Goal: Answer question/provide support: Share knowledge or assist other users

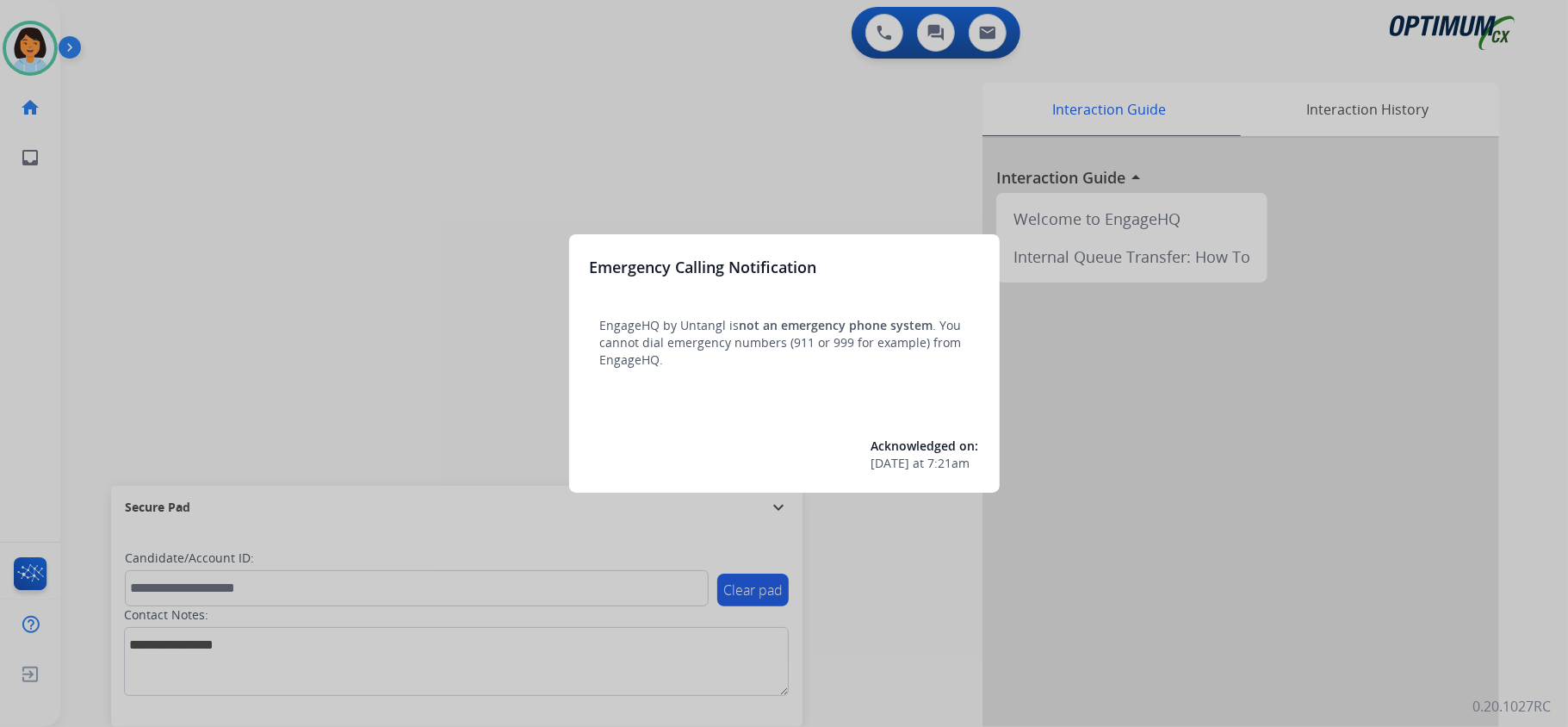
click at [486, 204] on div at bounding box center [784, 363] width 1568 height 727
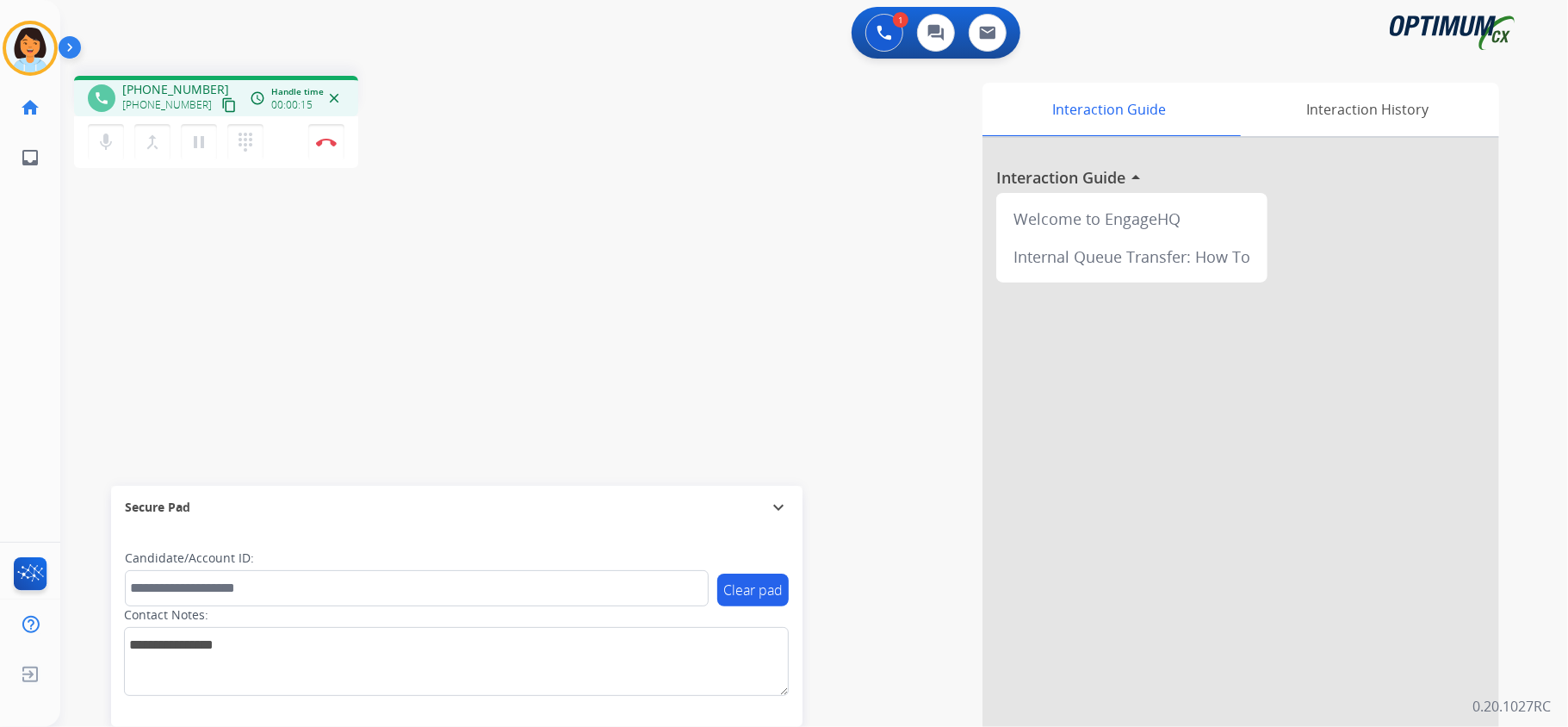
click at [222, 104] on mat-icon "content_copy" at bounding box center [229, 105] width 16 height 16
click at [321, 141] on img at bounding box center [327, 142] width 21 height 9
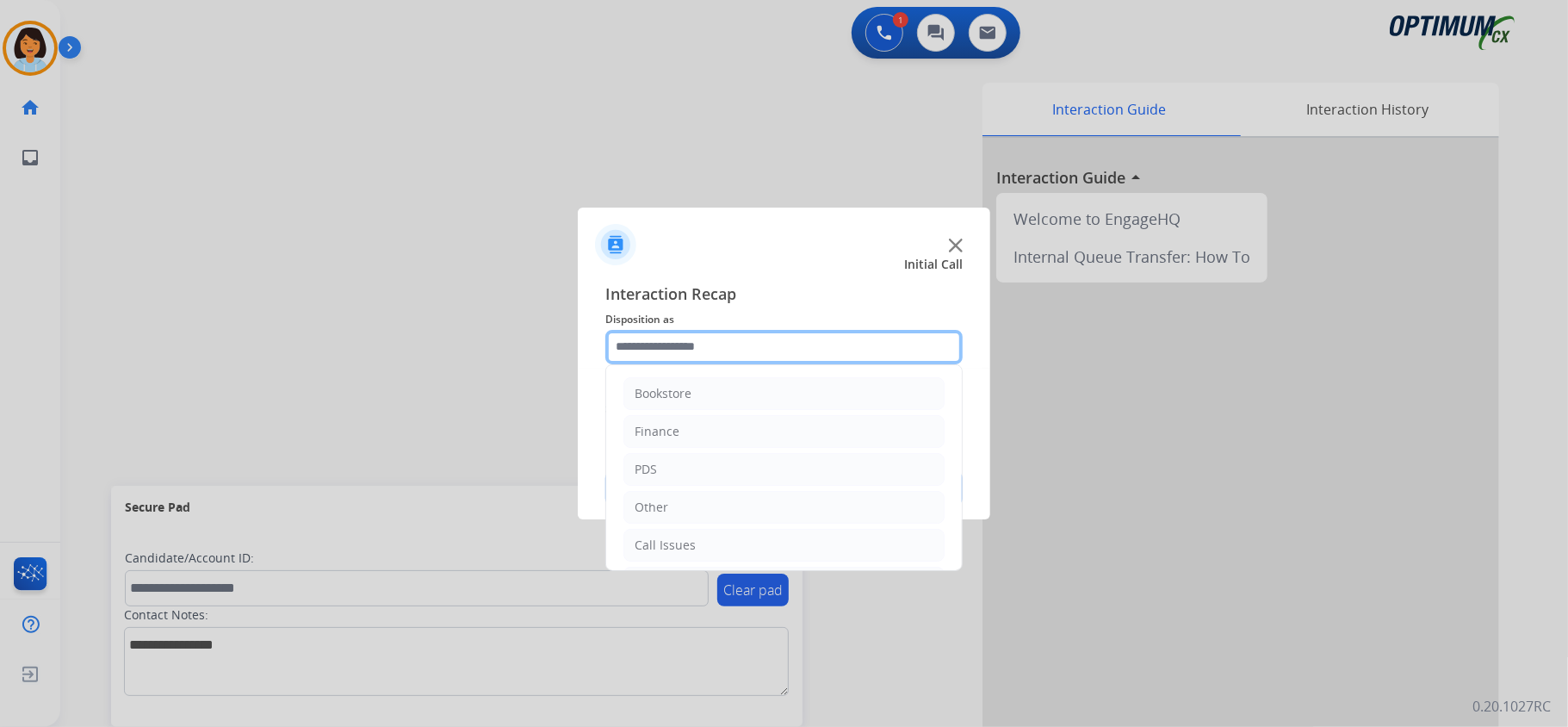
click at [730, 343] on input "text" at bounding box center [784, 348] width 358 height 34
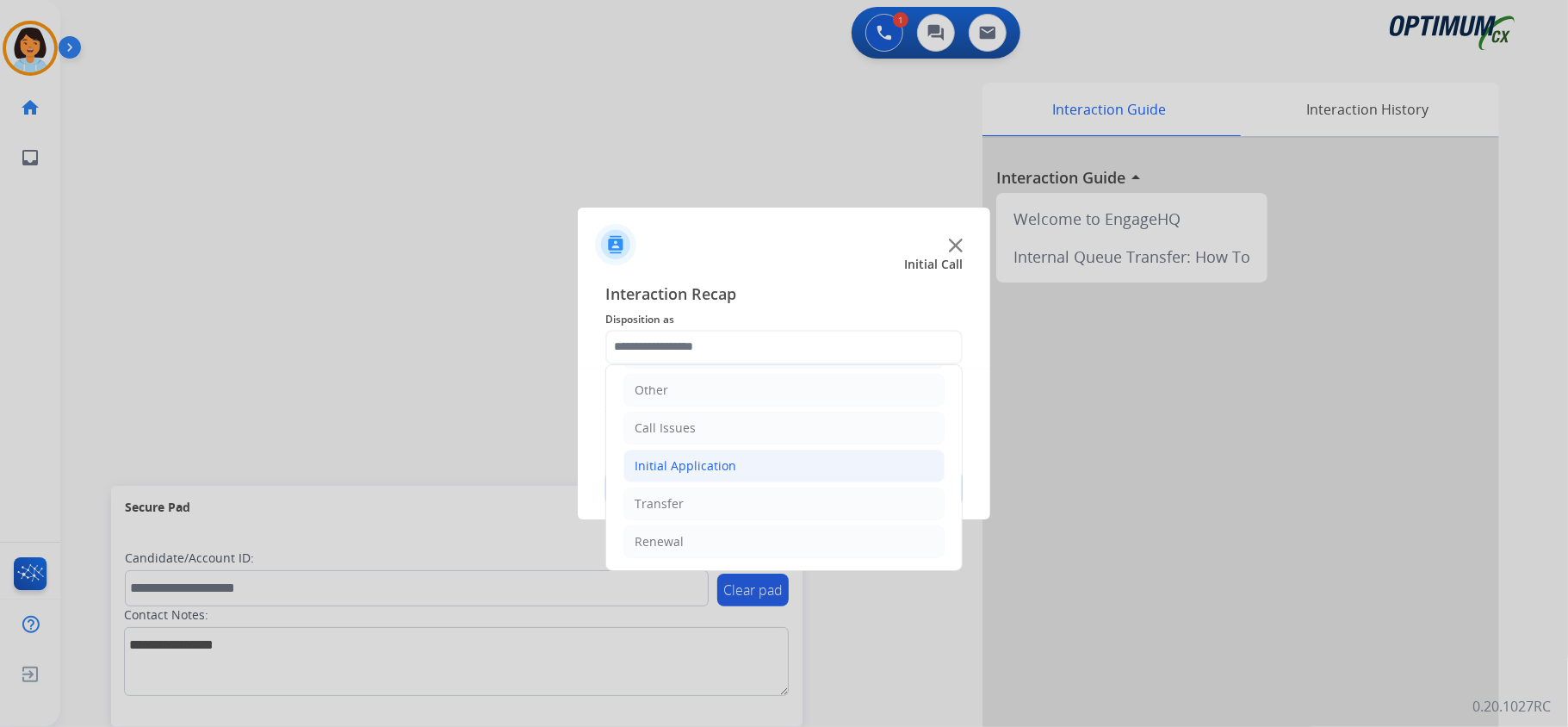
click at [724, 468] on div "Initial Application" at bounding box center [685, 466] width 102 height 17
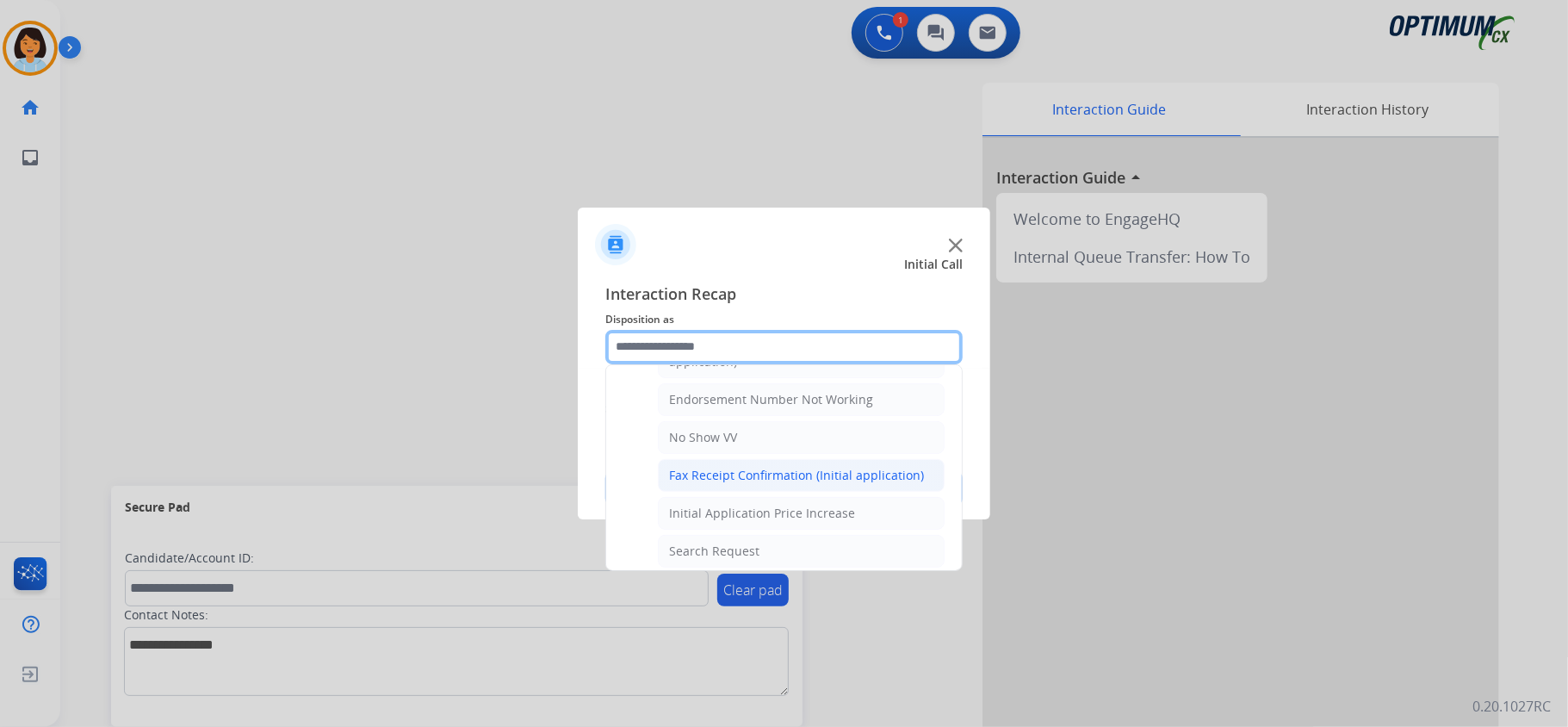
scroll to position [352, 0]
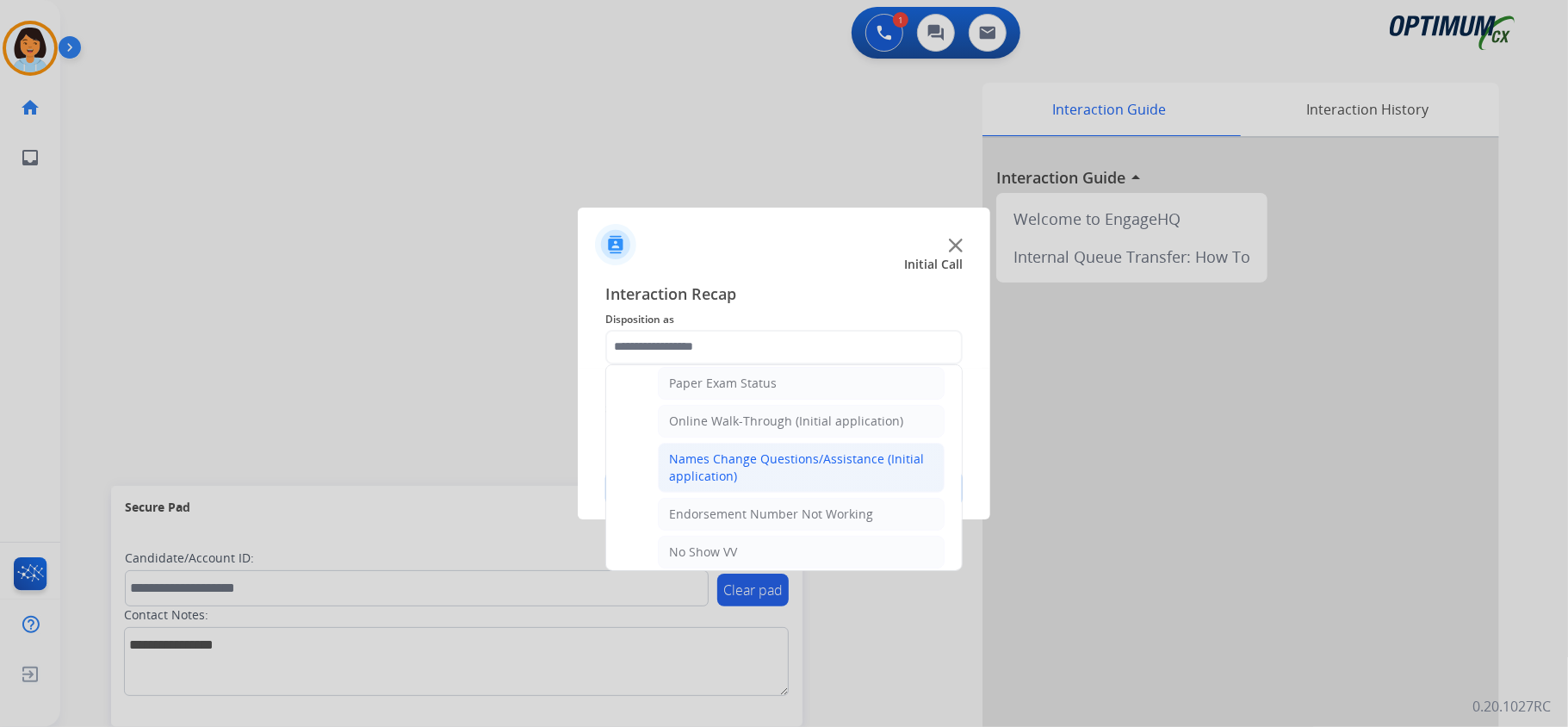
click at [734, 476] on div "Names Change Questions/Assistance (Initial application)" at bounding box center [801, 468] width 265 height 34
type input "**********"
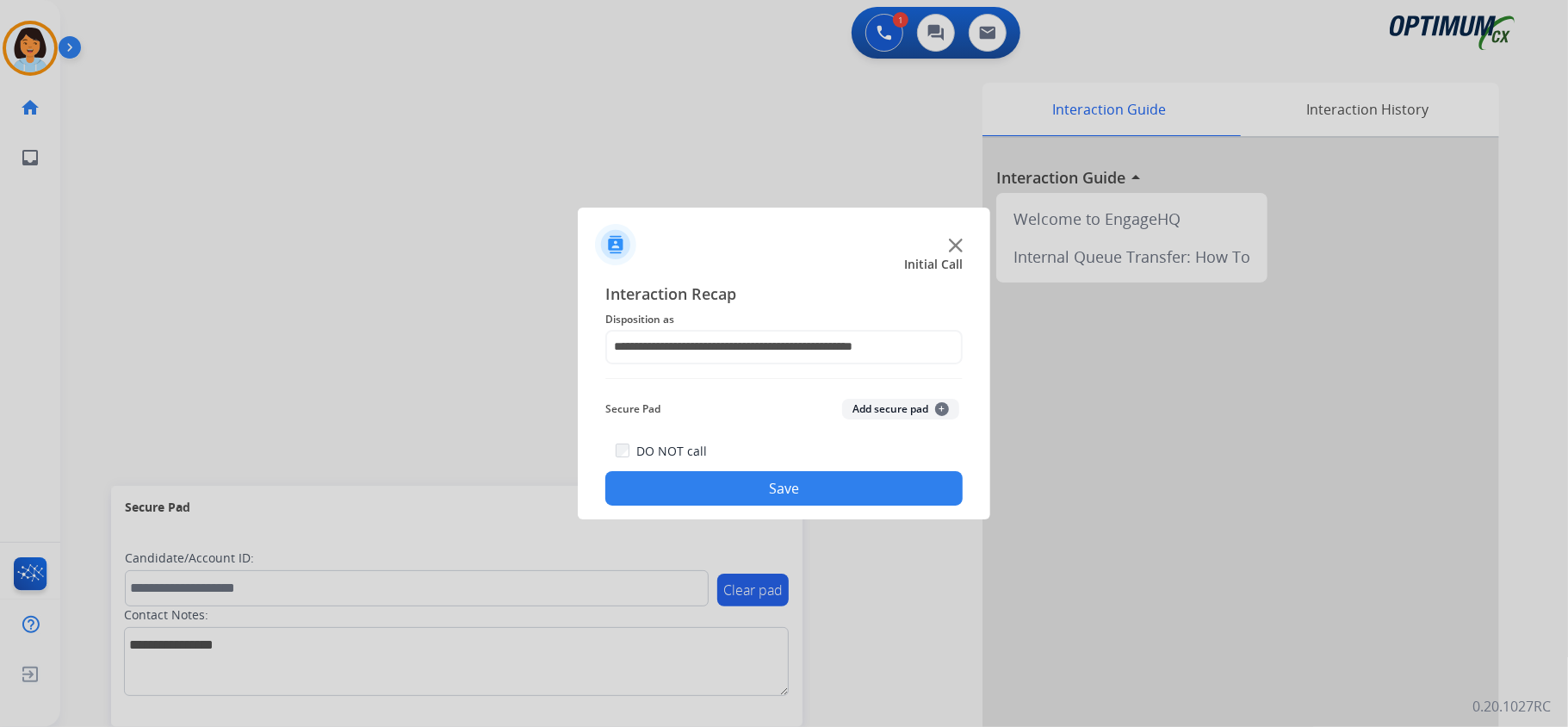
click at [745, 492] on button "Save" at bounding box center [784, 488] width 358 height 34
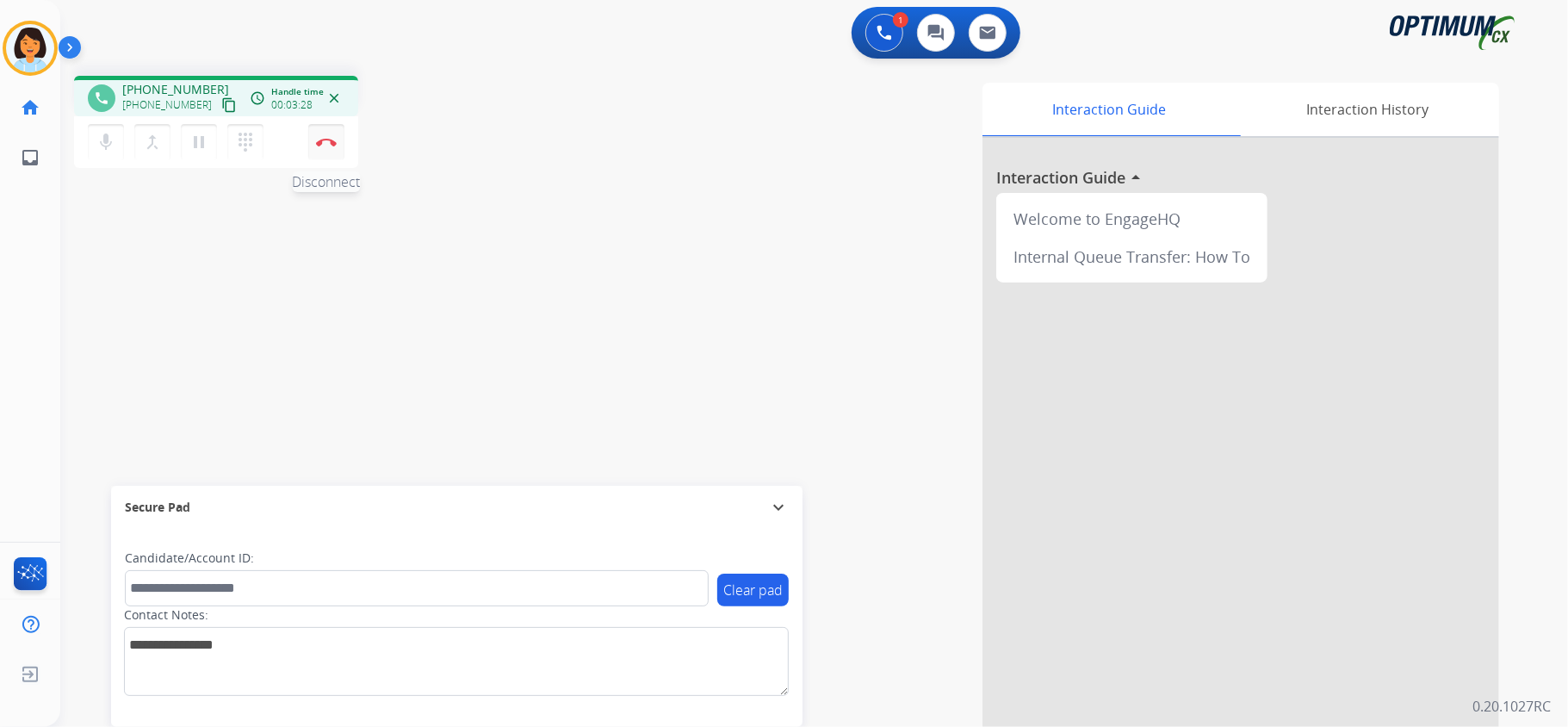
click at [318, 131] on button "Disconnect" at bounding box center [327, 142] width 36 height 36
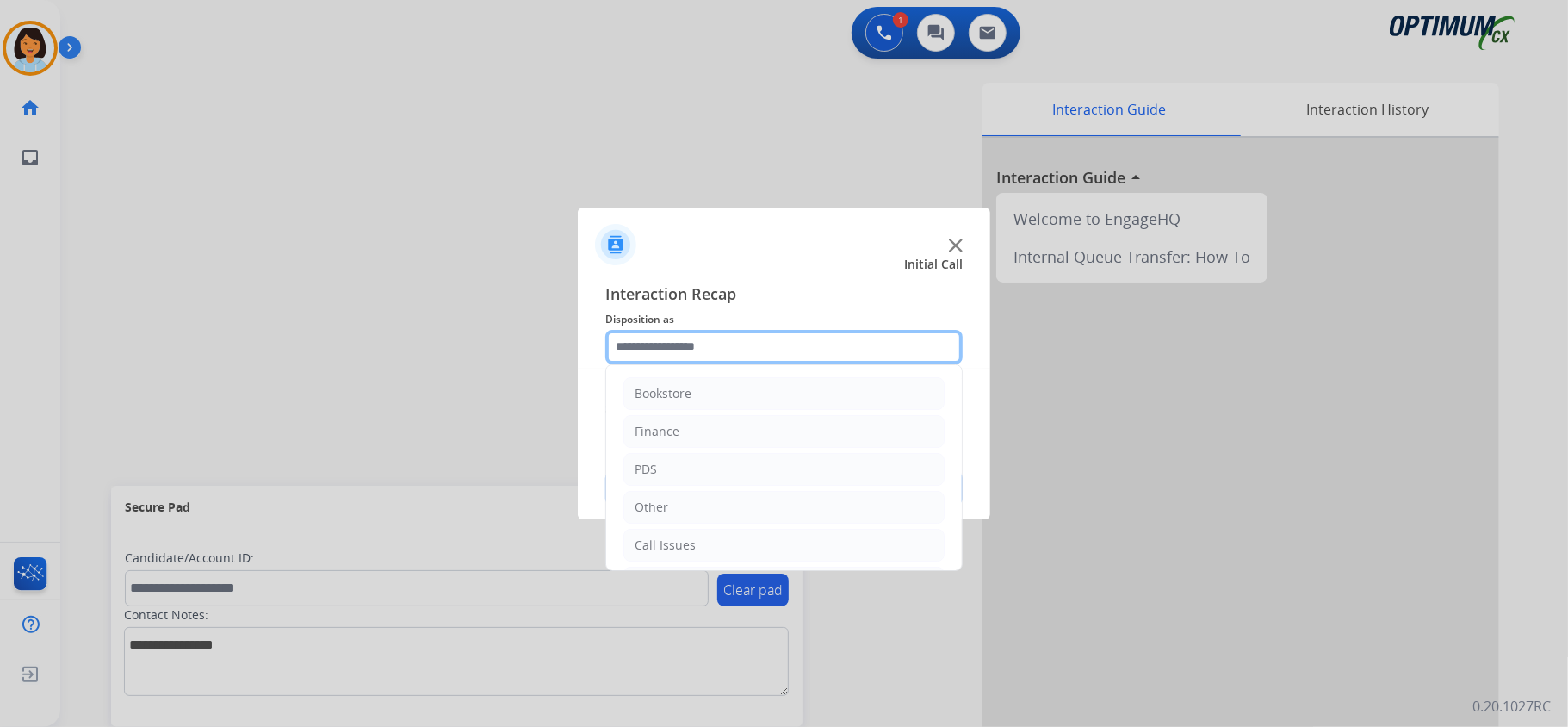
click at [672, 338] on input "text" at bounding box center [784, 348] width 358 height 34
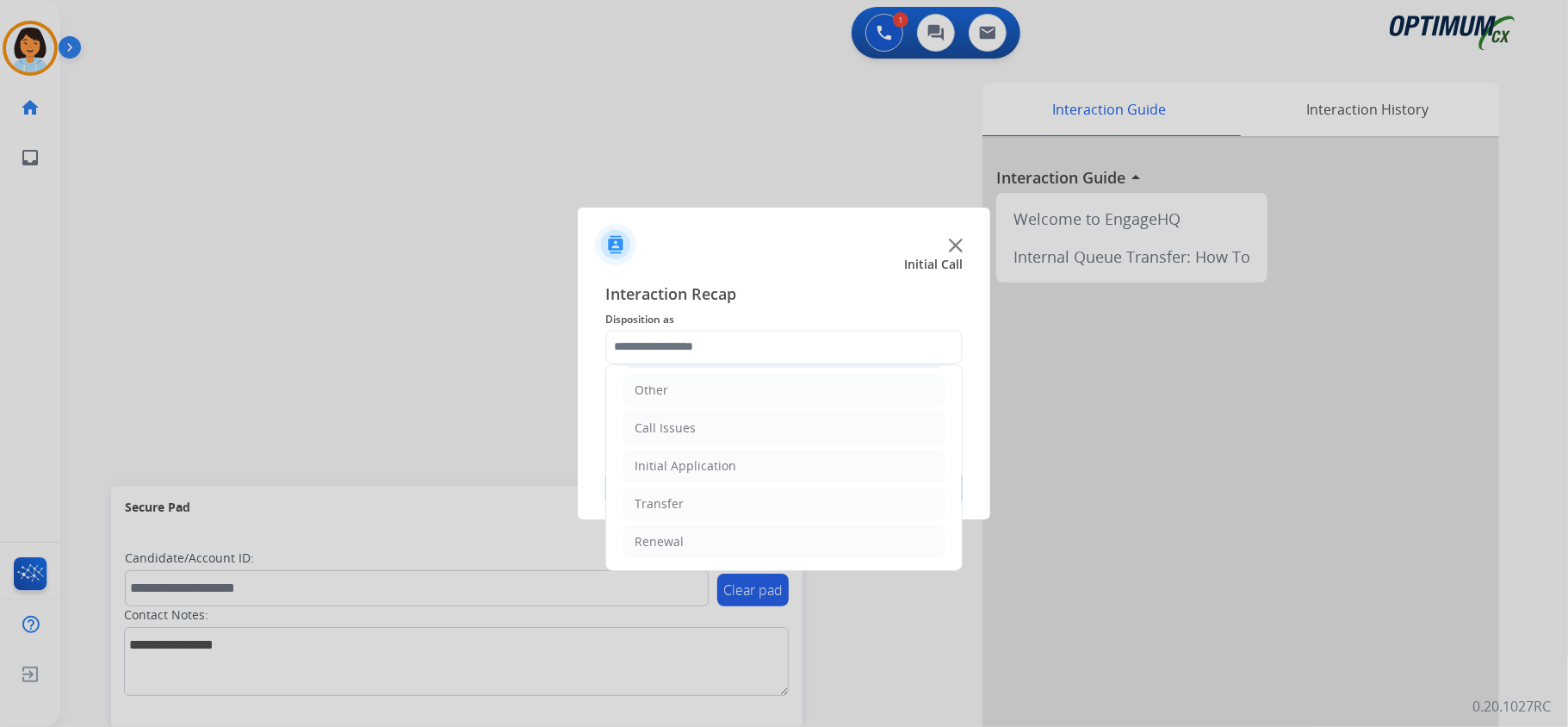
click at [734, 453] on li "Initial Application" at bounding box center [784, 467] width 322 height 33
click at [700, 531] on div "Appeals" at bounding box center [692, 537] width 47 height 17
type input "*******"
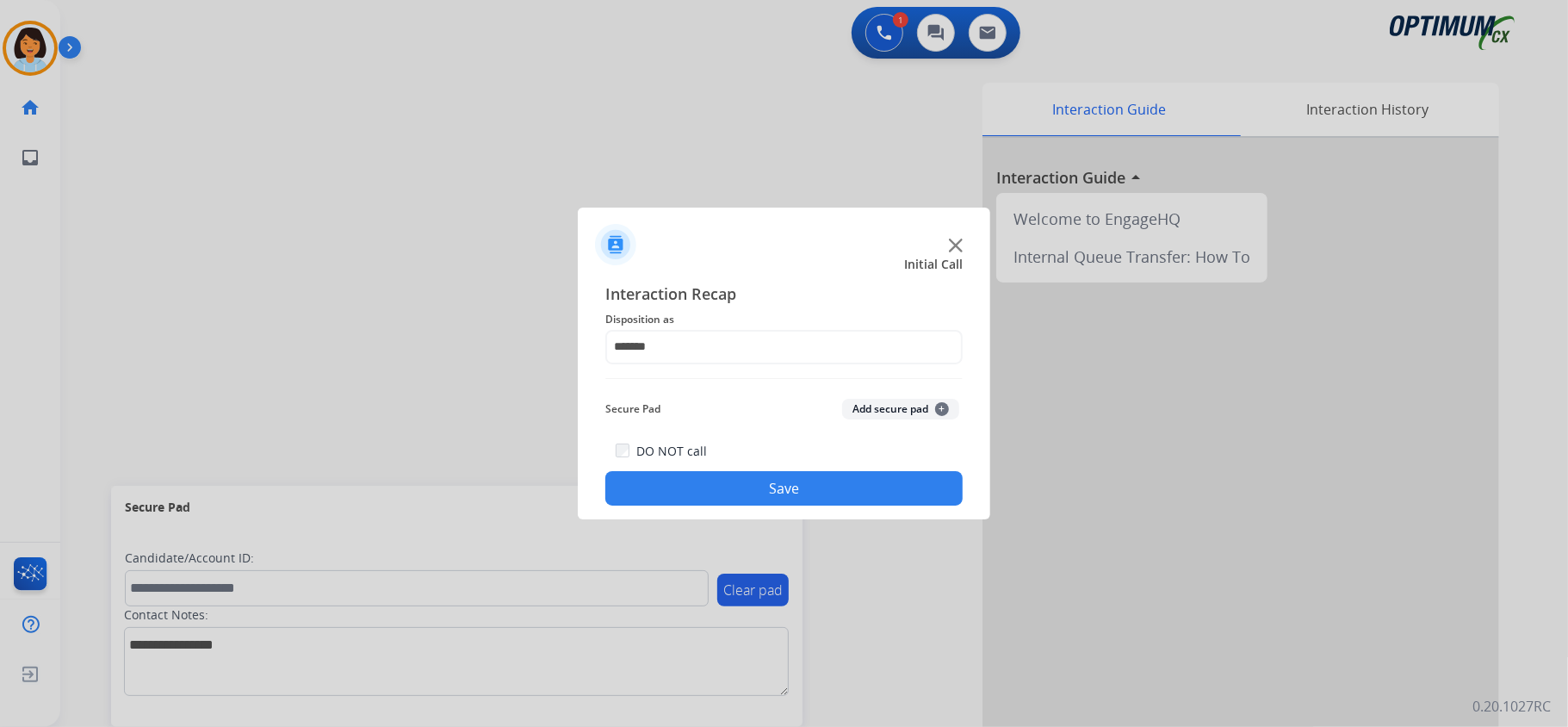
click at [746, 486] on button "Save" at bounding box center [784, 488] width 358 height 34
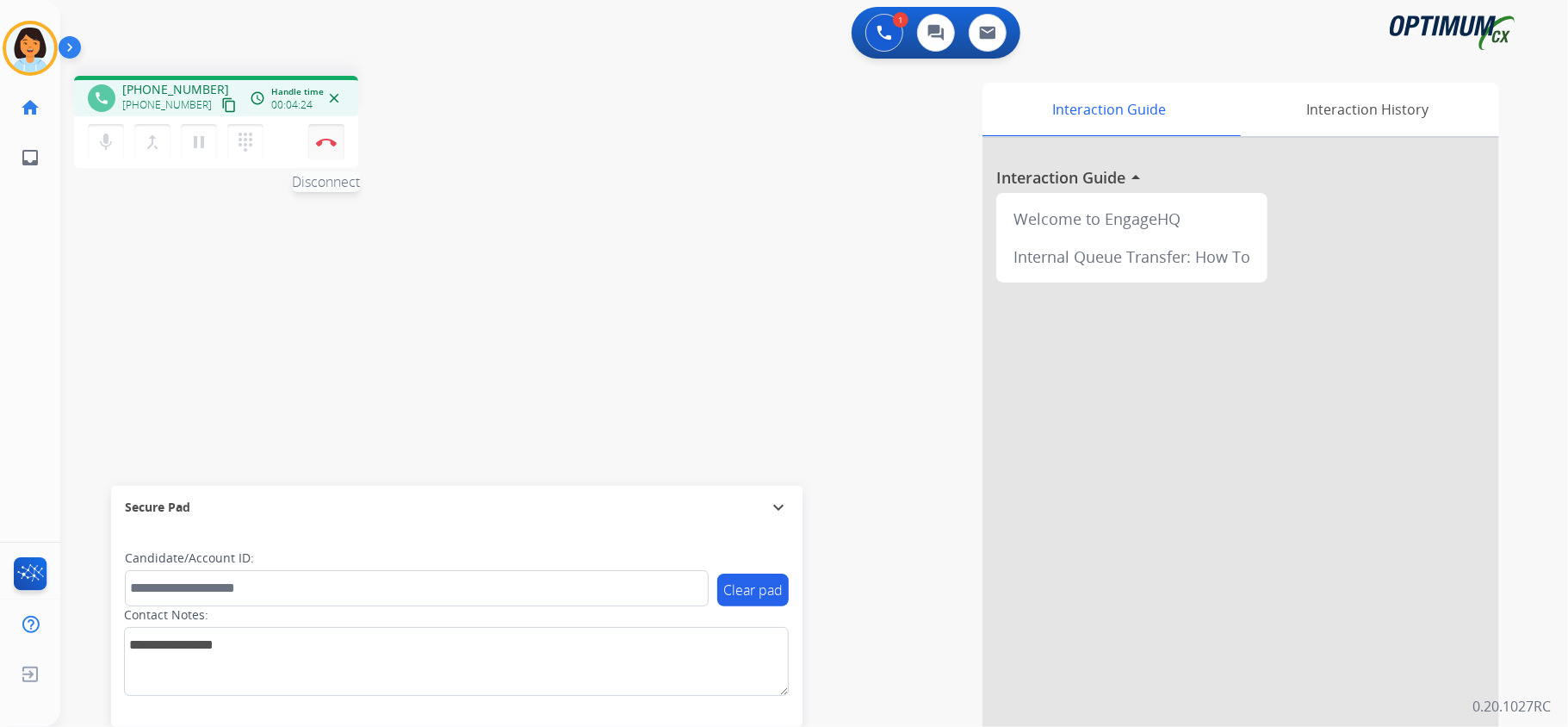
click at [331, 146] on button "Disconnect" at bounding box center [327, 142] width 36 height 36
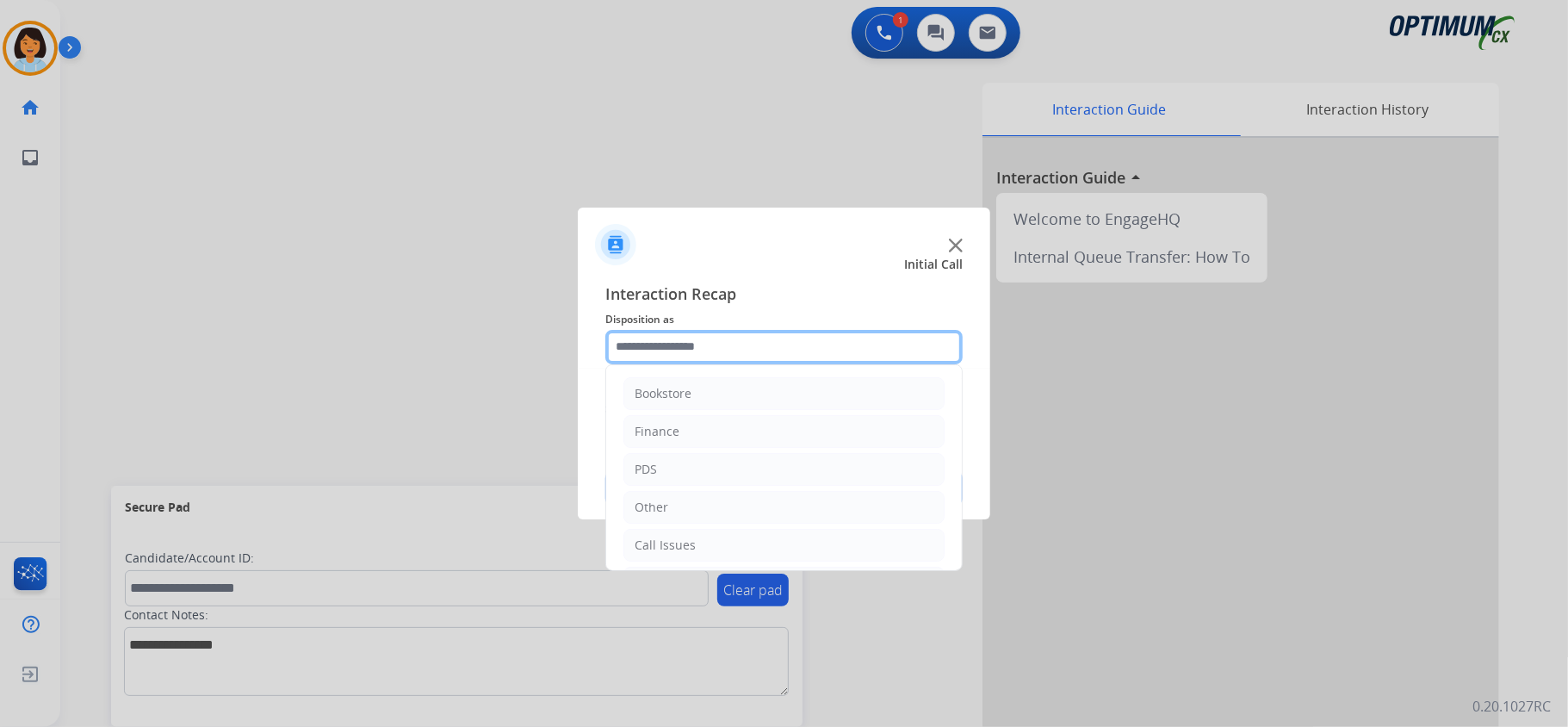
click at [768, 347] on input "text" at bounding box center [784, 348] width 358 height 34
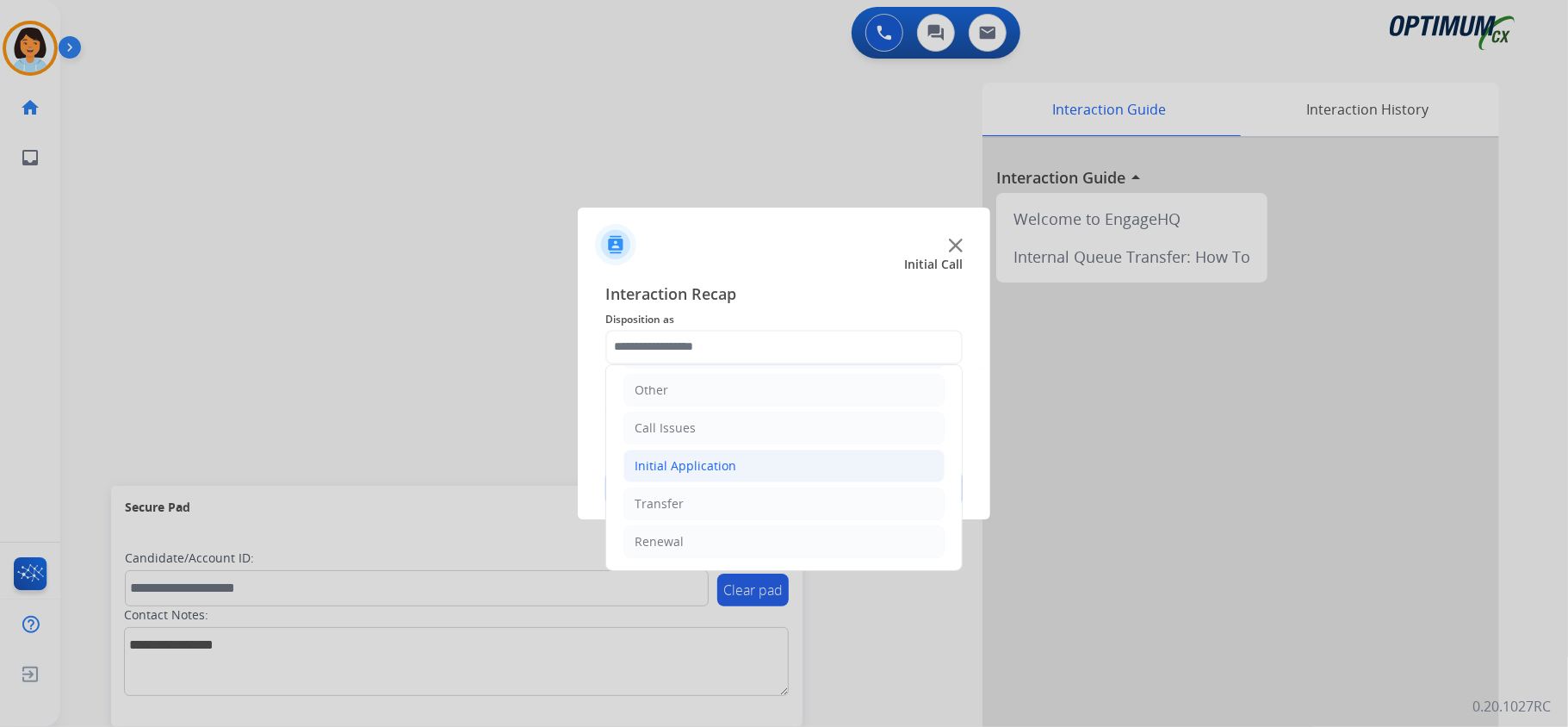
click at [730, 458] on div "Initial Application" at bounding box center [685, 466] width 102 height 17
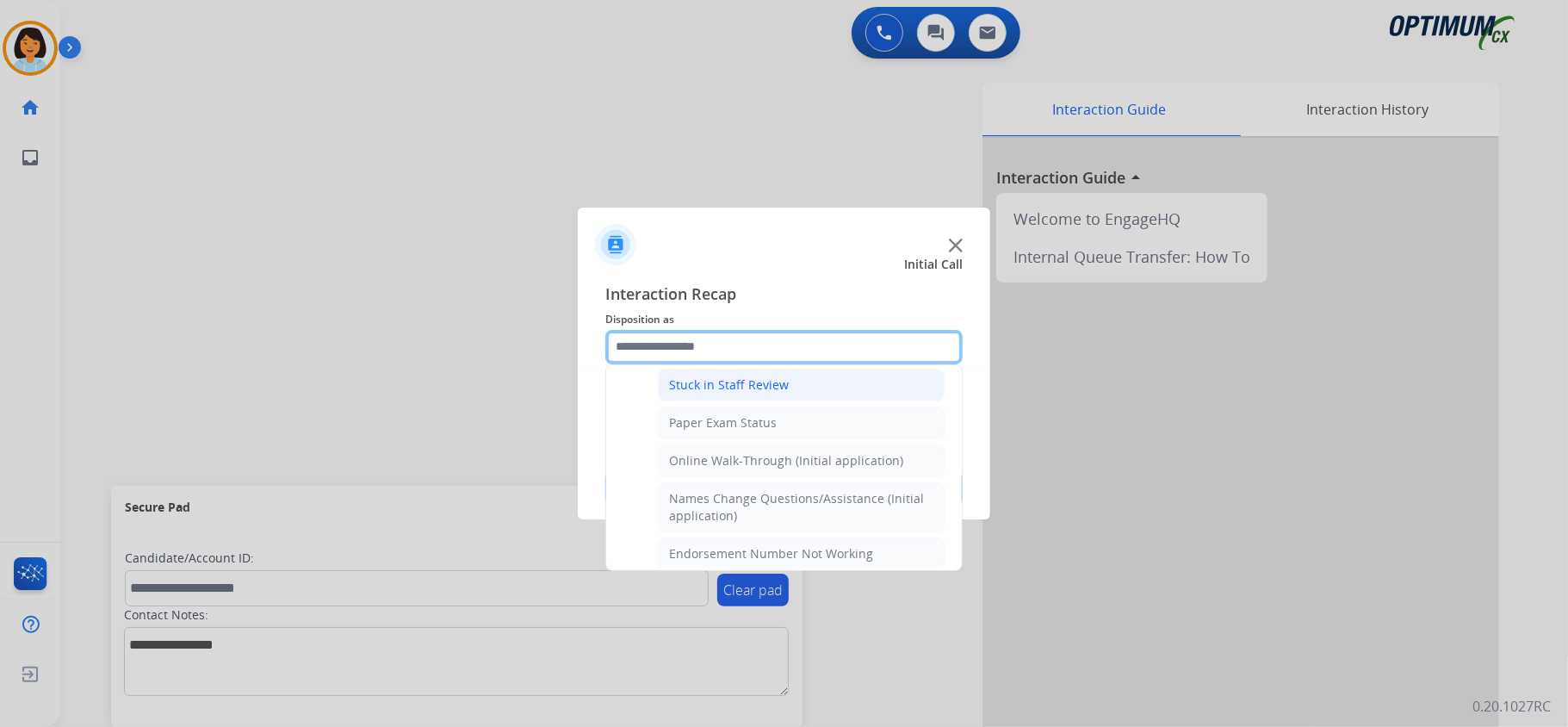
scroll to position [352, 0]
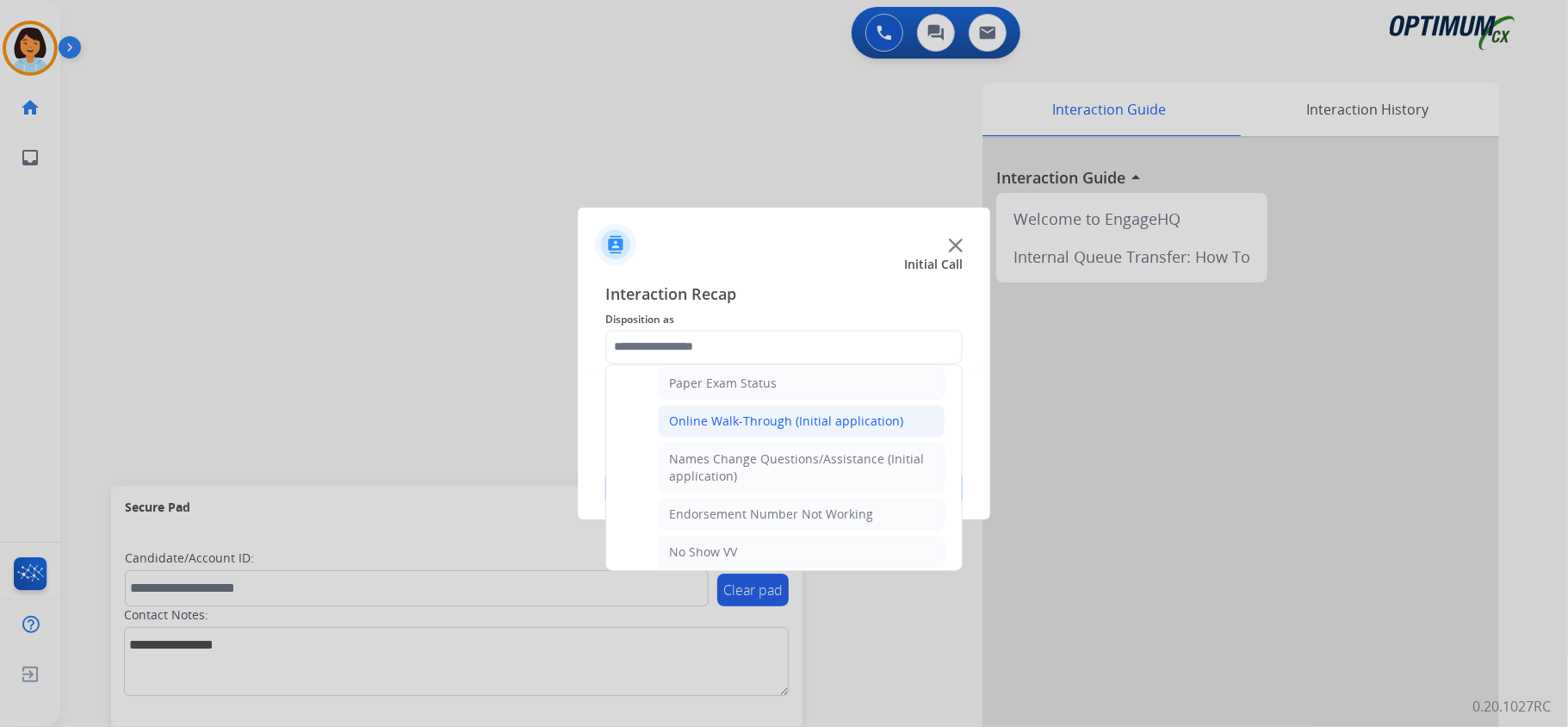
click at [721, 416] on li "Online Walk-Through (Initial application)" at bounding box center [801, 422] width 287 height 33
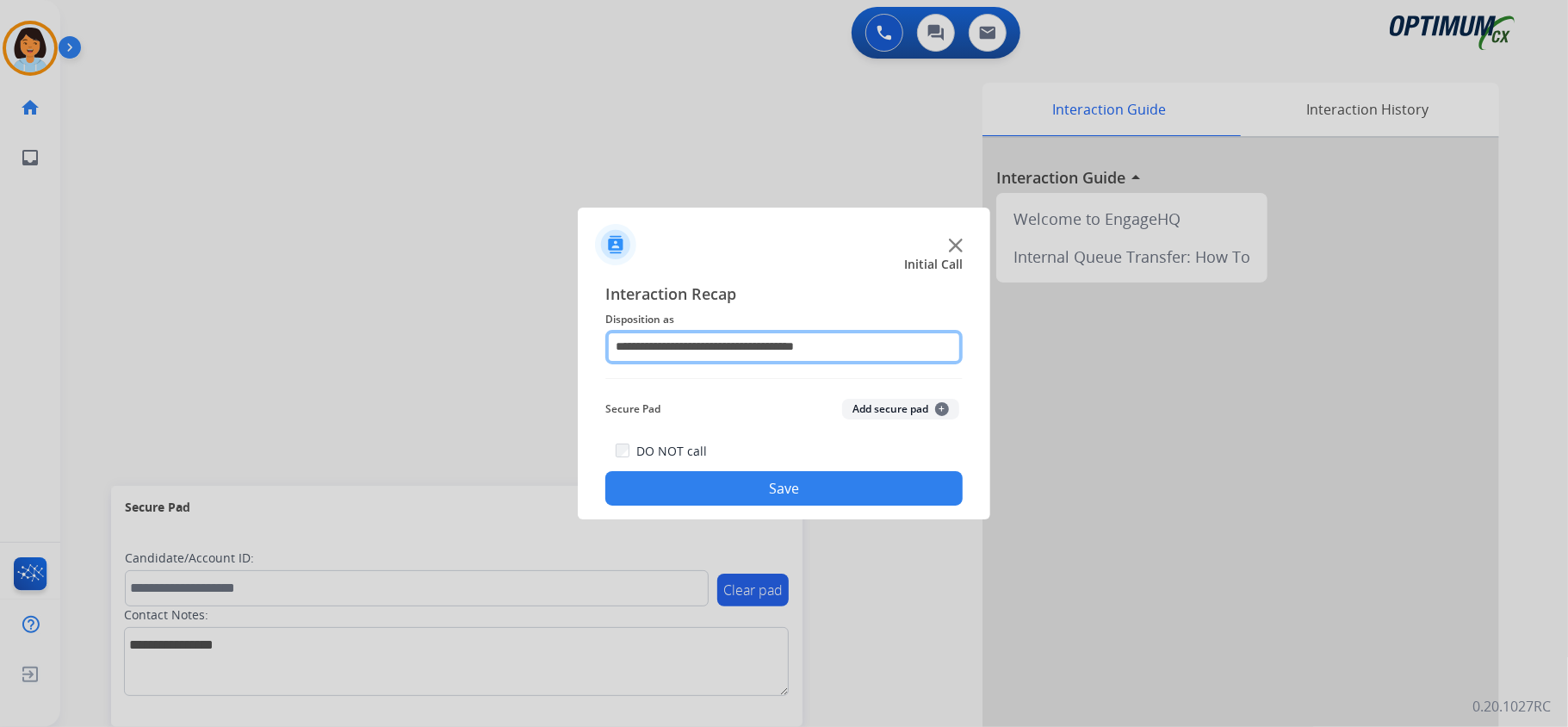
click at [794, 354] on input "**********" at bounding box center [784, 348] width 358 height 34
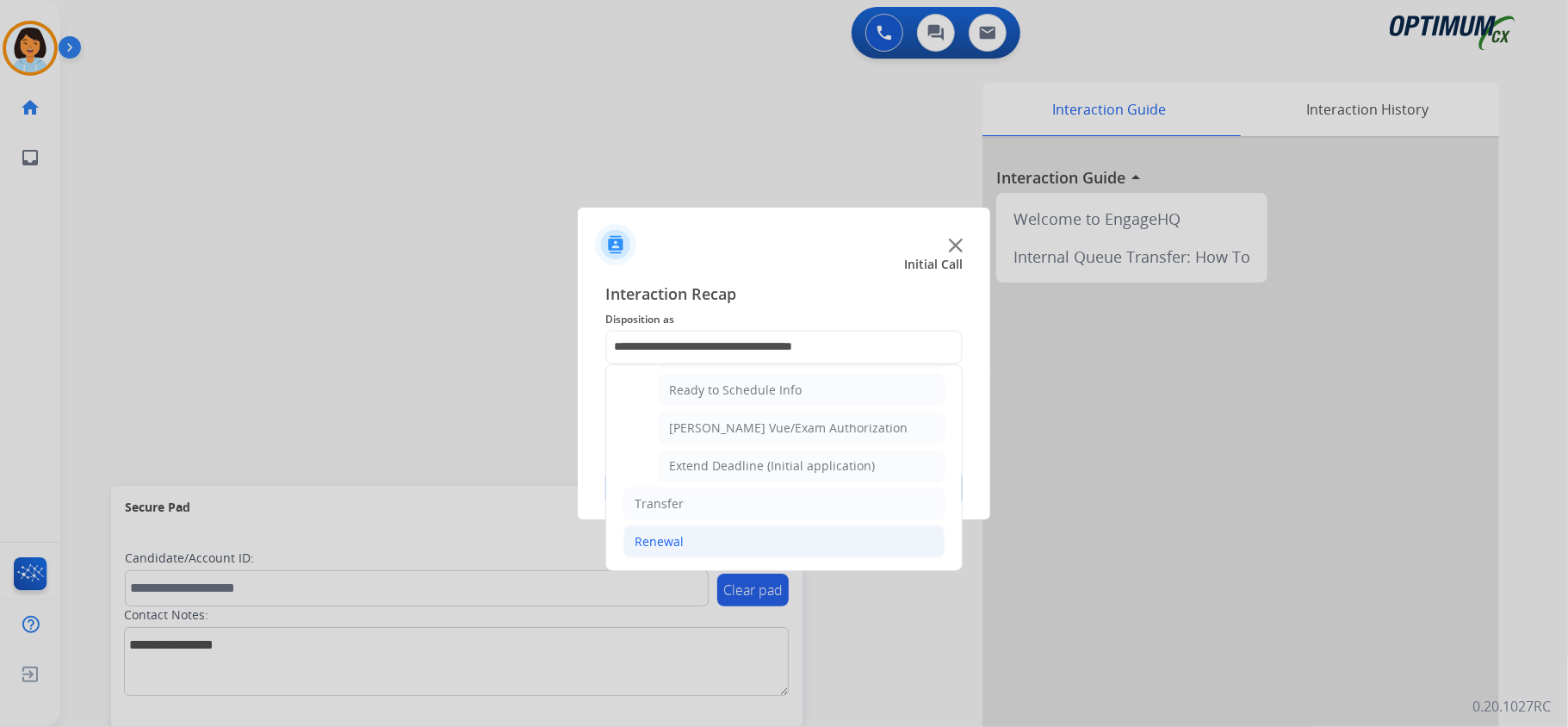
click at [663, 535] on div "Renewal" at bounding box center [659, 542] width 49 height 17
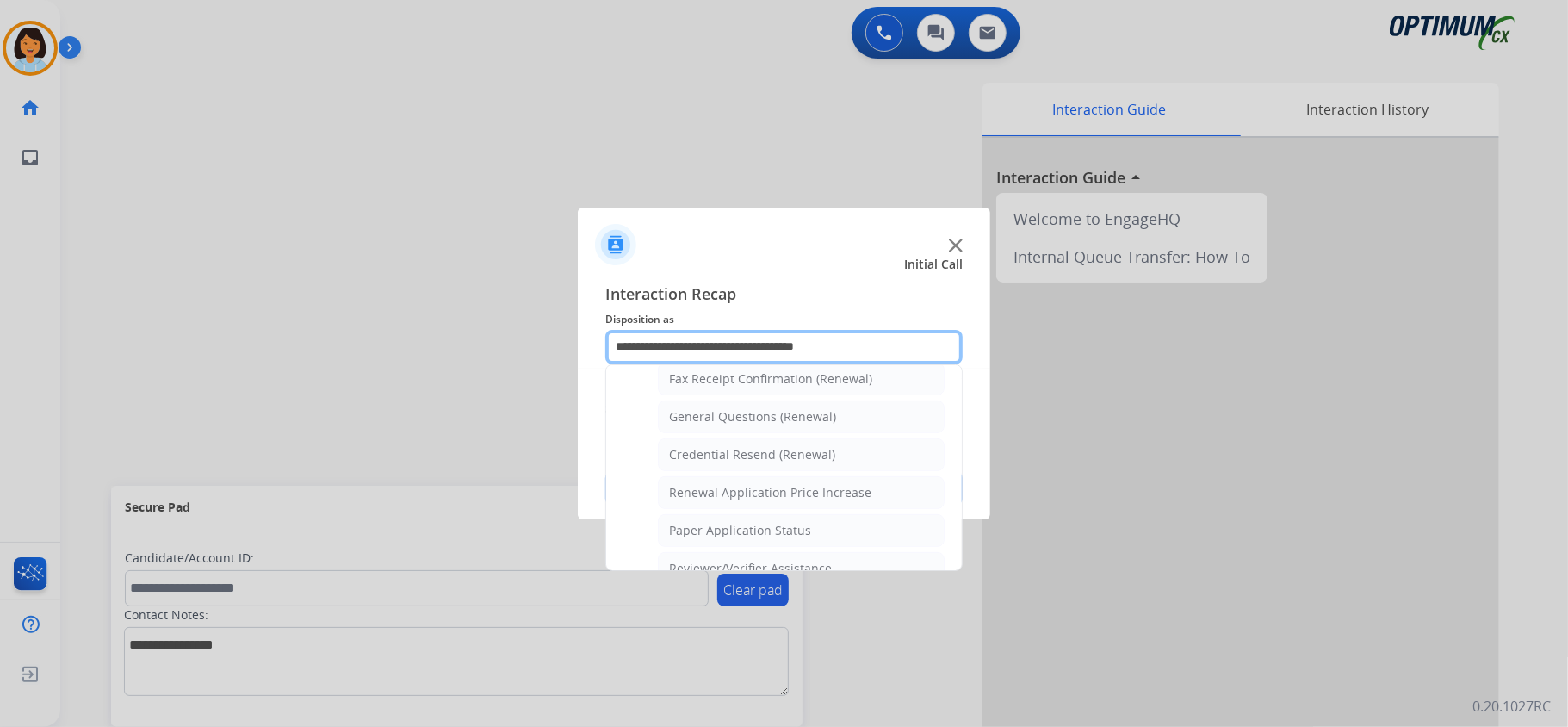
scroll to position [448, 0]
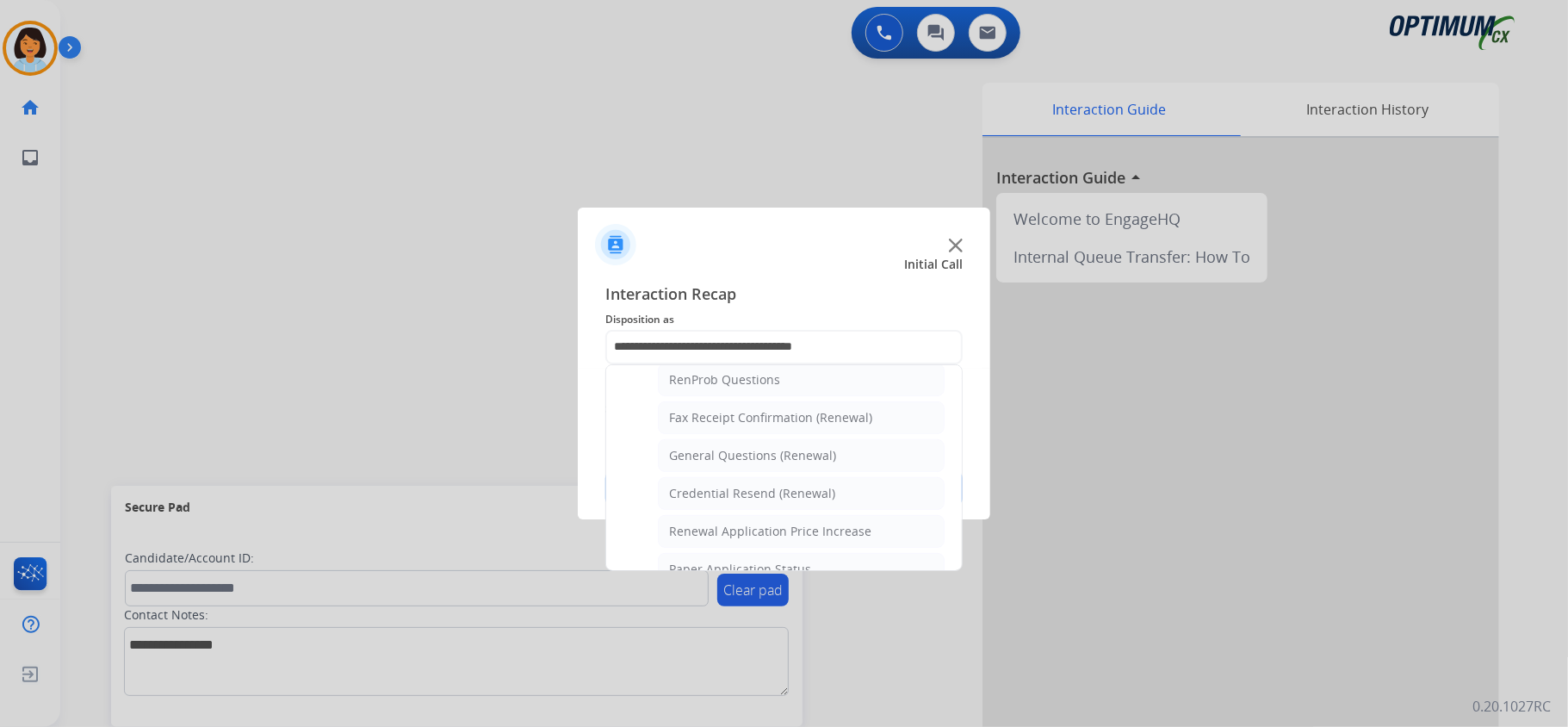
click at [756, 464] on div "General Questions (Renewal)" at bounding box center [753, 456] width 167 height 17
type input "**********"
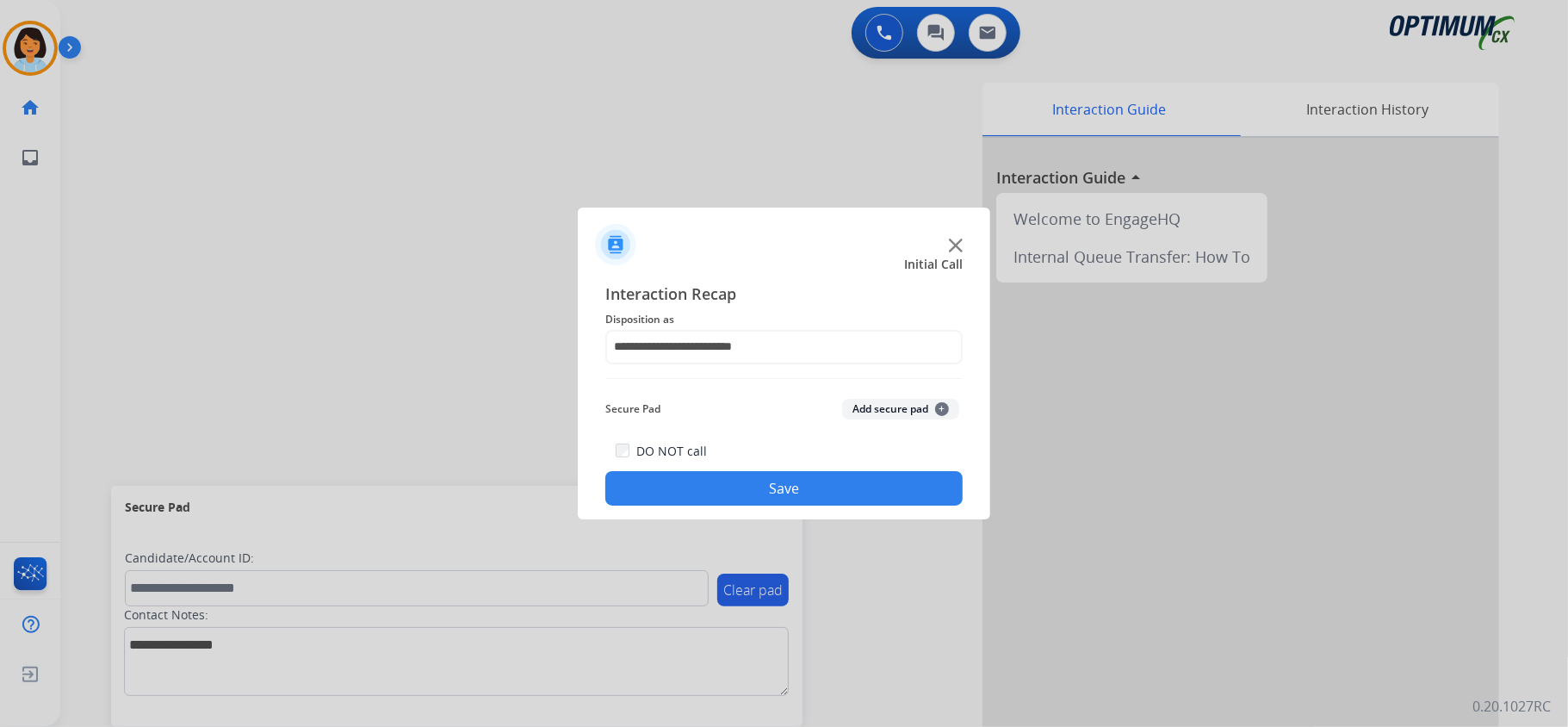
click at [748, 490] on button "Save" at bounding box center [784, 488] width 358 height 34
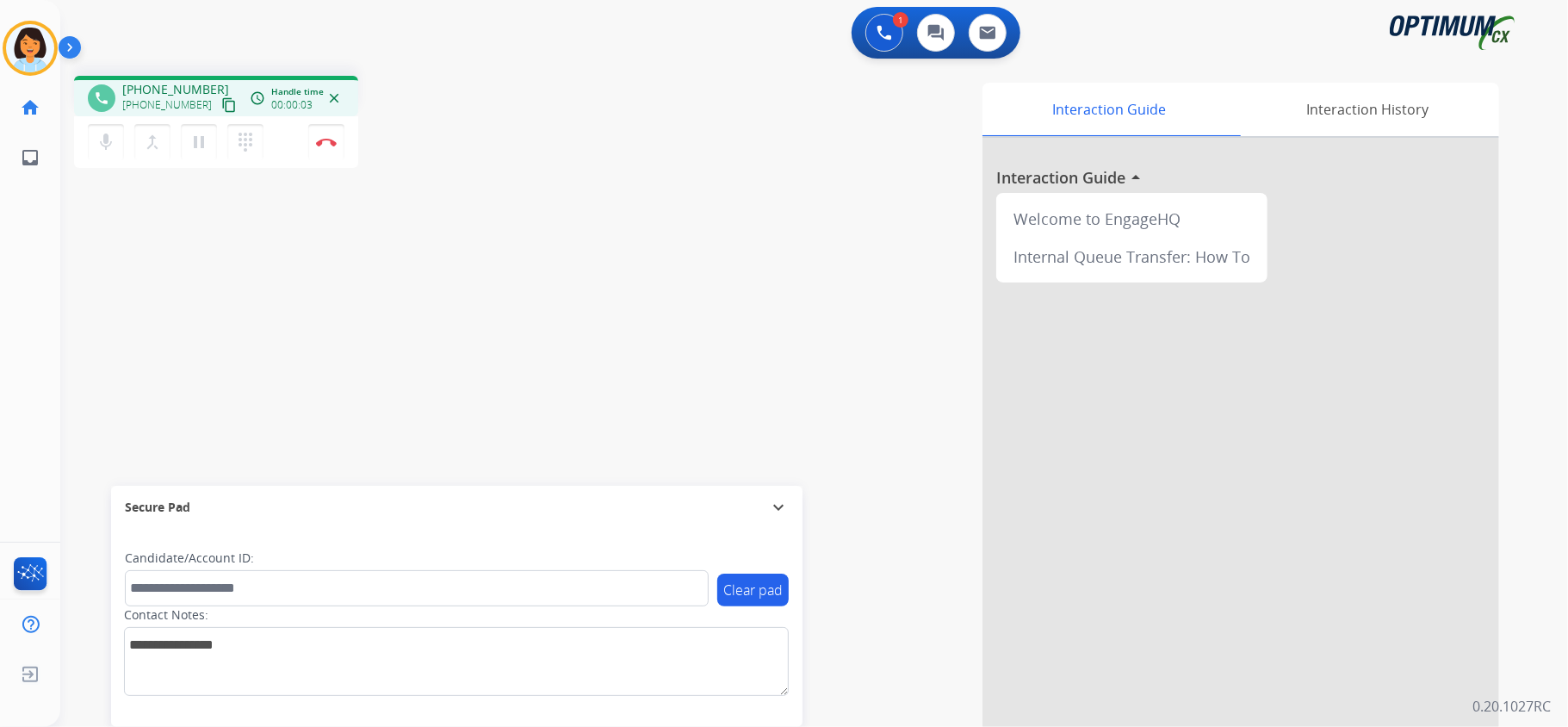
click at [222, 101] on mat-icon "content_copy" at bounding box center [229, 105] width 16 height 16
click at [333, 139] on img at bounding box center [327, 142] width 21 height 9
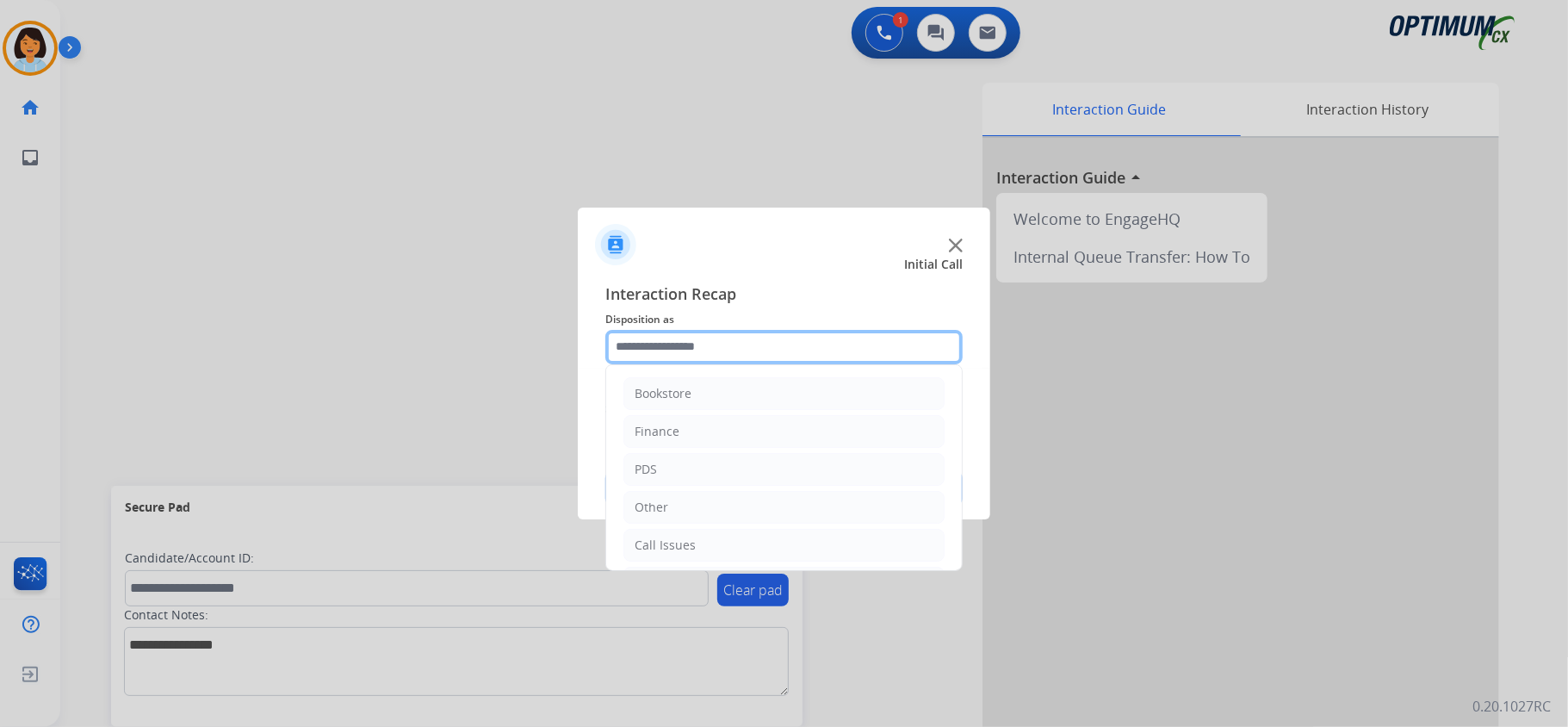
click at [869, 342] on input "text" at bounding box center [784, 348] width 358 height 34
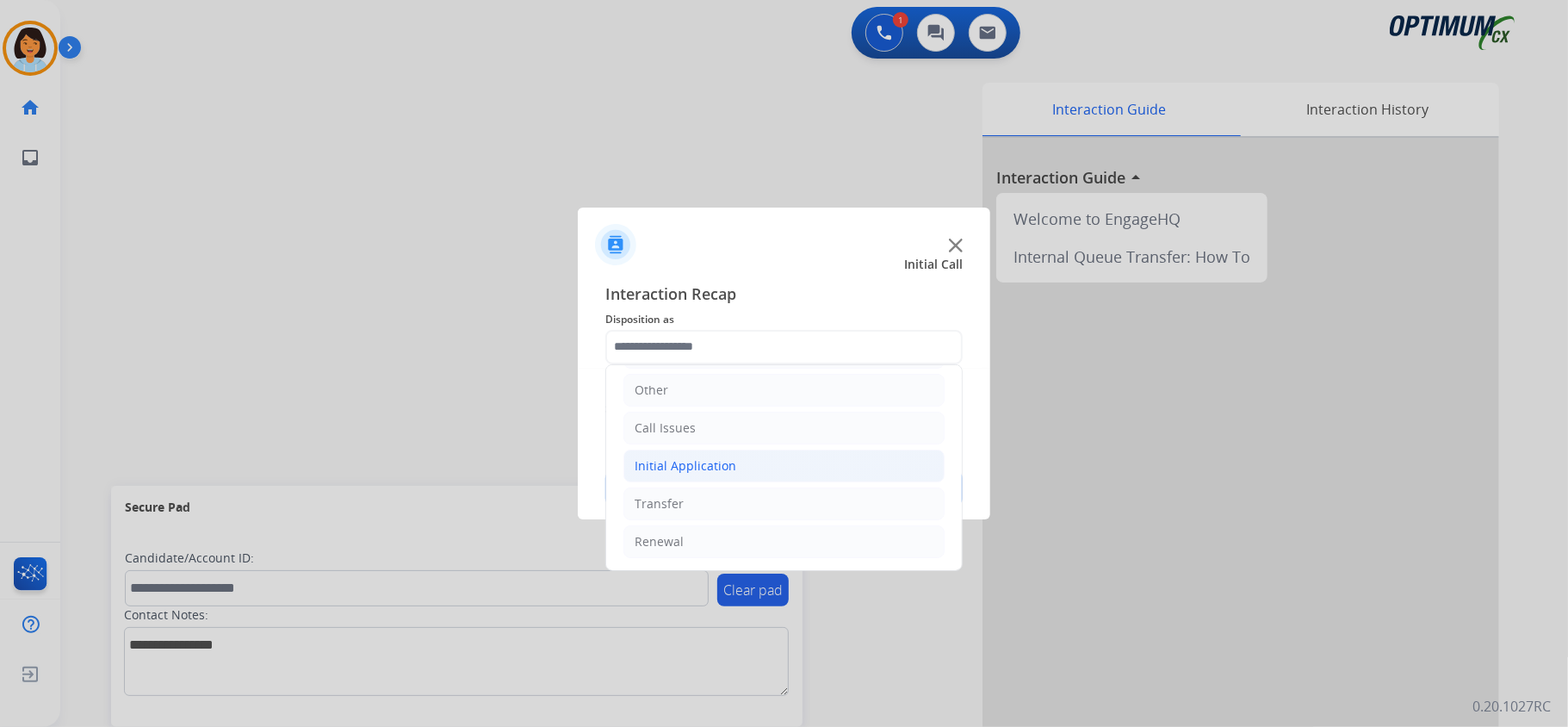
click at [721, 460] on div "Initial Application" at bounding box center [685, 466] width 102 height 17
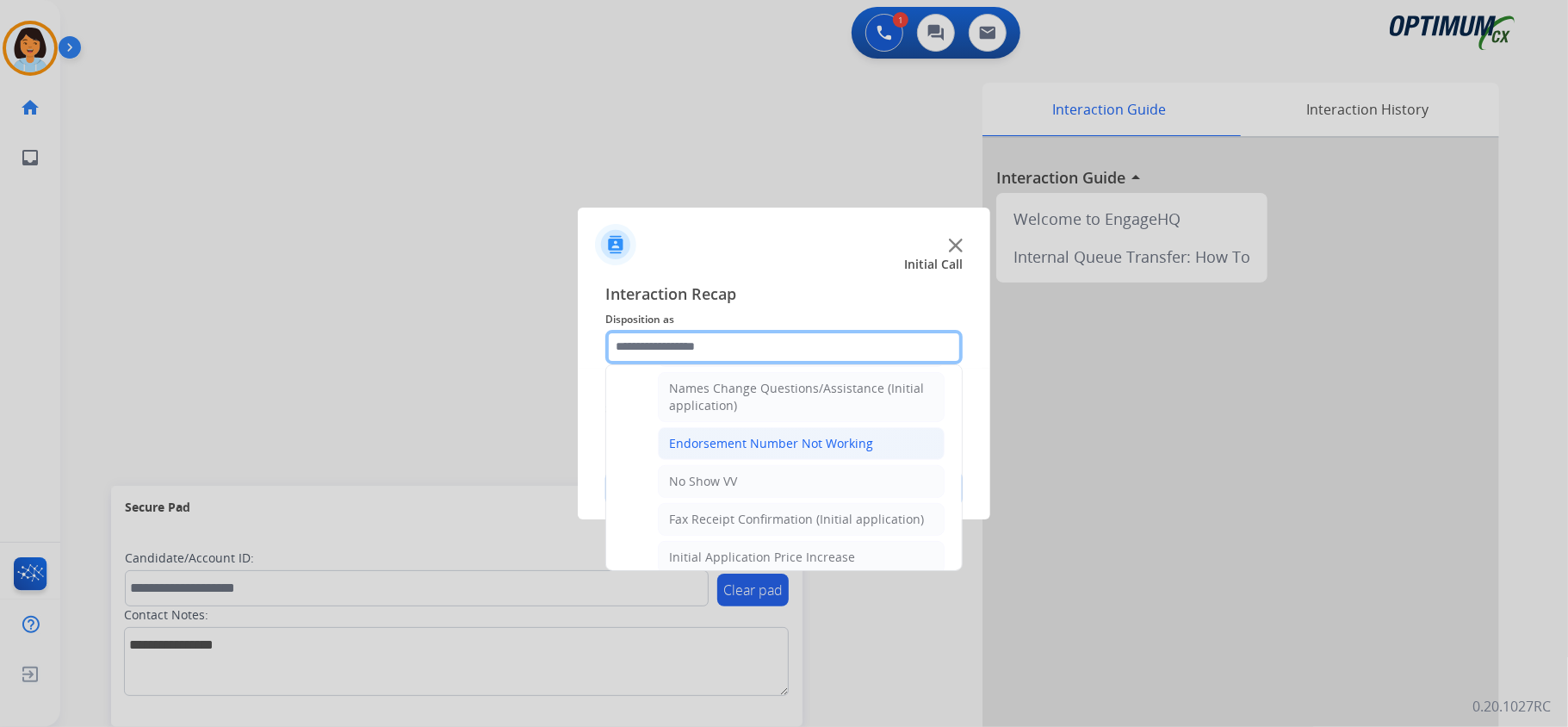
scroll to position [352, 0]
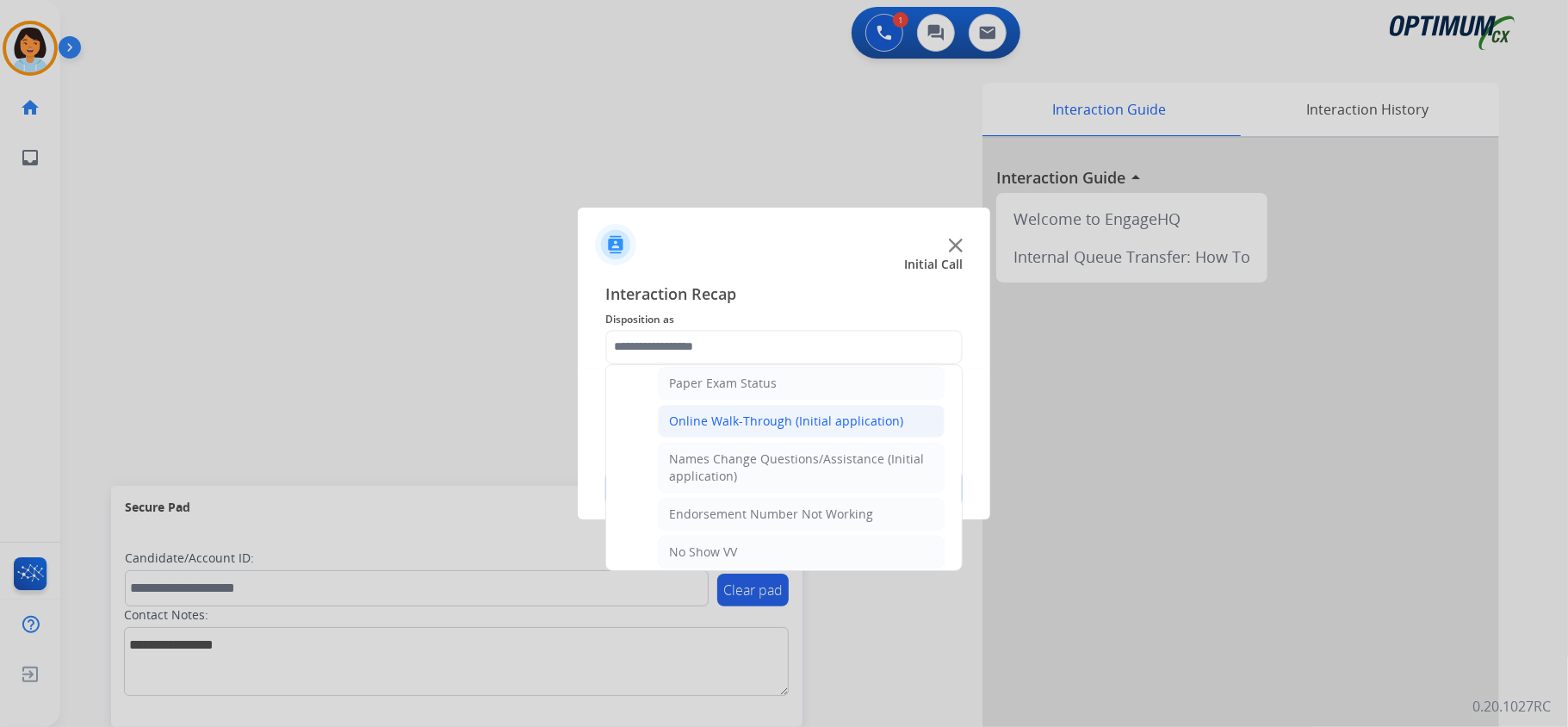
click at [758, 428] on div "Online Walk-Through (Initial application)" at bounding box center [786, 422] width 234 height 17
type input "**********"
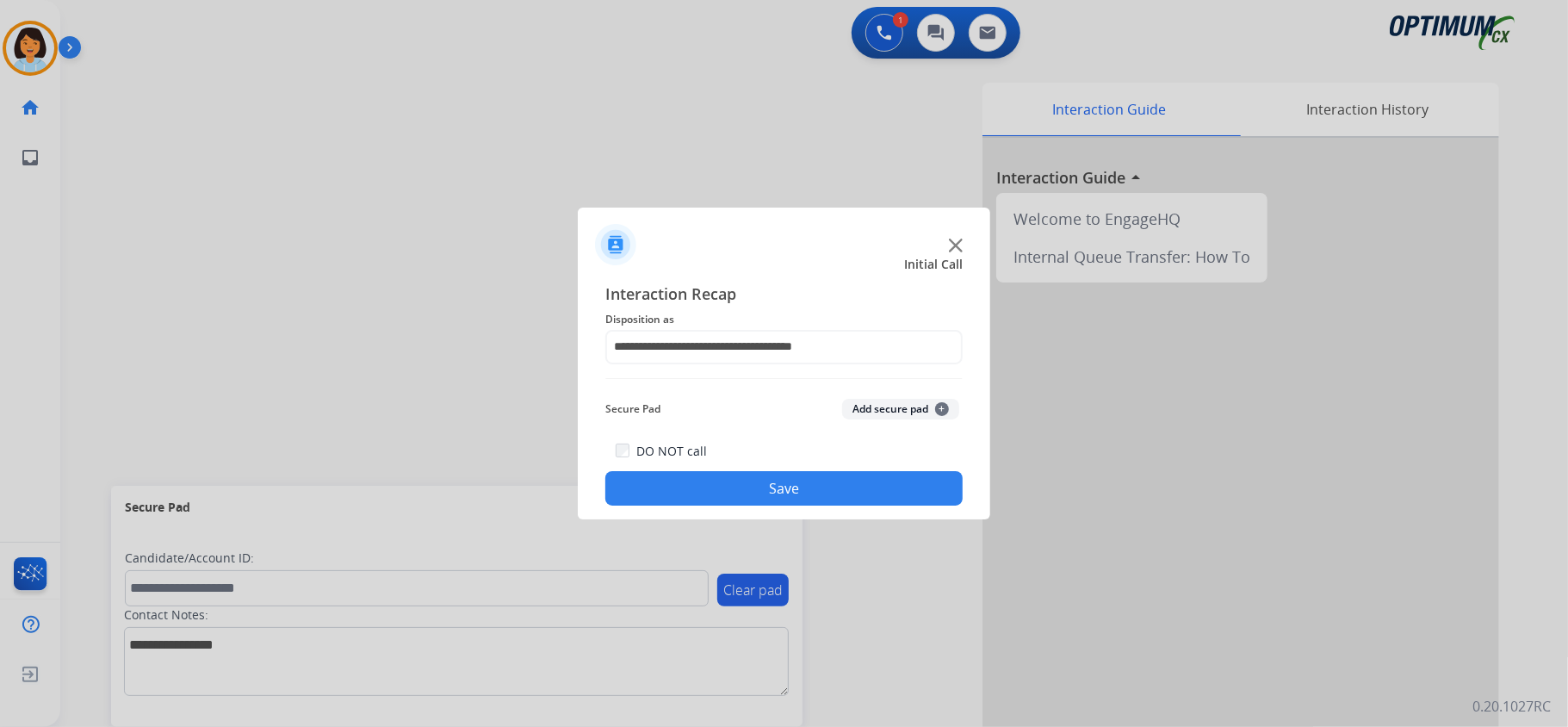
drag, startPoint x: 744, startPoint y: 490, endPoint x: 734, endPoint y: 528, distance: 39.3
click at [744, 491] on button "Save" at bounding box center [784, 488] width 358 height 34
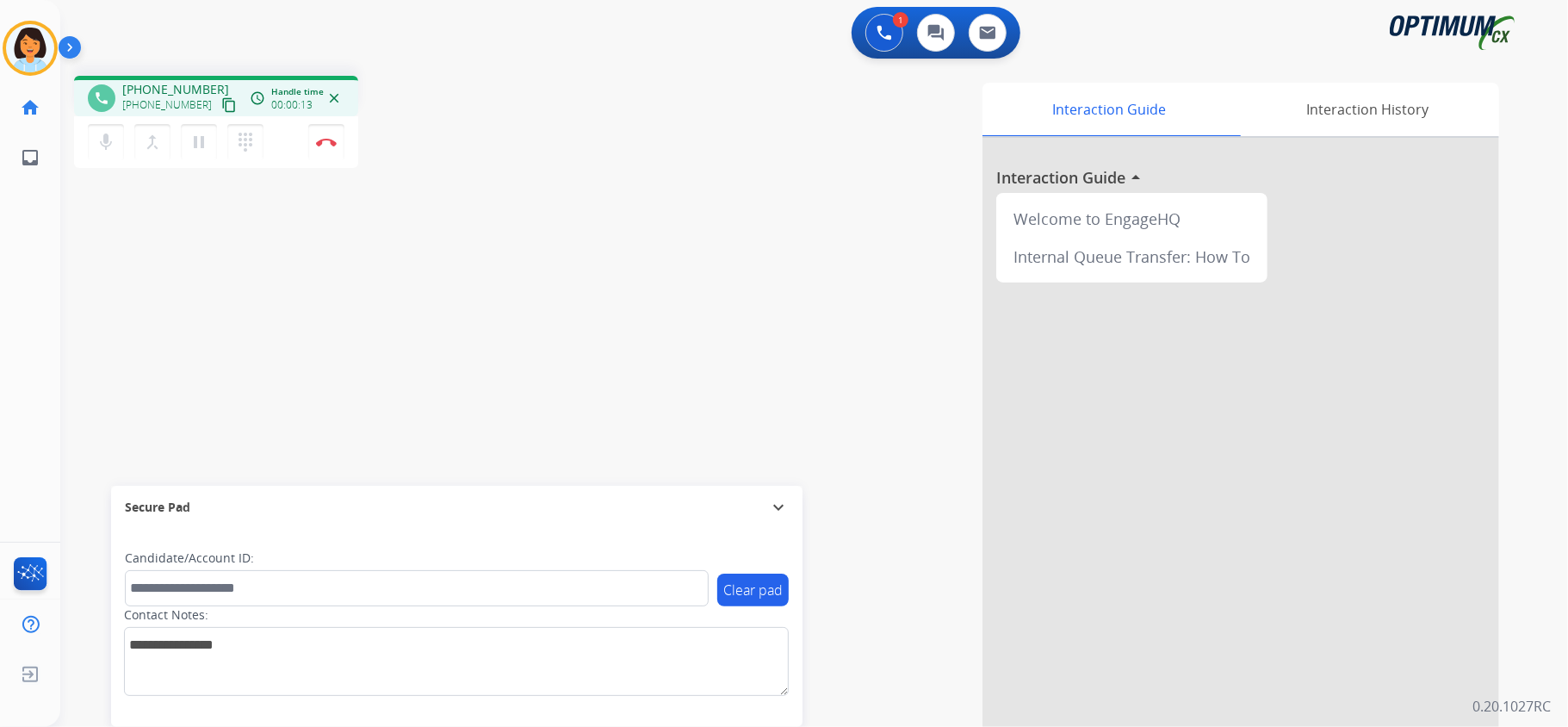
click at [222, 103] on mat-icon "content_copy" at bounding box center [229, 105] width 16 height 16
click at [331, 141] on img at bounding box center [327, 142] width 21 height 9
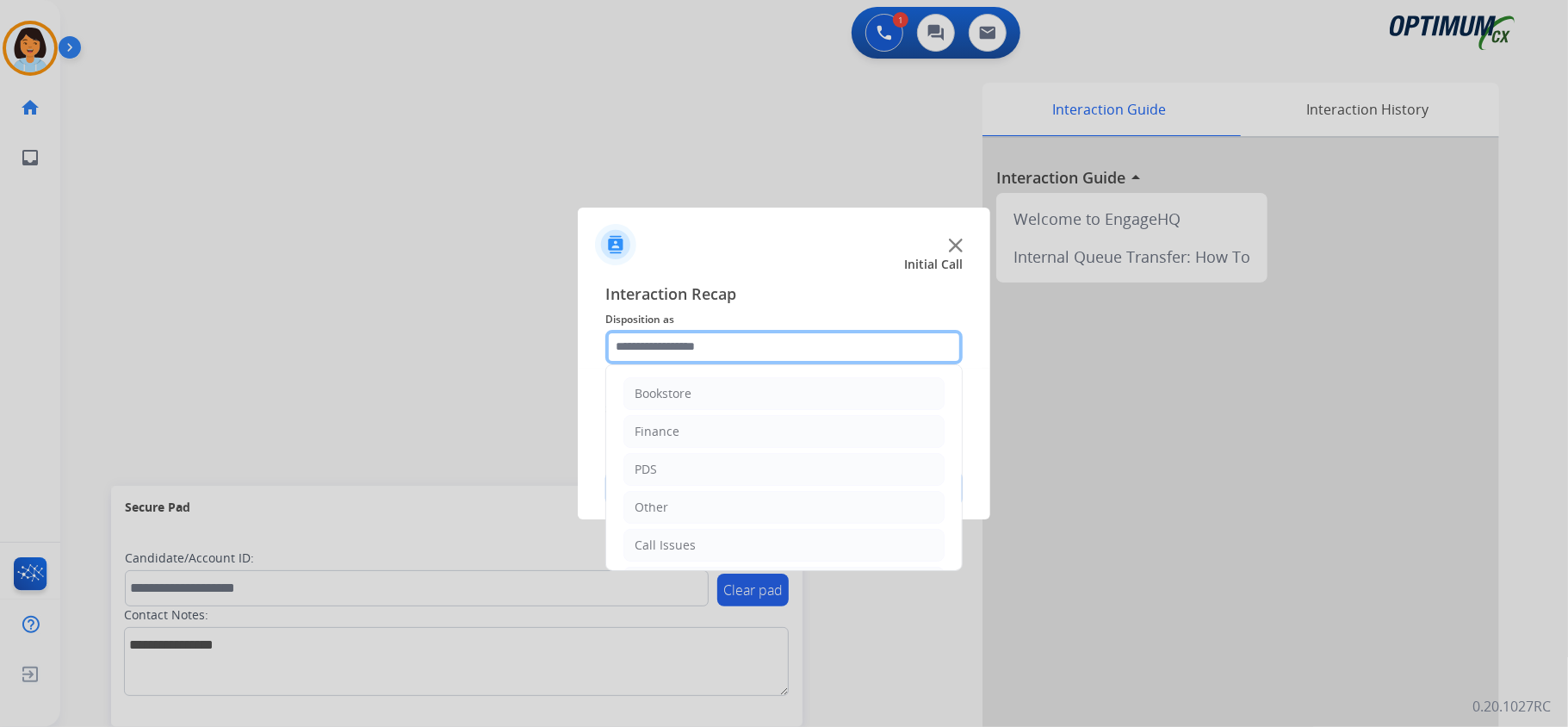
click at [806, 349] on input "text" at bounding box center [784, 348] width 358 height 34
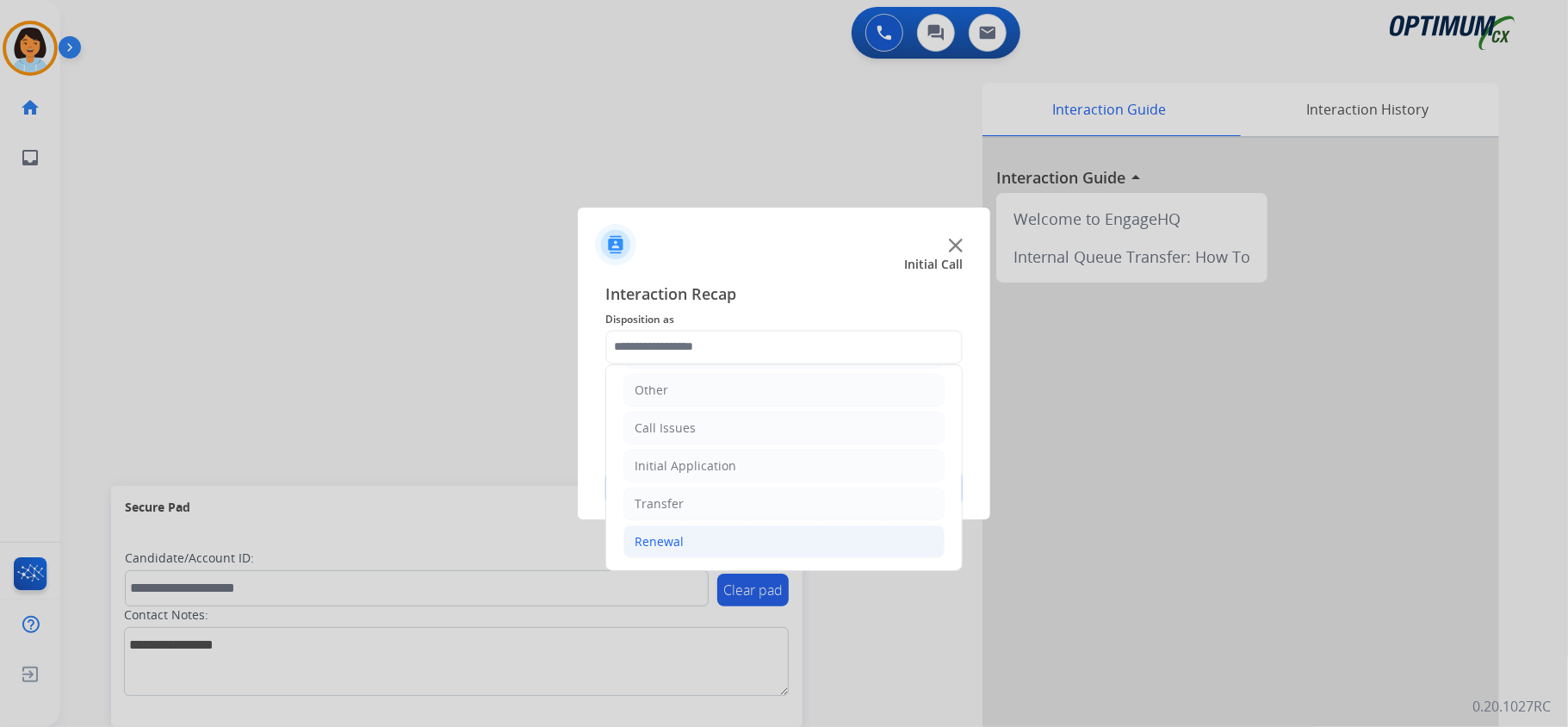
click at [677, 553] on li "Renewal" at bounding box center [784, 542] width 322 height 33
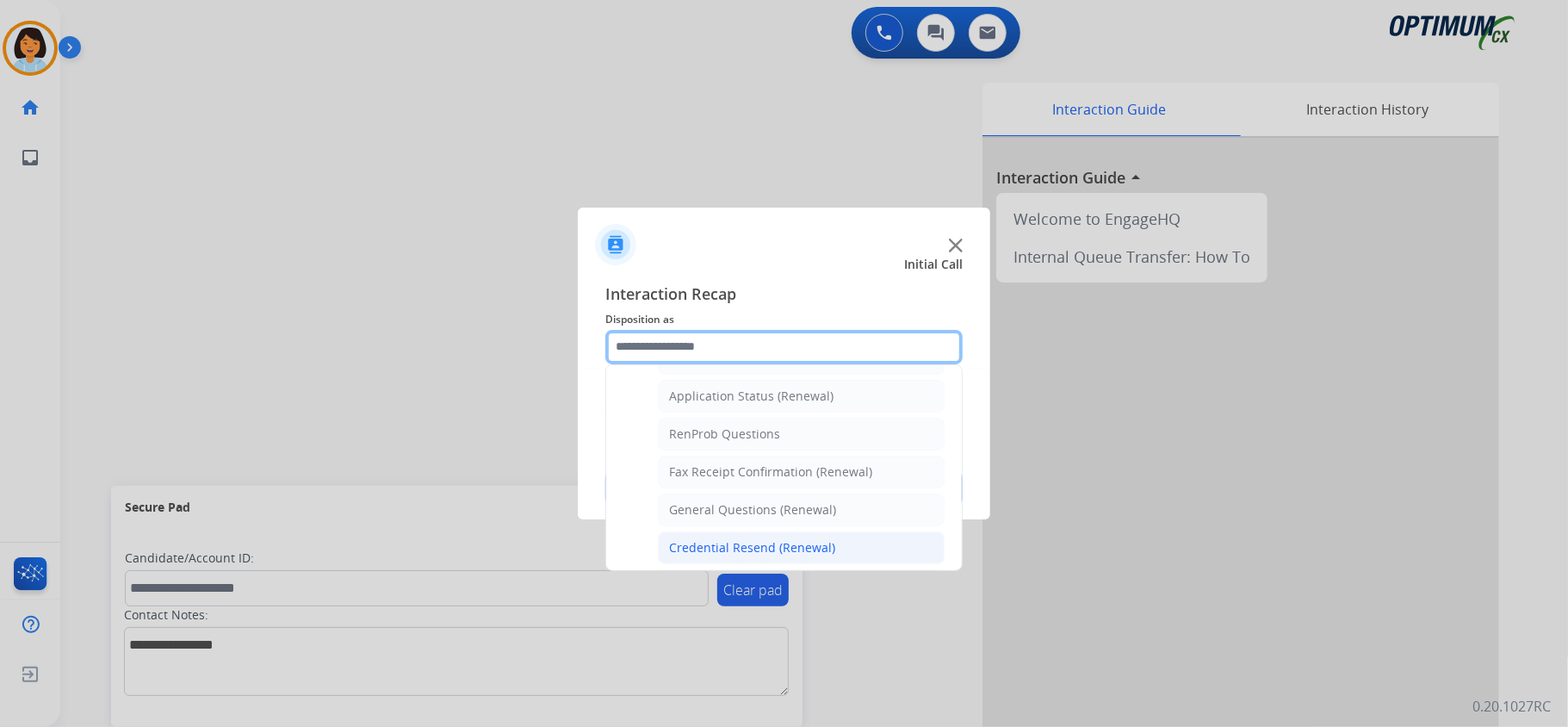
scroll to position [466, 0]
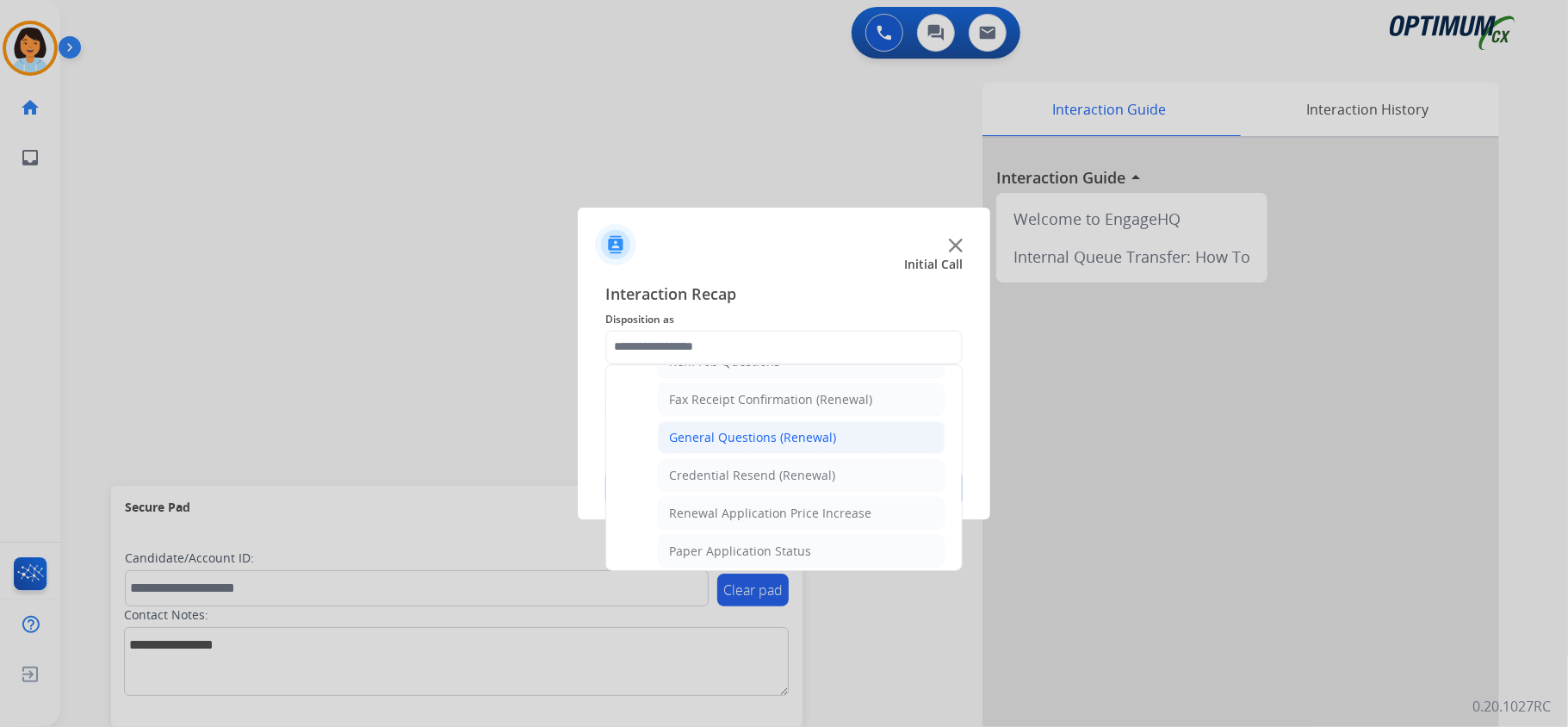
click at [753, 433] on li "General Questions (Renewal)" at bounding box center [801, 438] width 287 height 33
type input "**********"
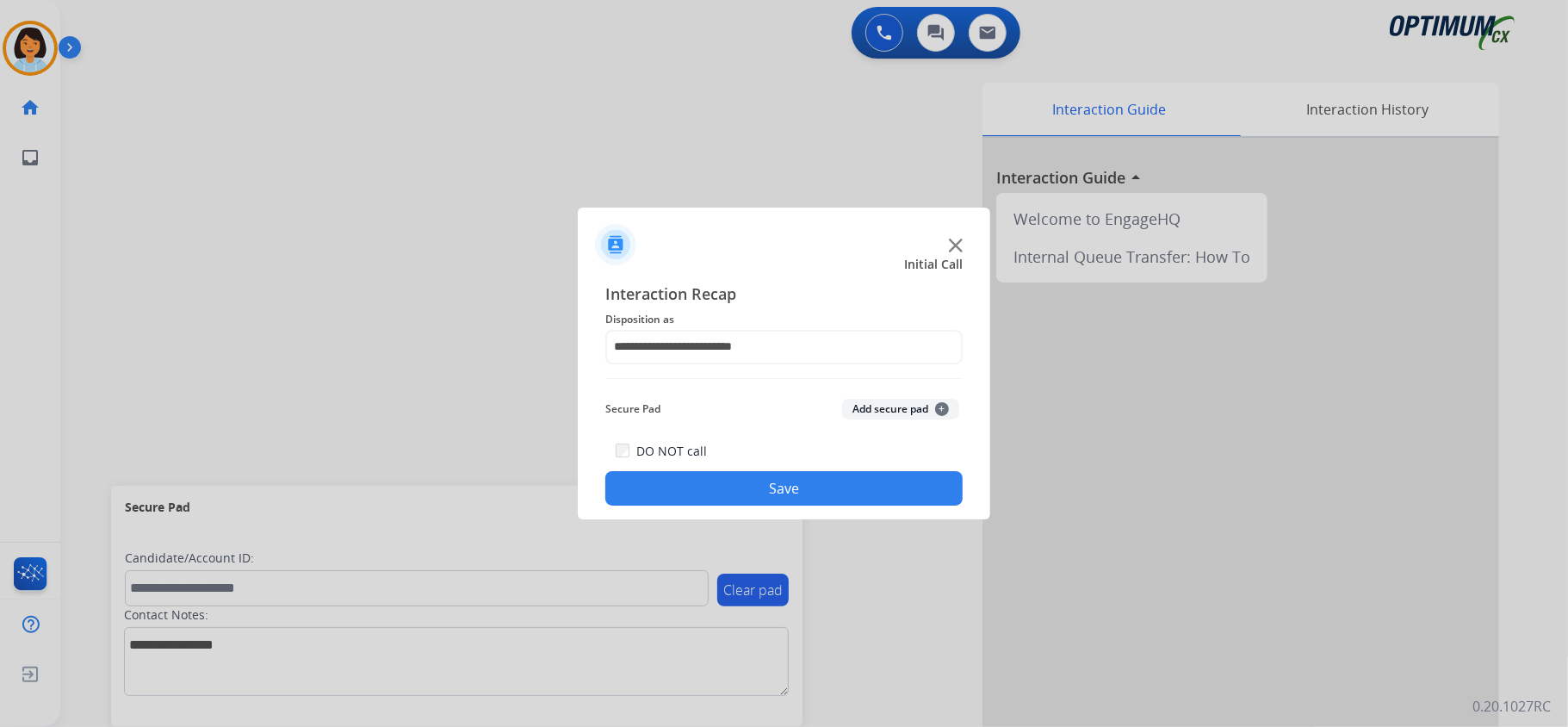
click at [737, 477] on button "Save" at bounding box center [784, 488] width 358 height 34
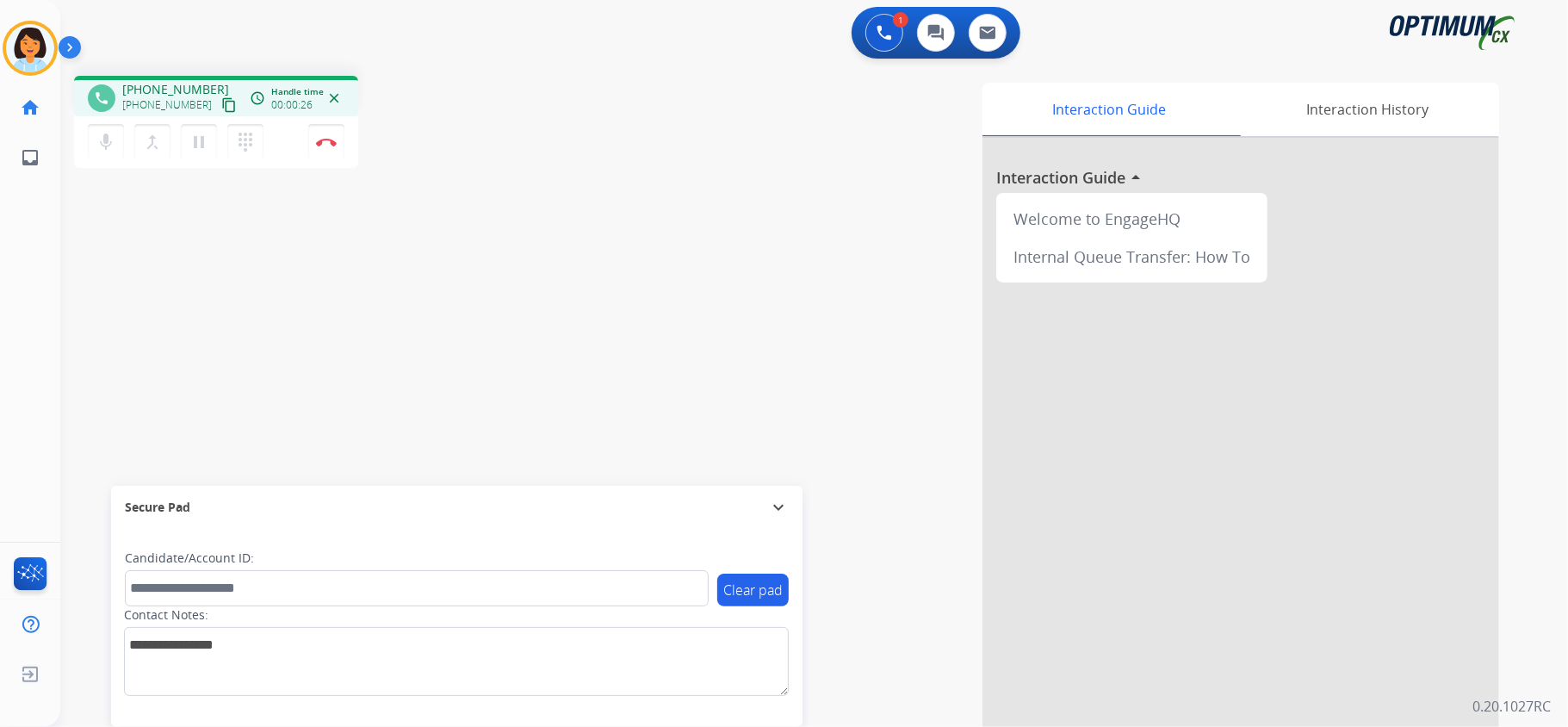
click at [222, 101] on mat-icon "content_copy" at bounding box center [229, 105] width 16 height 16
click at [326, 135] on button "Disconnect" at bounding box center [327, 142] width 36 height 36
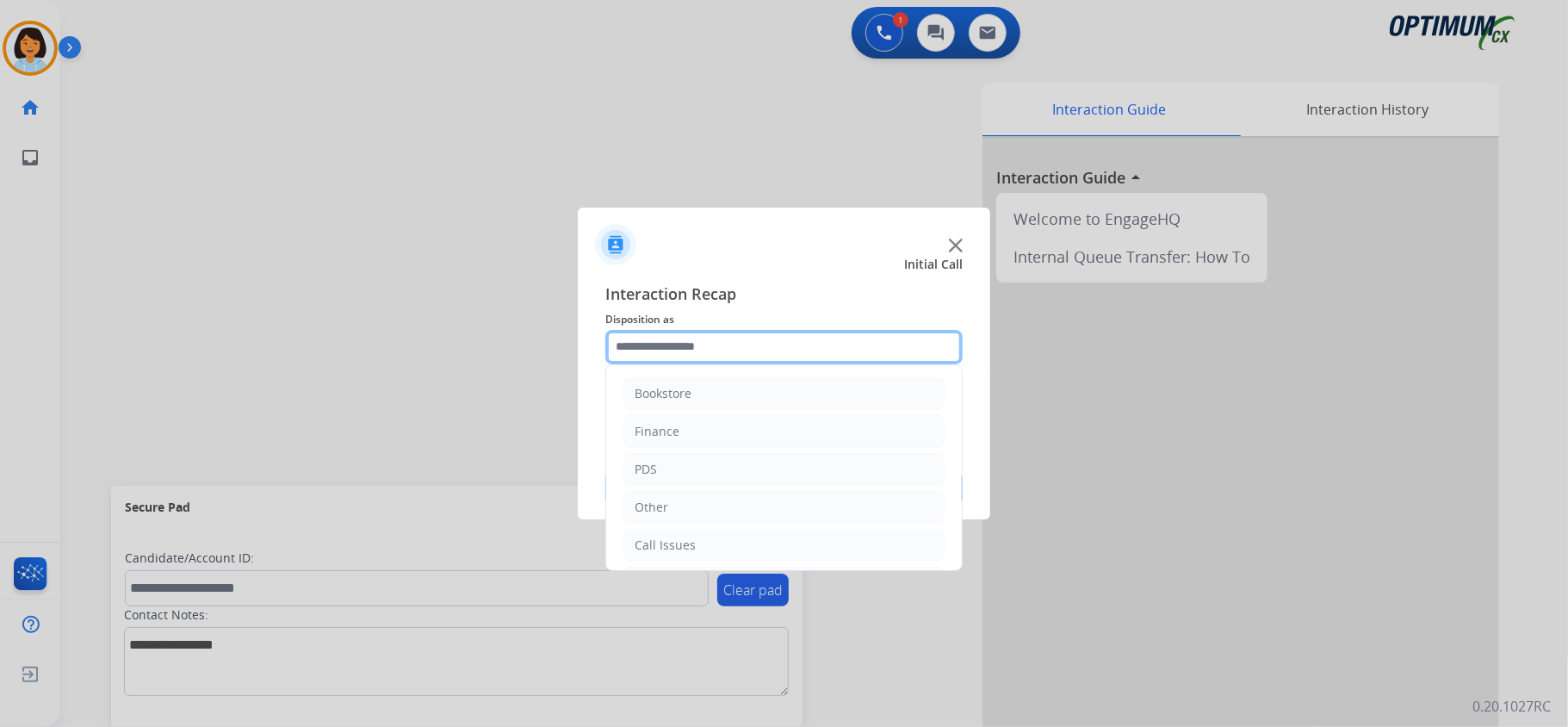
click at [934, 353] on input "text" at bounding box center [784, 348] width 358 height 34
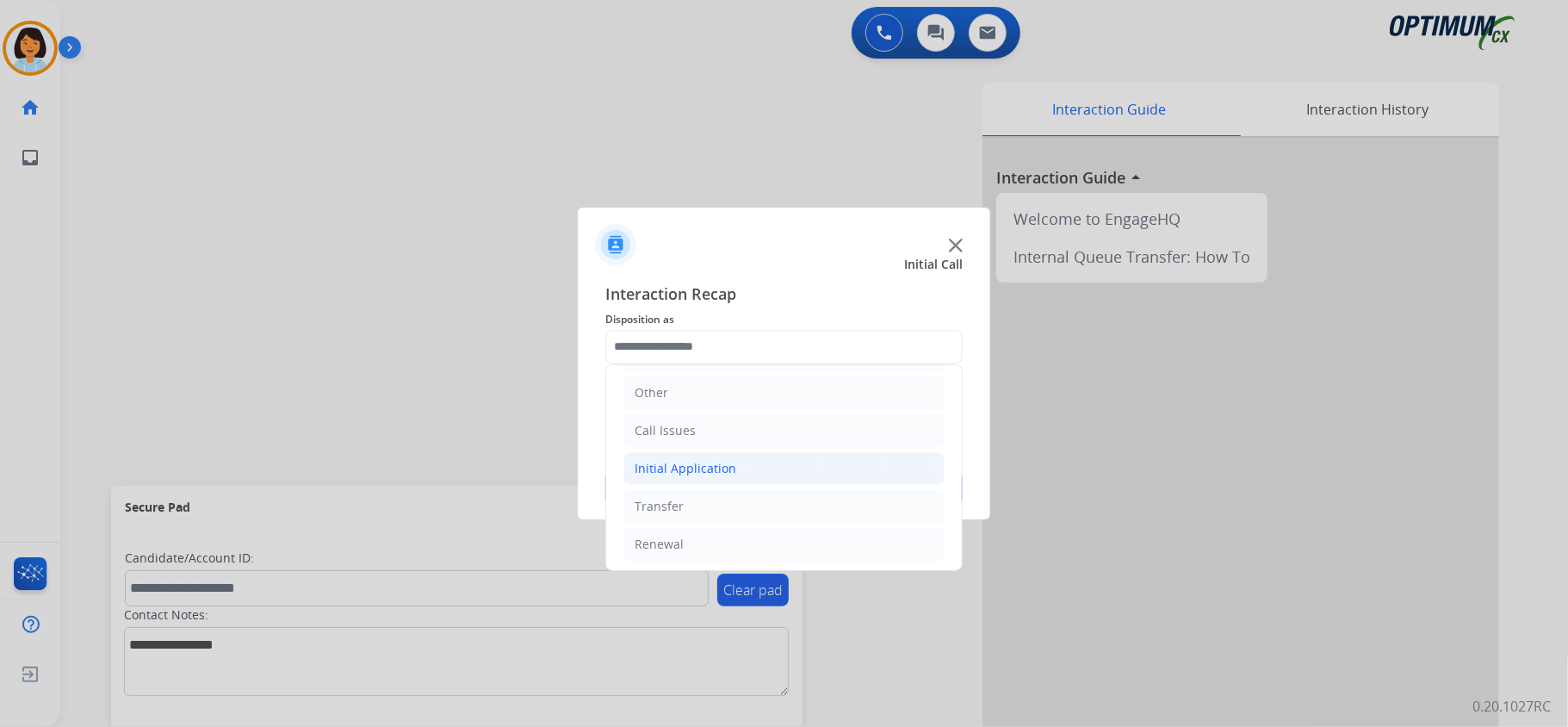
click at [776, 462] on li "Initial Application" at bounding box center [784, 468] width 322 height 33
click at [741, 545] on li "Appeals" at bounding box center [801, 544] width 287 height 33
type input "*******"
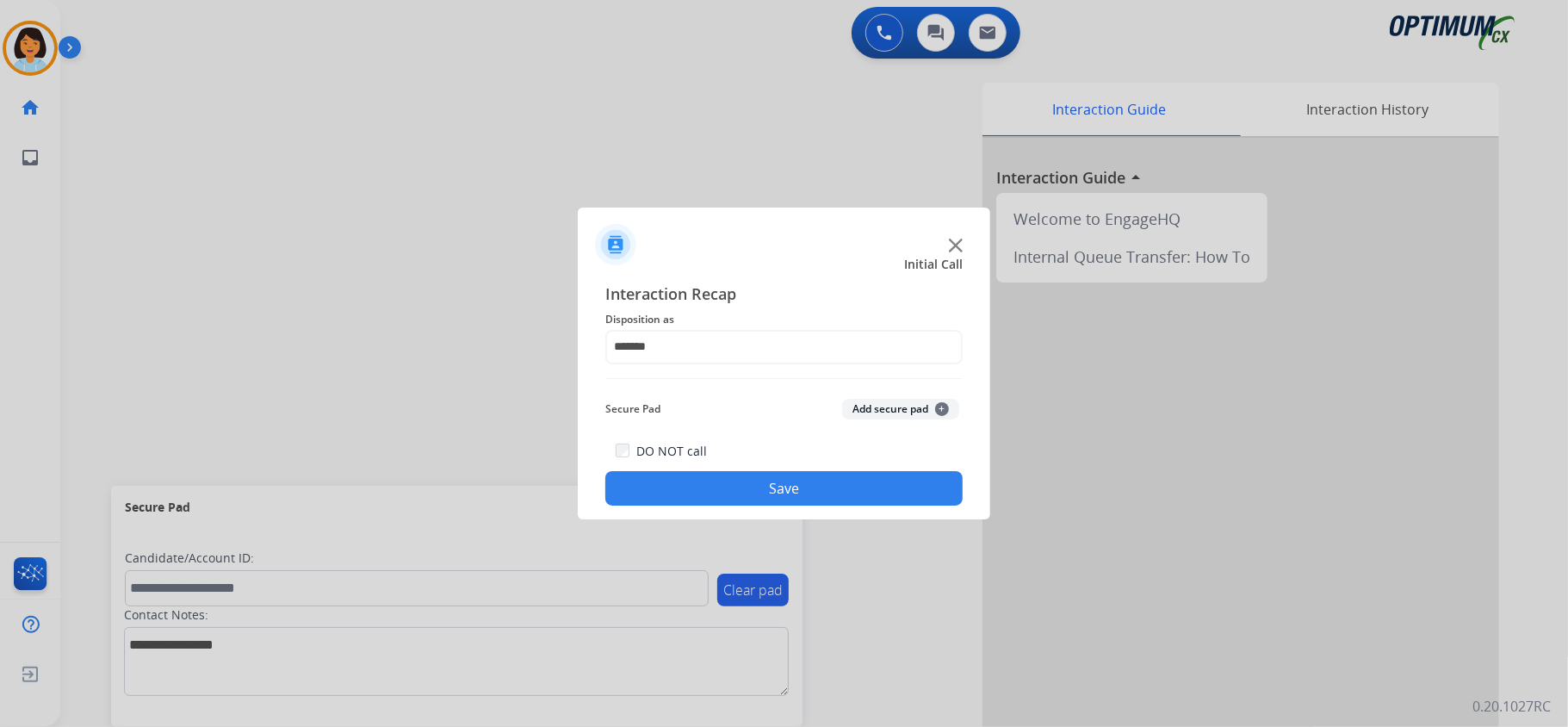
click at [748, 486] on button "Save" at bounding box center [784, 488] width 358 height 34
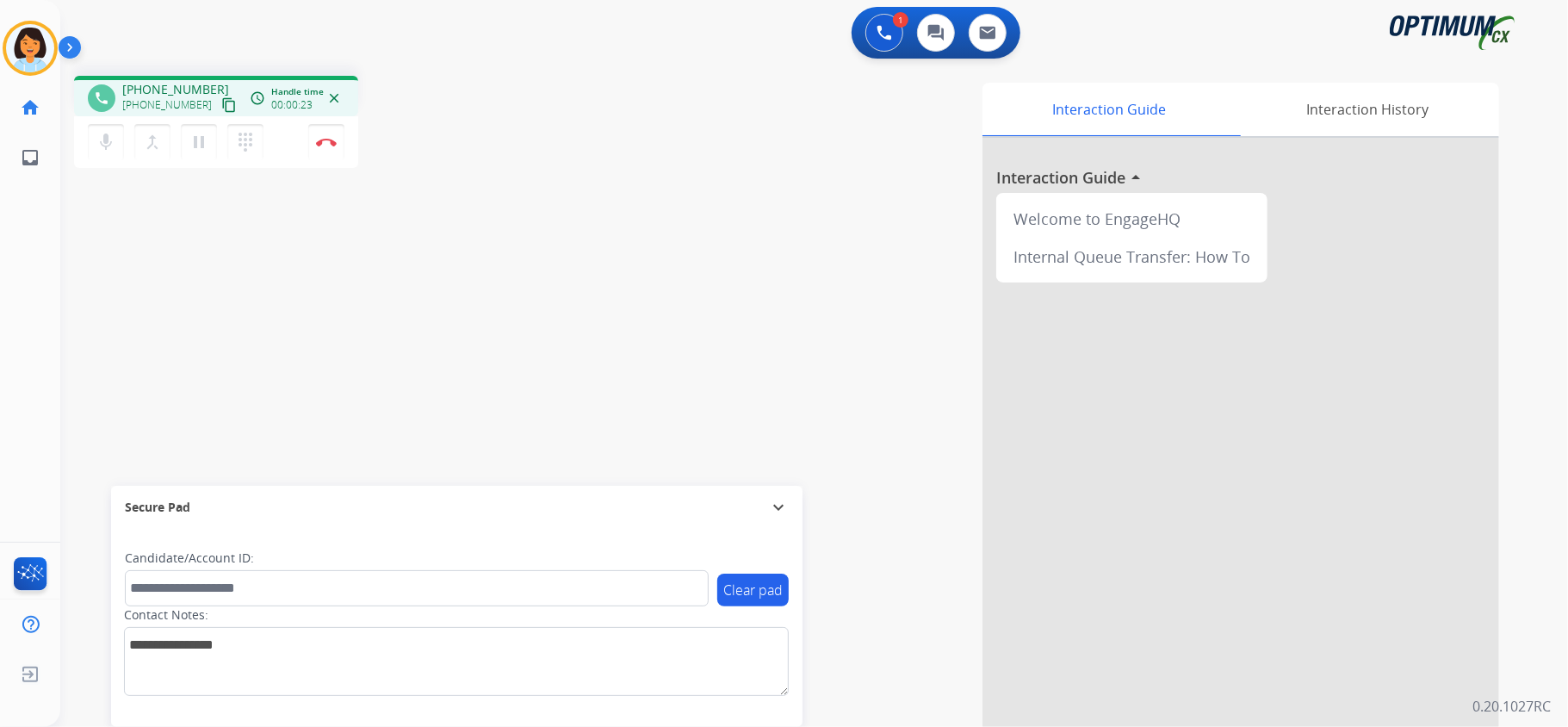
click at [222, 100] on mat-icon "content_copy" at bounding box center [229, 105] width 16 height 16
click at [324, 129] on button "Disconnect" at bounding box center [327, 142] width 36 height 36
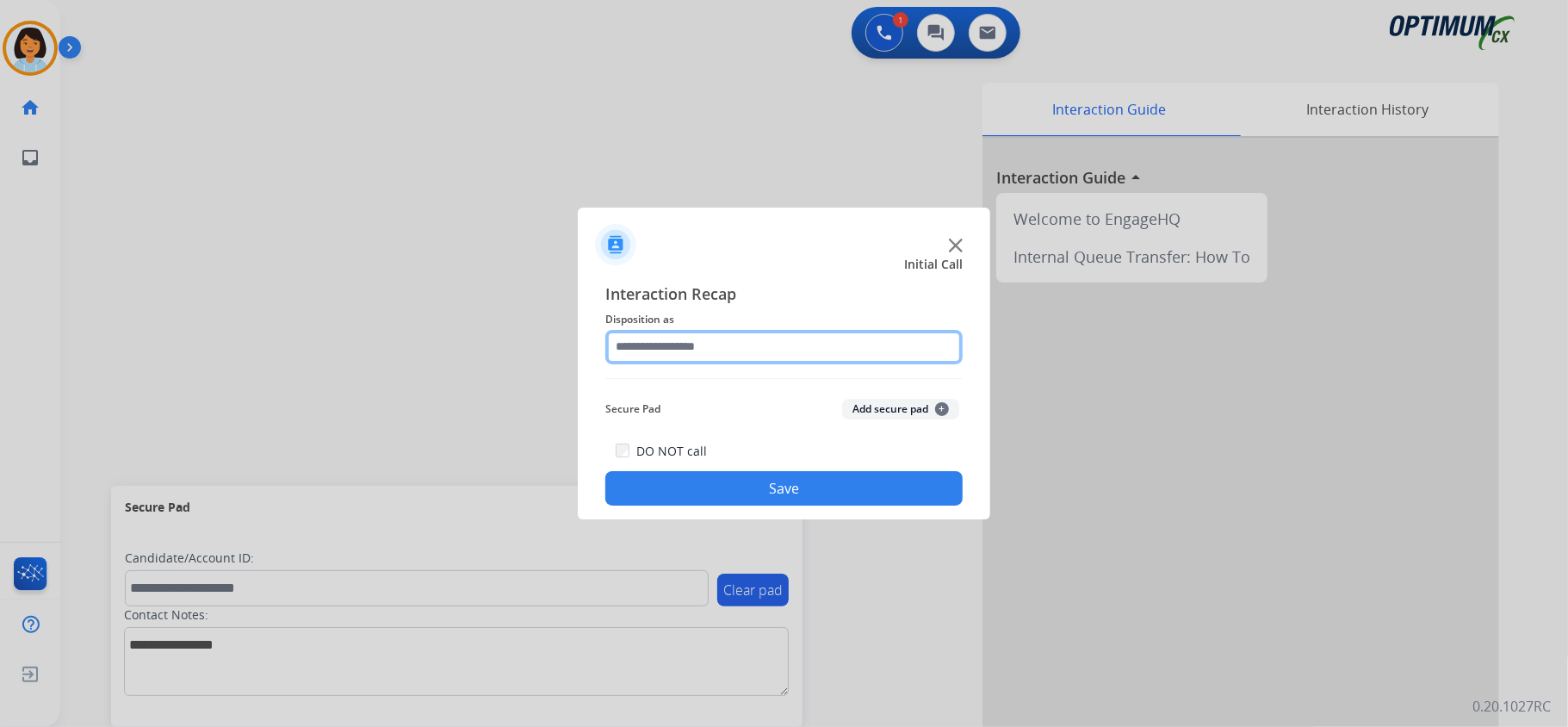
click at [754, 354] on input "text" at bounding box center [784, 348] width 358 height 34
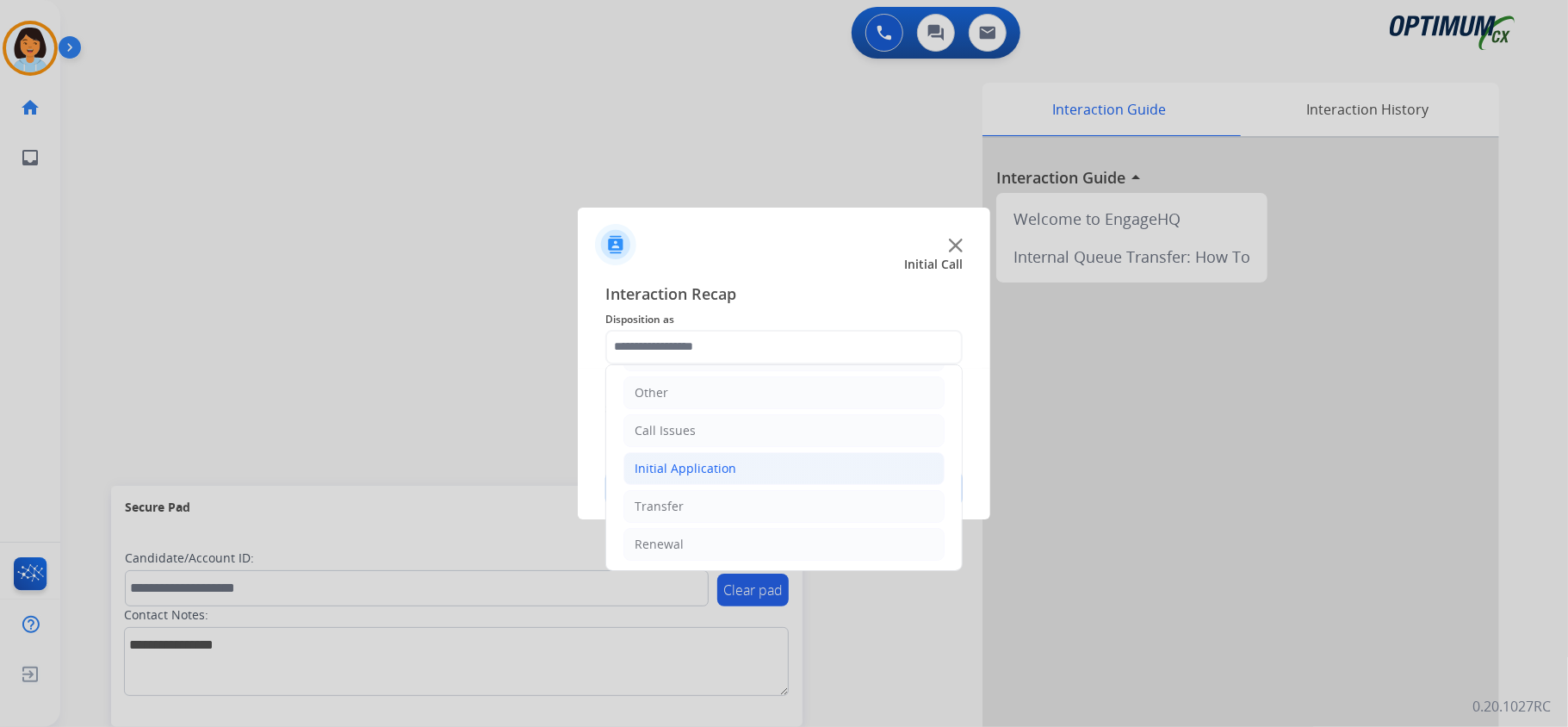
click at [686, 469] on div "Initial Application" at bounding box center [685, 468] width 102 height 17
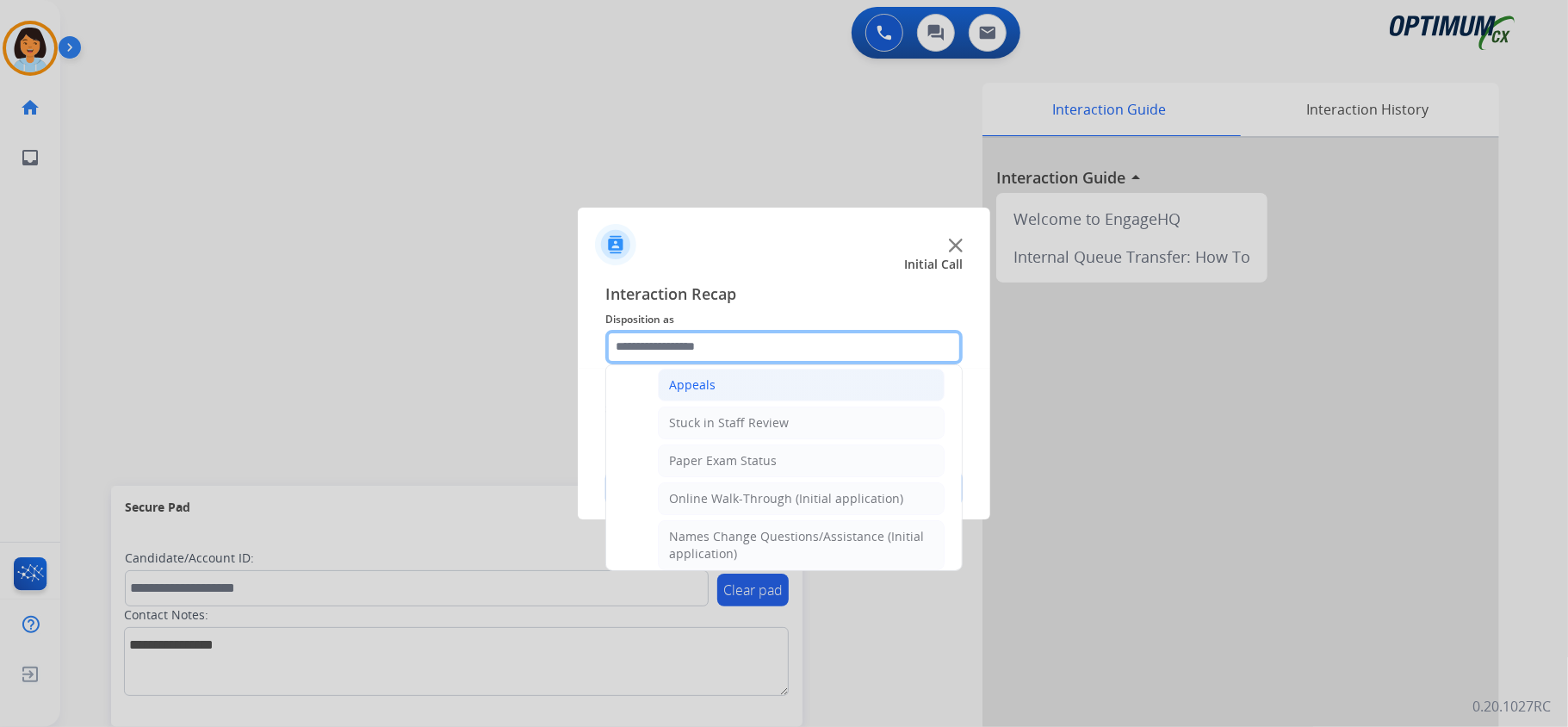
scroll to position [345, 0]
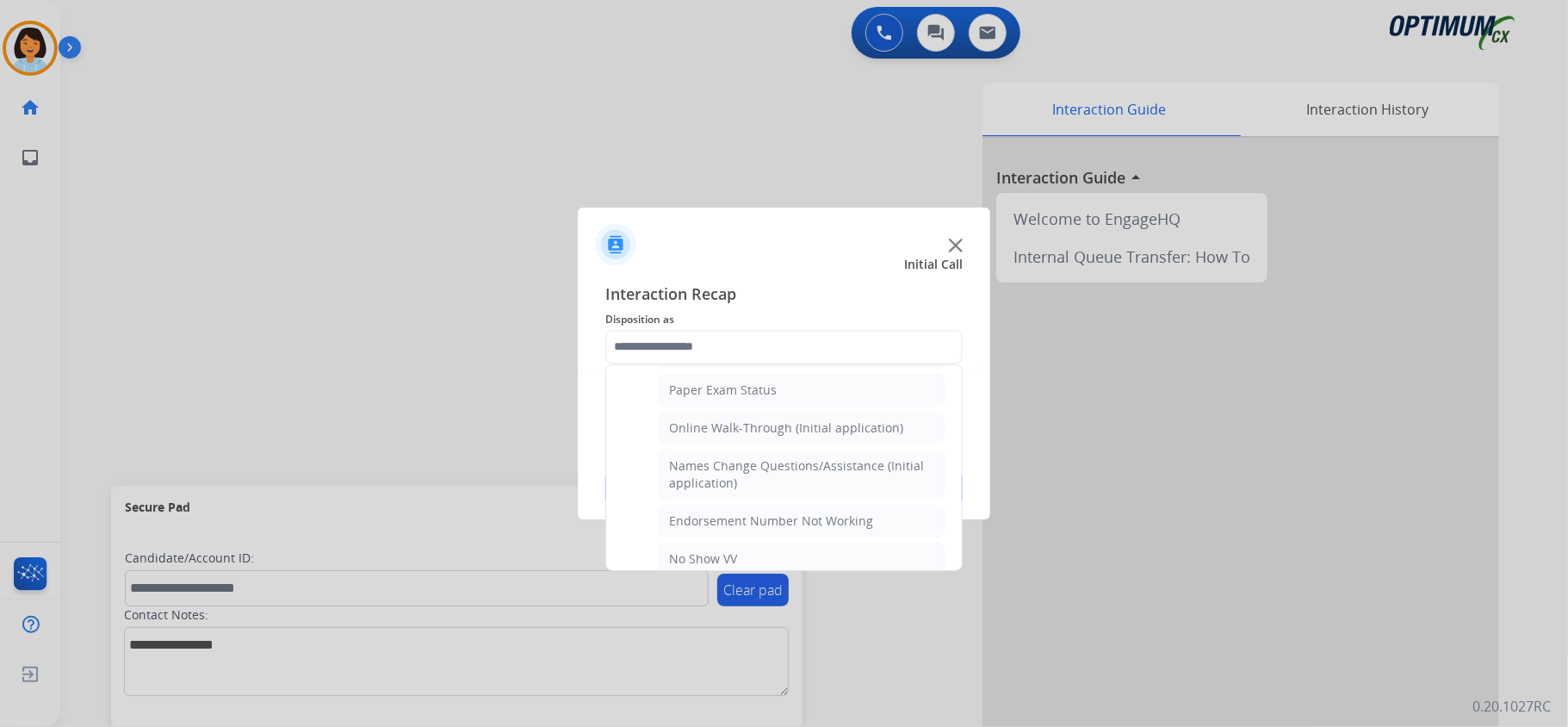
click at [692, 437] on div "Online Walk-Through (Initial application)" at bounding box center [786, 429] width 234 height 17
type input "**********"
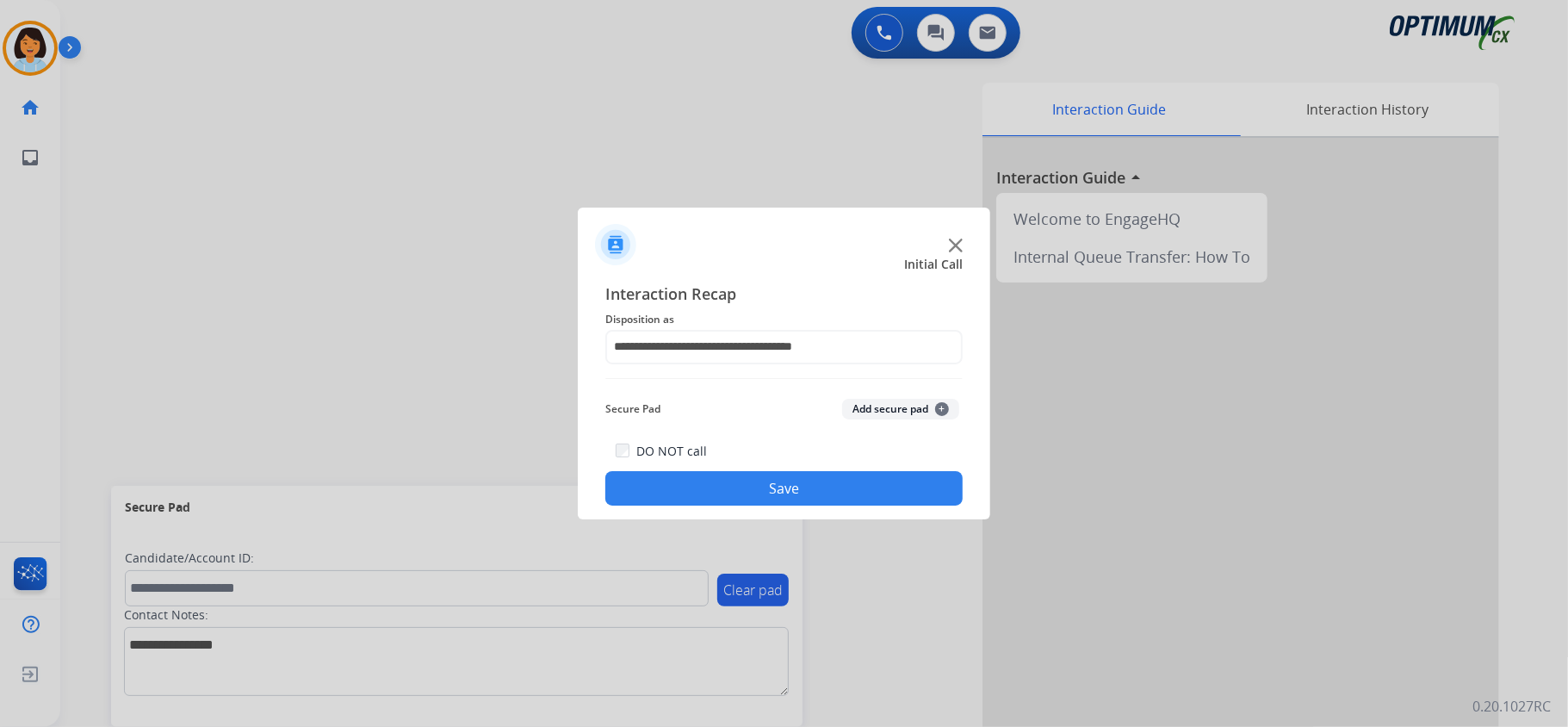
click at [687, 494] on button "Save" at bounding box center [784, 488] width 358 height 34
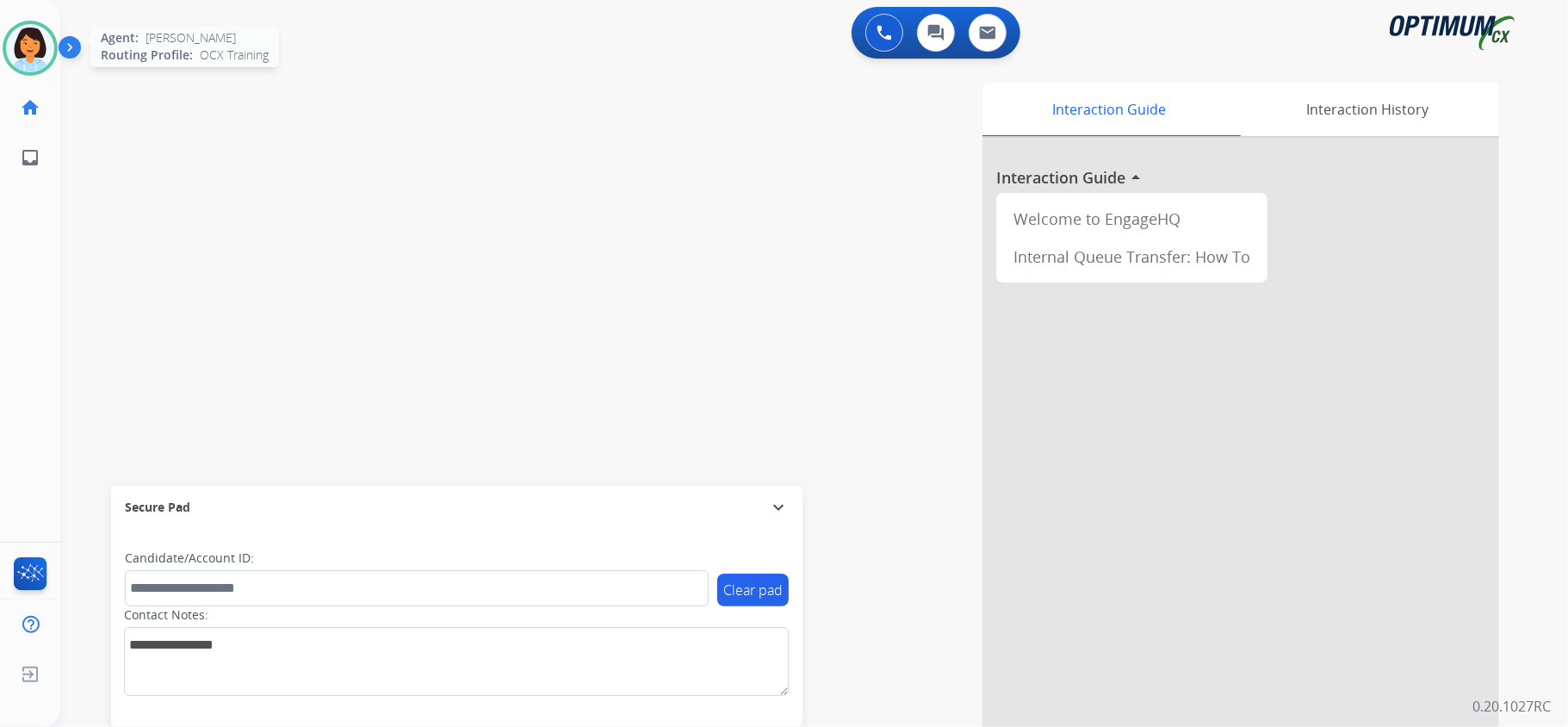
click at [42, 60] on img at bounding box center [30, 48] width 48 height 48
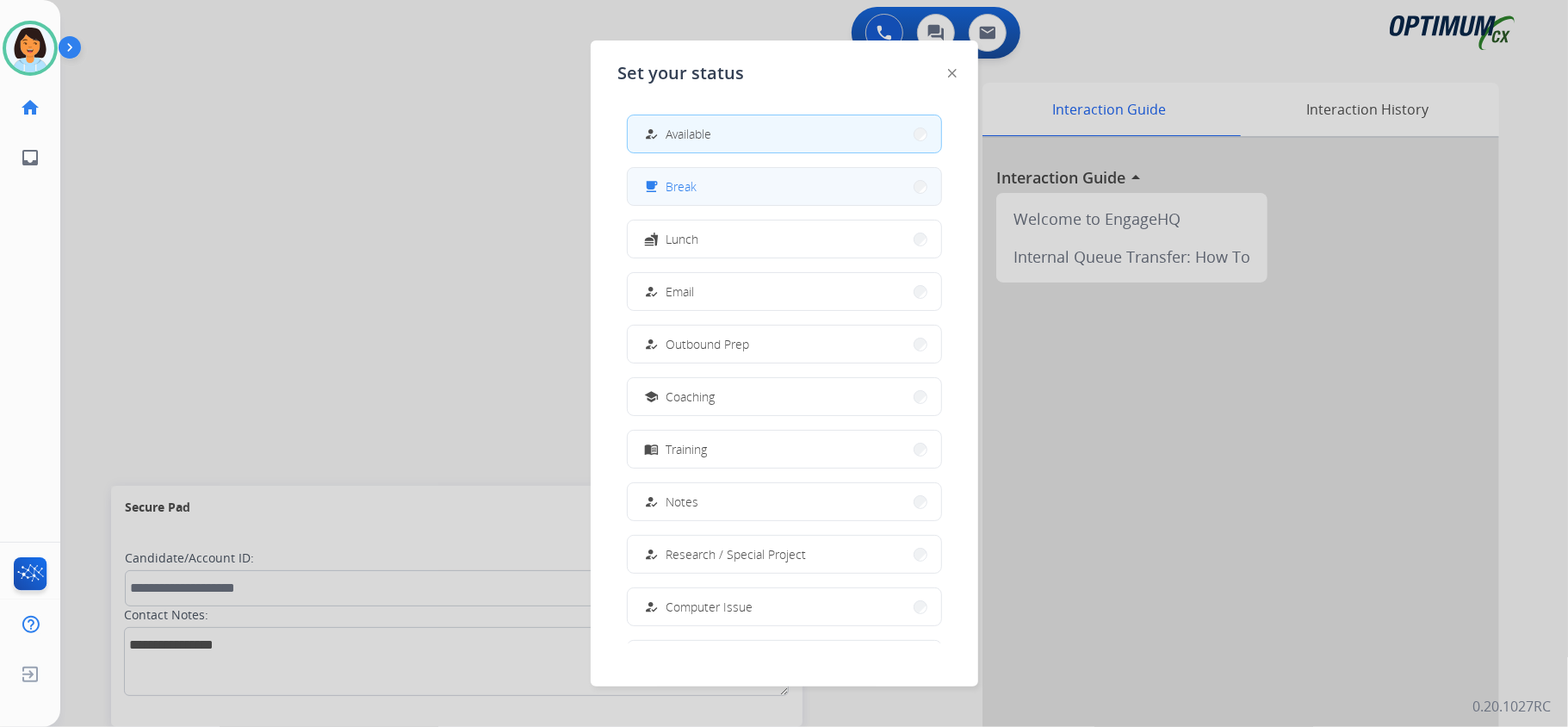
click at [734, 190] on button "free_breakfast Break" at bounding box center [784, 186] width 314 height 37
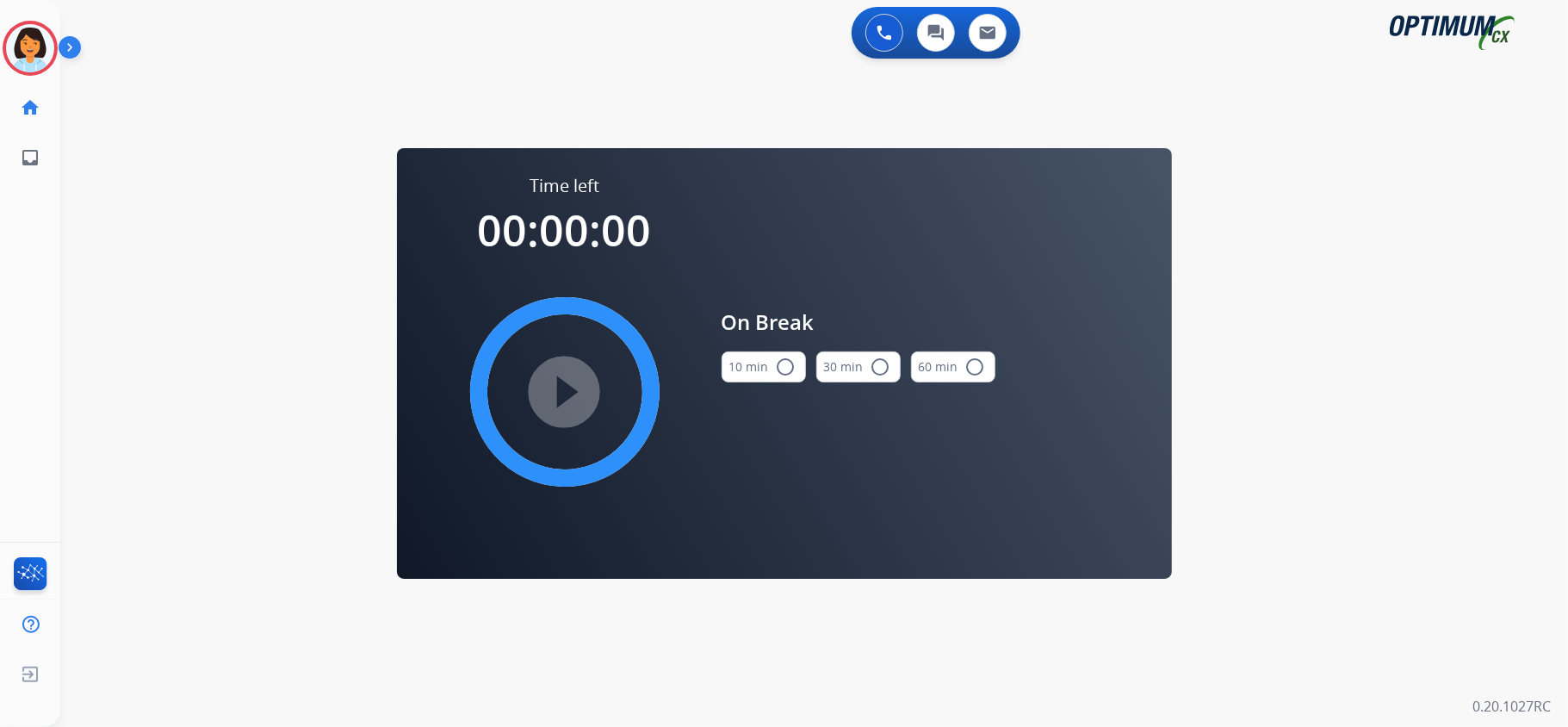
click at [779, 364] on mat-icon "radio_button_unchecked" at bounding box center [786, 367] width 21 height 21
click at [554, 392] on mat-icon "play_circle_filled" at bounding box center [565, 392] width 21 height 21
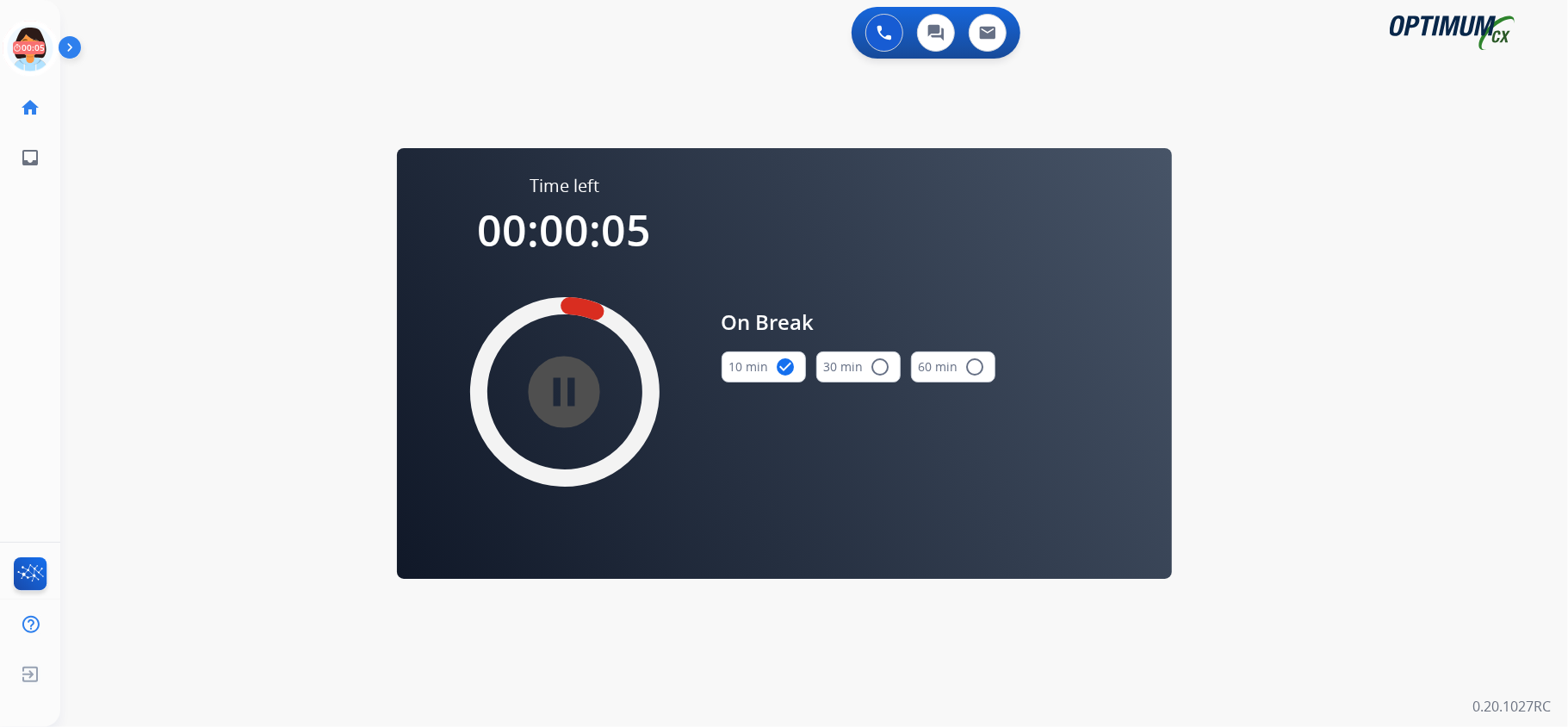
drag, startPoint x: 197, startPoint y: 81, endPoint x: 112, endPoint y: 62, distance: 87.1
click at [197, 81] on div "swap_horiz Break voice bridge close_fullscreen Connect 3-Way Call merge_type Se…" at bounding box center [793, 103] width 1466 height 83
click at [29, 52] on icon at bounding box center [30, 48] width 56 height 56
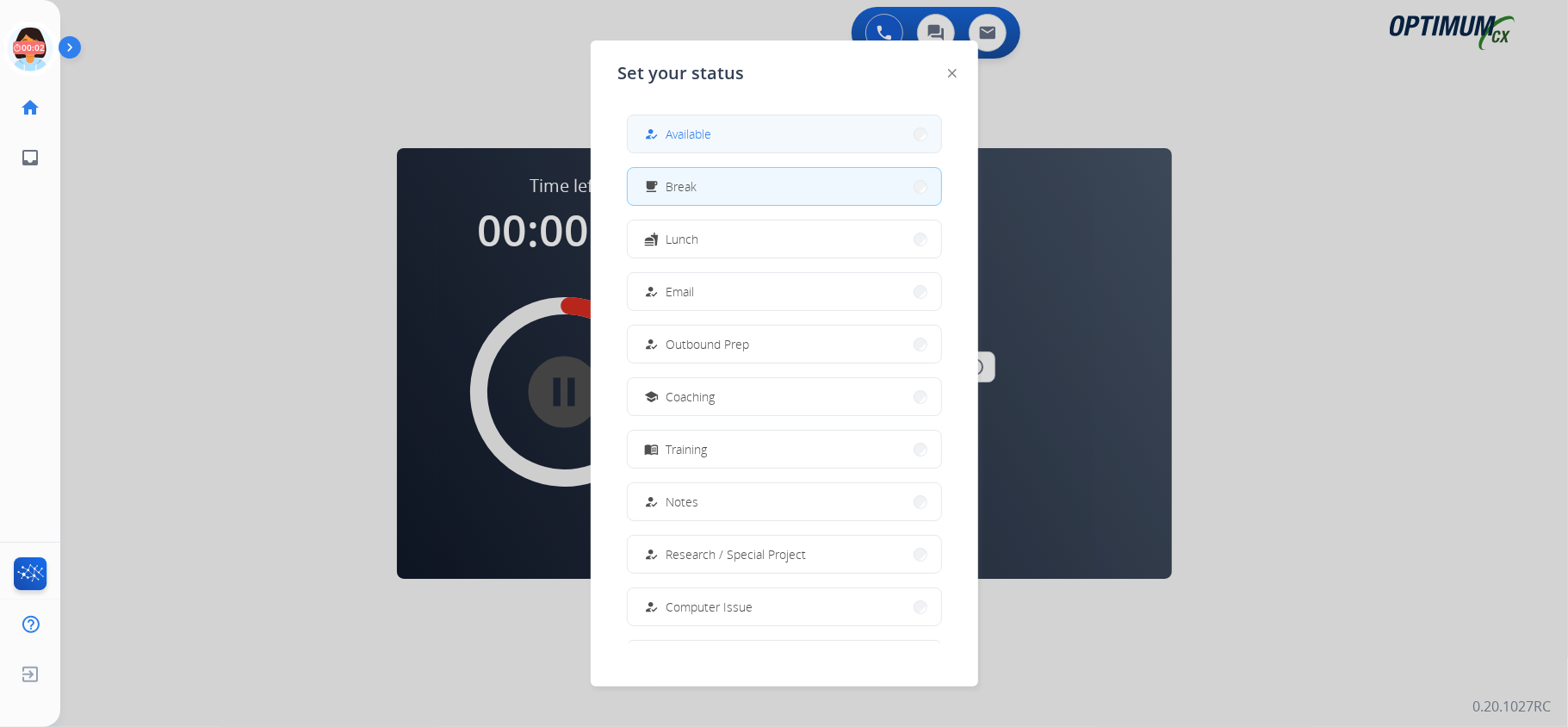
click at [741, 141] on button "how_to_reg Available" at bounding box center [784, 134] width 314 height 37
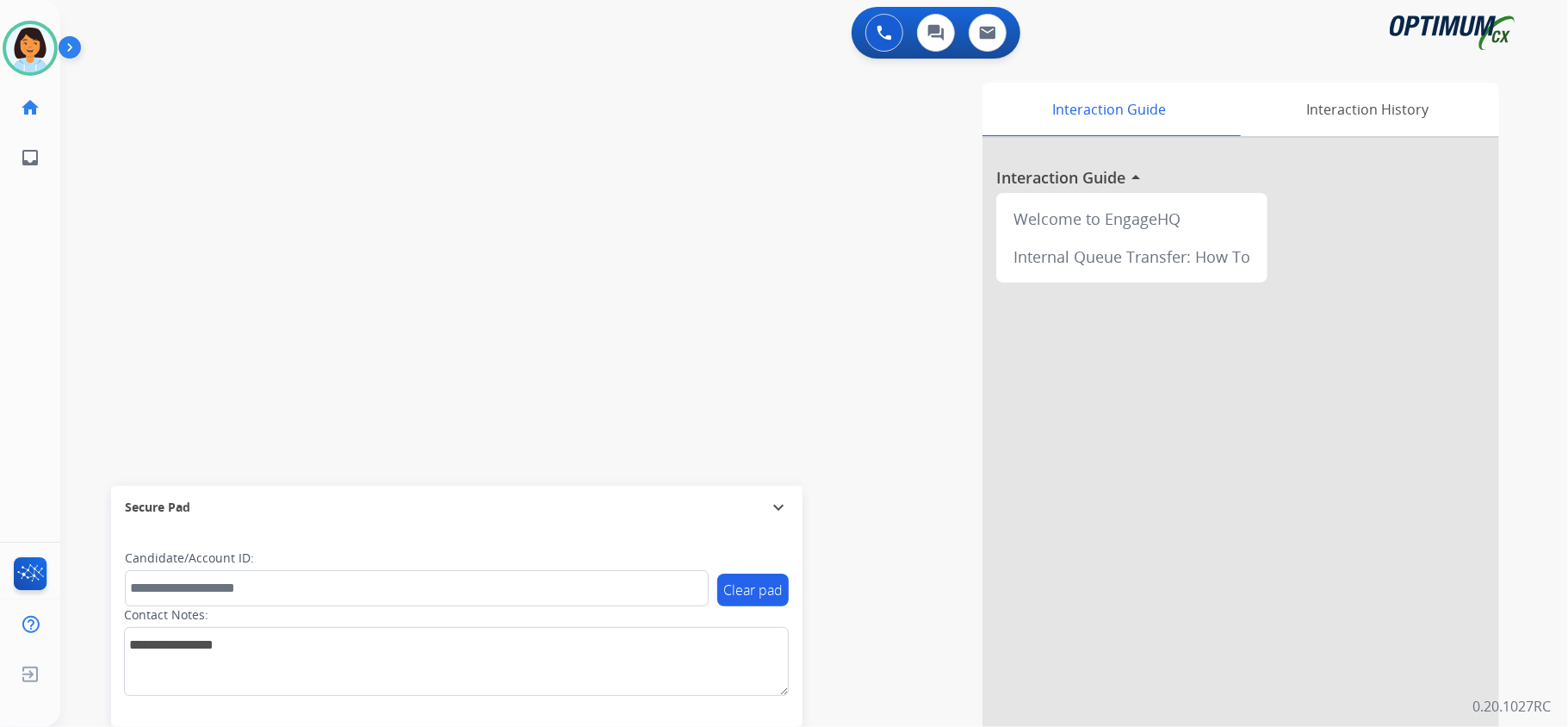
click at [483, 294] on div "swap_horiz Break voice bridge close_fullscreen Connect 3-Way Call merge_type Se…" at bounding box center [793, 421] width 1466 height 718
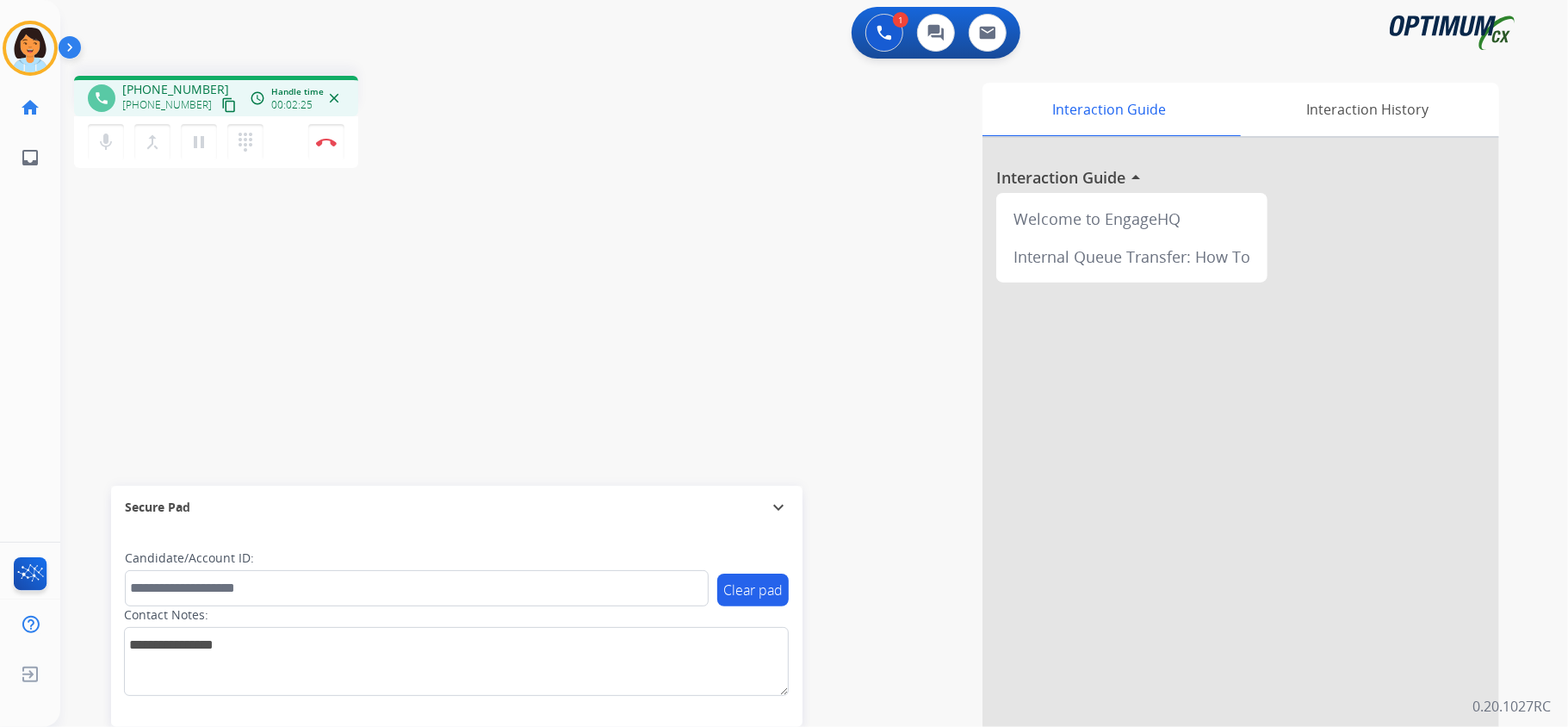
click at [222, 104] on mat-icon "content_copy" at bounding box center [229, 105] width 16 height 16
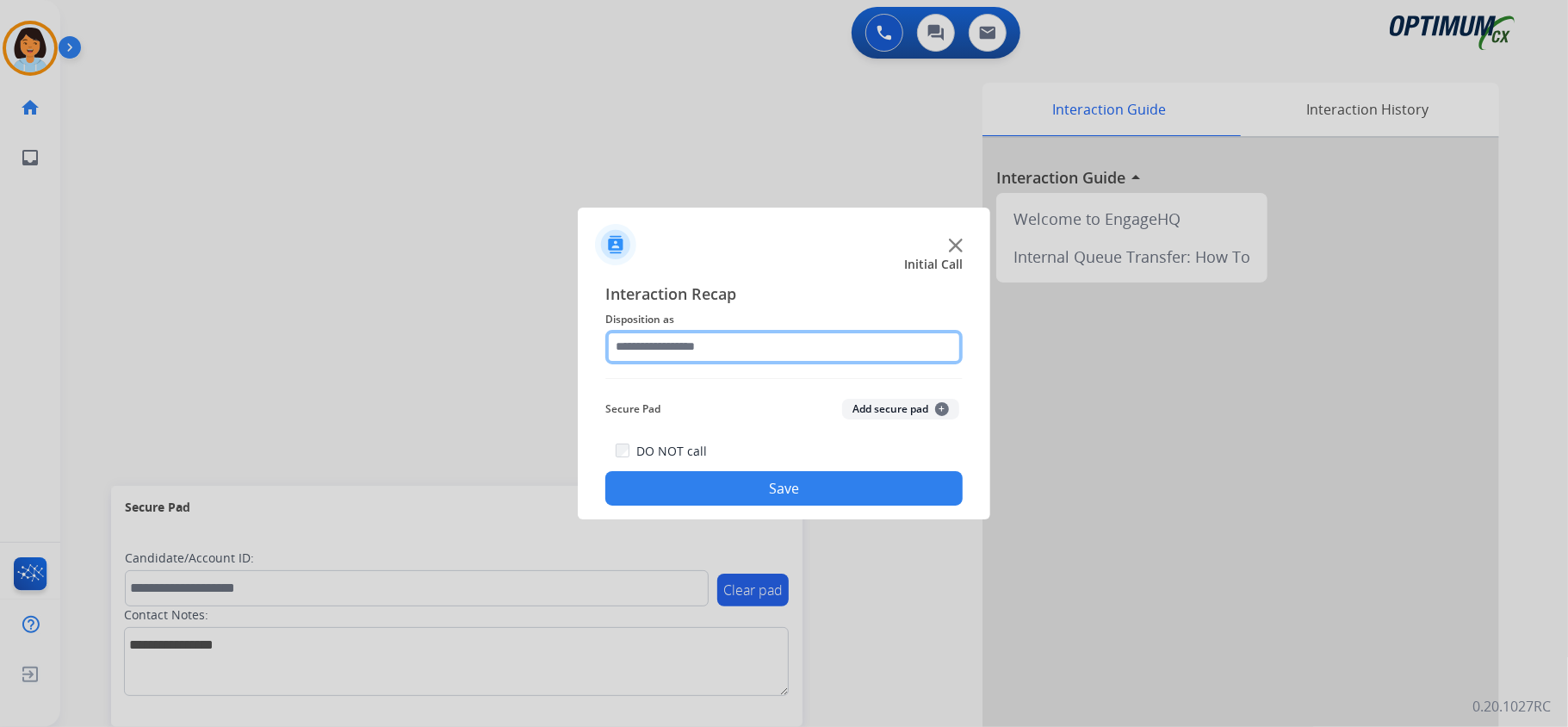
click at [721, 348] on input "text" at bounding box center [784, 348] width 358 height 34
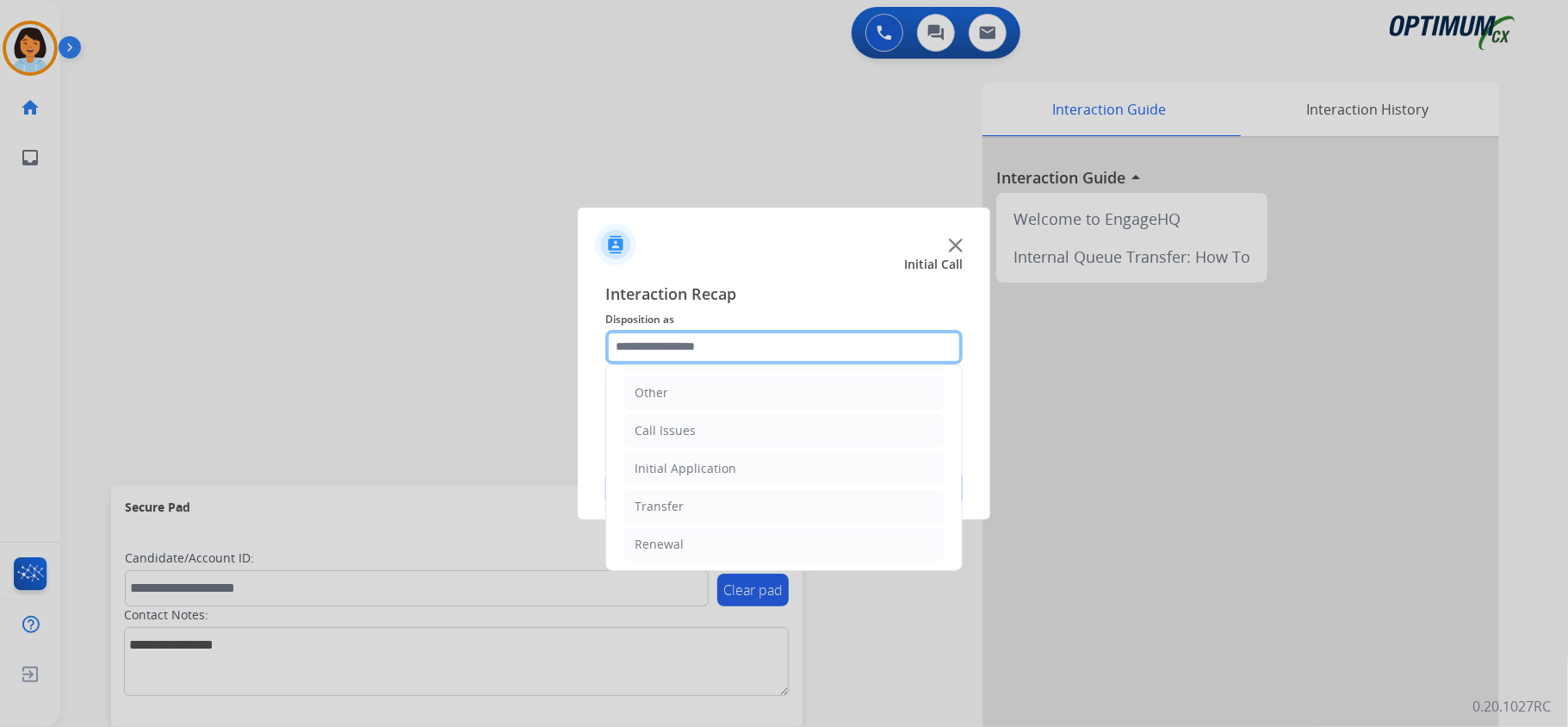
scroll to position [0, 0]
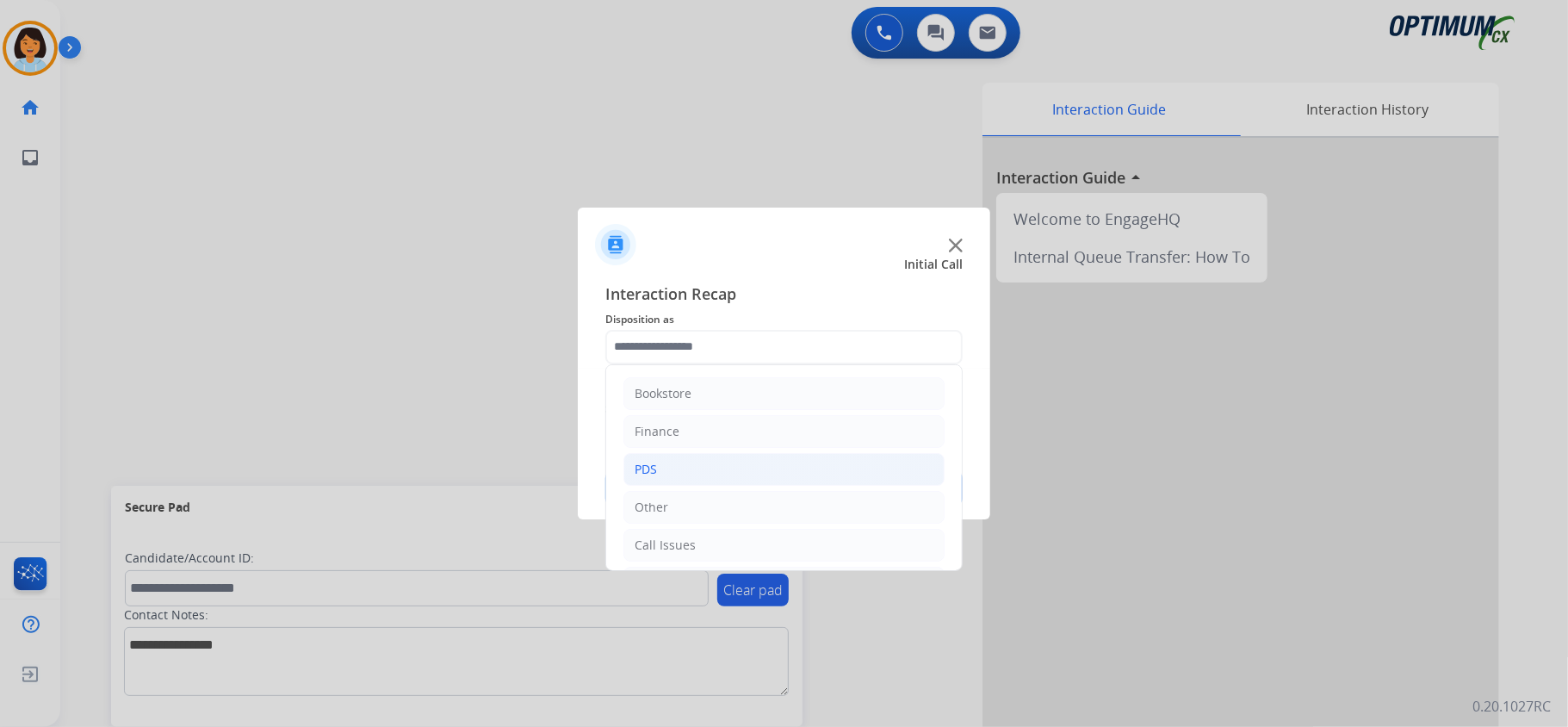
click at [670, 473] on li "PDS" at bounding box center [784, 469] width 322 height 33
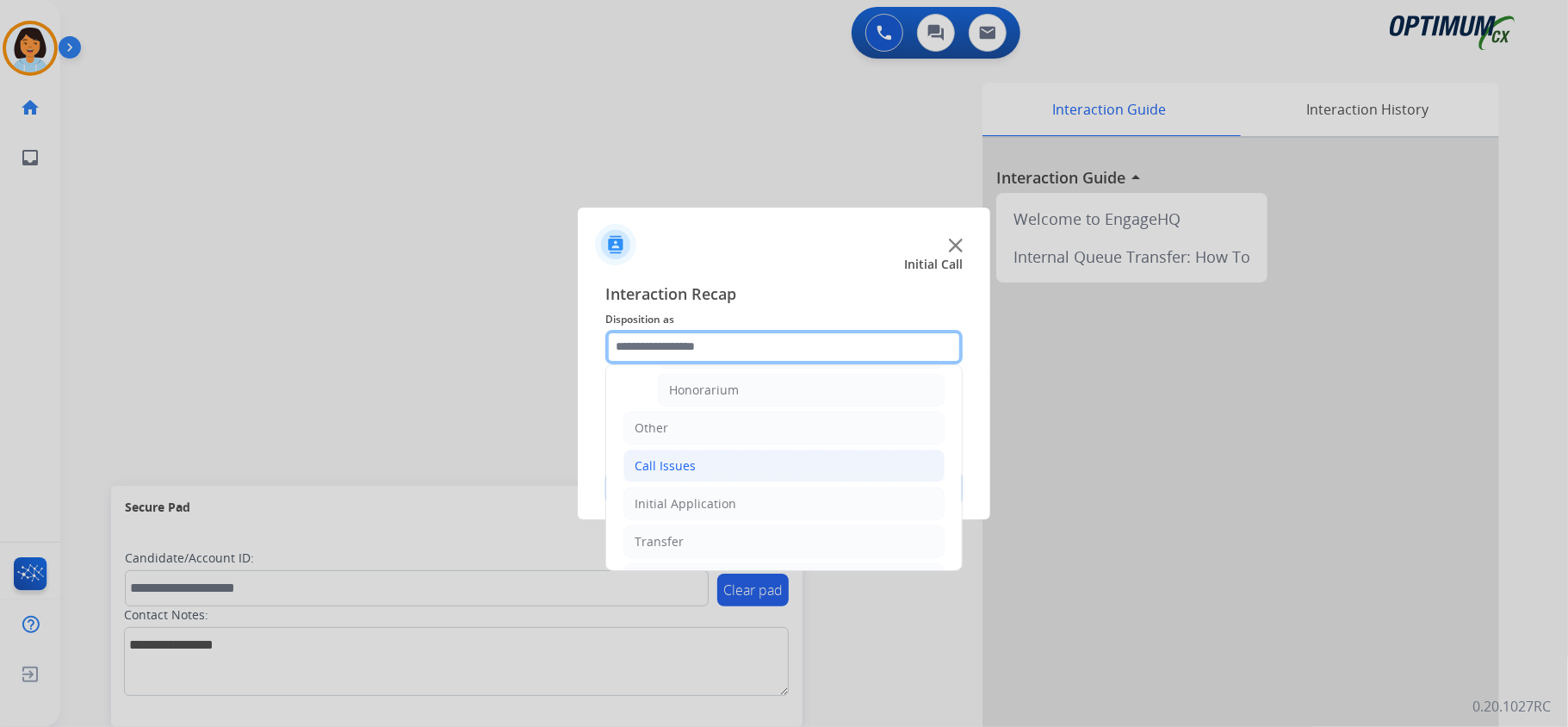
scroll to position [573, 0]
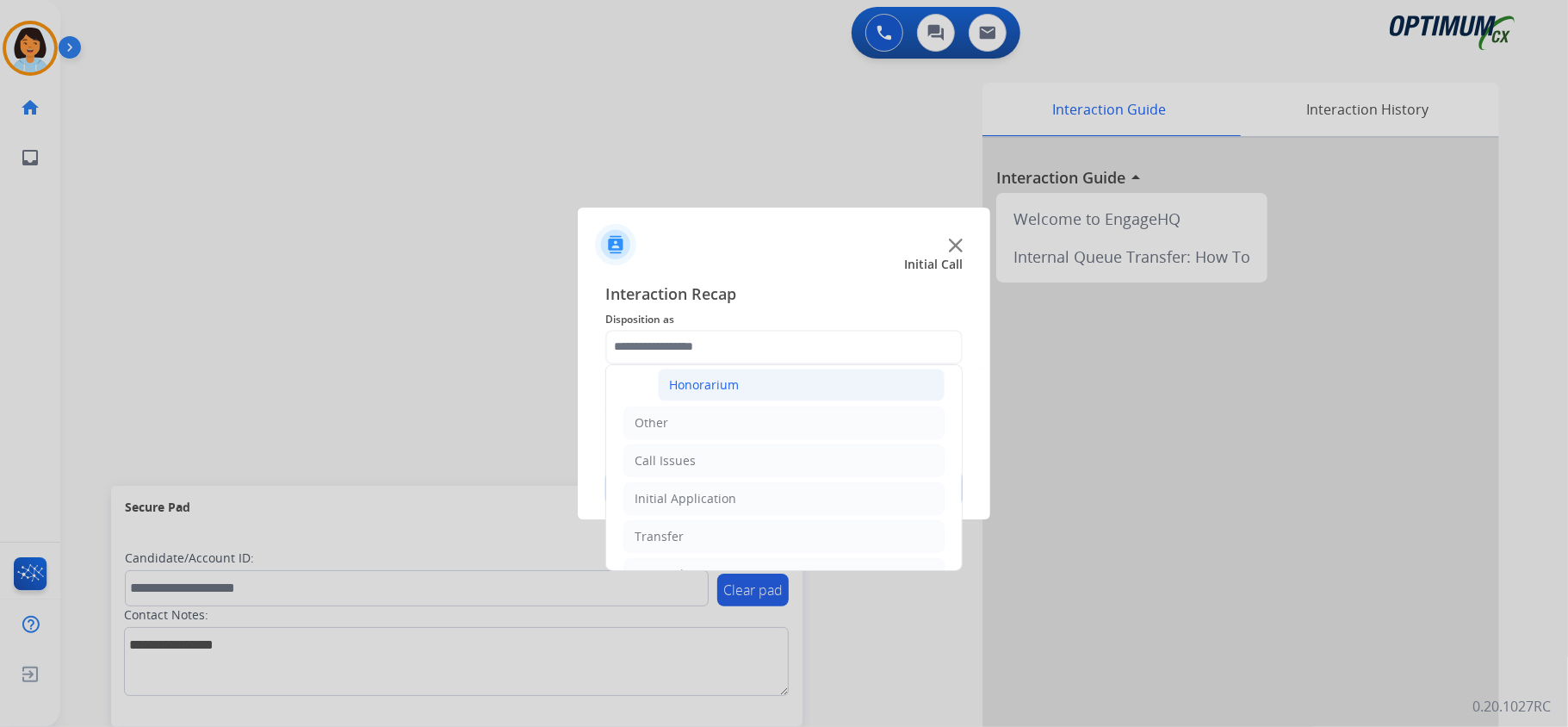
click at [727, 394] on div "Honorarium" at bounding box center [703, 385] width 70 height 17
type input "**********"
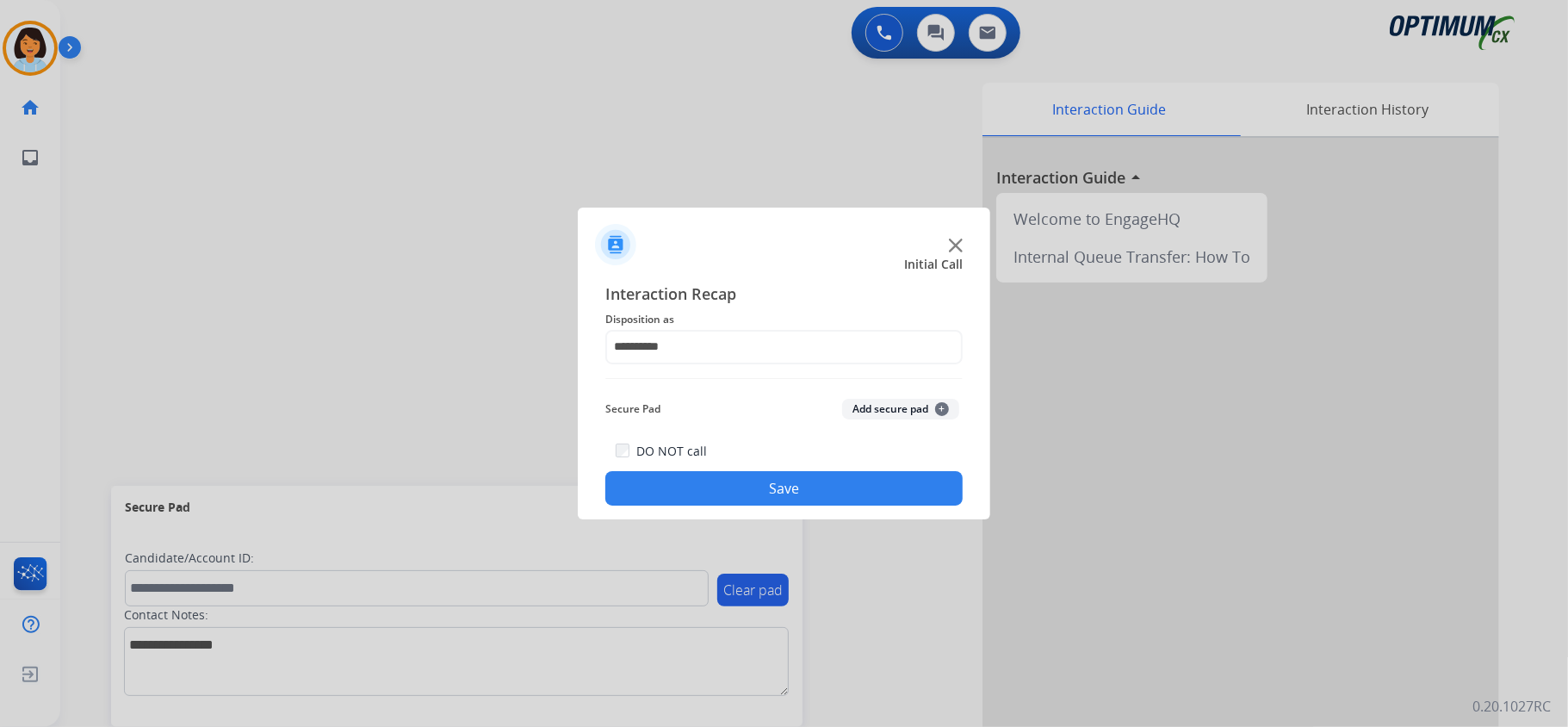
click at [728, 489] on button "Save" at bounding box center [784, 488] width 358 height 34
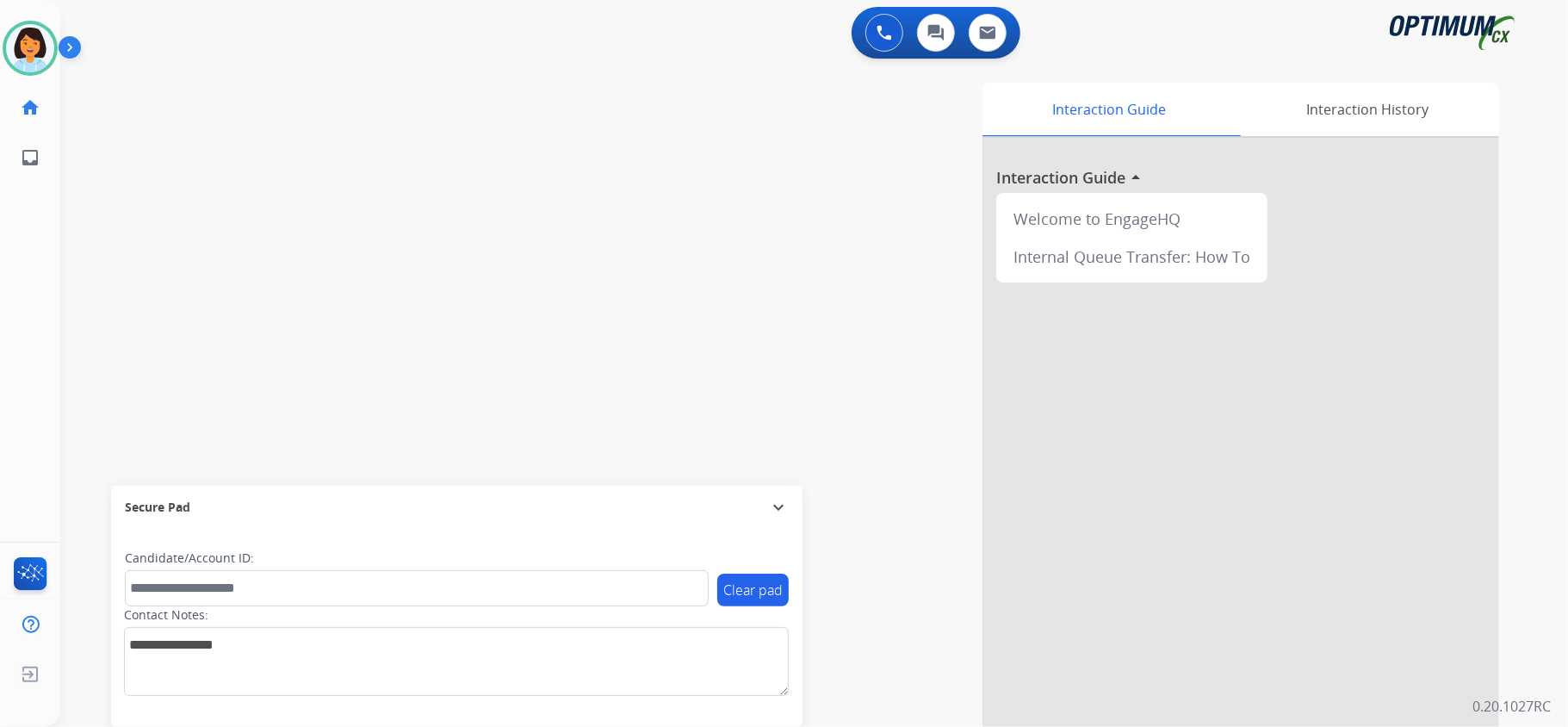
click at [393, 153] on div "swap_horiz Break voice bridge close_fullscreen Connect 3-Way Call merge_type Se…" at bounding box center [793, 421] width 1466 height 718
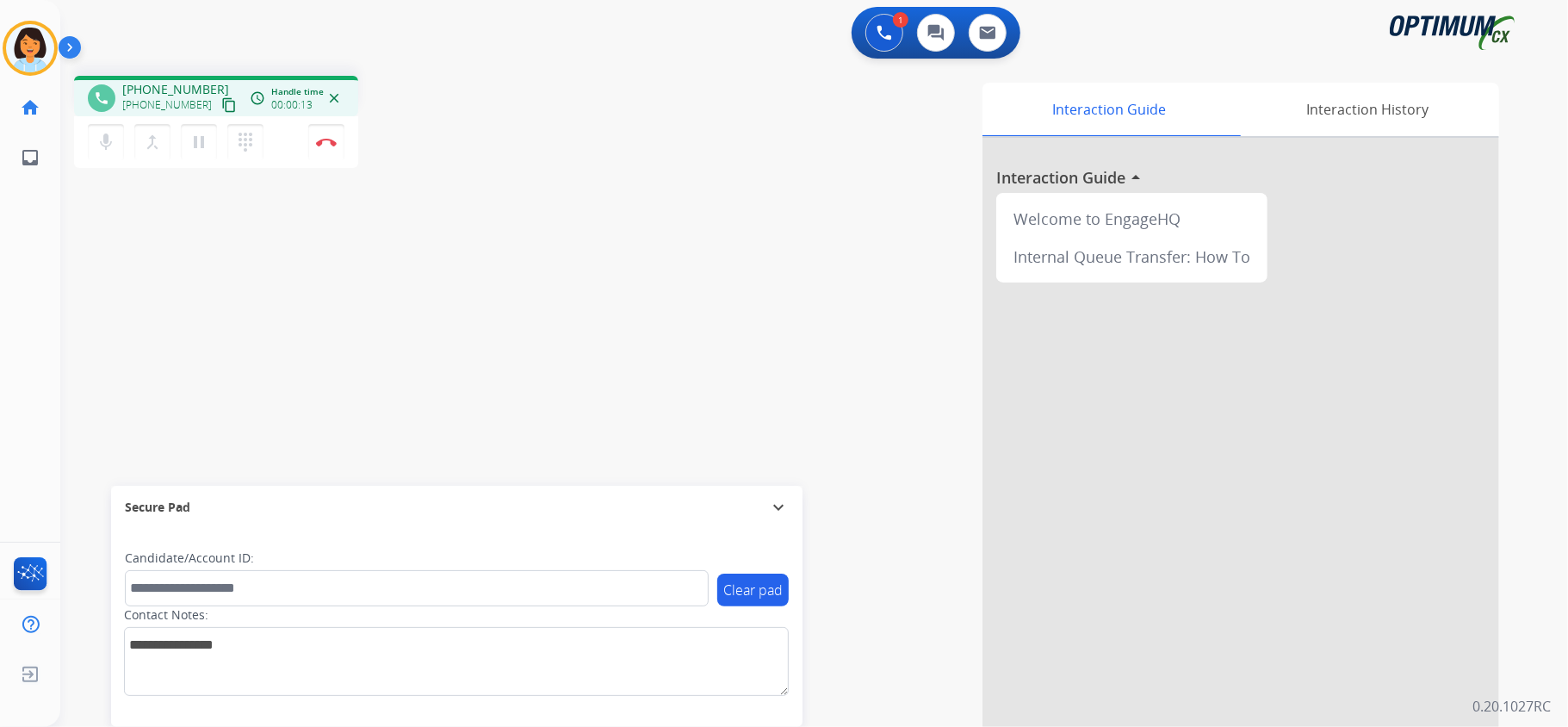
click at [222, 102] on mat-icon "content_copy" at bounding box center [229, 105] width 16 height 16
click at [329, 141] on img at bounding box center [327, 142] width 21 height 9
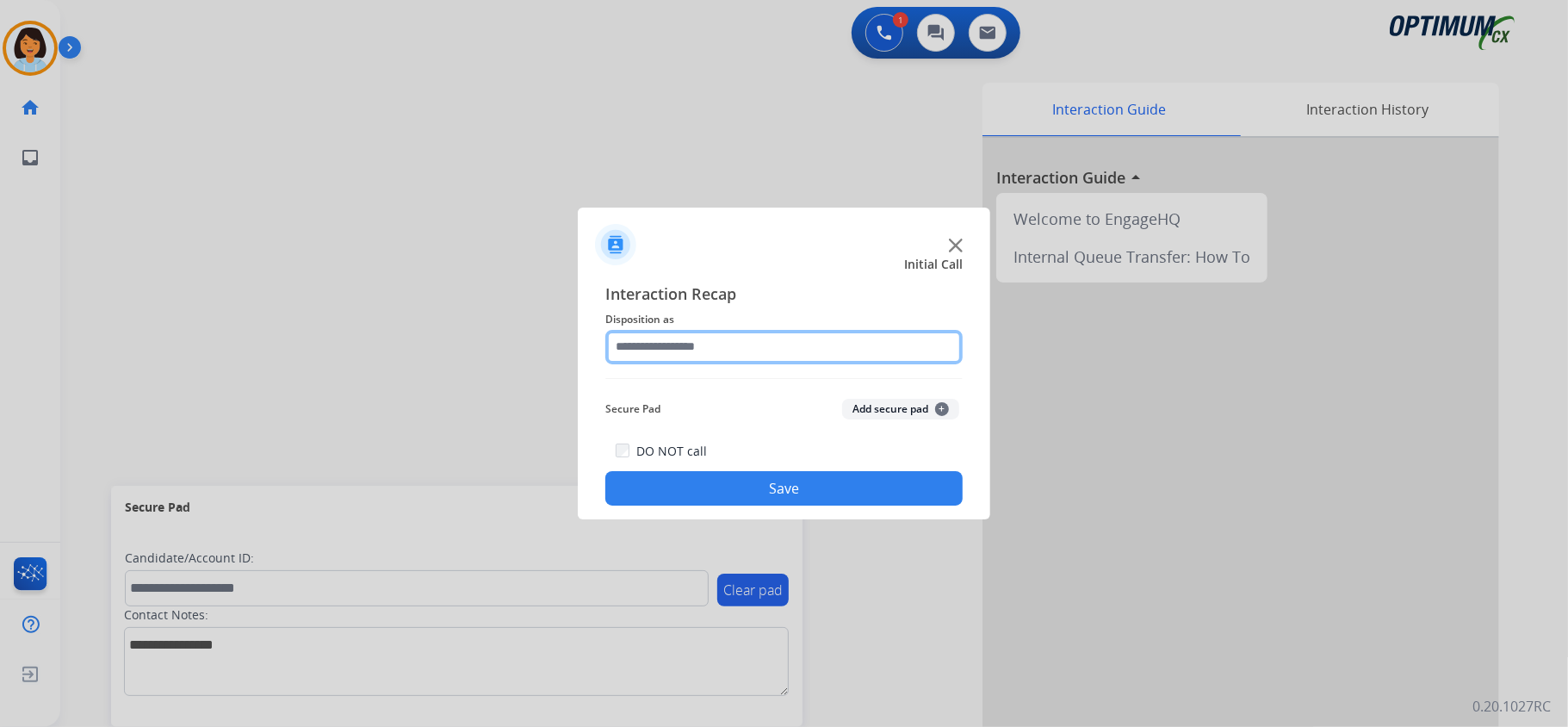
click at [792, 342] on input "text" at bounding box center [784, 348] width 358 height 34
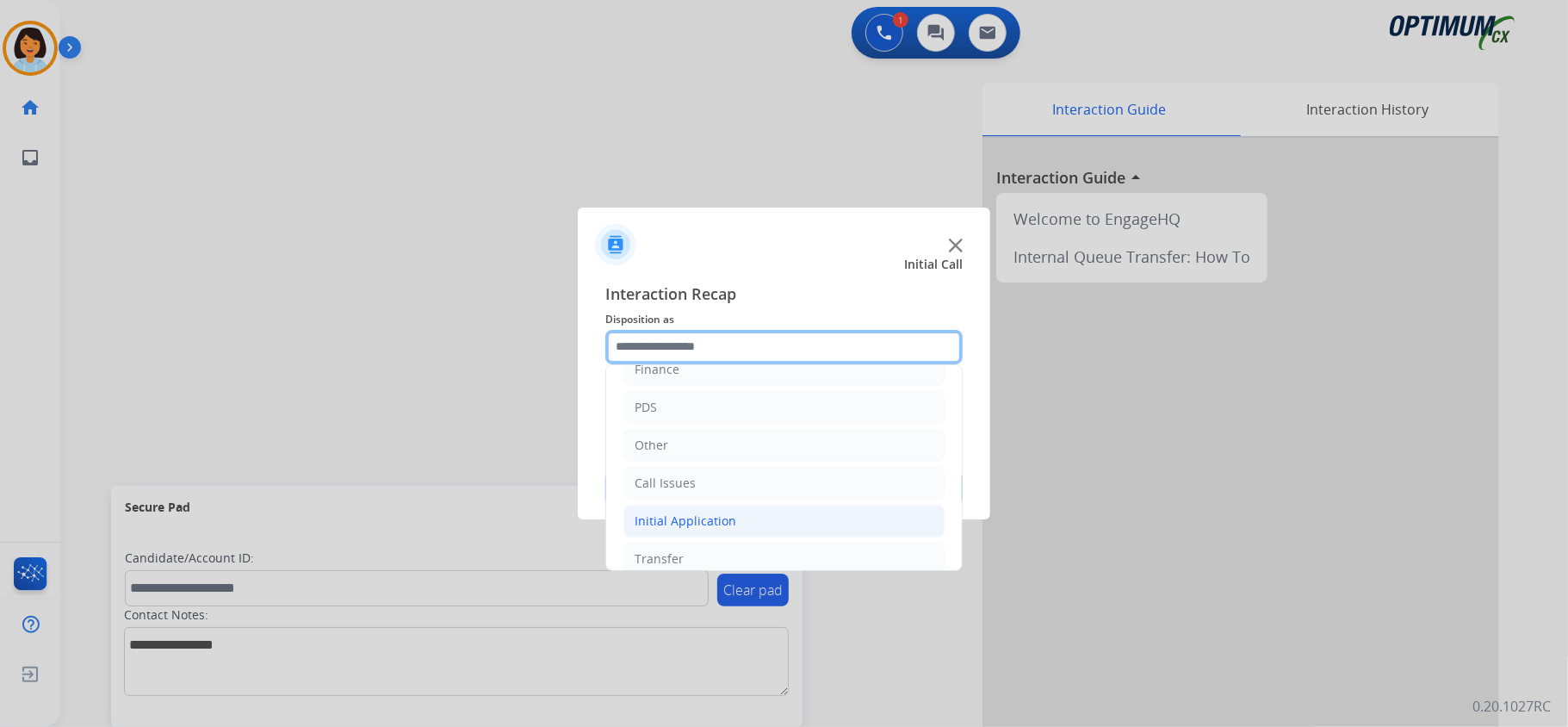
scroll to position [122, 0]
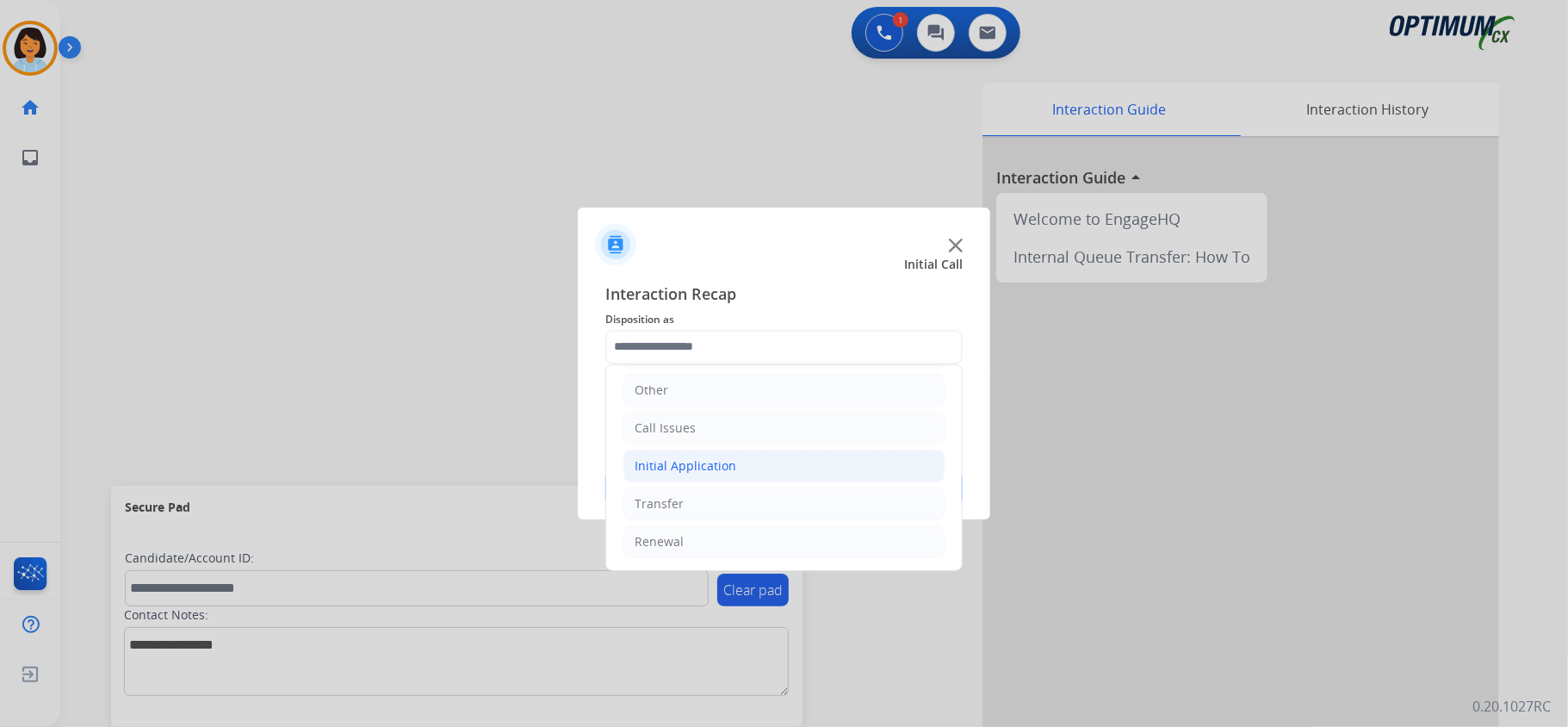
click at [690, 457] on div "Initial Application" at bounding box center [685, 466] width 102 height 17
click at [697, 494] on div "Credential Resend (Initial application)" at bounding box center [778, 499] width 218 height 17
type input "**********"
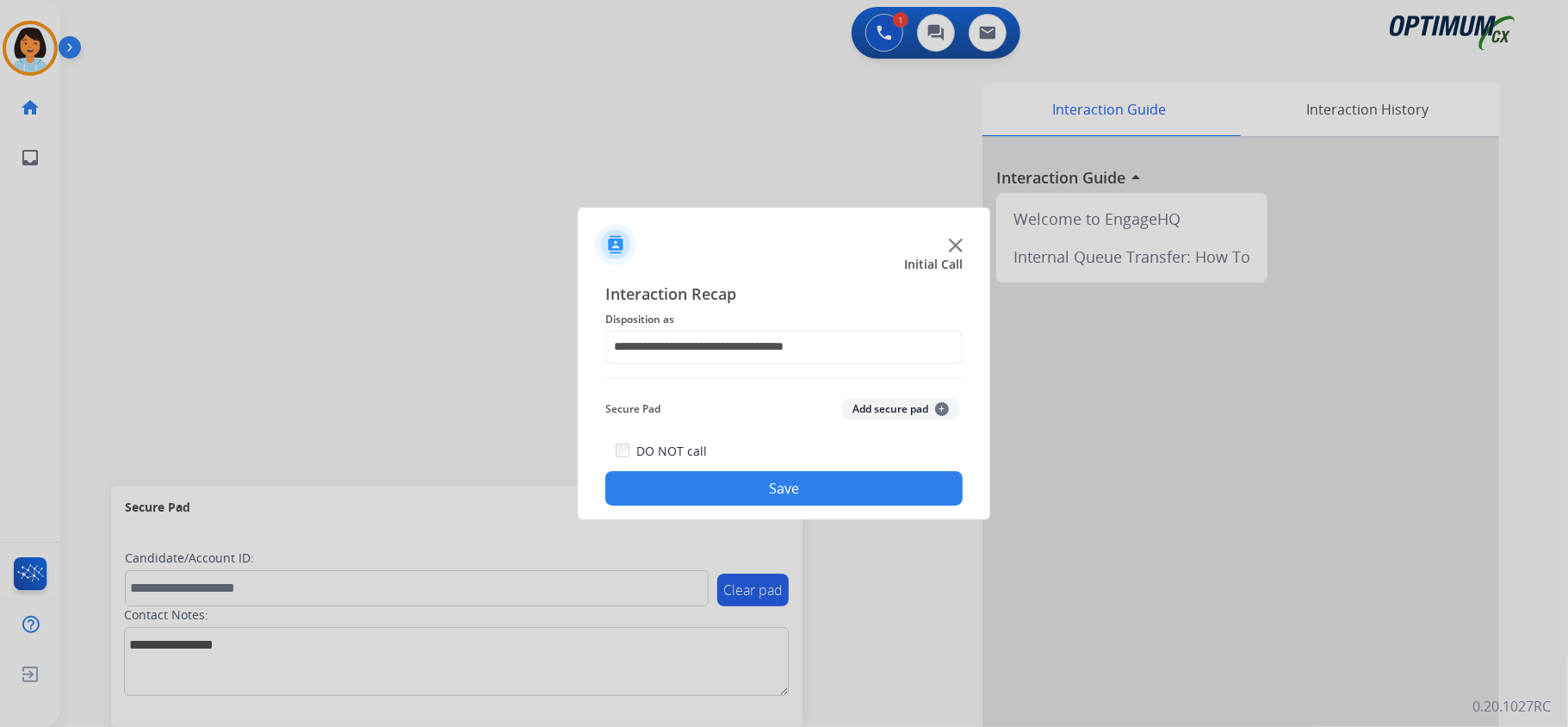
click at [701, 483] on button "Save" at bounding box center [784, 488] width 358 height 34
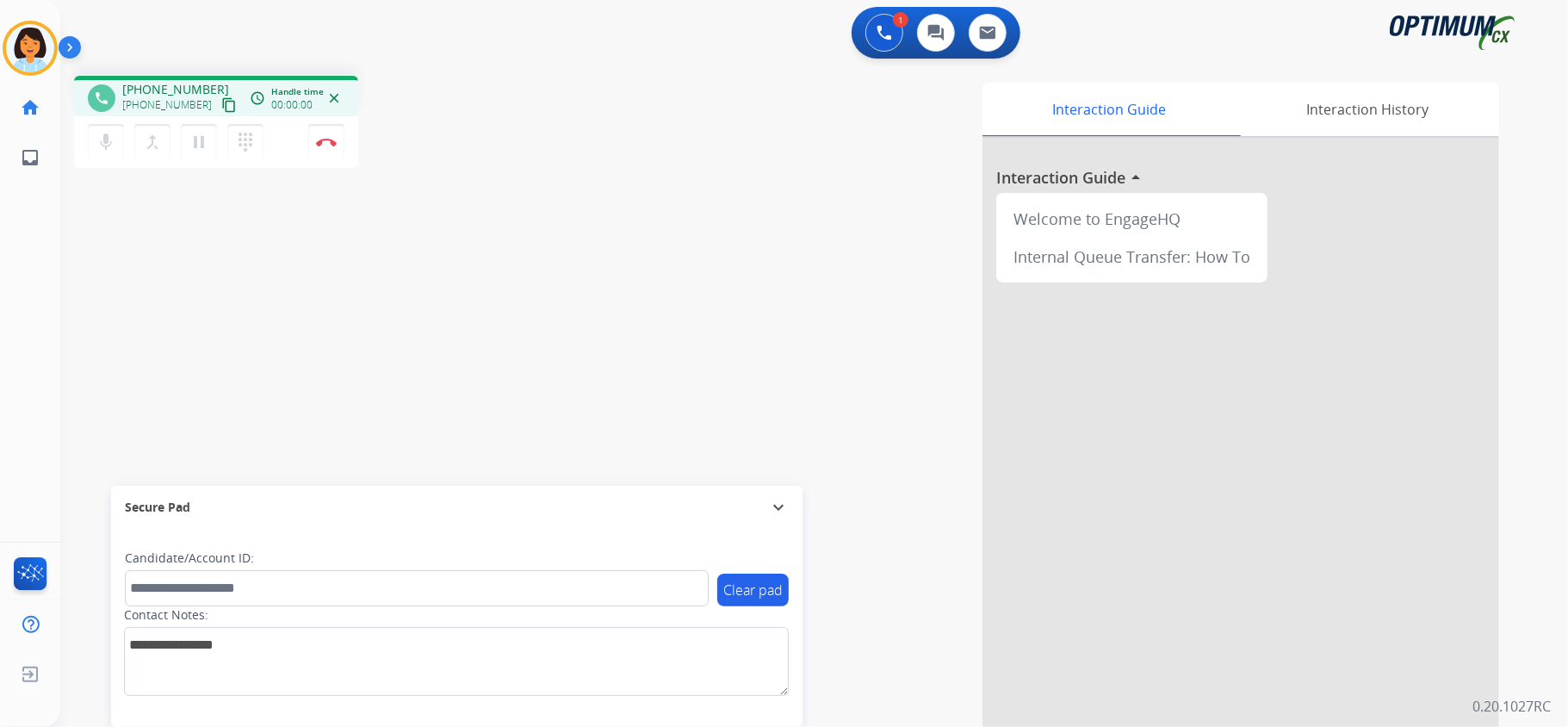
click at [426, 304] on div "phone [PHONE_NUMBER] [PHONE_NUMBER] content_copy access_time Call metrics Queue…" at bounding box center [793, 421] width 1466 height 718
click at [222, 103] on mat-icon "content_copy" at bounding box center [229, 105] width 16 height 16
click at [222, 104] on mat-icon "content_copy" at bounding box center [229, 105] width 16 height 16
click at [326, 141] on img at bounding box center [327, 142] width 21 height 9
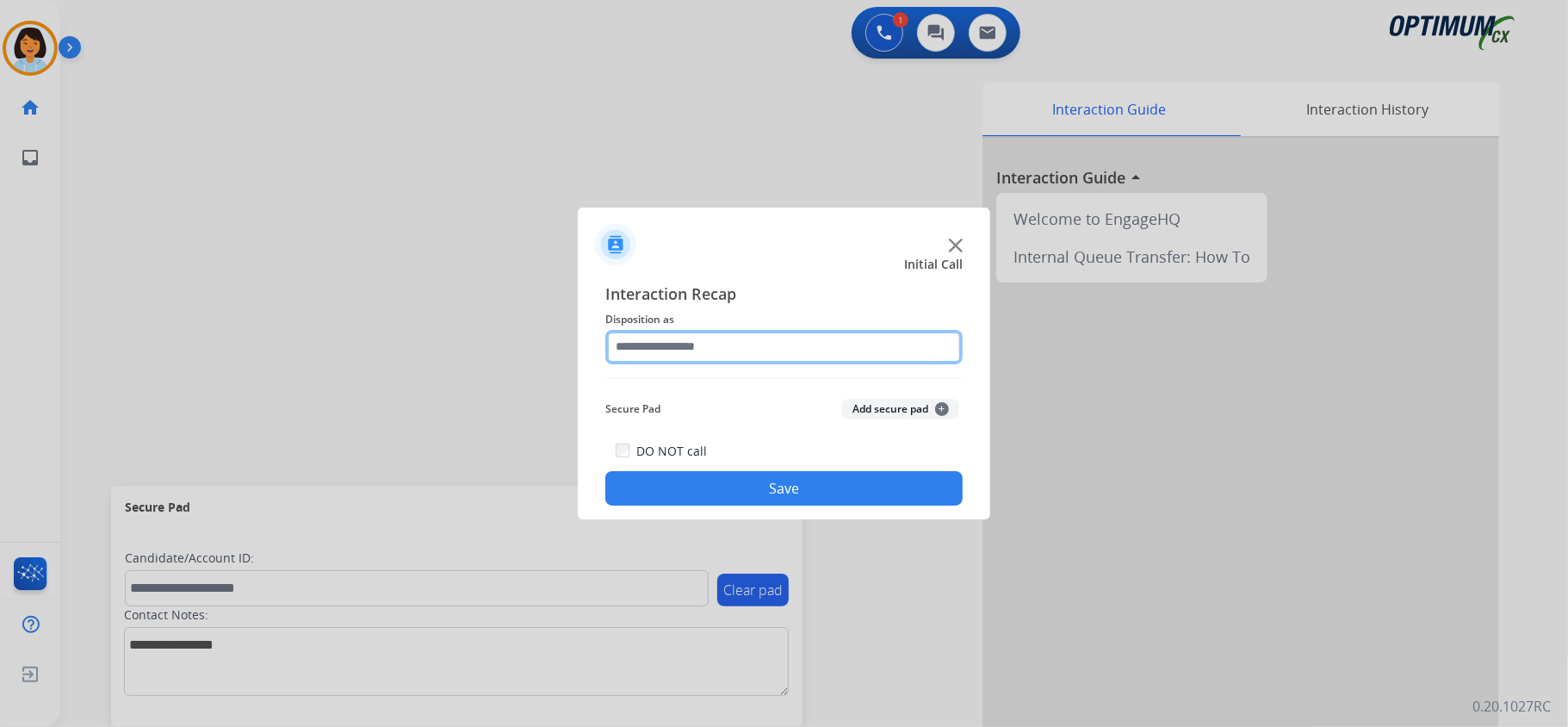
click at [763, 339] on input "text" at bounding box center [784, 348] width 358 height 34
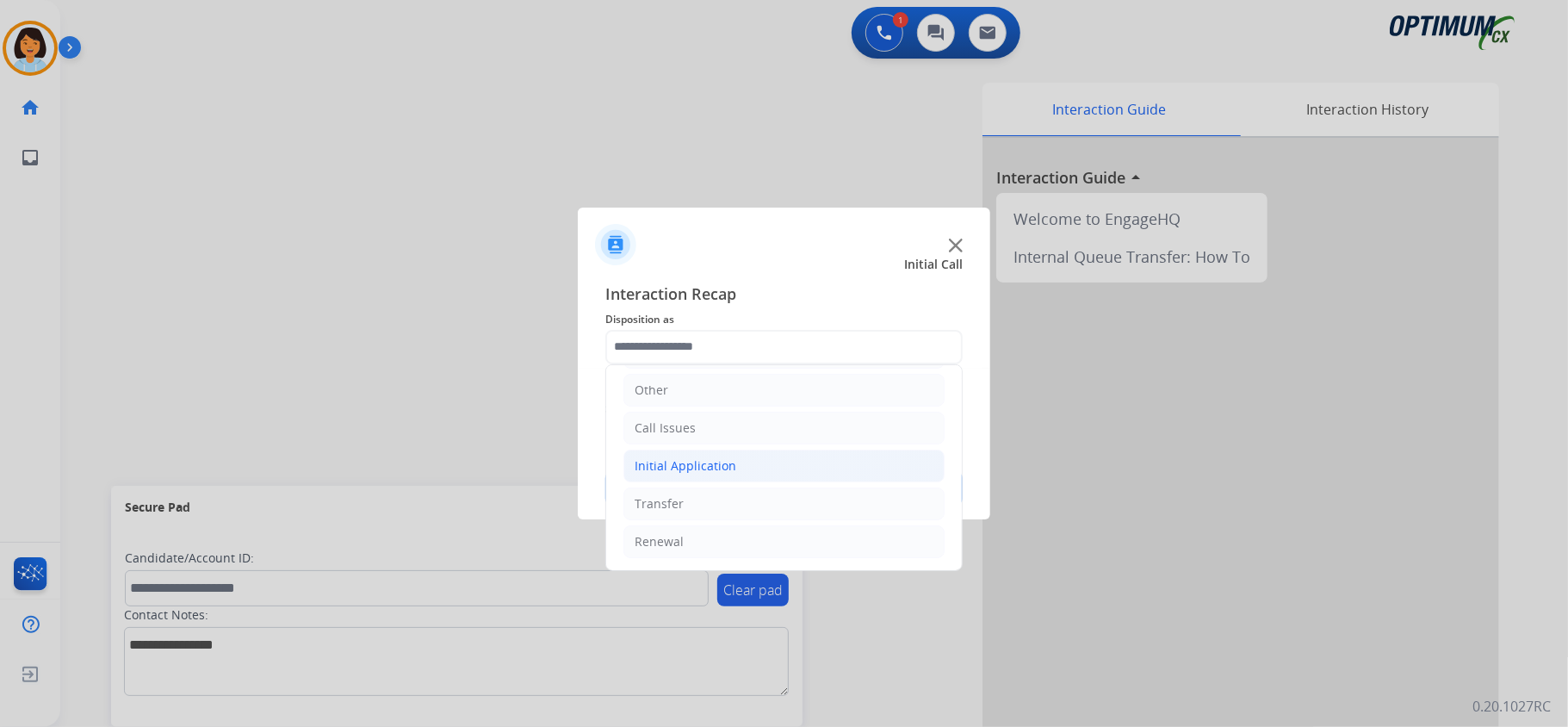
click at [700, 465] on div "Initial Application" at bounding box center [685, 466] width 102 height 17
click at [709, 498] on div "Credential Resend (Initial application)" at bounding box center [778, 499] width 218 height 17
type input "**********"
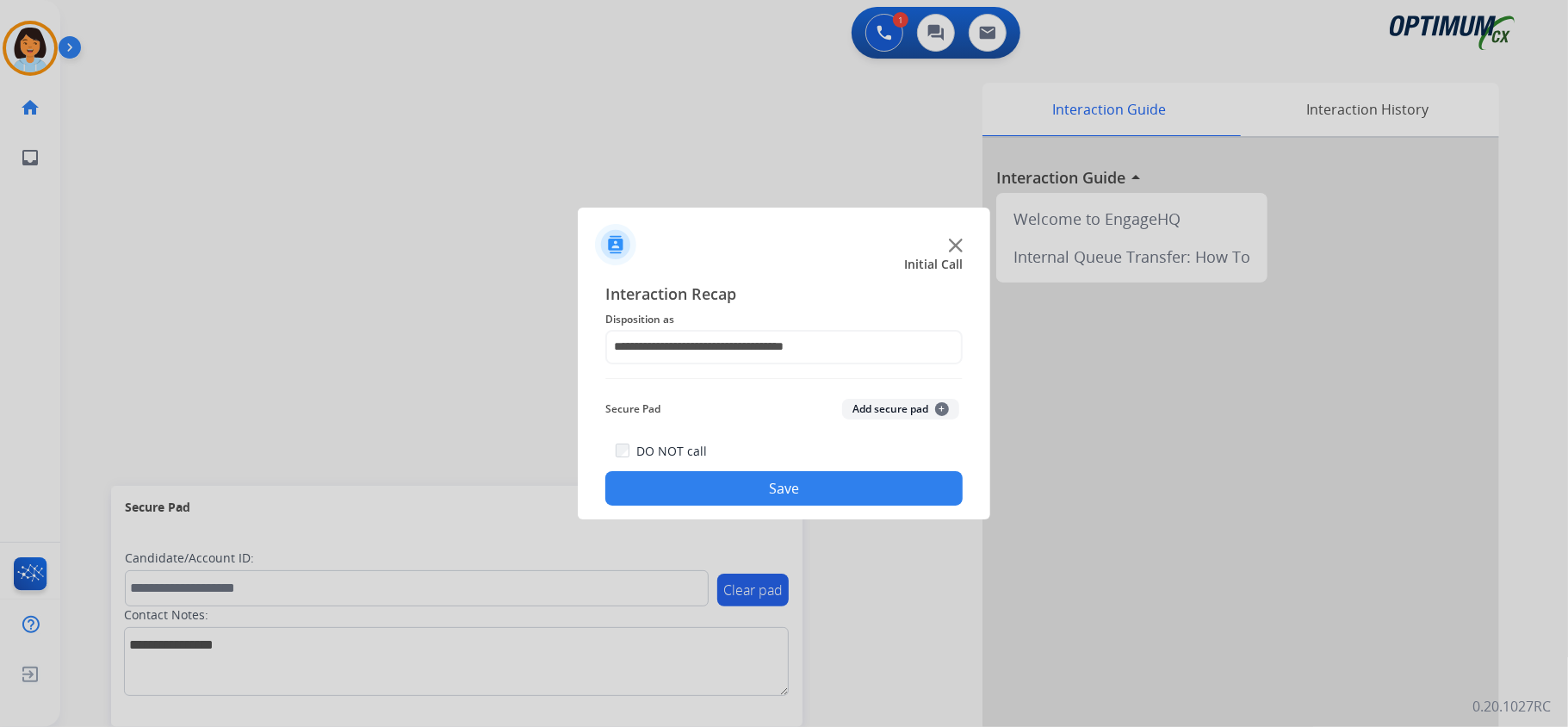
click at [734, 506] on div "**********" at bounding box center [784, 394] width 413 height 253
click at [734, 498] on button "Save" at bounding box center [784, 488] width 358 height 34
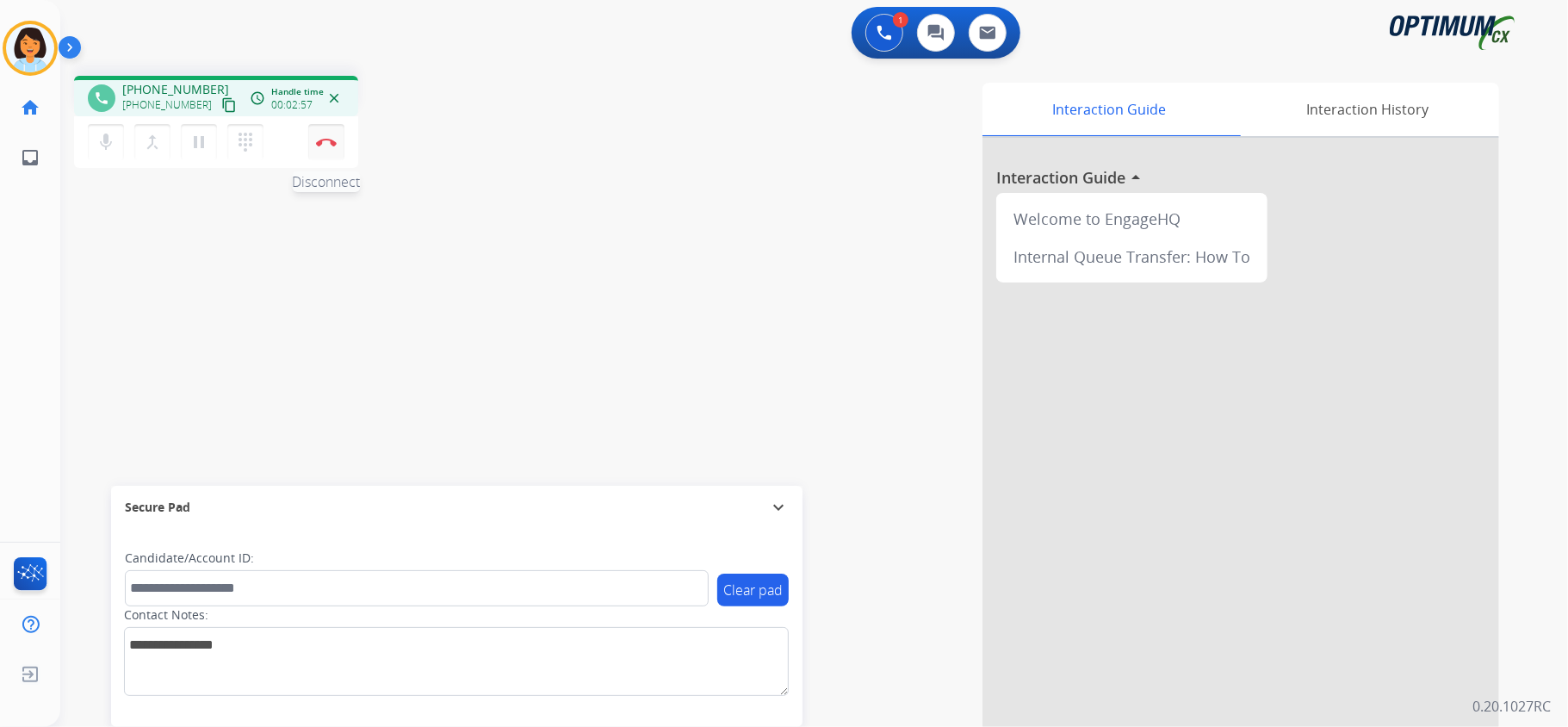
click at [328, 148] on button "Disconnect" at bounding box center [327, 142] width 36 height 36
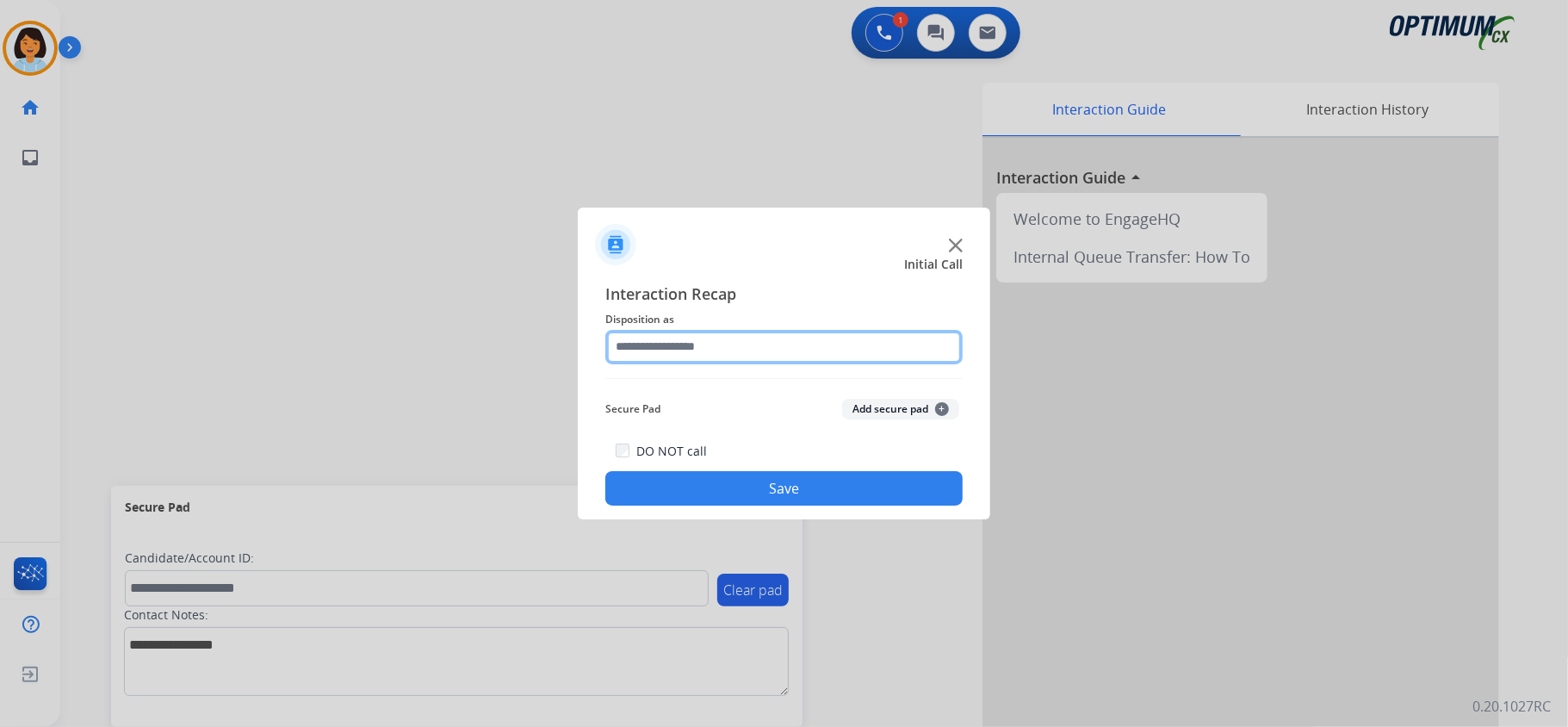
click at [765, 338] on input "text" at bounding box center [784, 348] width 358 height 34
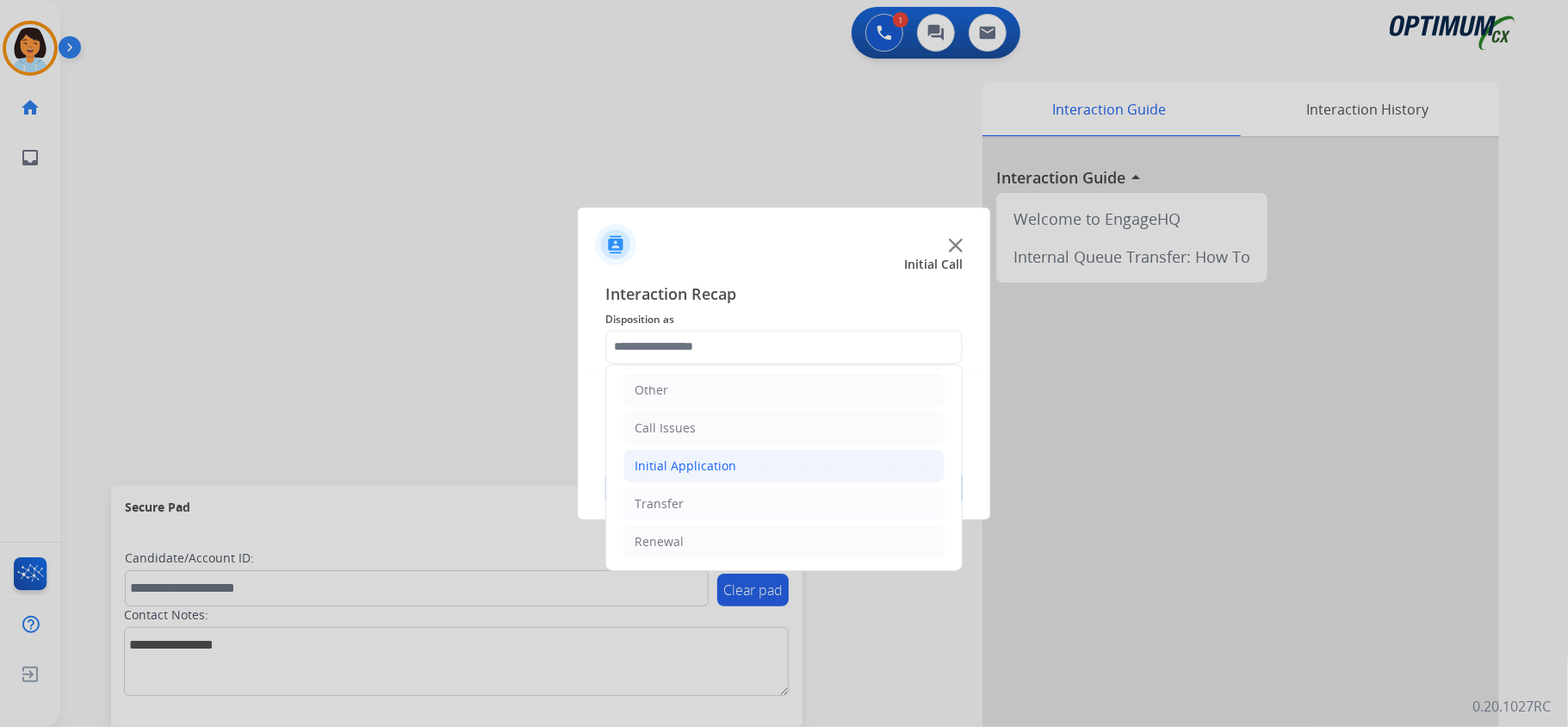
click at [731, 457] on div "Initial Application" at bounding box center [685, 466] width 102 height 17
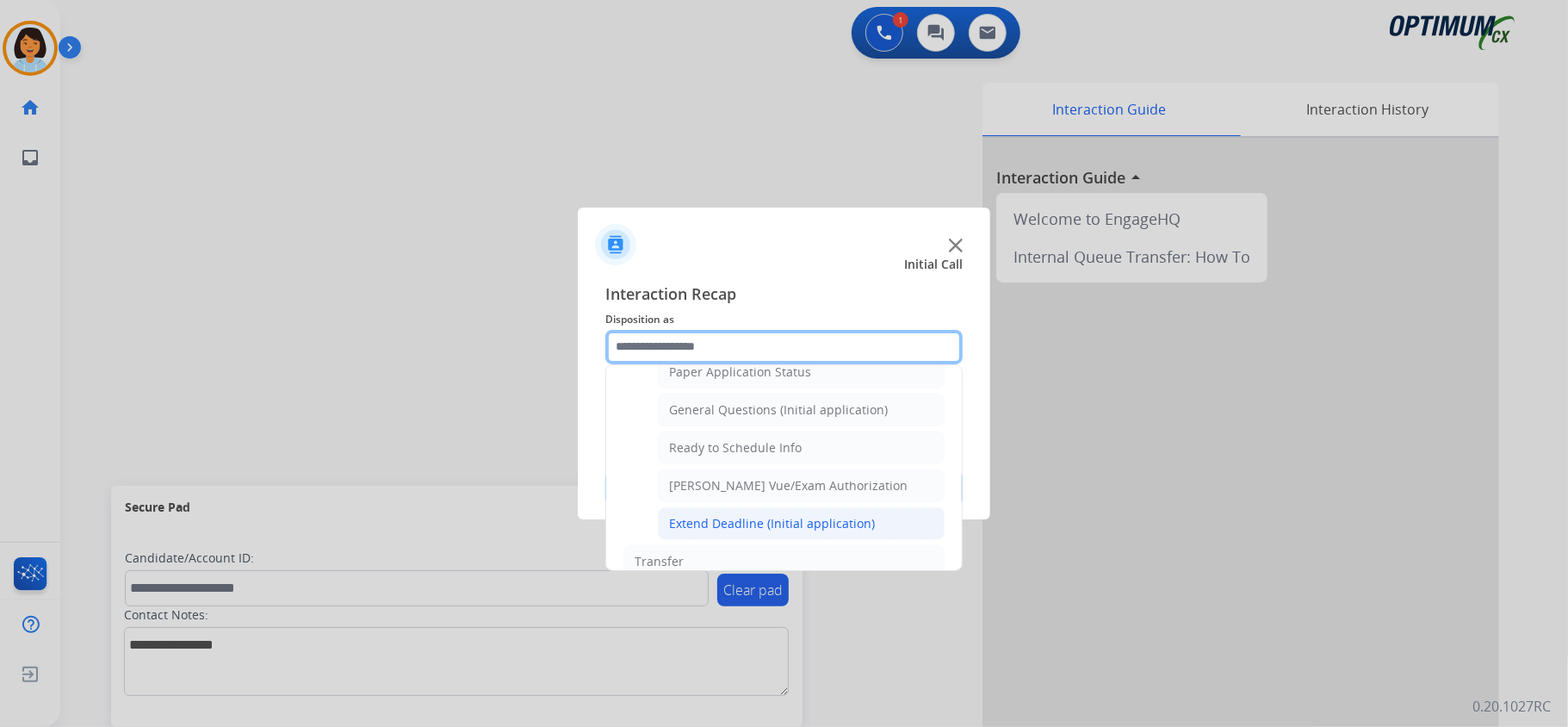
scroll to position [948, 0]
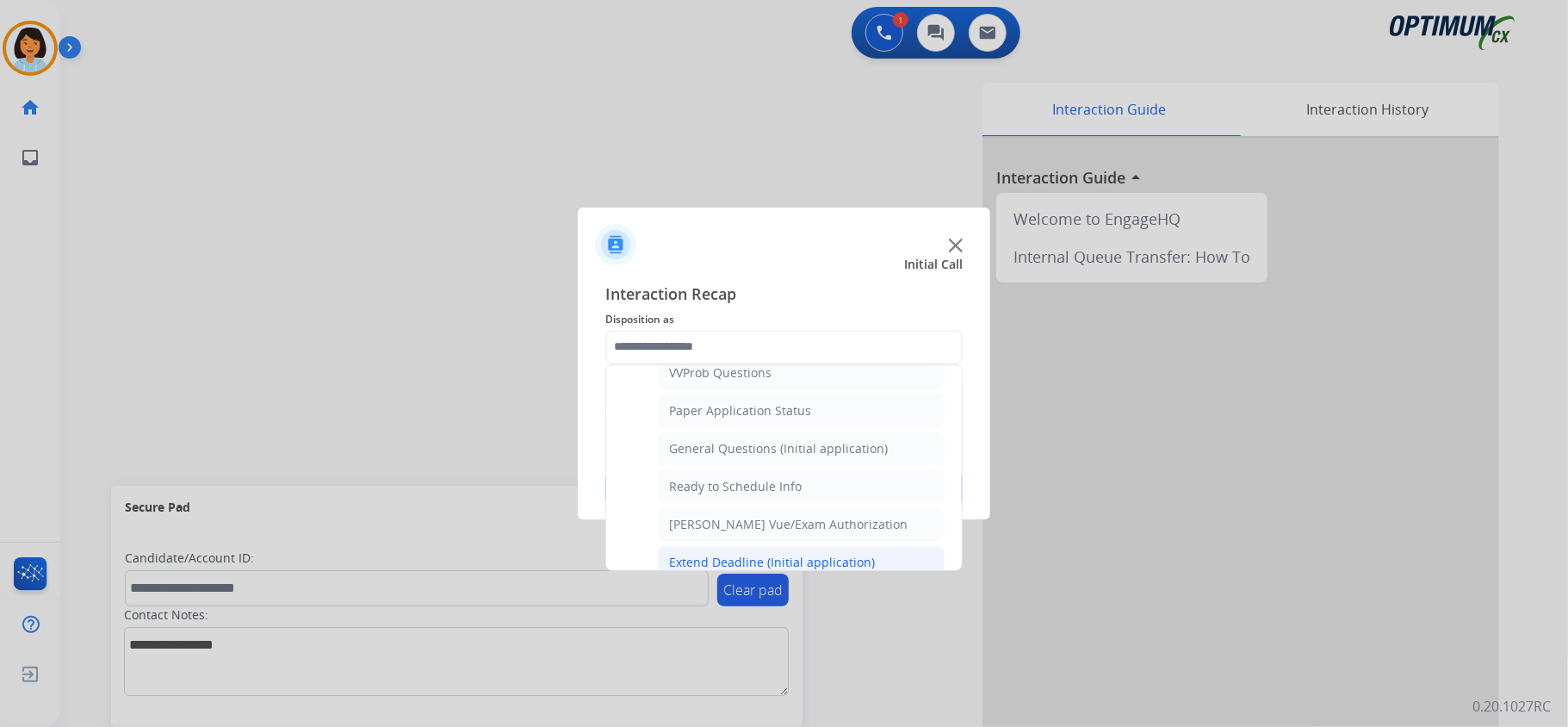
click at [755, 457] on div "General Questions (Initial application)" at bounding box center [778, 449] width 219 height 17
type input "**********"
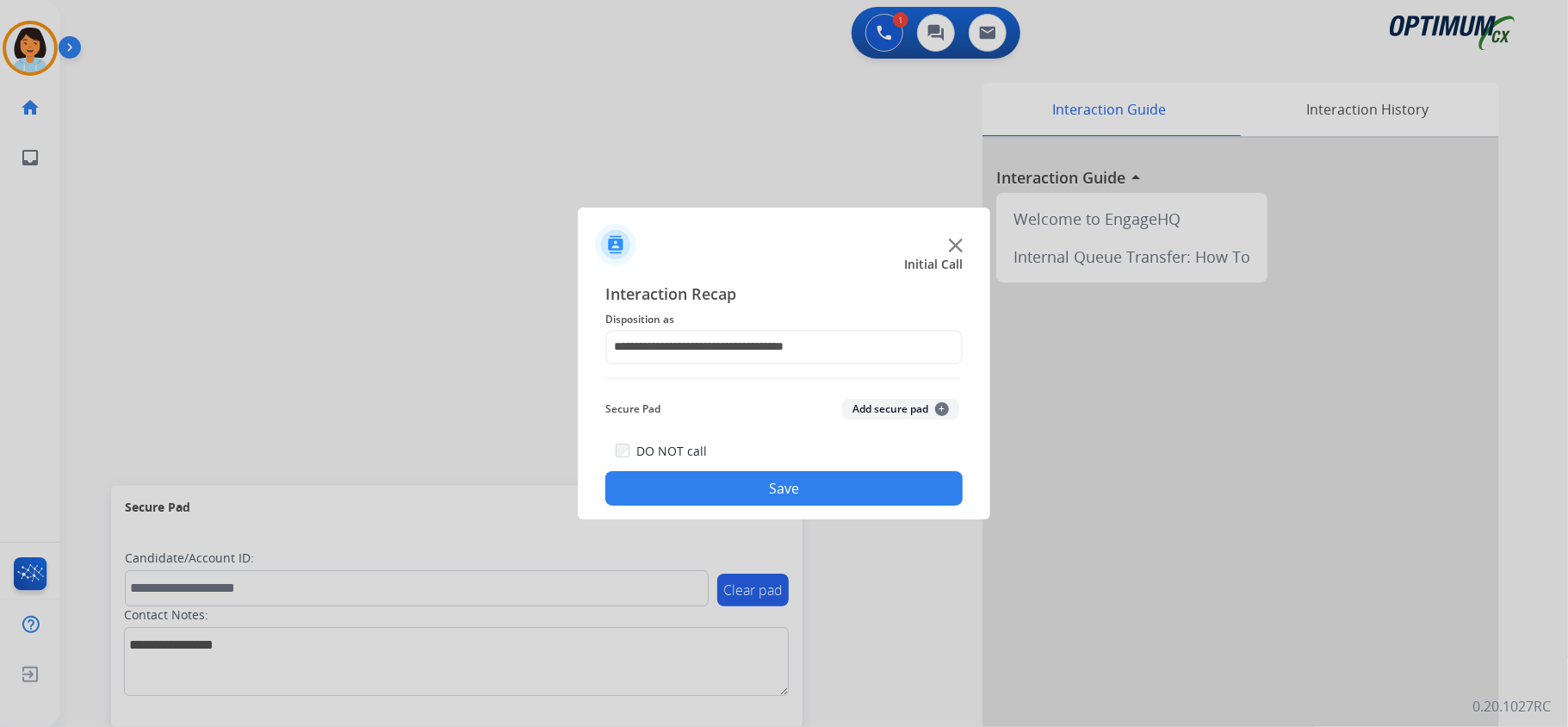
click at [739, 483] on button "Save" at bounding box center [784, 488] width 358 height 34
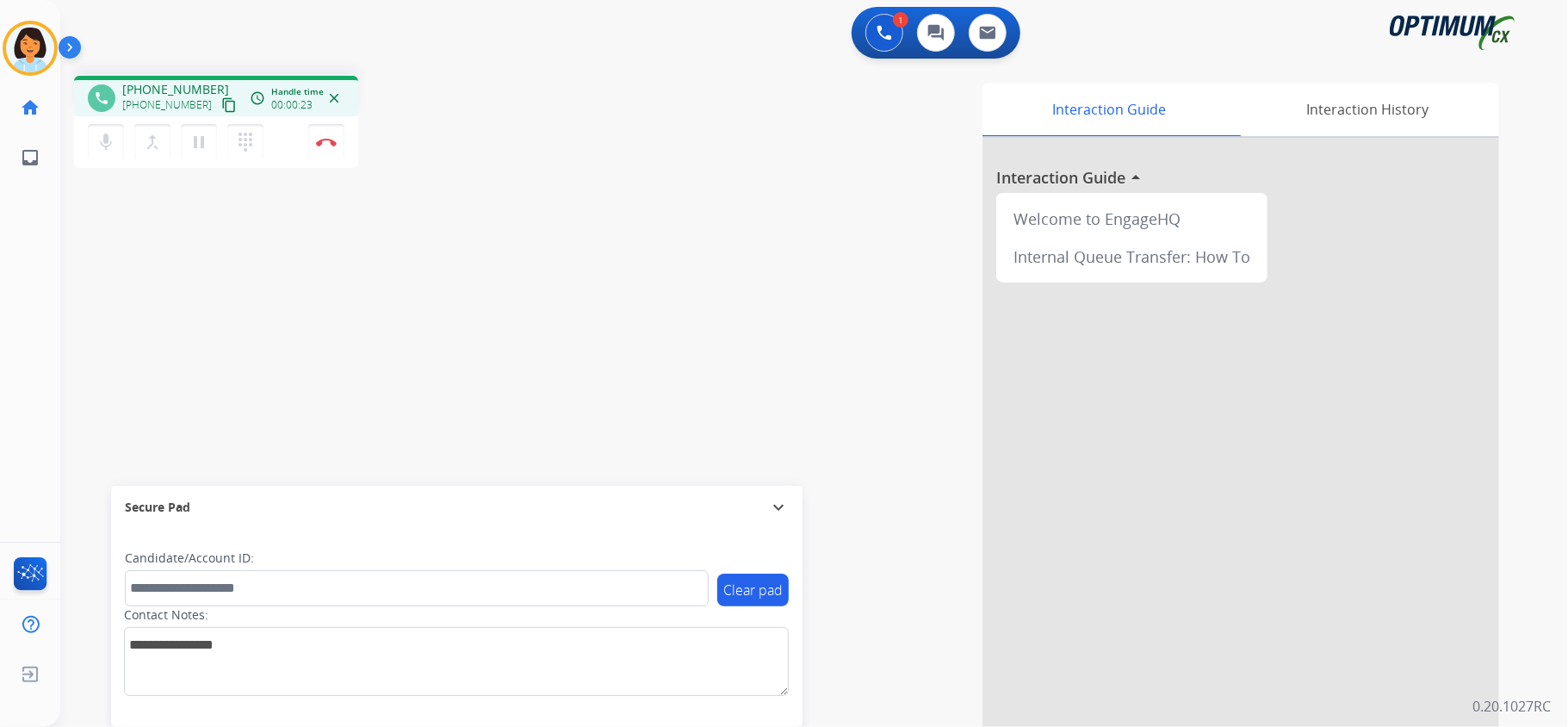
click at [517, 266] on div "phone [PHONE_NUMBER] [PHONE_NUMBER] content_copy access_time Call metrics Queue…" at bounding box center [793, 421] width 1466 height 718
click at [222, 101] on mat-icon "content_copy" at bounding box center [229, 105] width 16 height 16
click at [222, 104] on mat-icon "content_copy" at bounding box center [229, 105] width 16 height 16
click at [326, 139] on img at bounding box center [327, 142] width 21 height 9
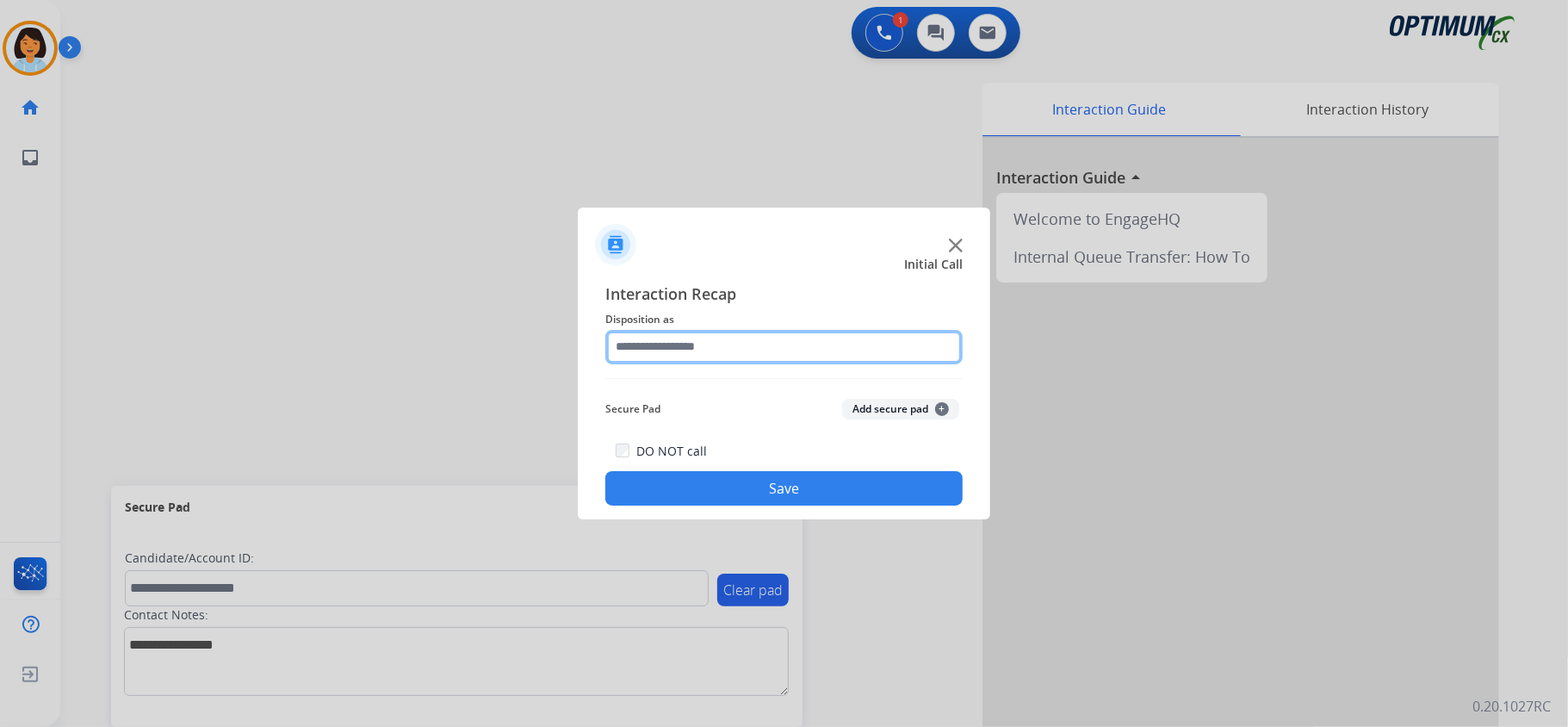
click at [677, 342] on input "text" at bounding box center [784, 348] width 358 height 34
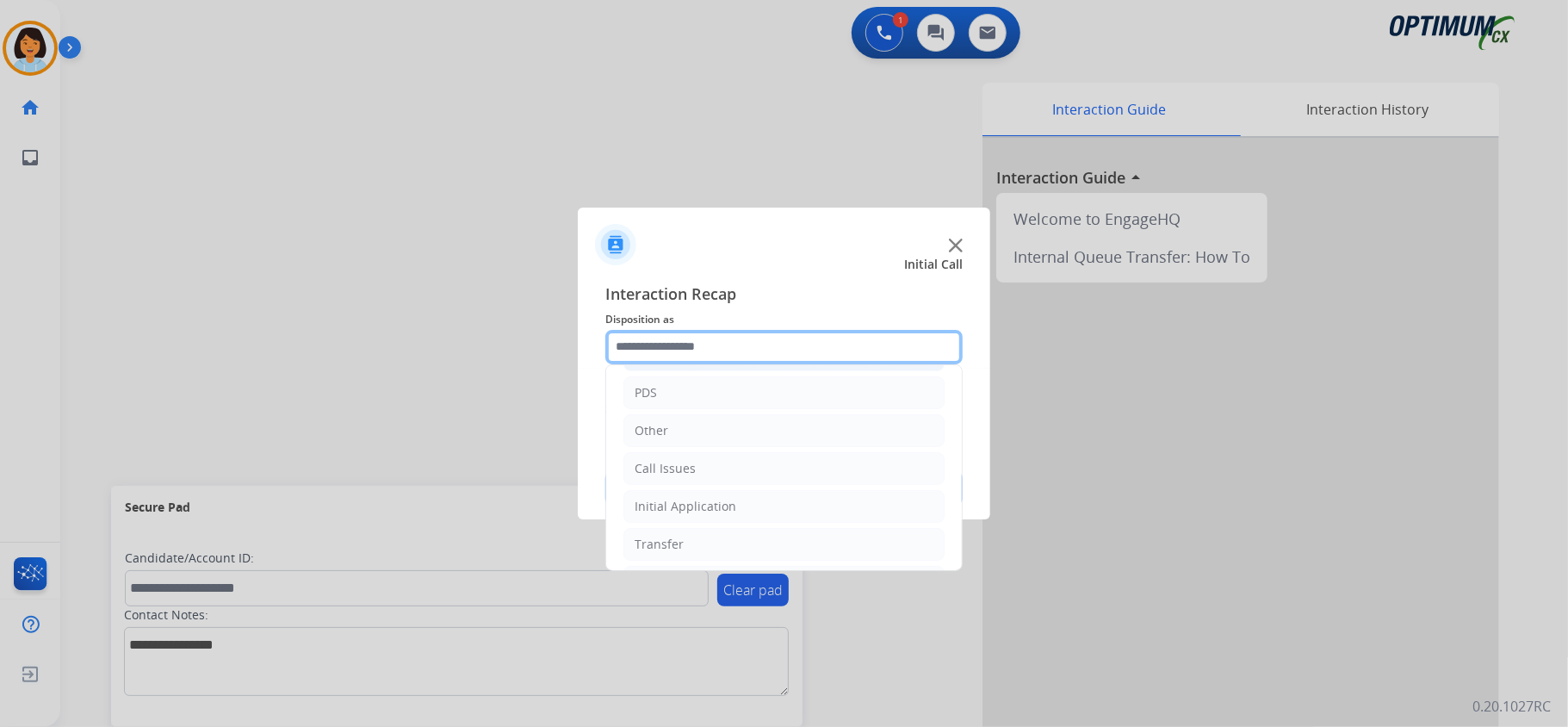
scroll to position [115, 0]
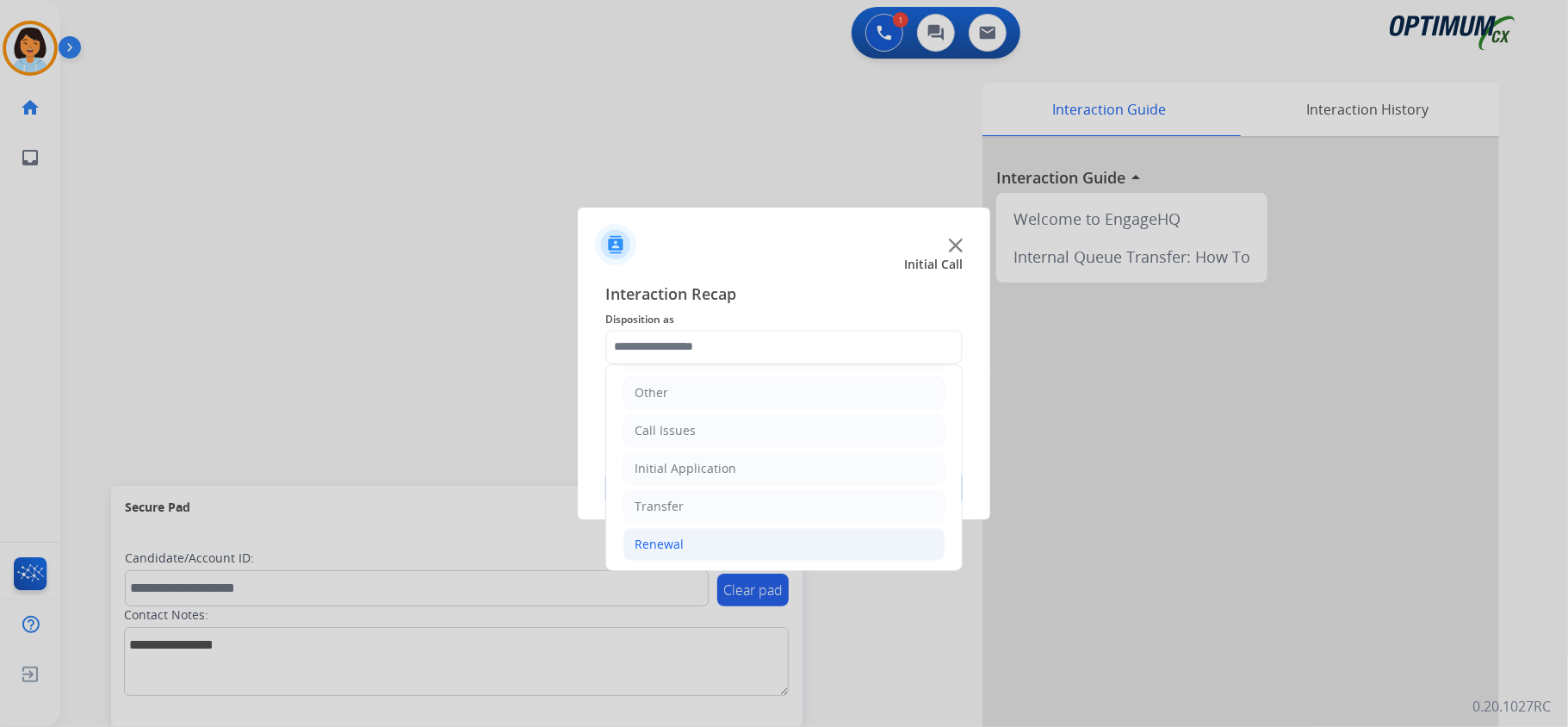
click at [673, 549] on div "Renewal" at bounding box center [659, 544] width 49 height 17
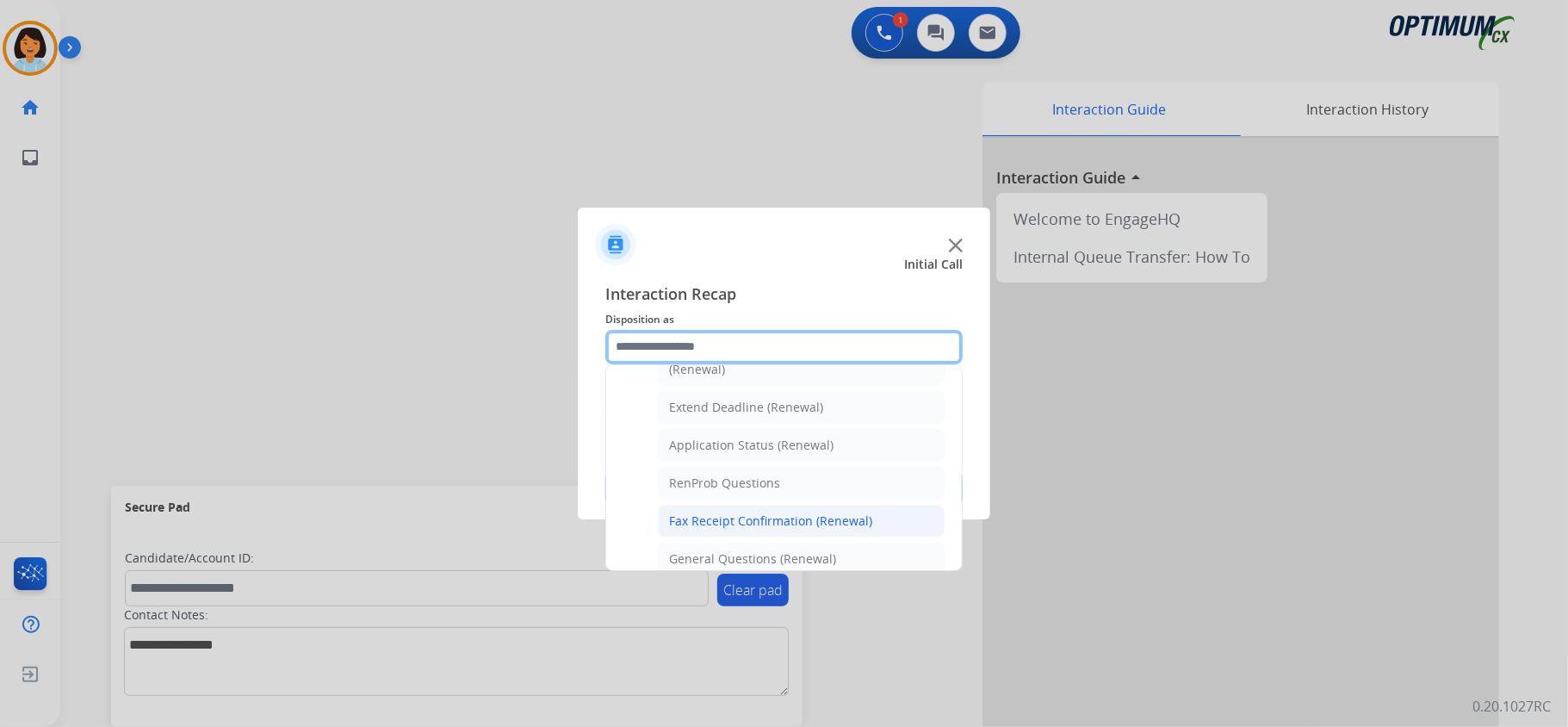
scroll to position [459, 0]
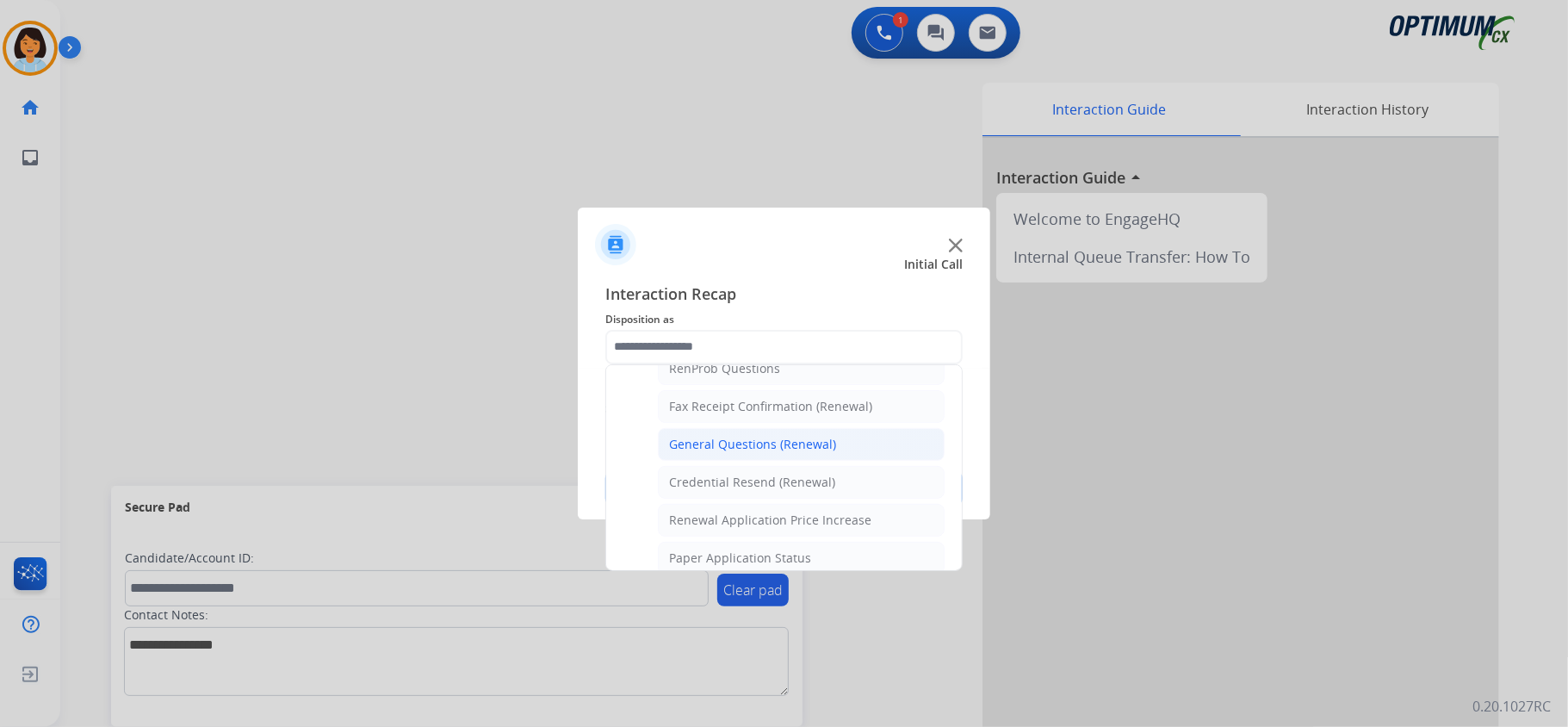
click at [740, 453] on div "General Questions (Renewal)" at bounding box center [753, 445] width 167 height 17
type input "**********"
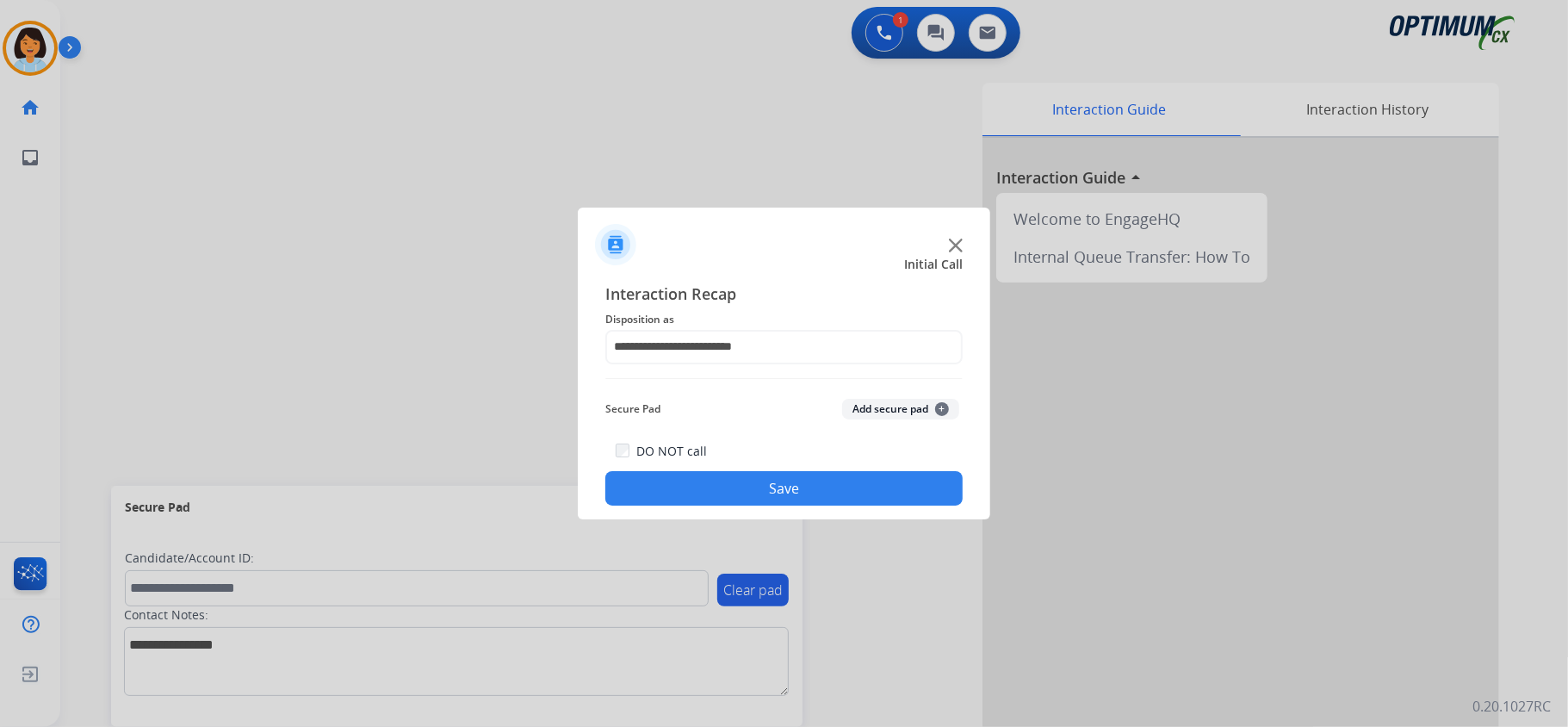
click at [752, 489] on button "Save" at bounding box center [784, 488] width 358 height 34
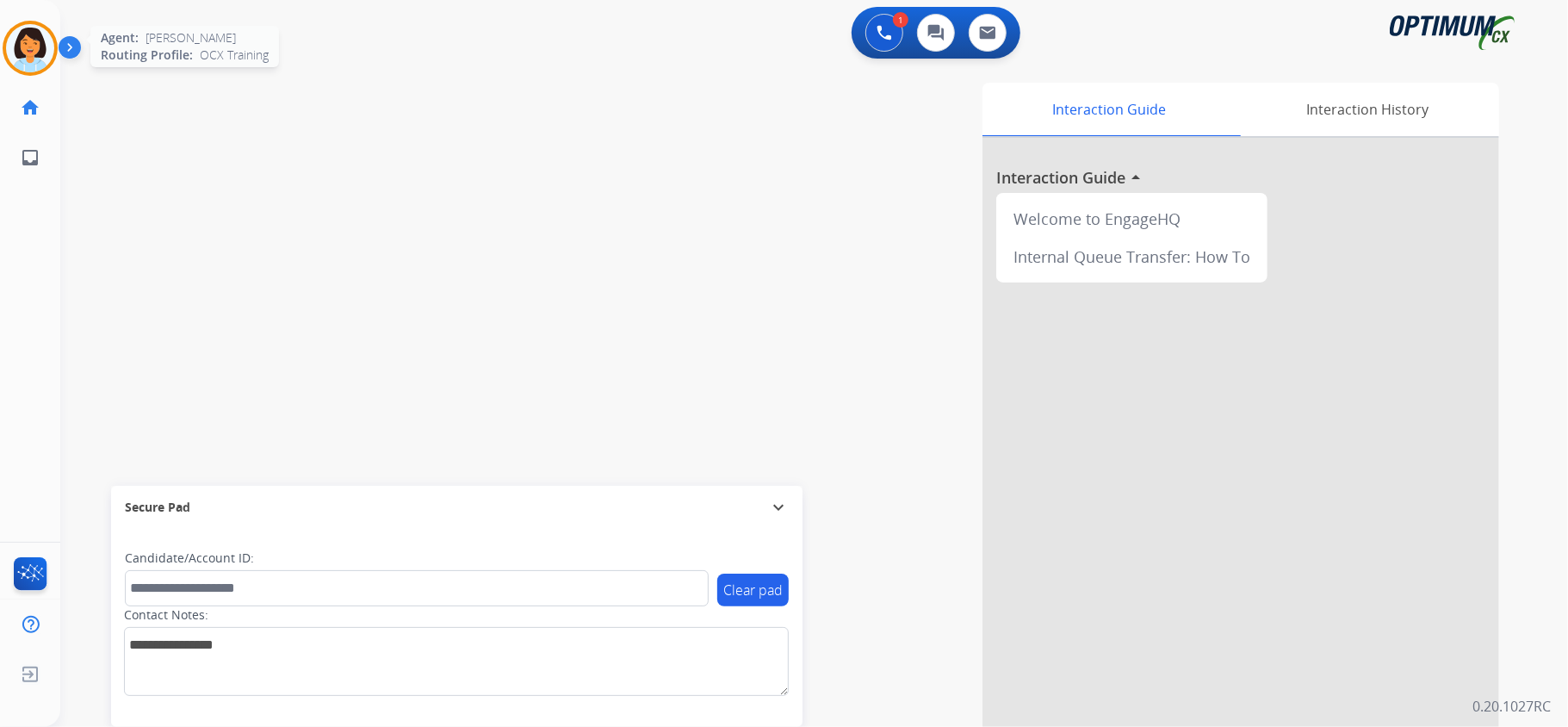
click at [50, 47] on img at bounding box center [30, 48] width 48 height 48
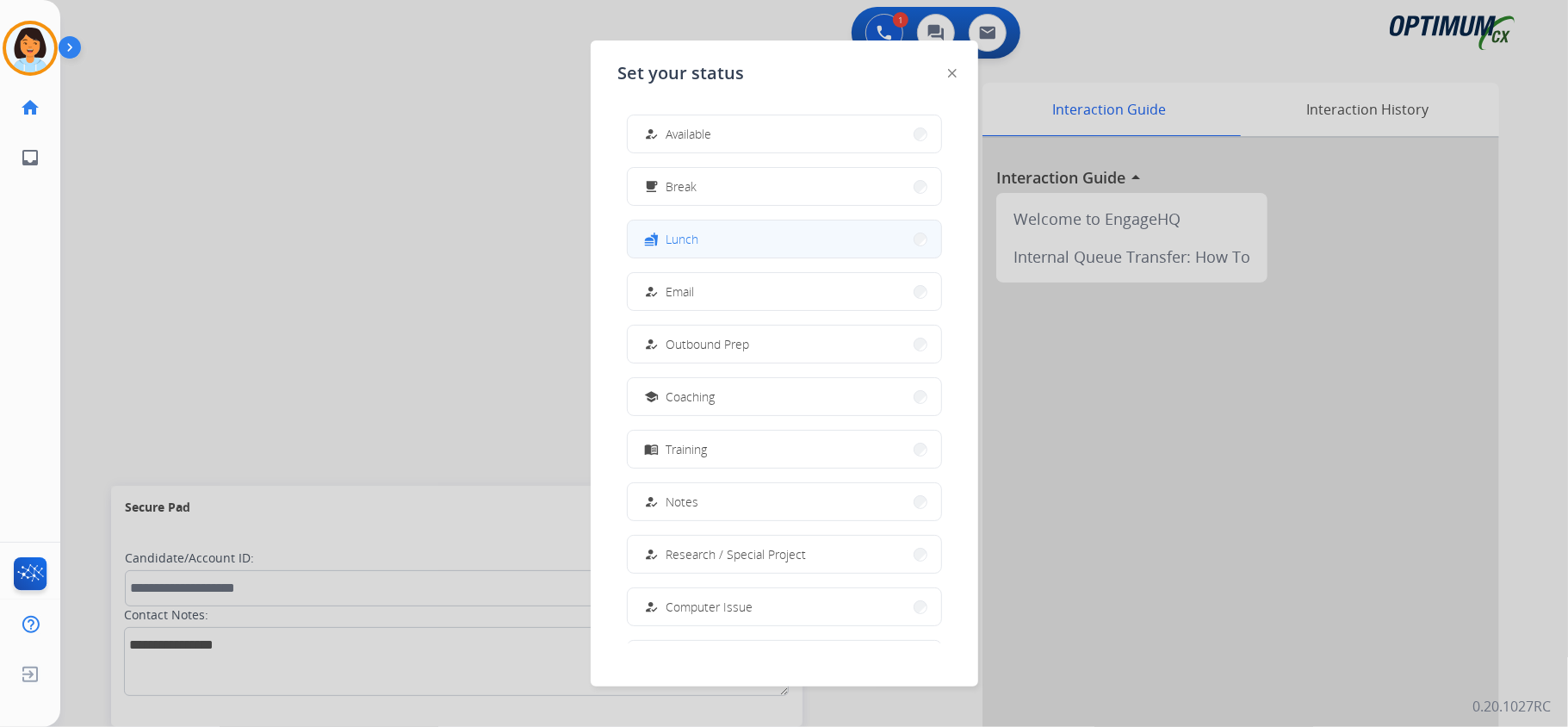
click at [756, 235] on button "fastfood Lunch" at bounding box center [784, 239] width 314 height 37
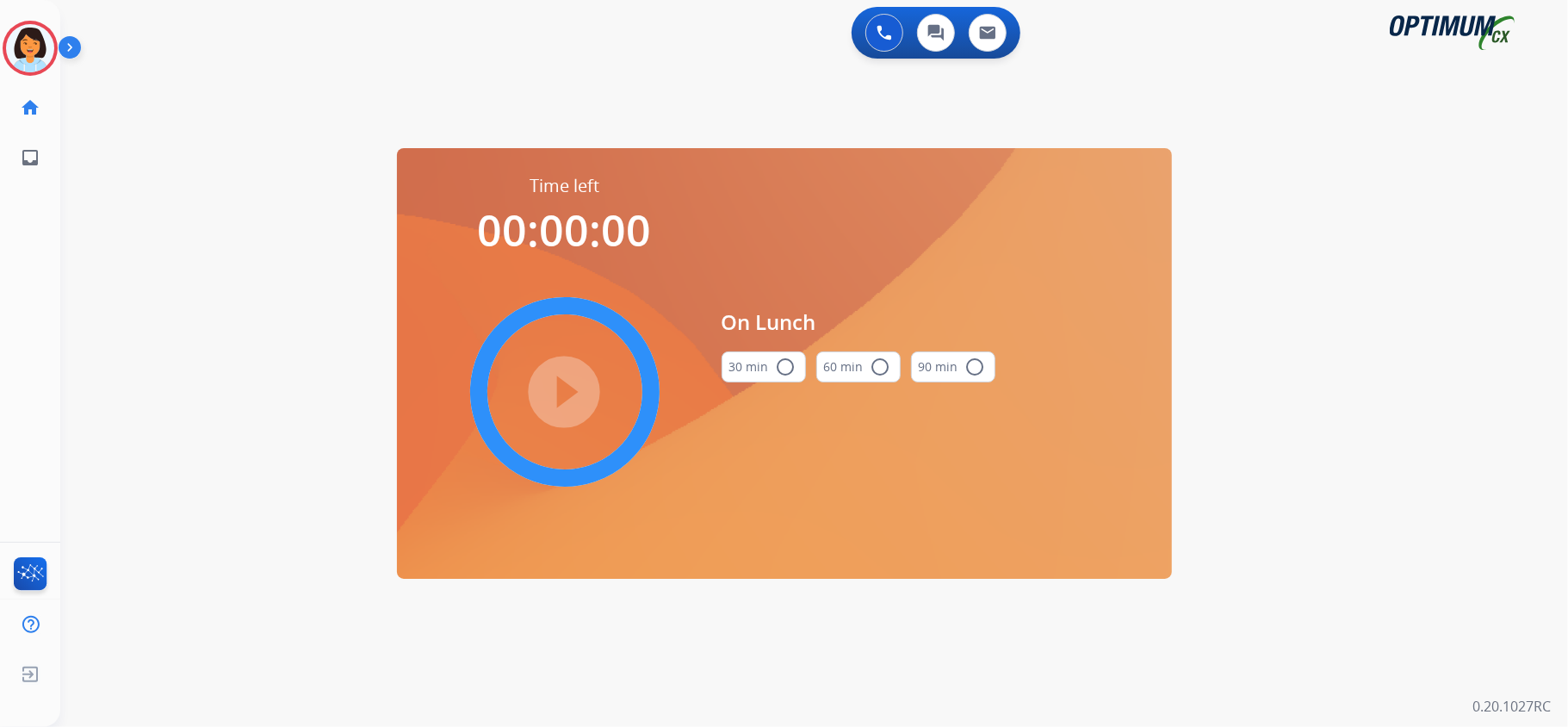
click at [794, 367] on button "30 min radio_button_unchecked" at bounding box center [764, 367] width 84 height 31
click at [575, 387] on mat-icon "play_circle_filled" at bounding box center [565, 392] width 21 height 21
click at [28, 48] on icon at bounding box center [30, 48] width 56 height 56
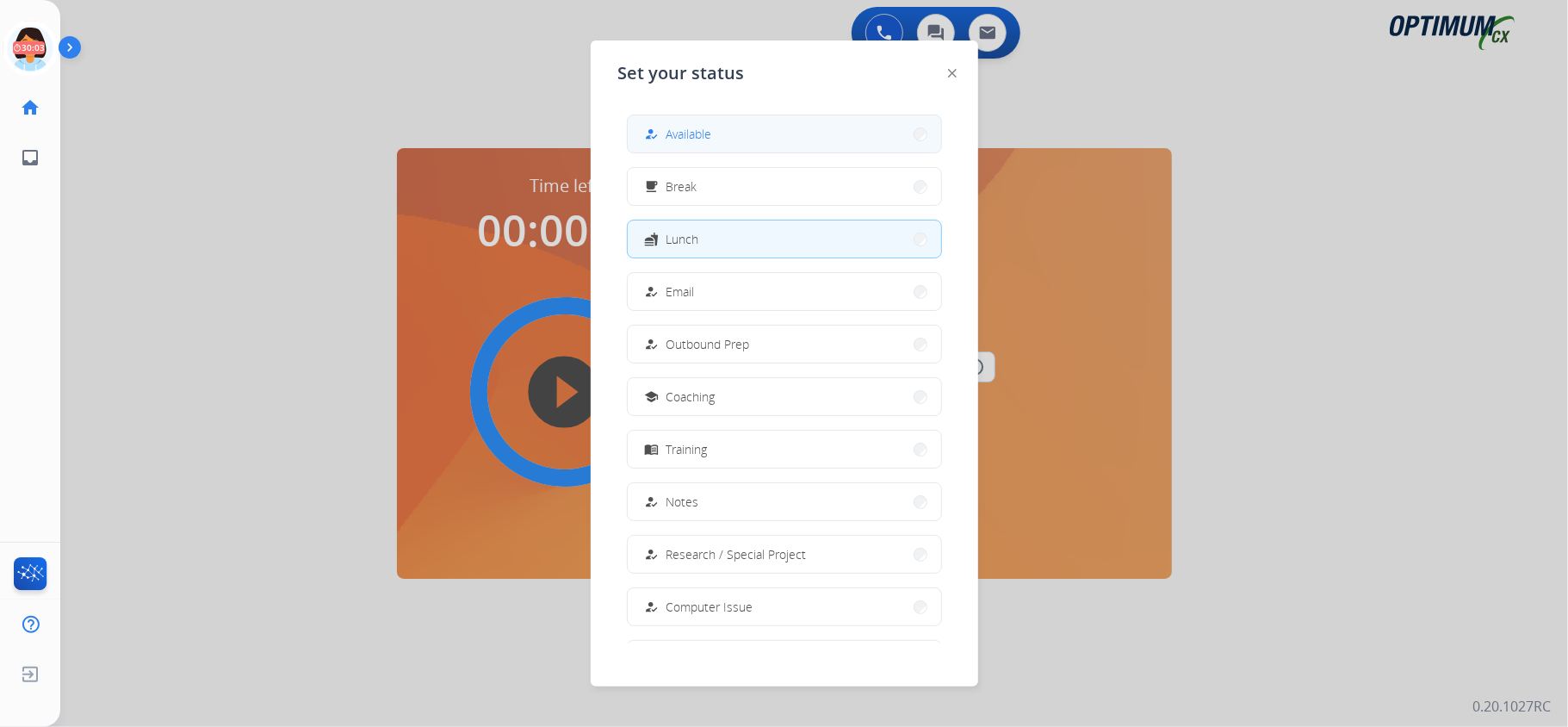
click at [703, 146] on button "how_to_reg Available" at bounding box center [784, 134] width 314 height 37
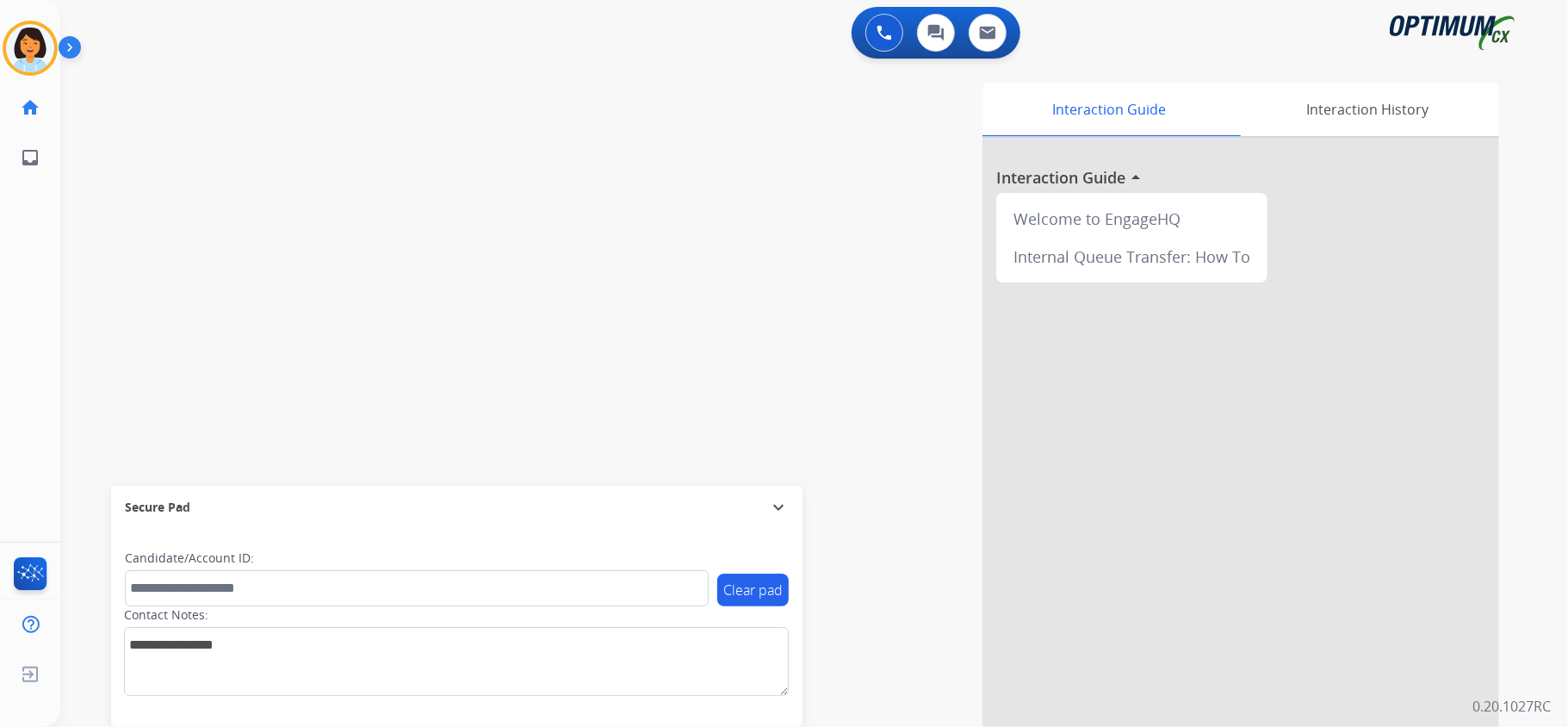
click at [300, 114] on div "swap_horiz Break voice bridge close_fullscreen Connect 3-Way Call merge_type Se…" at bounding box center [793, 421] width 1466 height 718
click at [443, 263] on div "swap_horiz Break voice bridge close_fullscreen Connect 3-Way Call merge_type Se…" at bounding box center [793, 421] width 1466 height 718
click at [222, 102] on mat-icon "content_copy" at bounding box center [229, 105] width 16 height 16
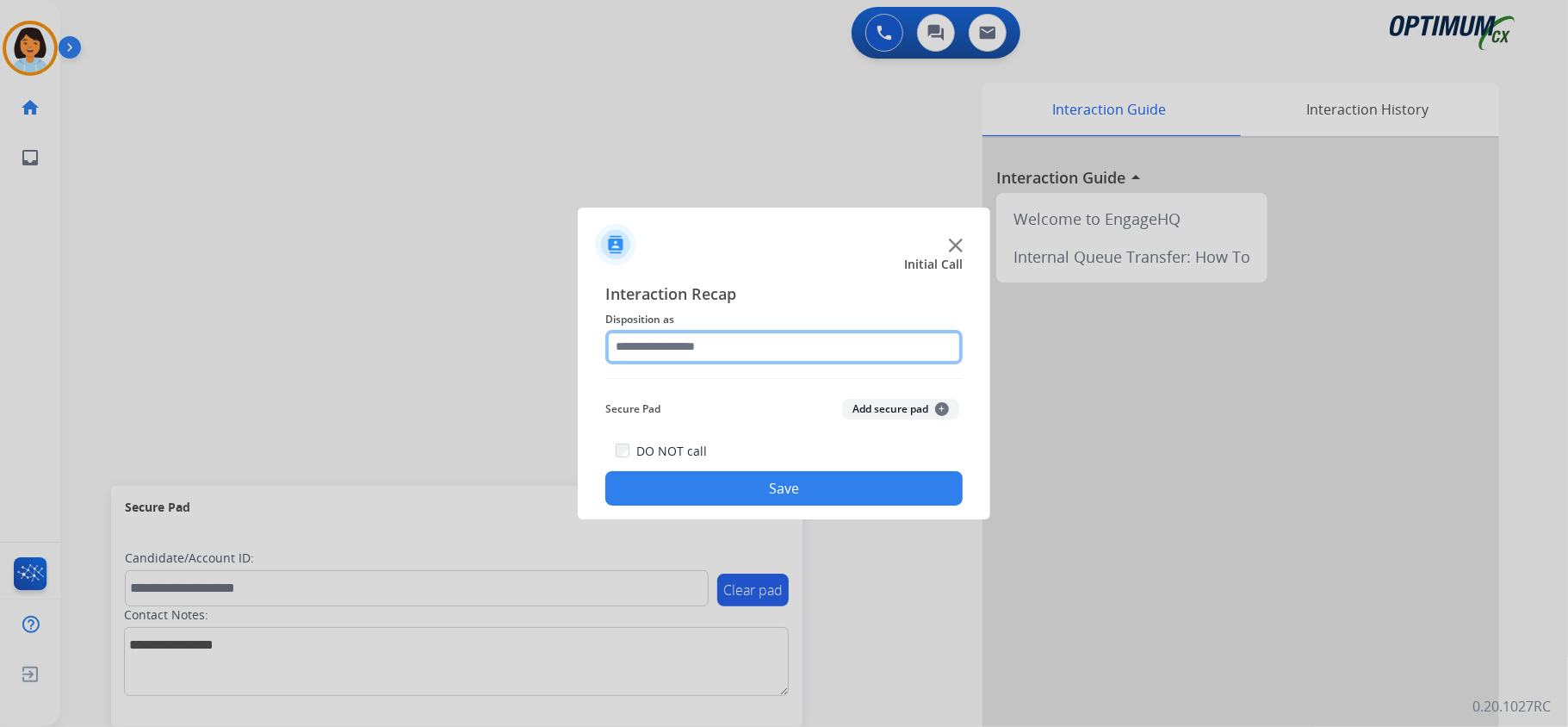
click at [832, 330] on input "text" at bounding box center [784, 348] width 358 height 34
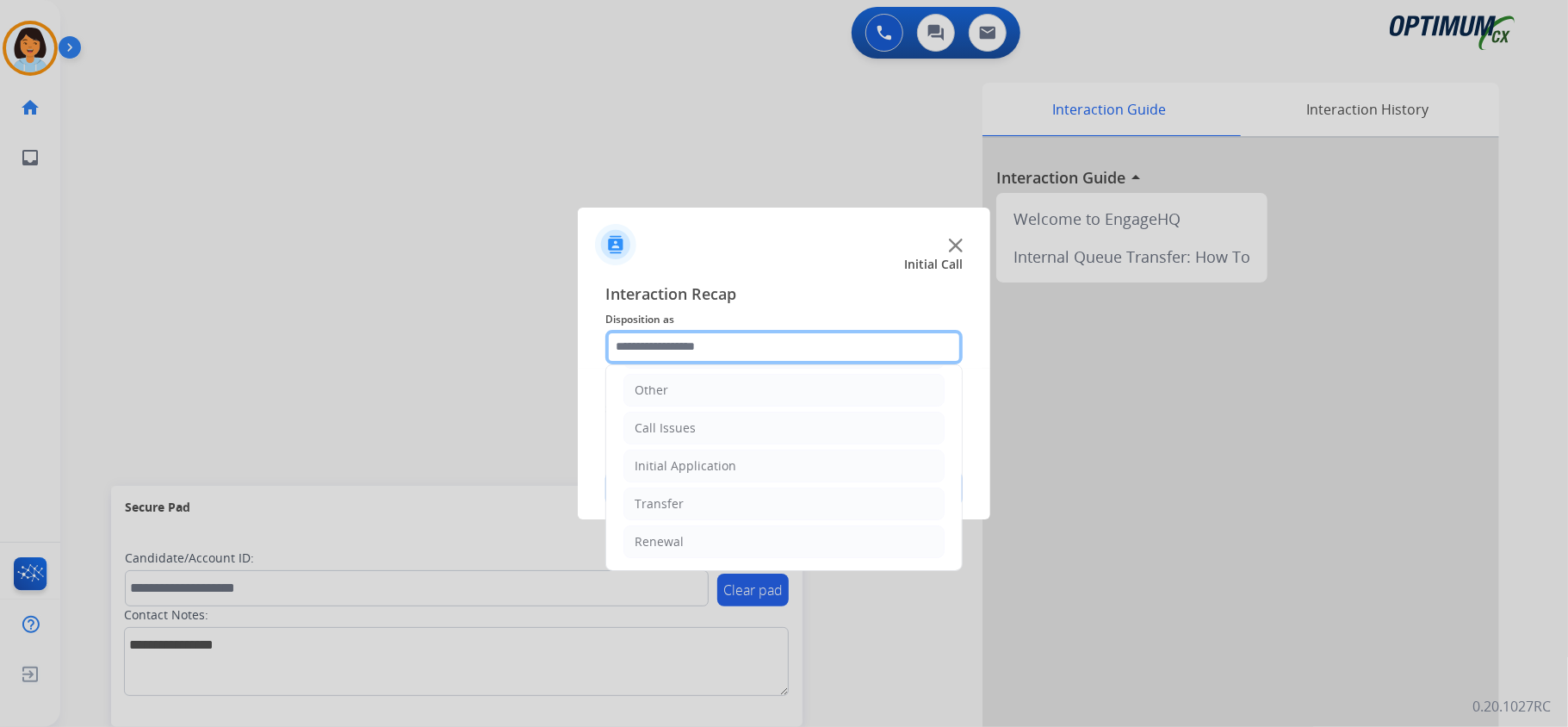
scroll to position [122, 0]
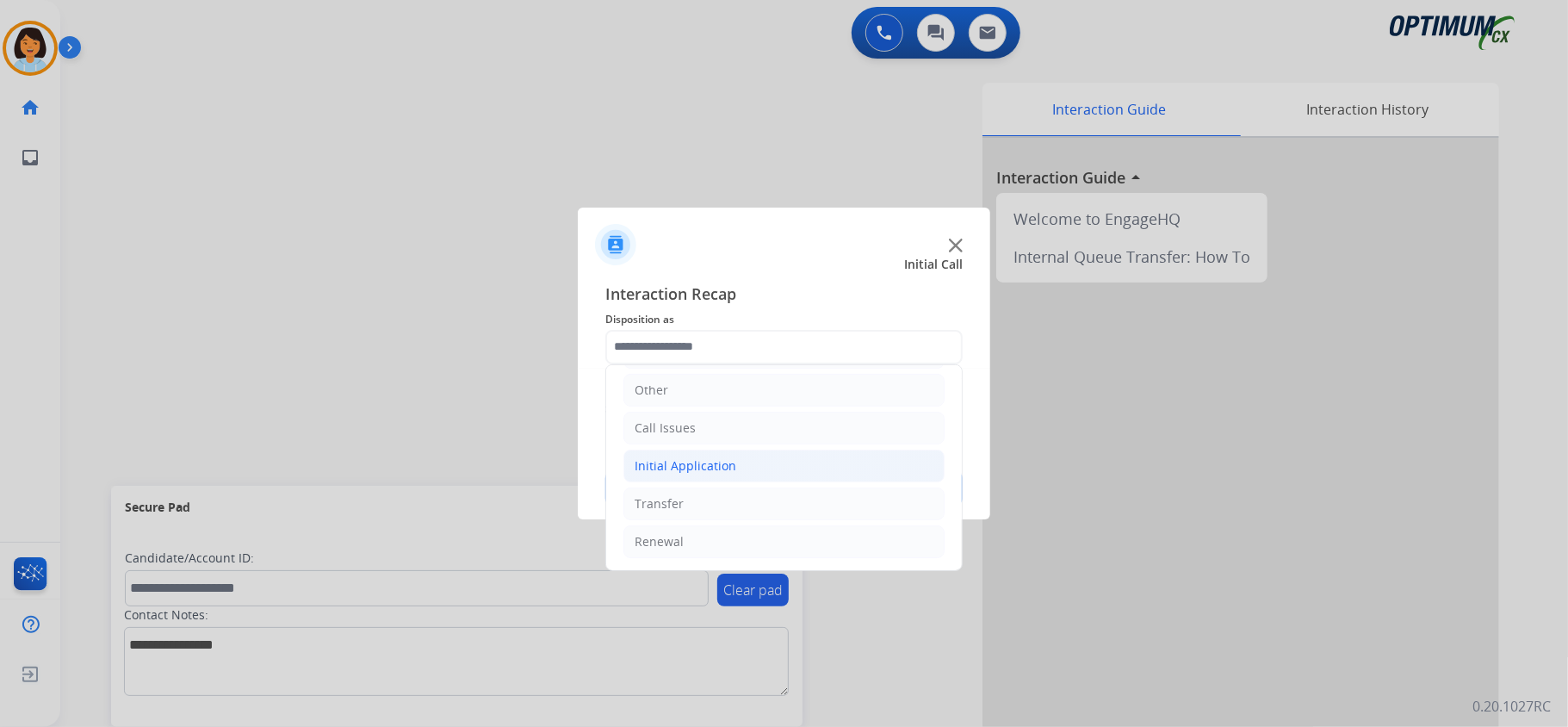
click at [725, 457] on div "Initial Application" at bounding box center [685, 466] width 102 height 17
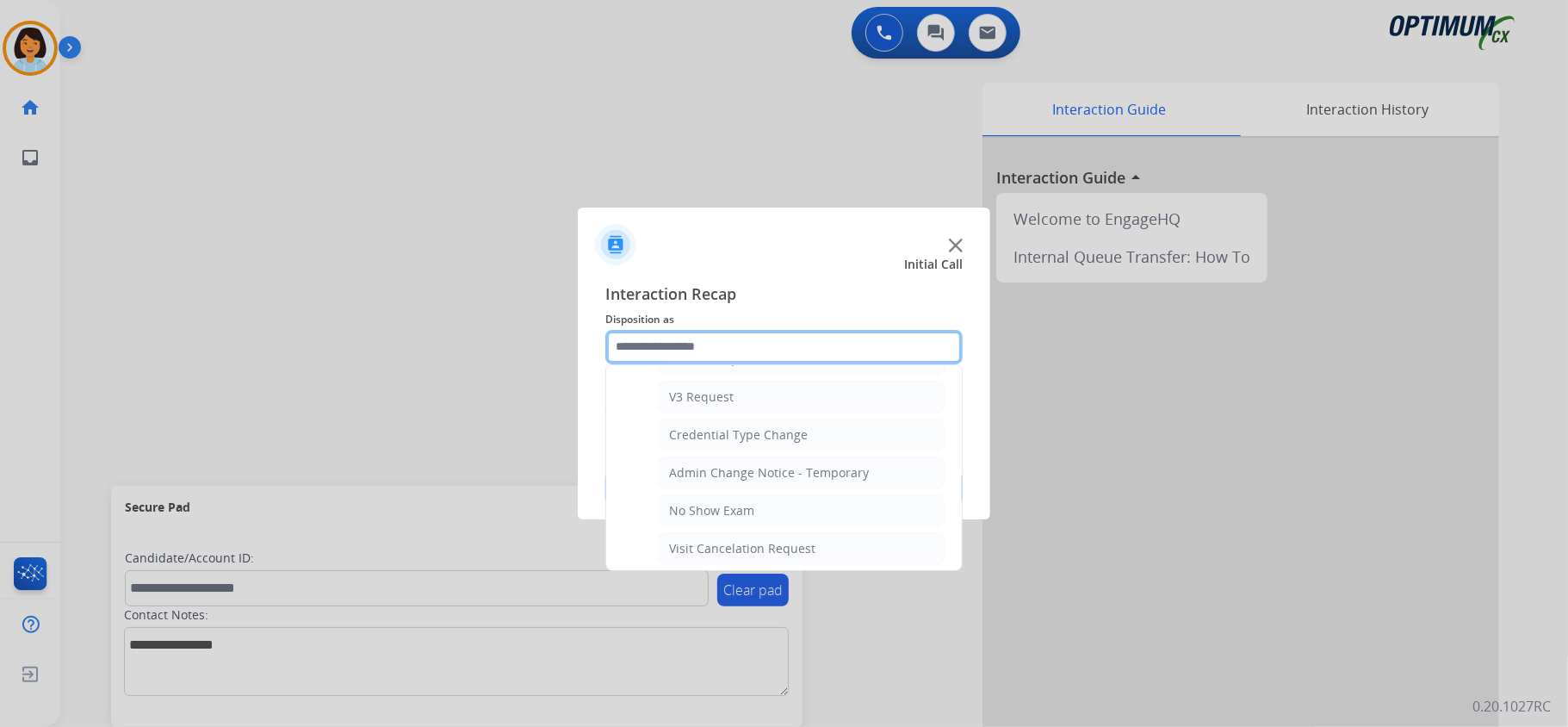
scroll to position [696, 0]
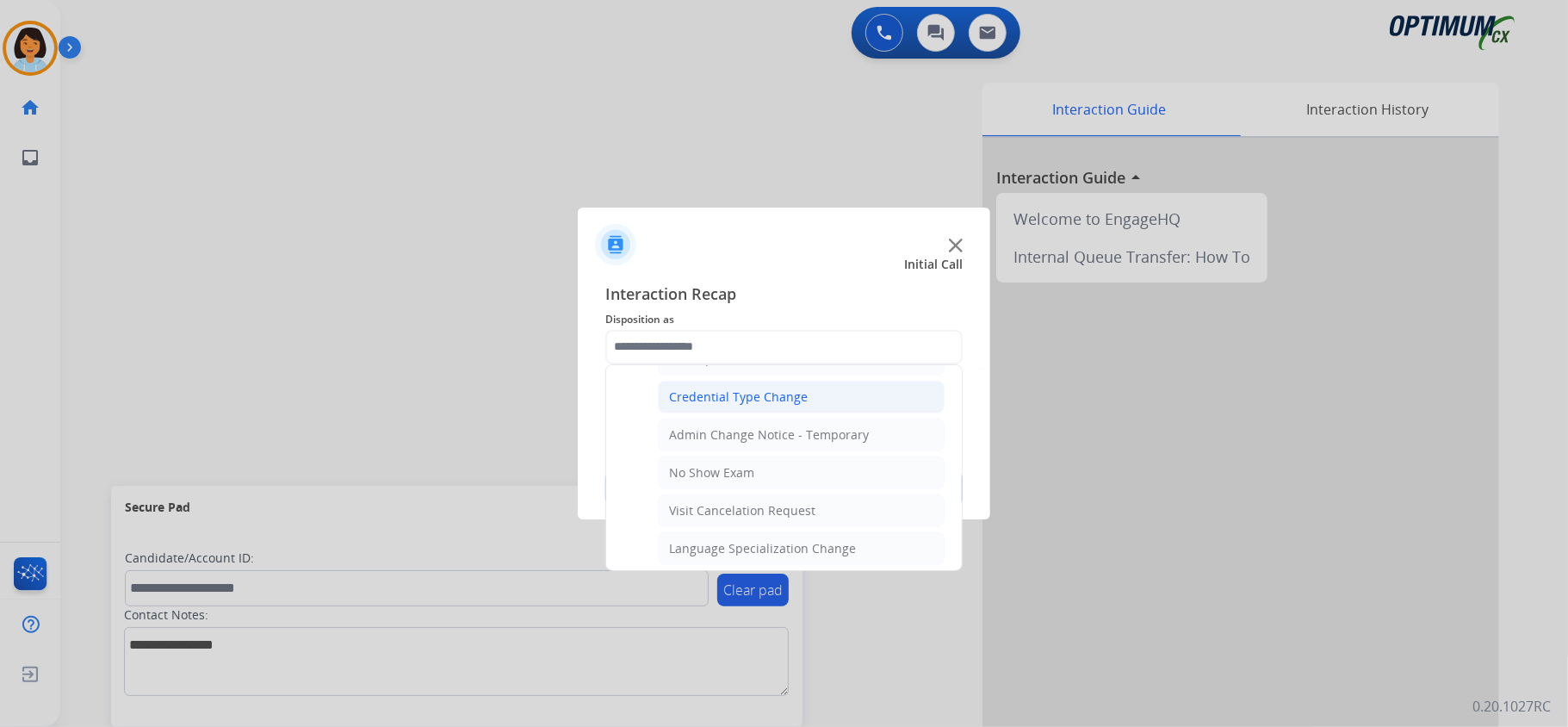
click at [730, 406] on div "Credential Type Change" at bounding box center [738, 398] width 139 height 17
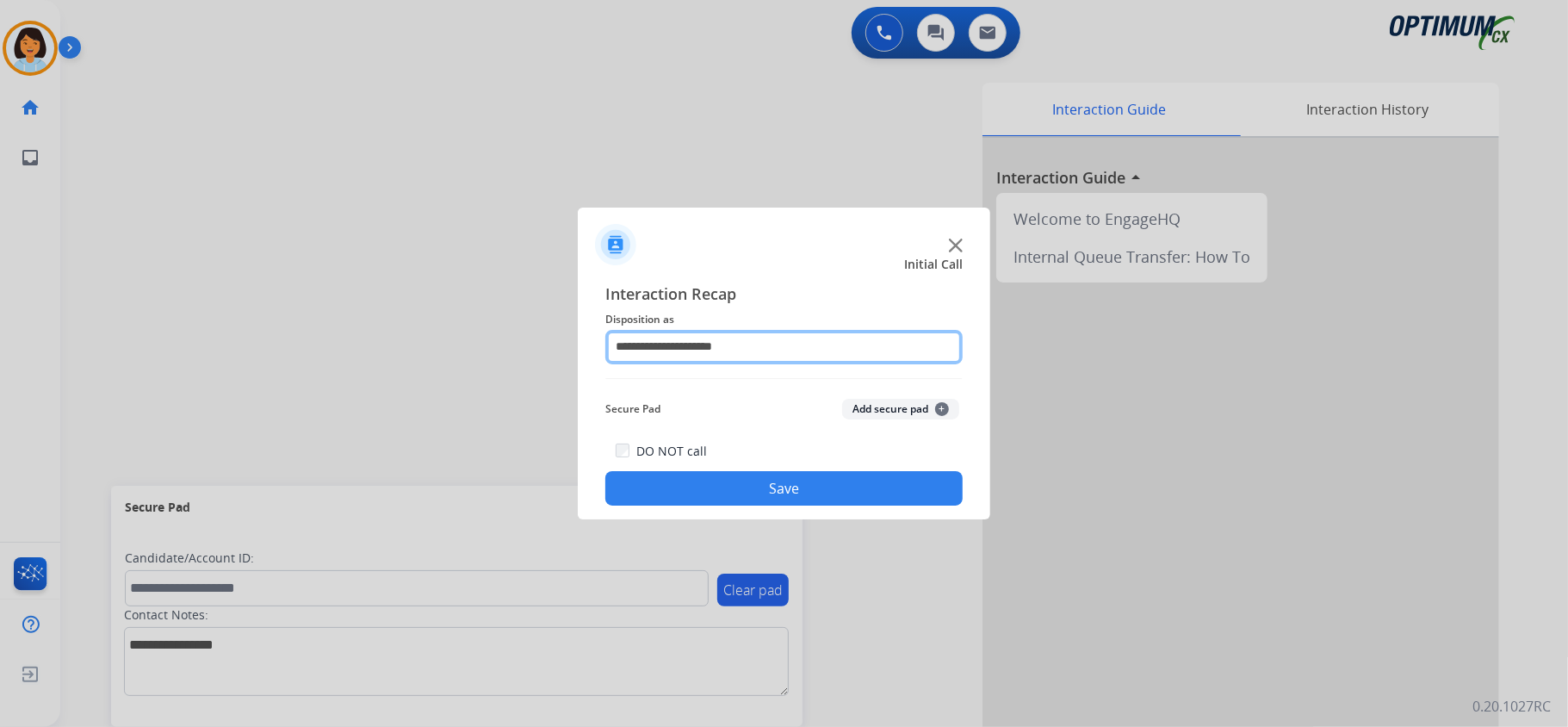
click at [711, 346] on input "**********" at bounding box center [784, 348] width 358 height 34
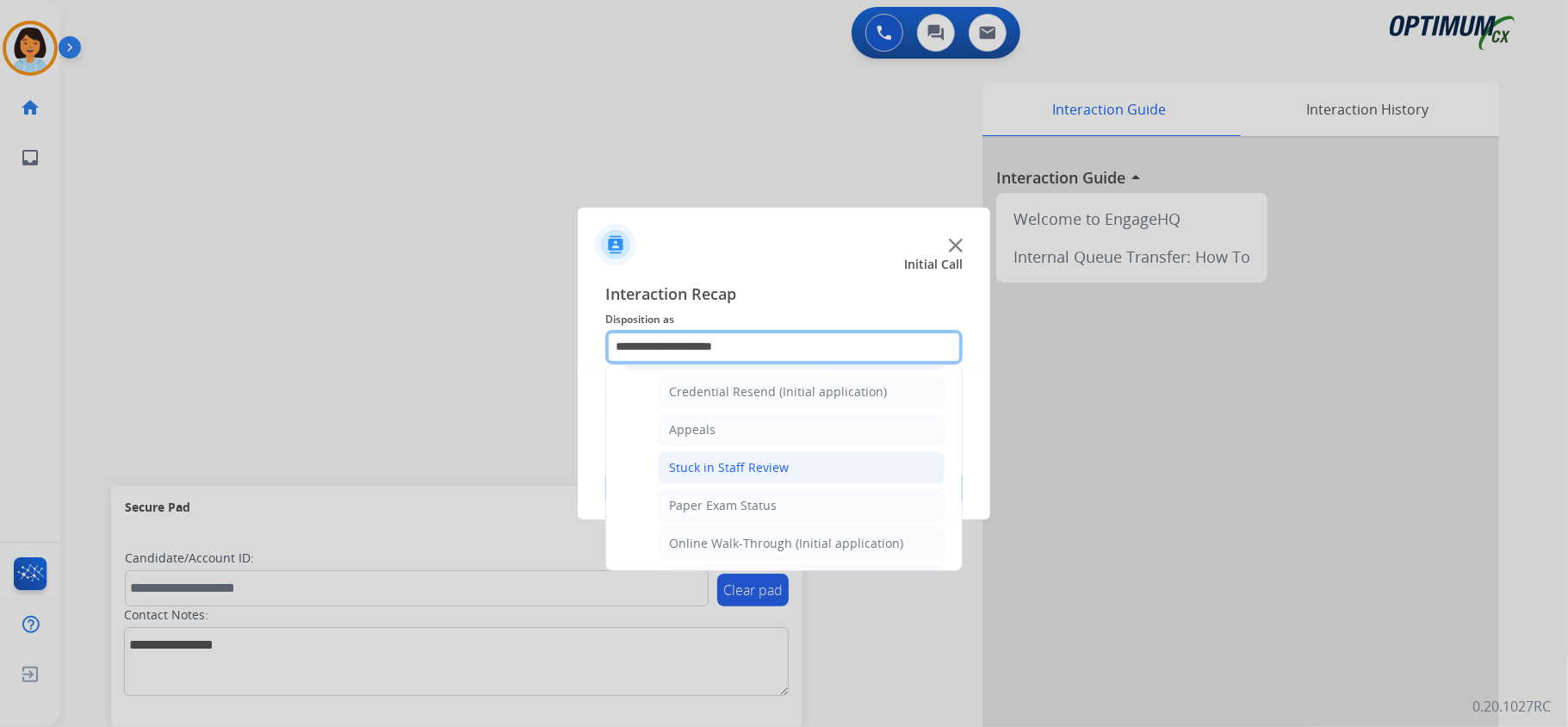
scroll to position [345, 0]
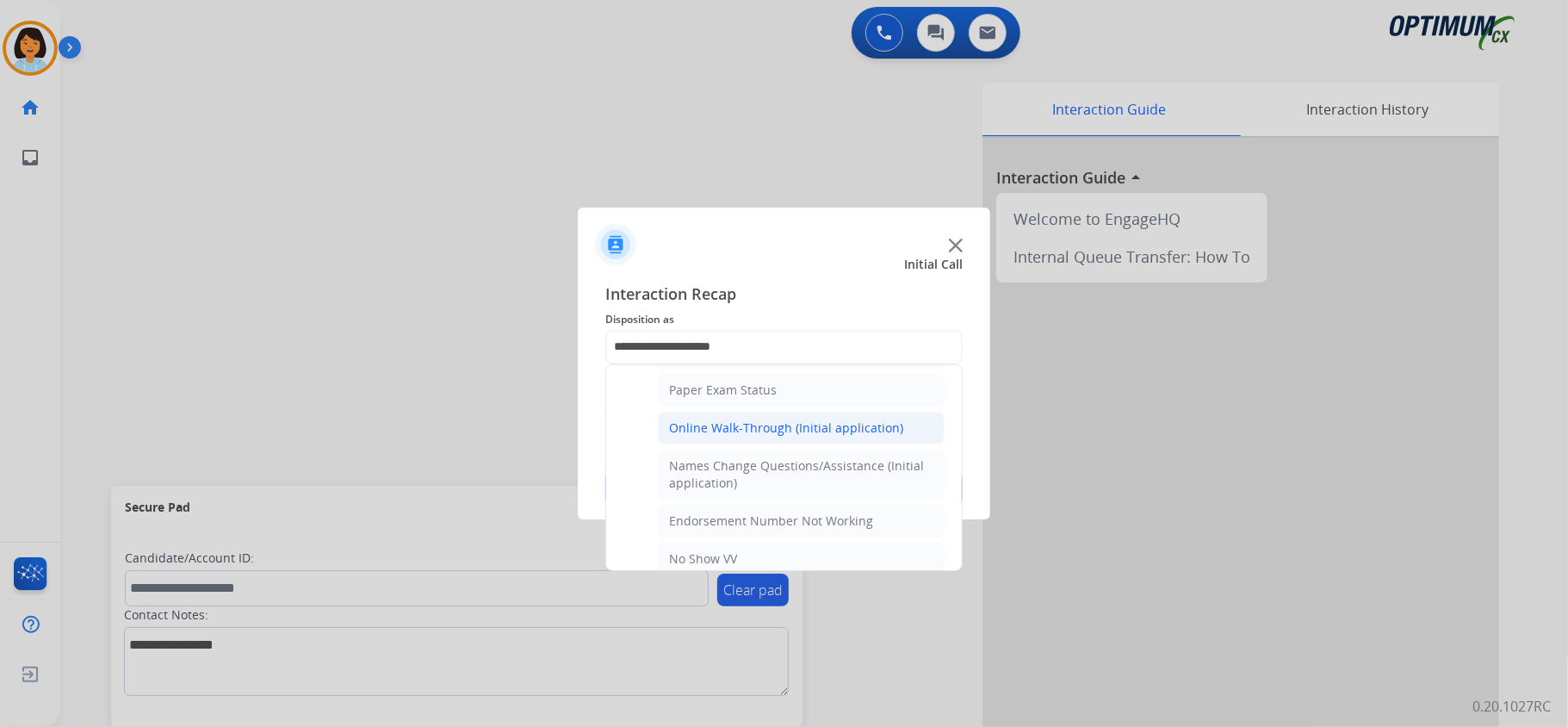
click at [741, 435] on div "Online Walk-Through (Initial application)" at bounding box center [786, 429] width 234 height 17
type input "**********"
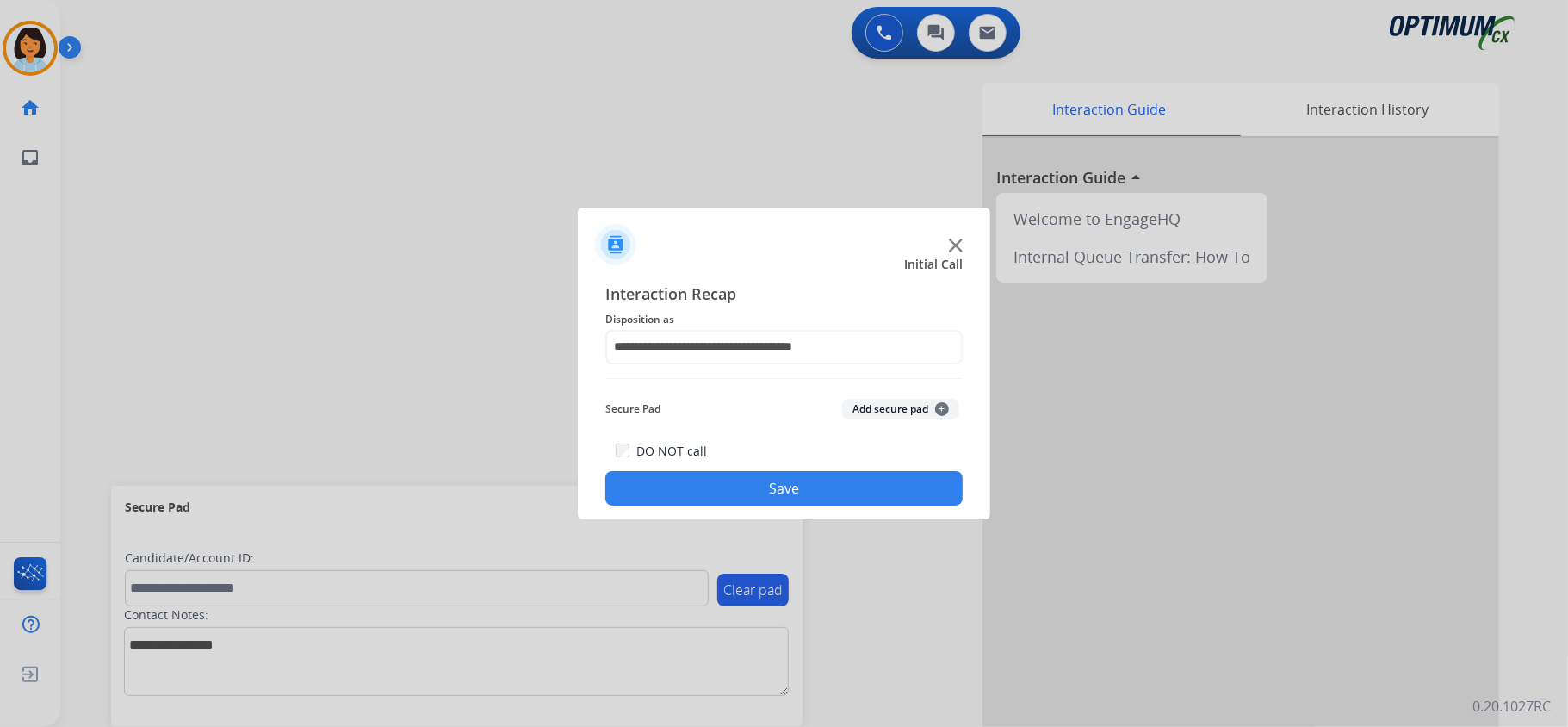
click at [744, 486] on button "Save" at bounding box center [784, 488] width 358 height 34
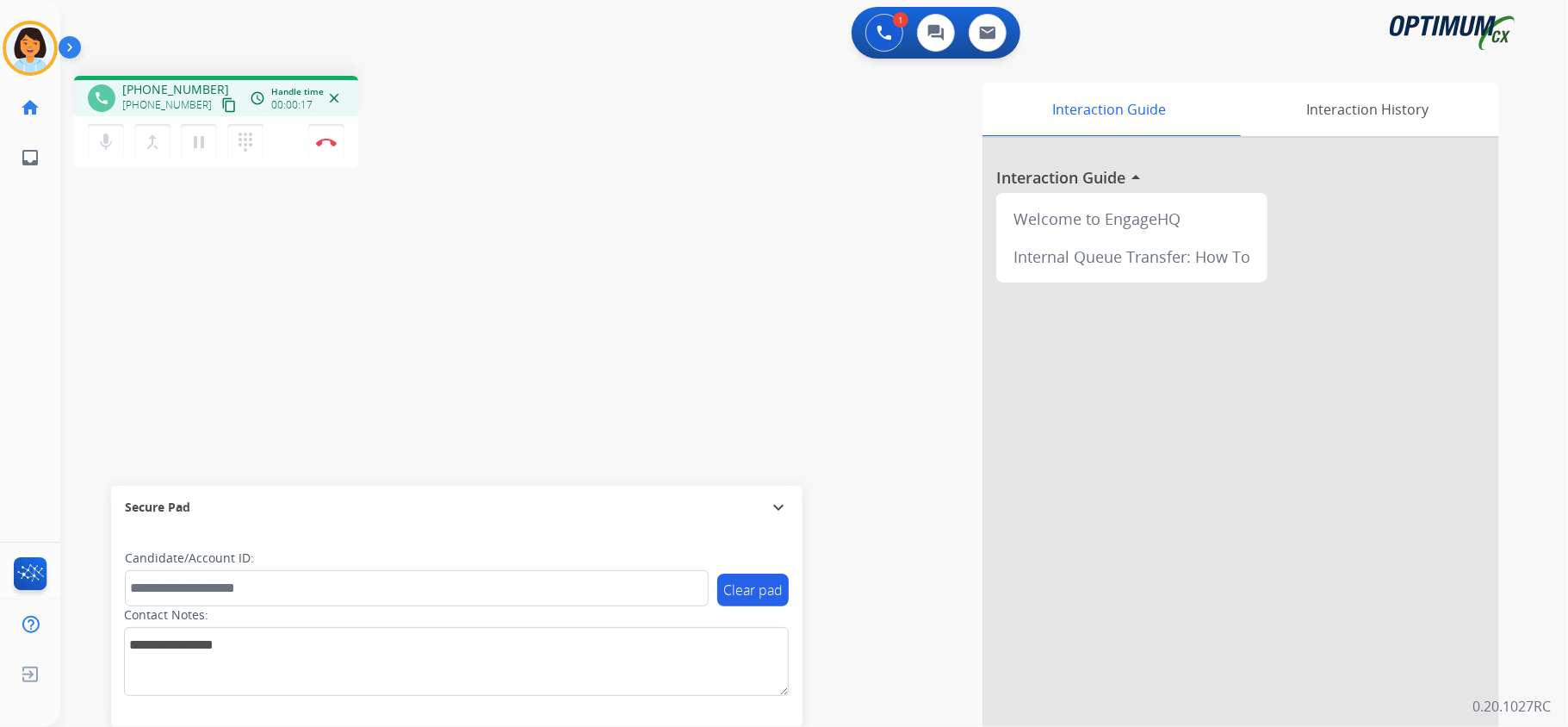
click at [222, 107] on mat-icon "content_copy" at bounding box center [229, 105] width 16 height 16
click at [331, 143] on img at bounding box center [327, 142] width 21 height 9
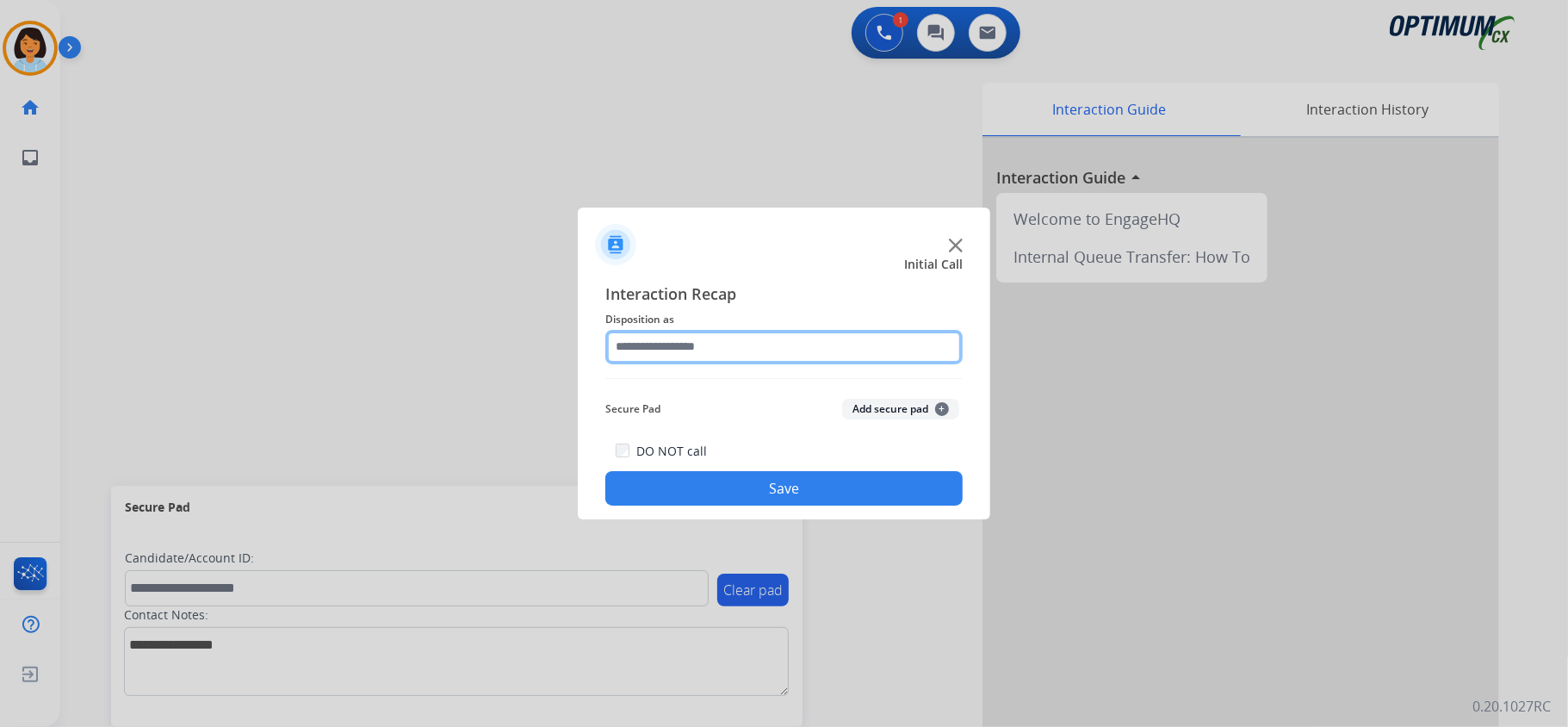
click at [677, 349] on input "text" at bounding box center [784, 348] width 358 height 34
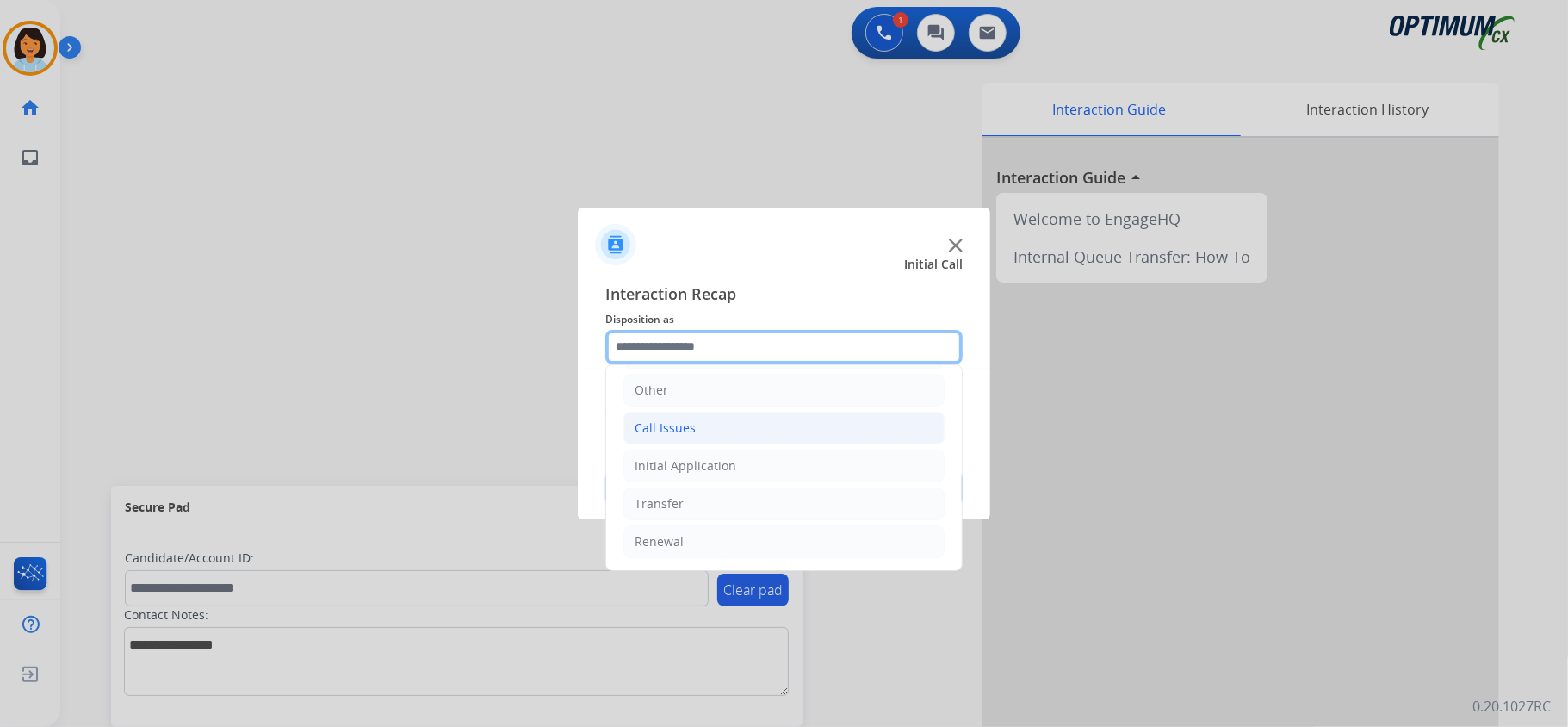
scroll to position [122, 0]
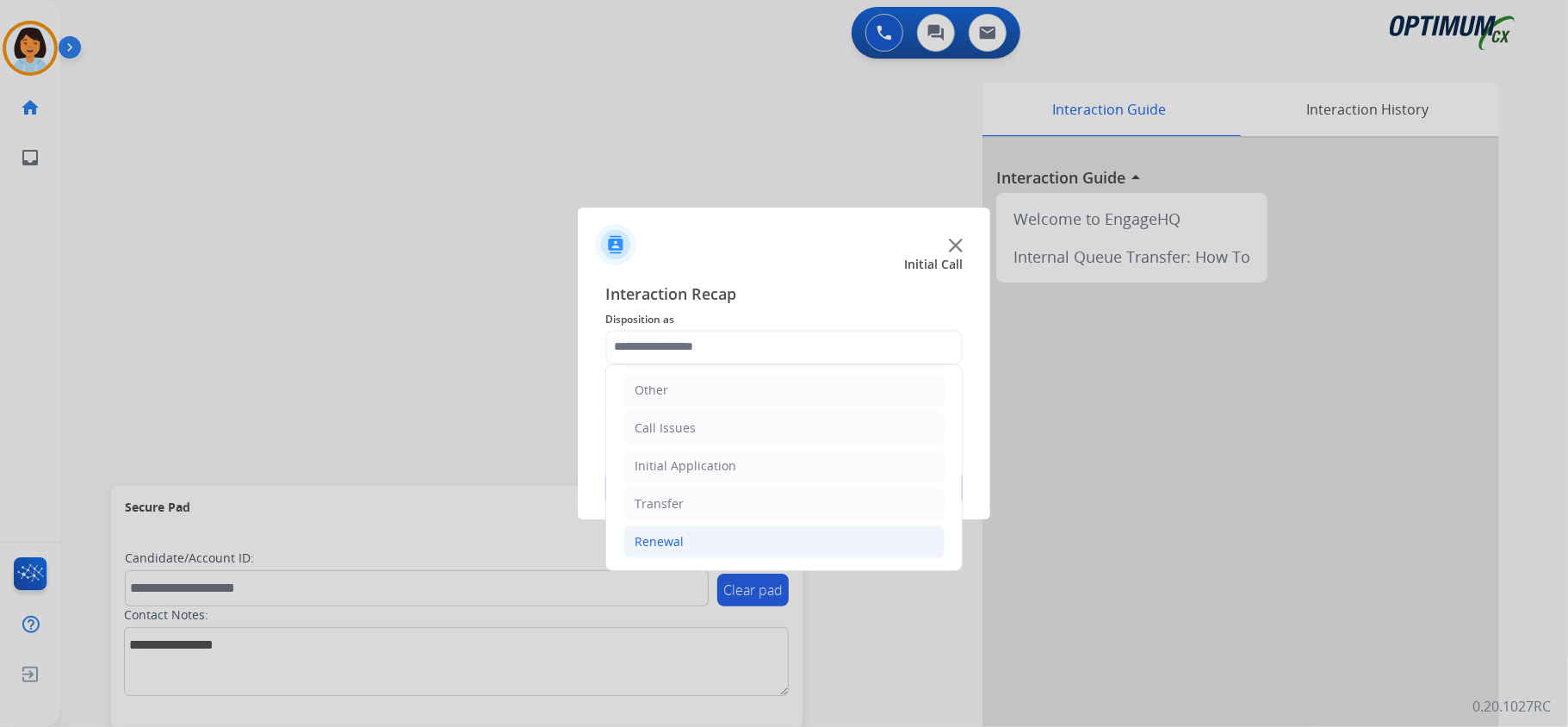
click at [665, 541] on div "Renewal" at bounding box center [659, 542] width 49 height 17
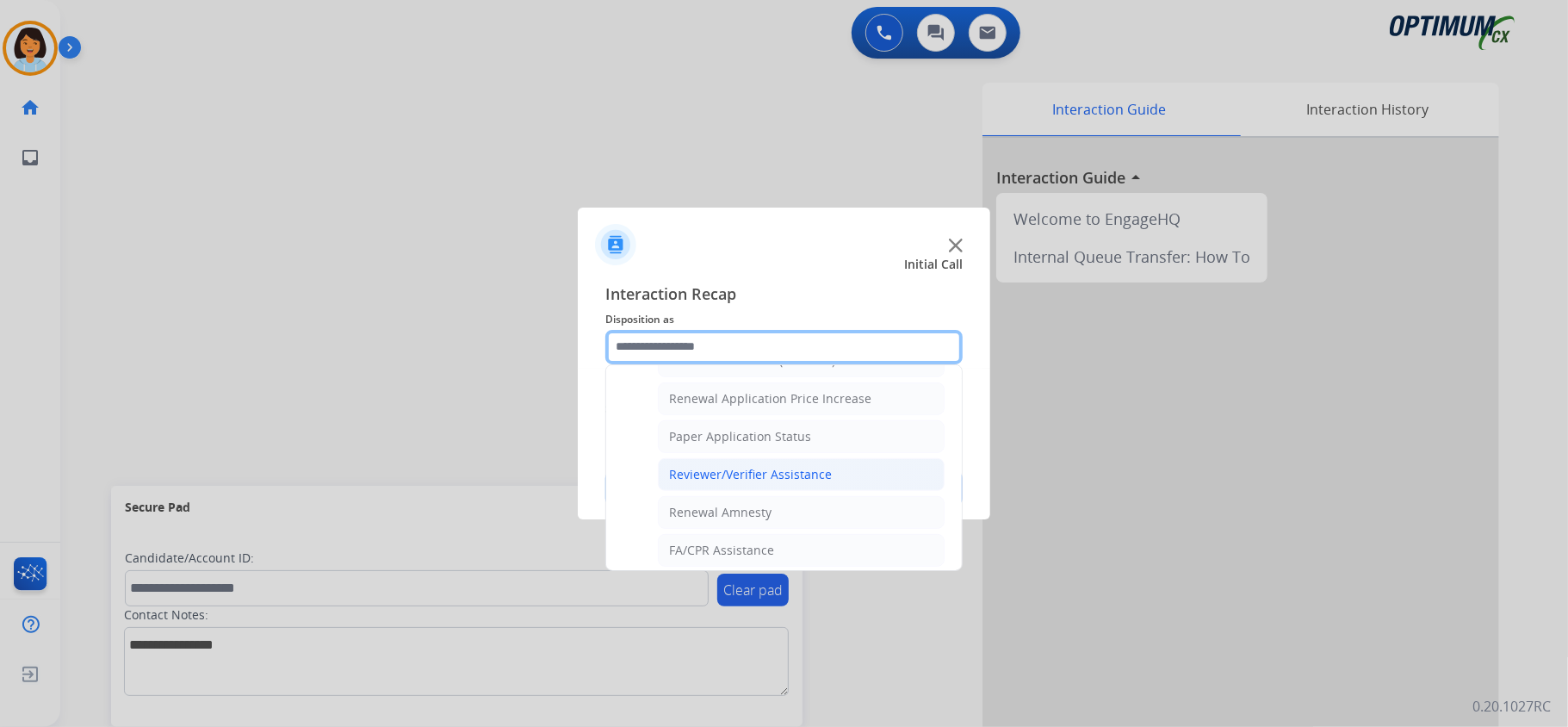
scroll to position [466, 0]
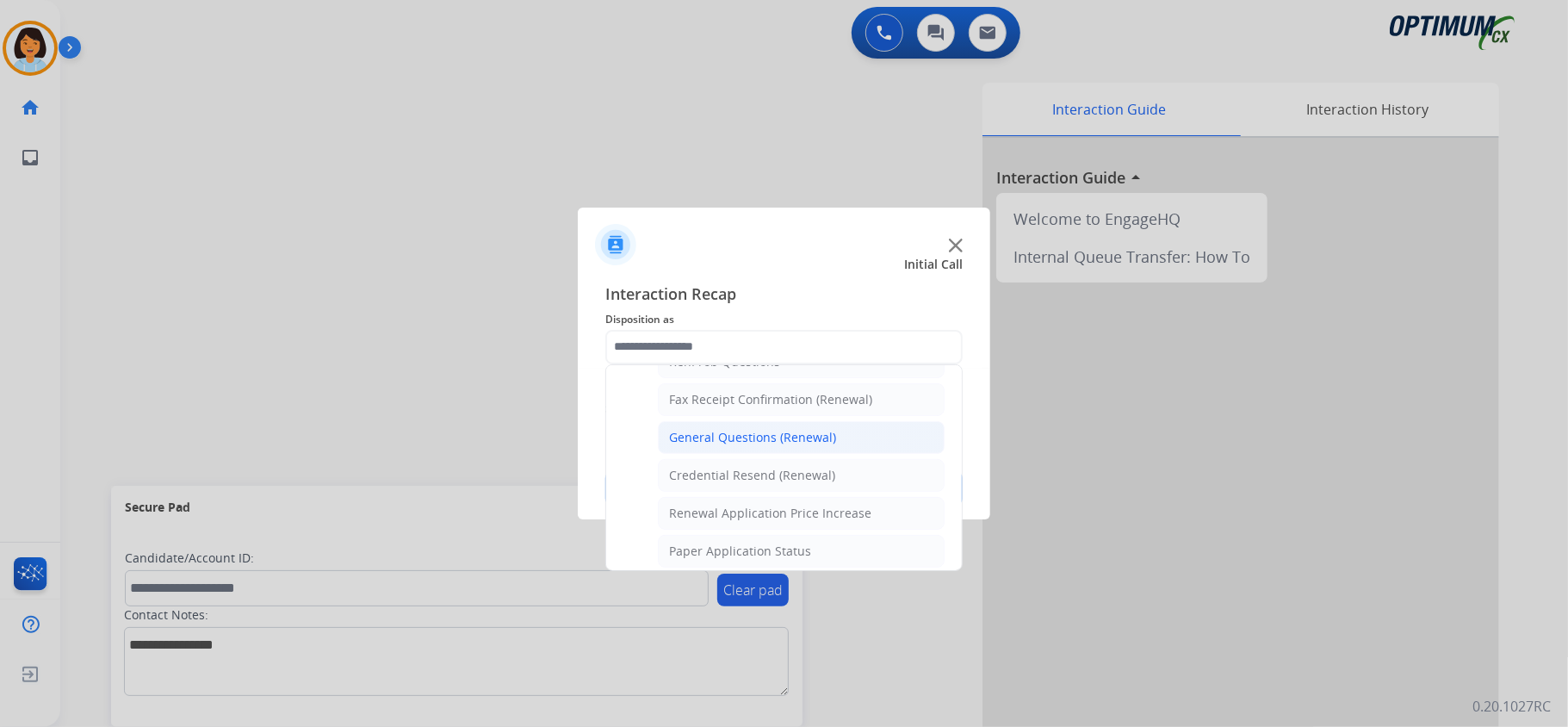
click at [738, 445] on div "General Questions (Renewal)" at bounding box center [753, 438] width 167 height 17
type input "**********"
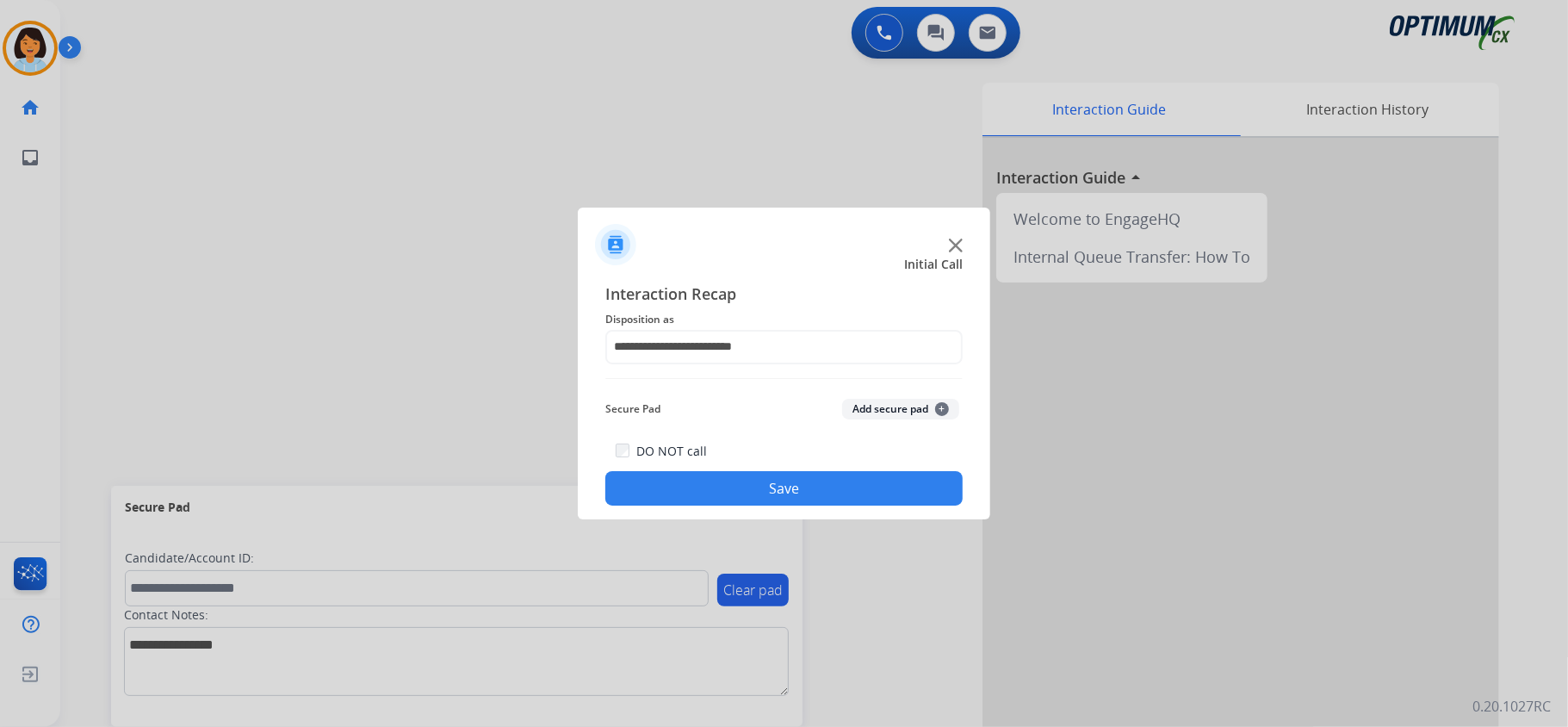
click at [740, 494] on button "Save" at bounding box center [784, 488] width 358 height 34
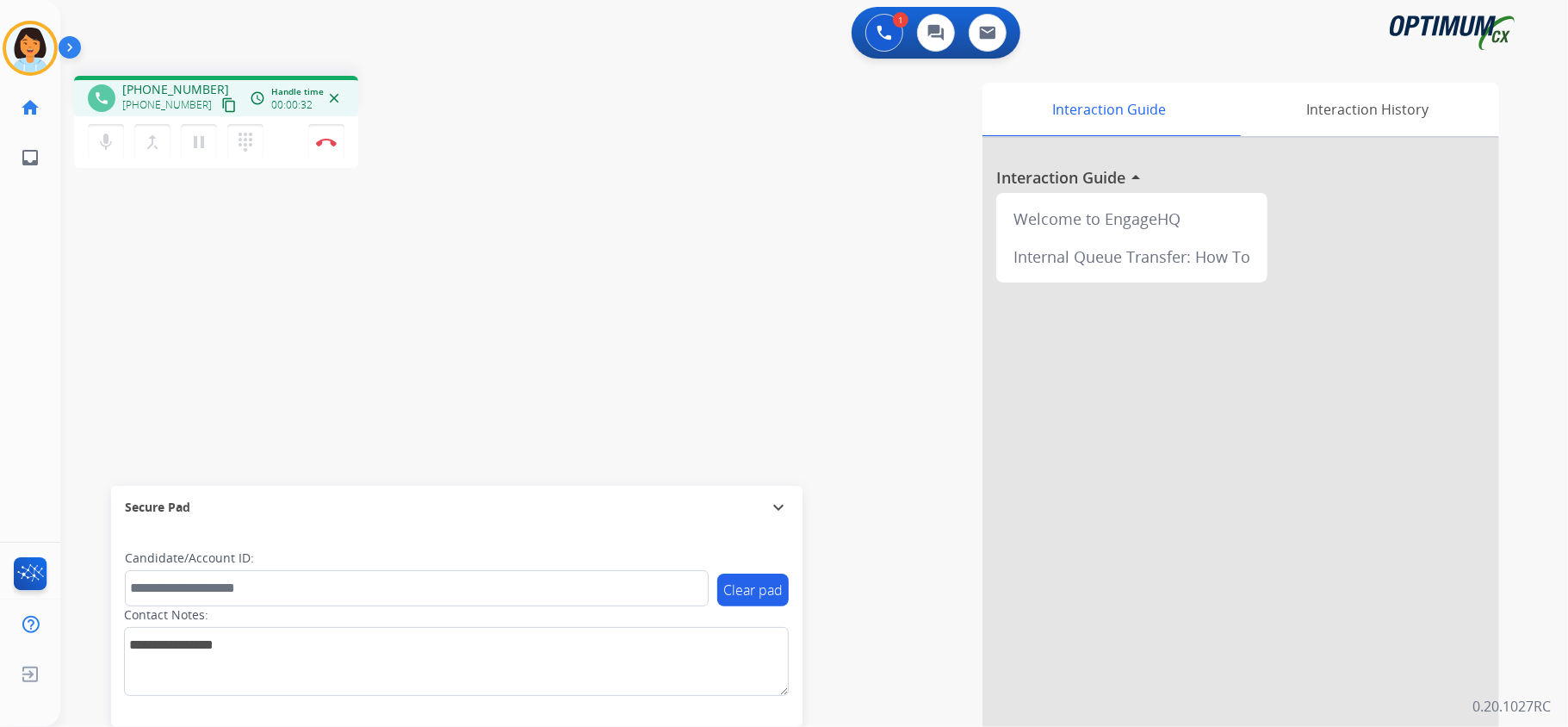
click at [1090, 651] on div at bounding box center [1240, 459] width 516 height 642
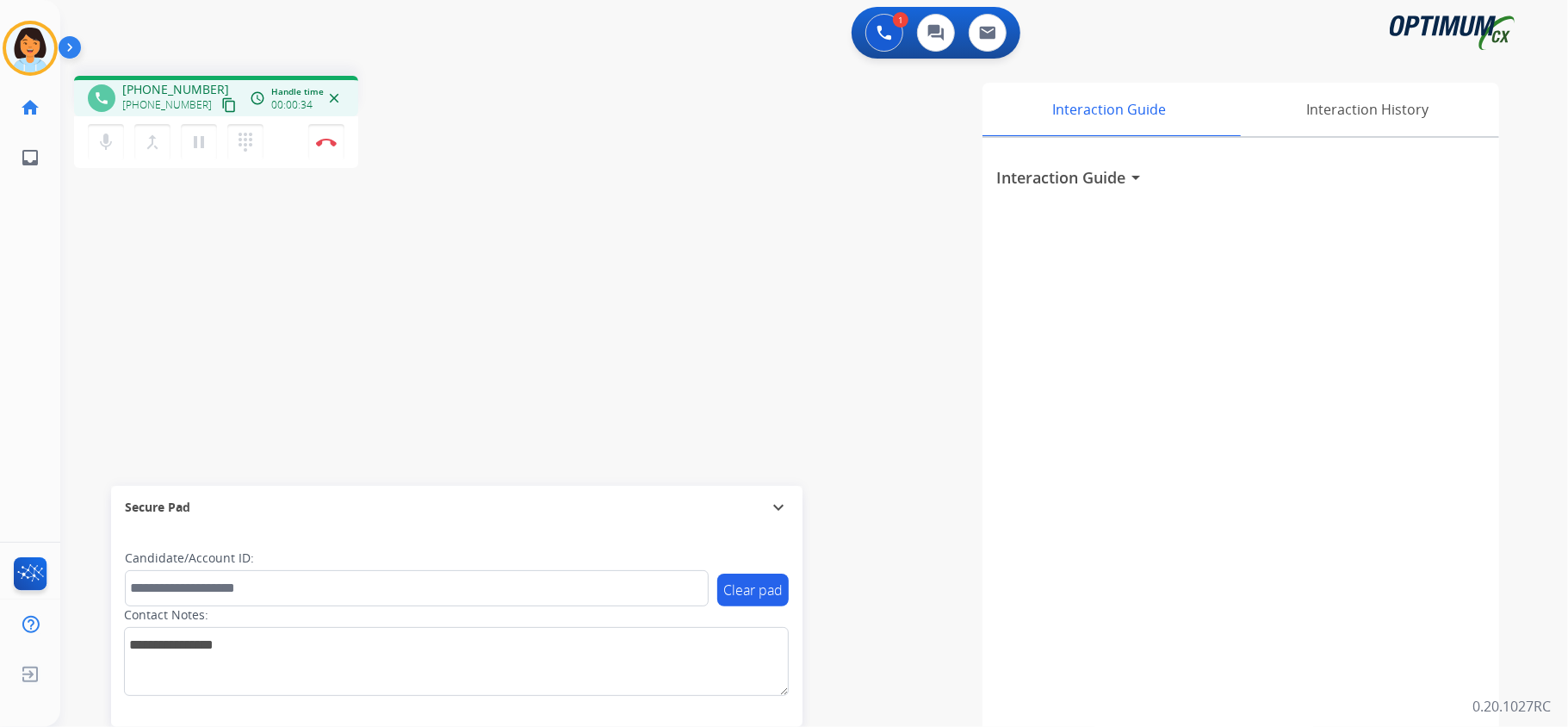
click at [222, 103] on mat-icon "content_copy" at bounding box center [229, 105] width 16 height 16
click at [325, 143] on img at bounding box center [327, 142] width 21 height 9
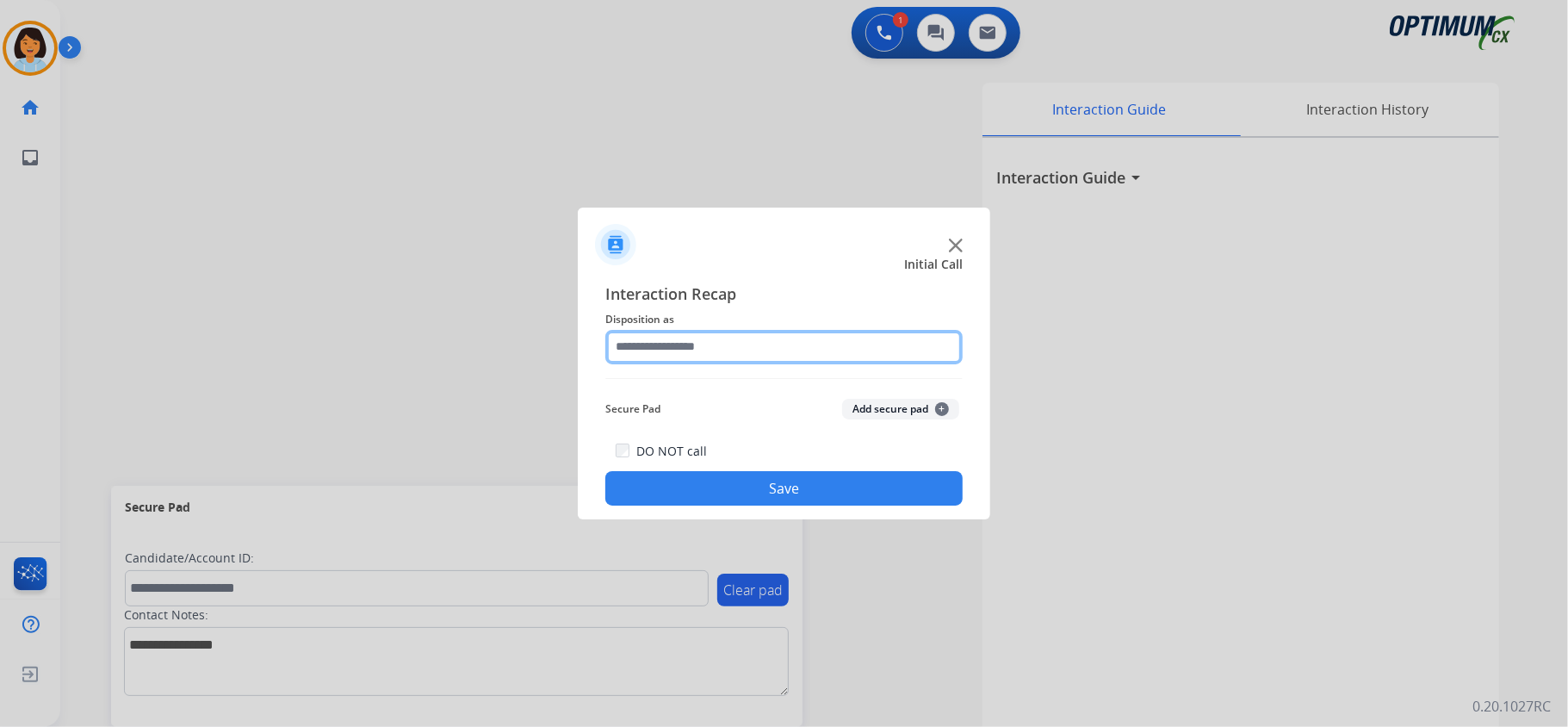
click at [737, 330] on input "text" at bounding box center [784, 348] width 358 height 34
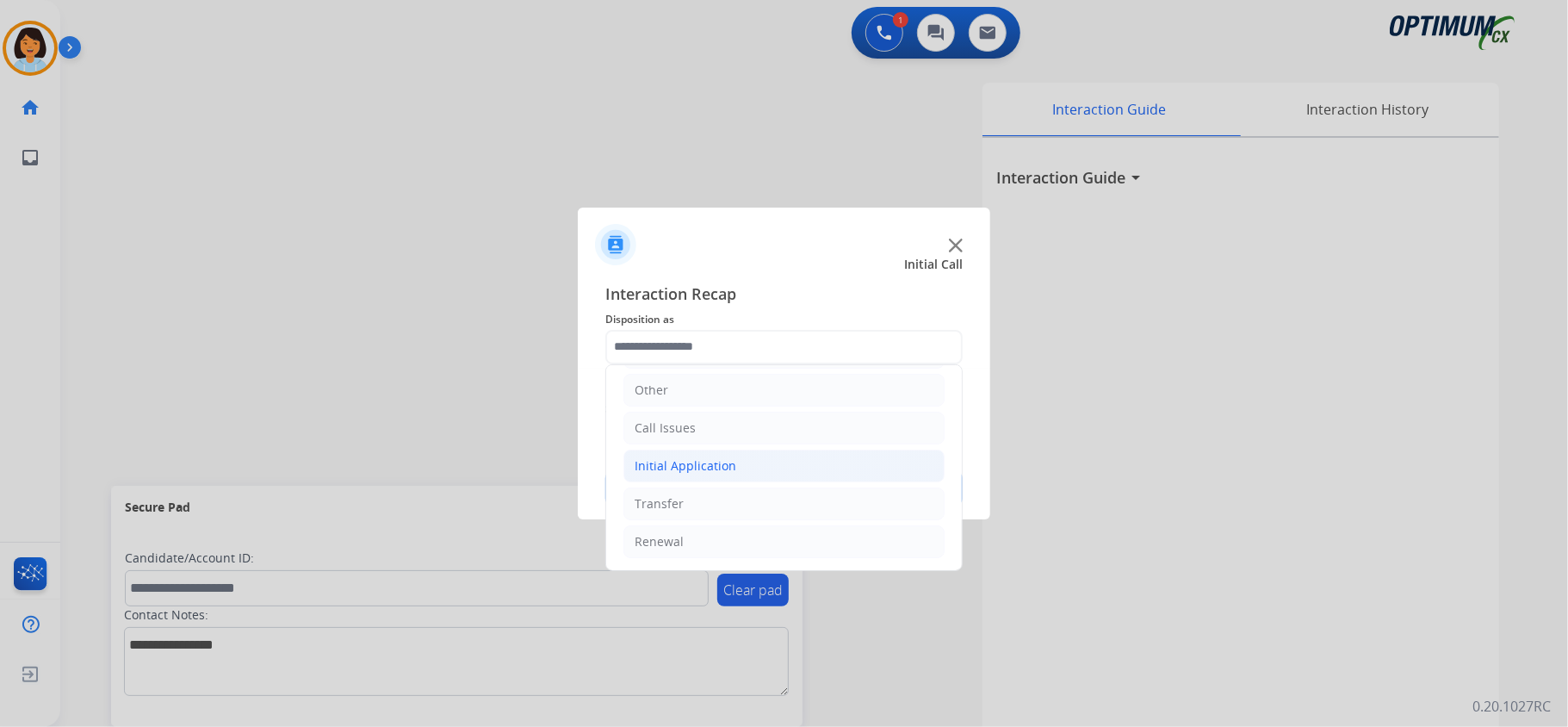
click at [732, 466] on li "Initial Application" at bounding box center [784, 467] width 322 height 33
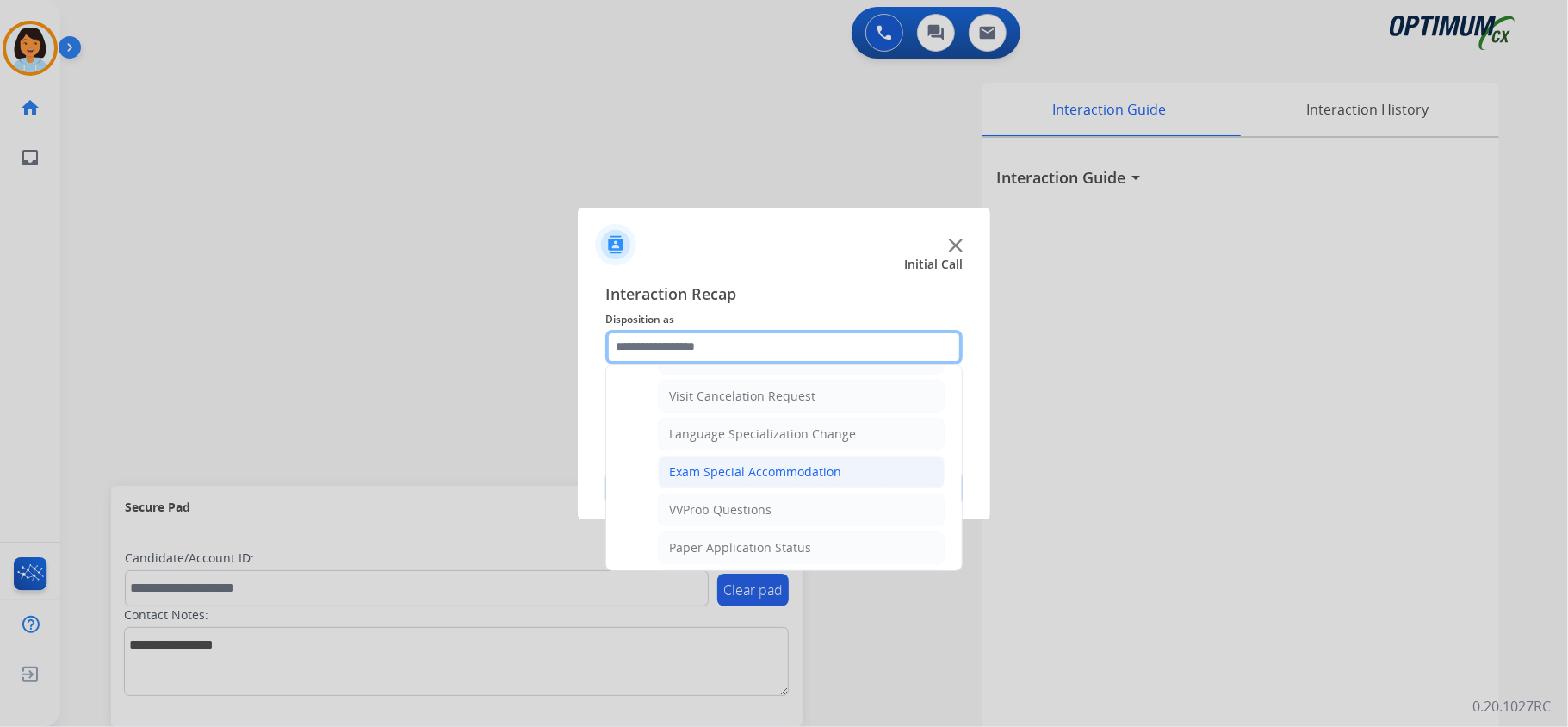
scroll to position [925, 0]
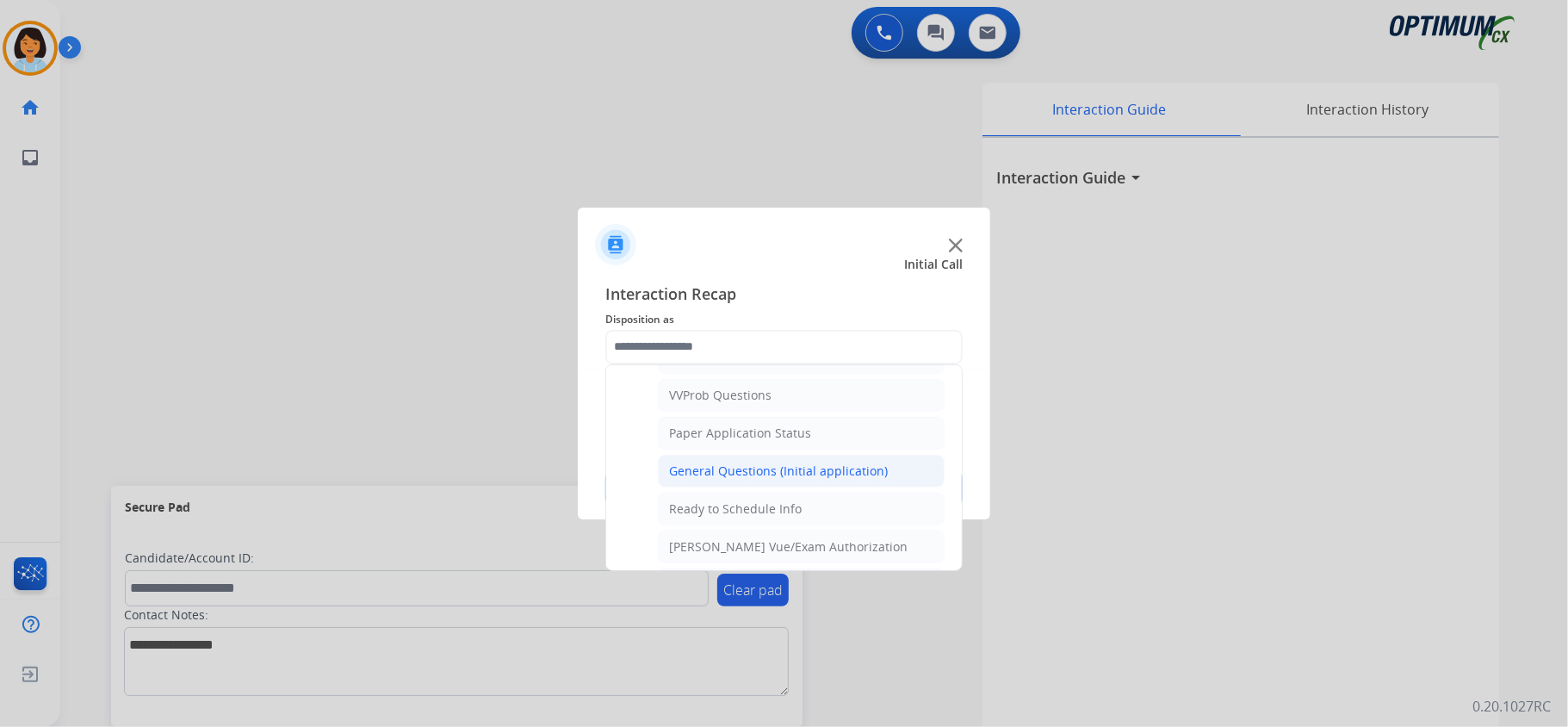
click at [792, 479] on div "General Questions (Initial application)" at bounding box center [778, 471] width 219 height 17
type input "**********"
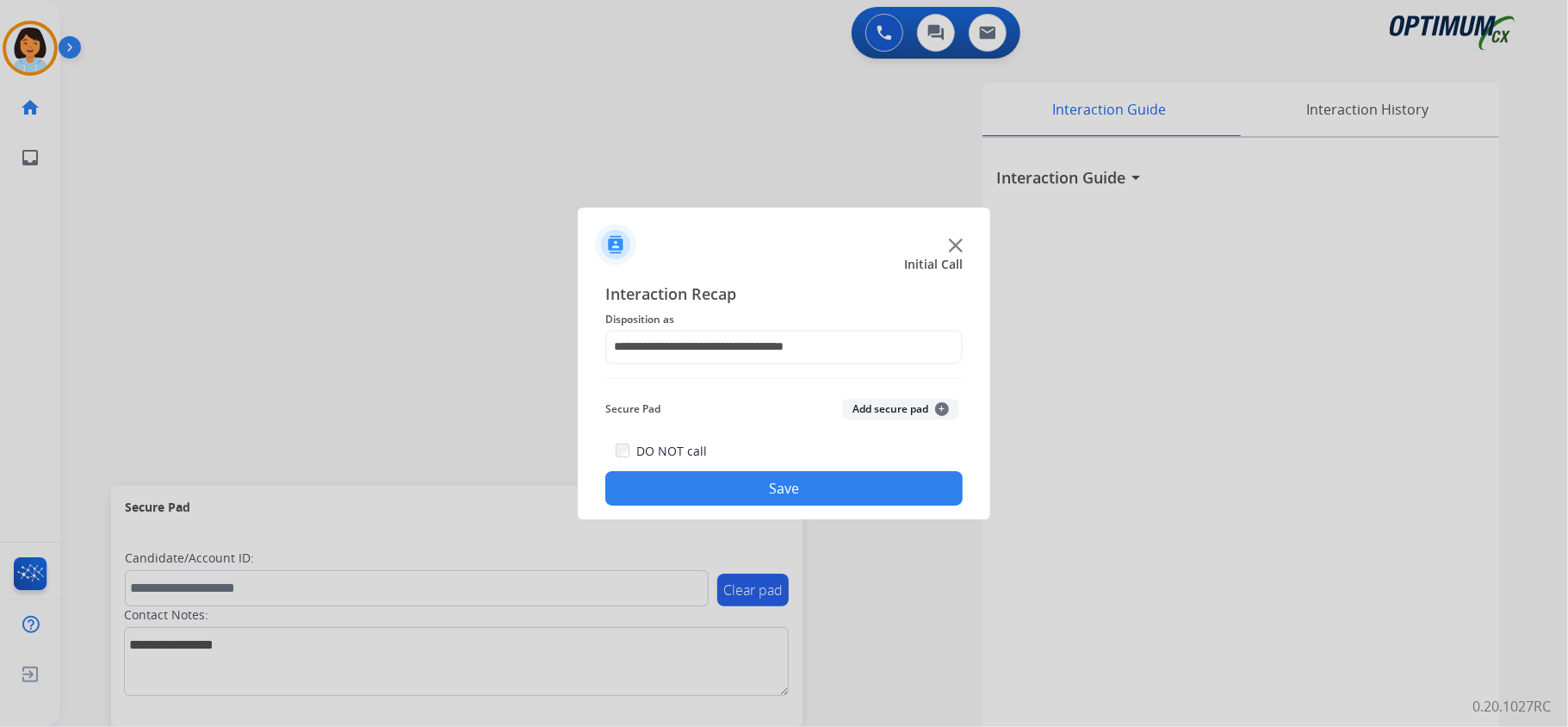
click at [787, 487] on button "Save" at bounding box center [784, 488] width 358 height 34
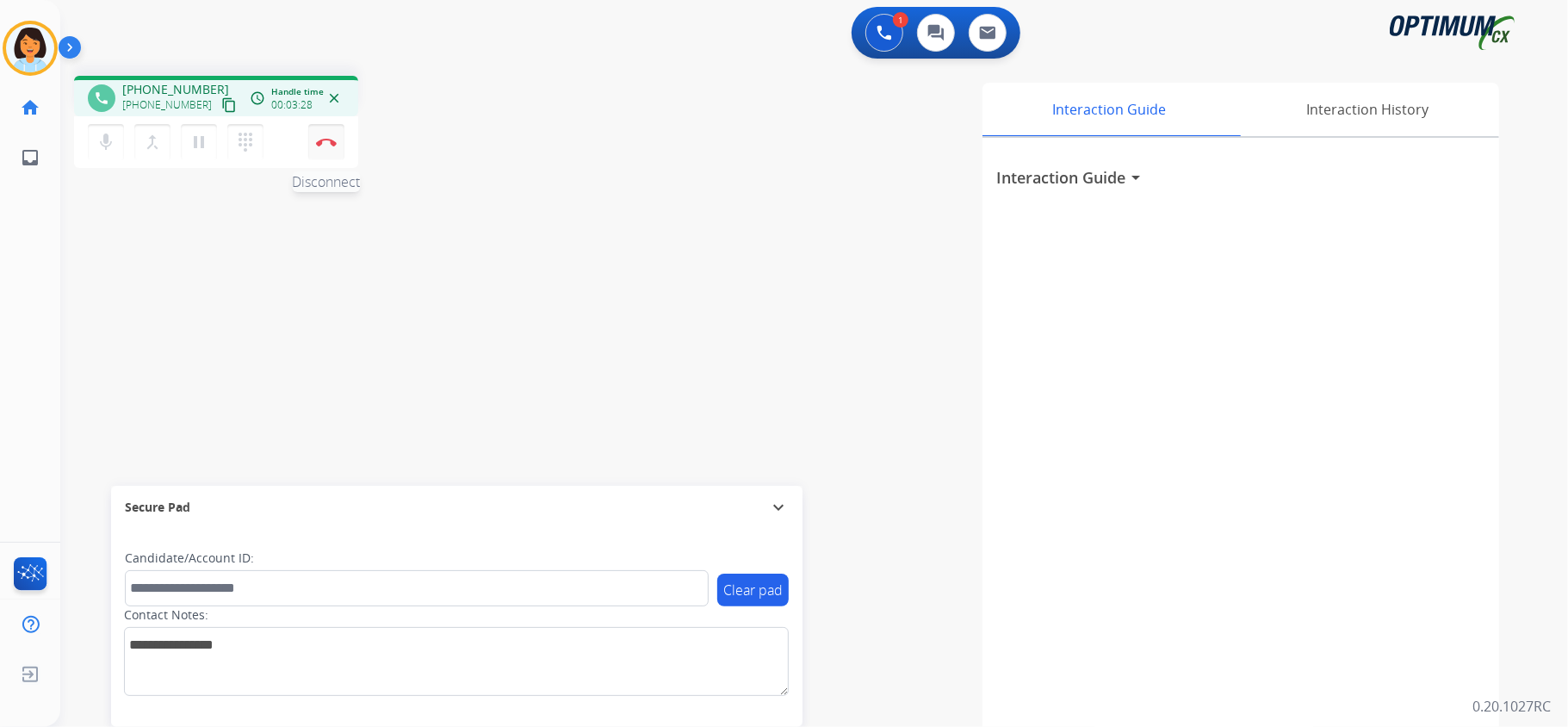
click at [319, 145] on img at bounding box center [327, 142] width 21 height 9
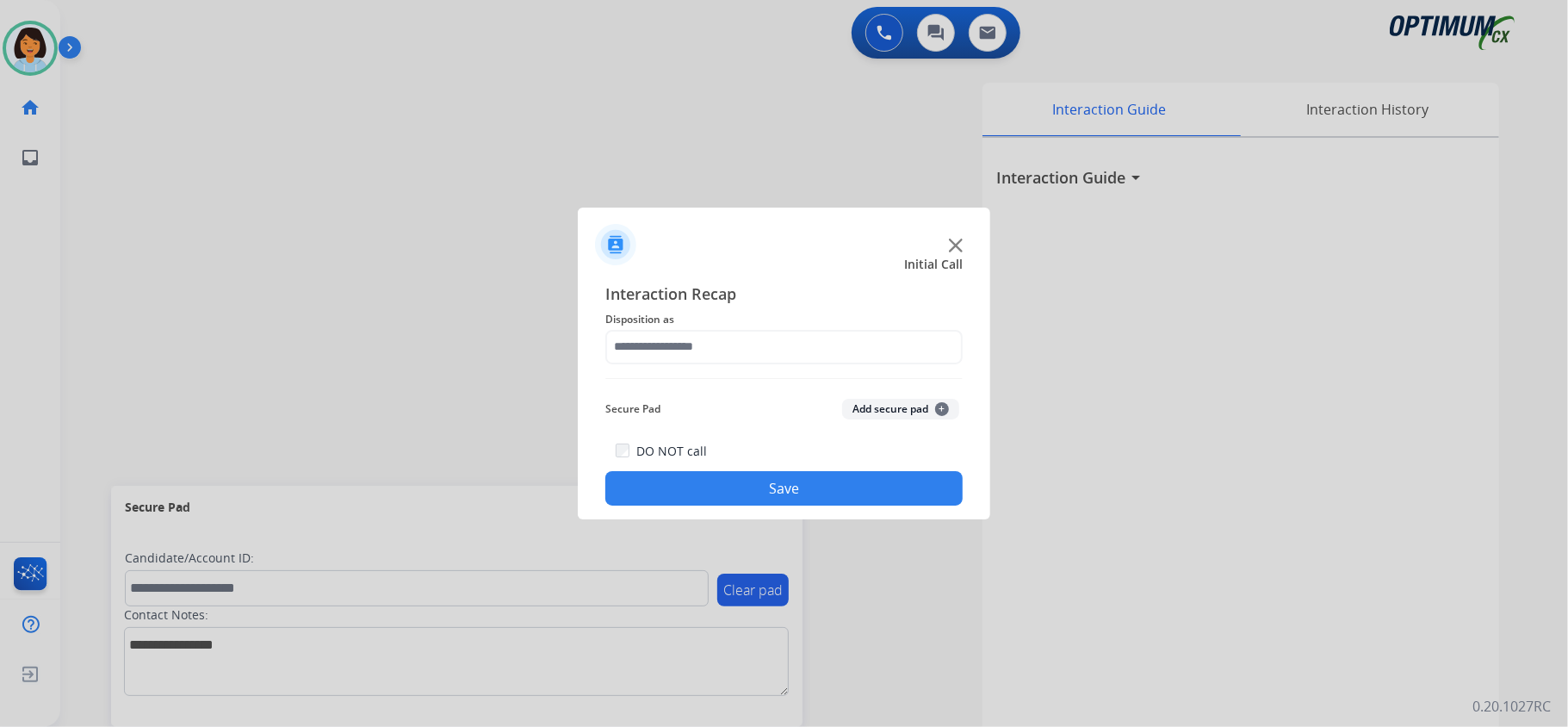
click at [897, 331] on div "Interaction Recap Disposition as Secure Pad Add secure pad + DO NOT call Save" at bounding box center [784, 394] width 358 height 225
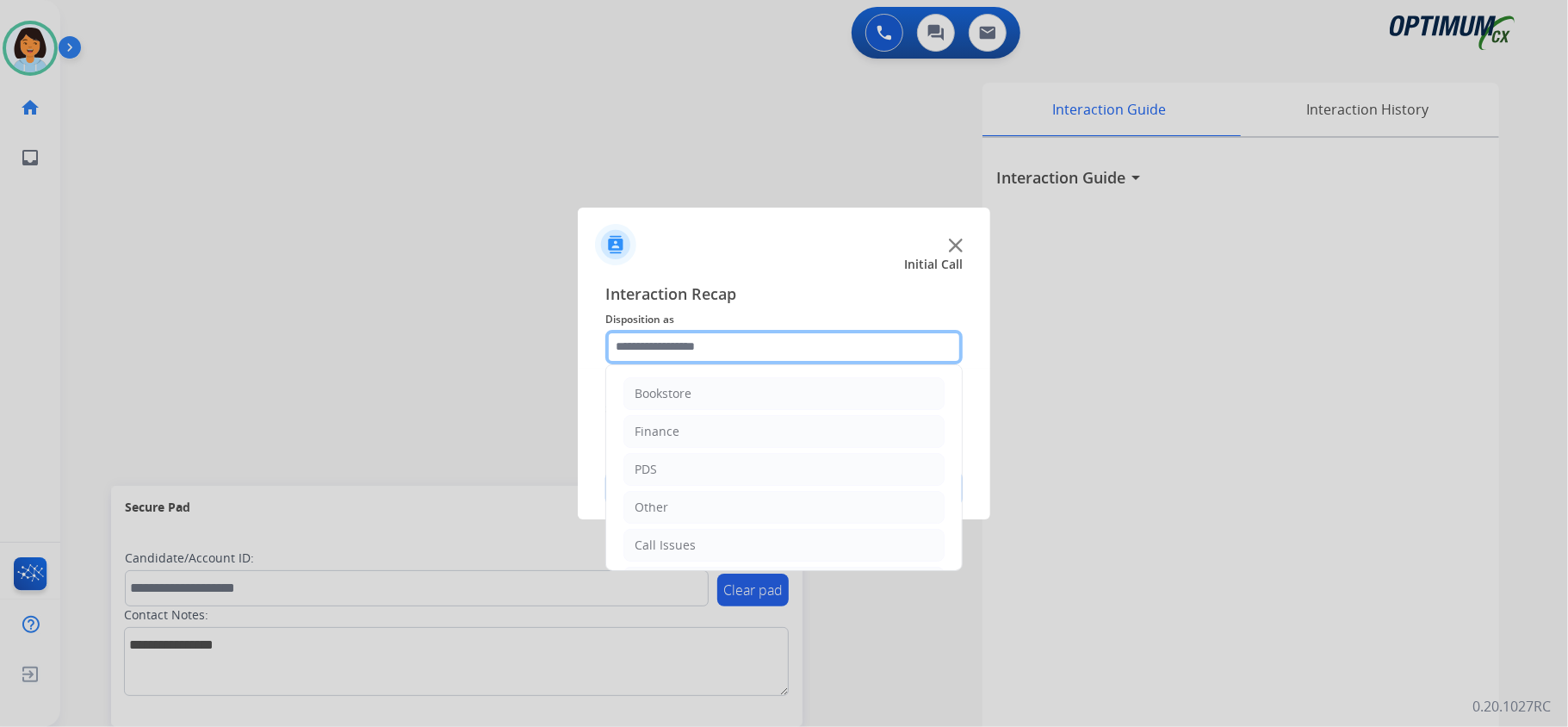
click at [894, 336] on input "text" at bounding box center [784, 348] width 358 height 34
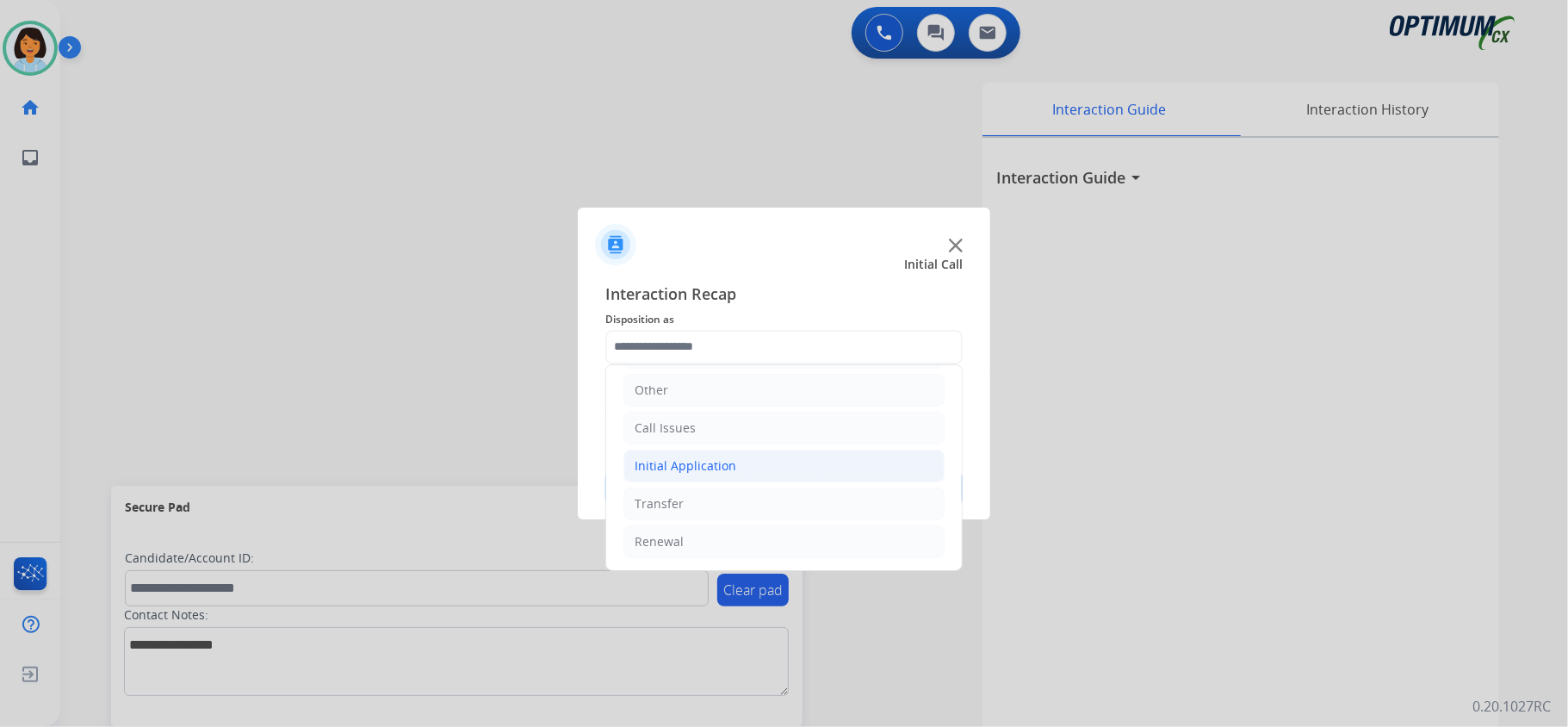
click at [701, 457] on div "Initial Application" at bounding box center [685, 466] width 102 height 17
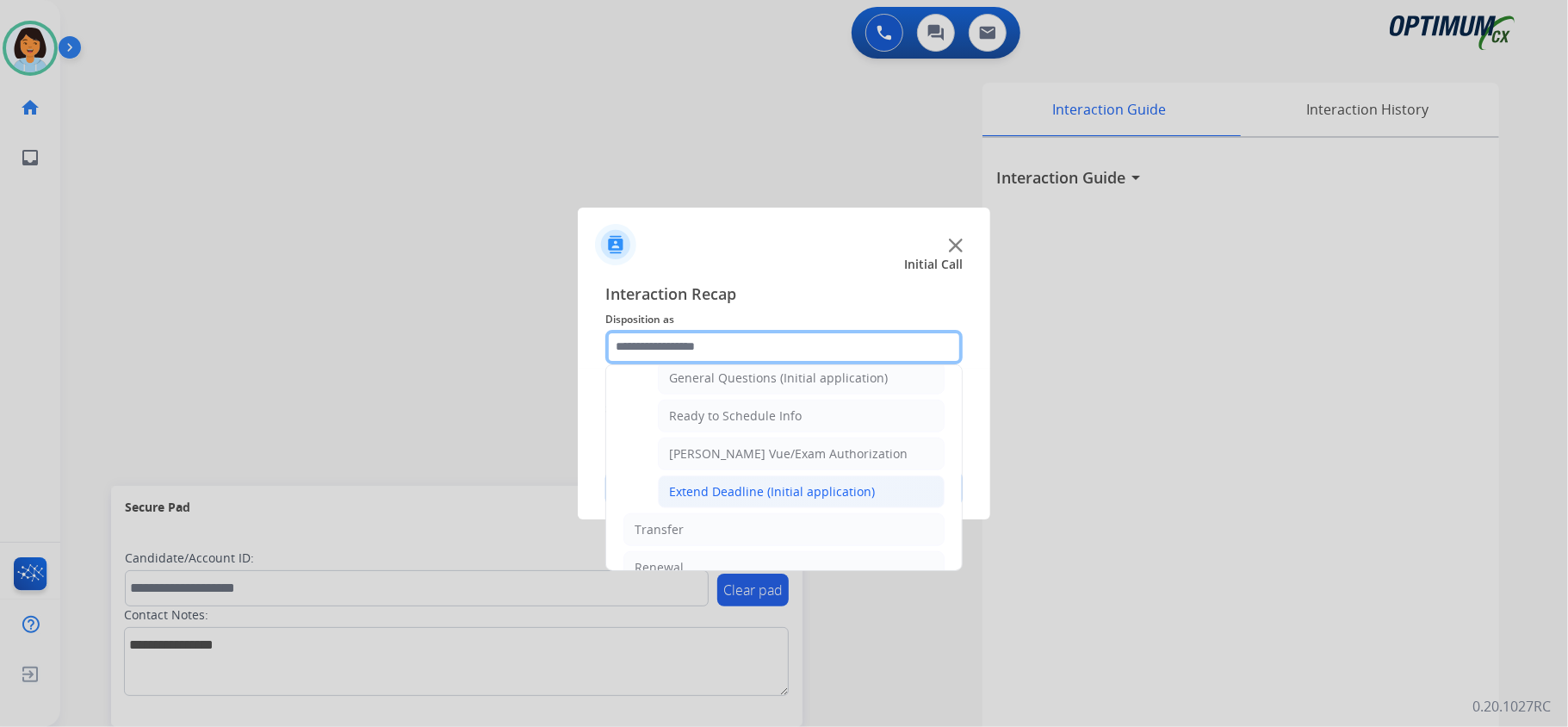
scroll to position [1041, 0]
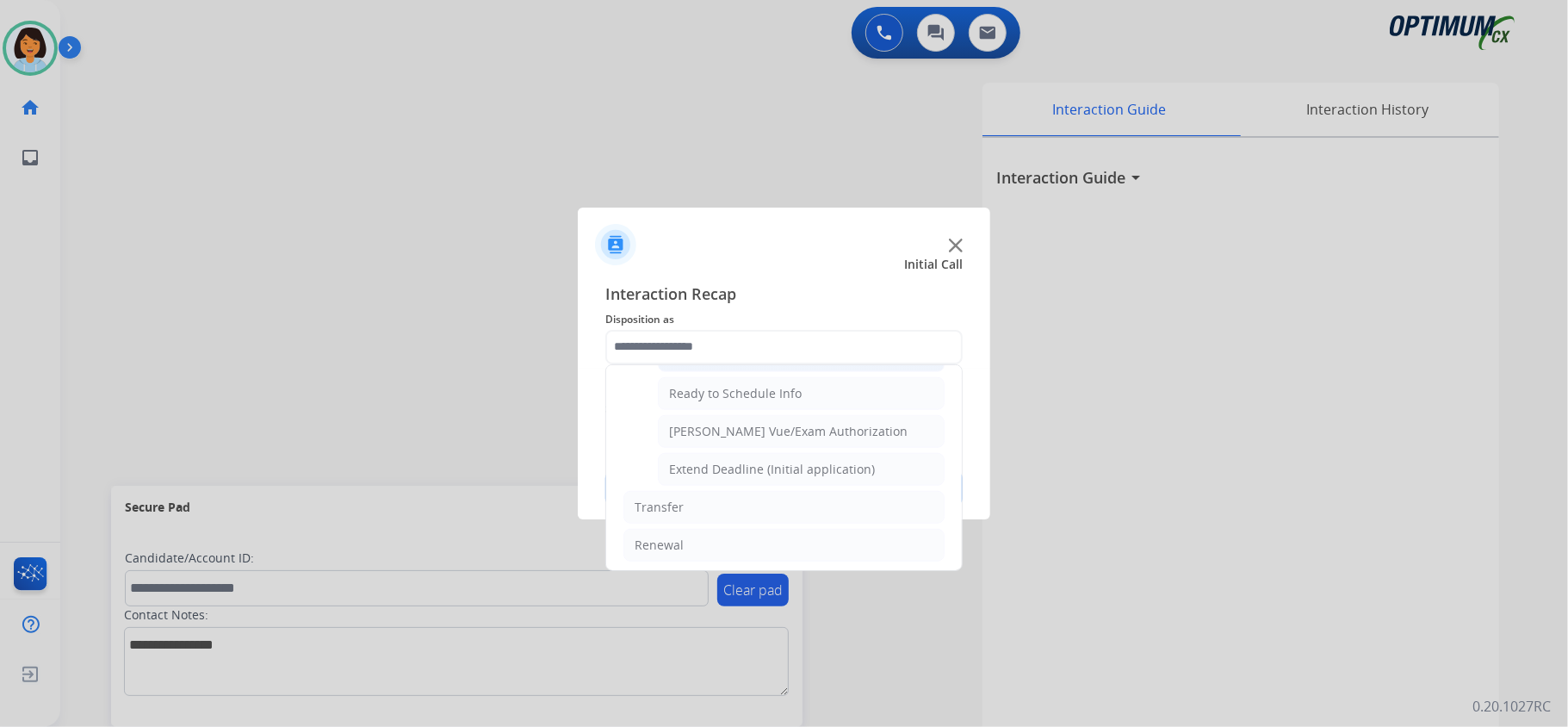
click at [818, 365] on div "General Questions (Initial application)" at bounding box center [778, 356] width 219 height 17
type input "**********"
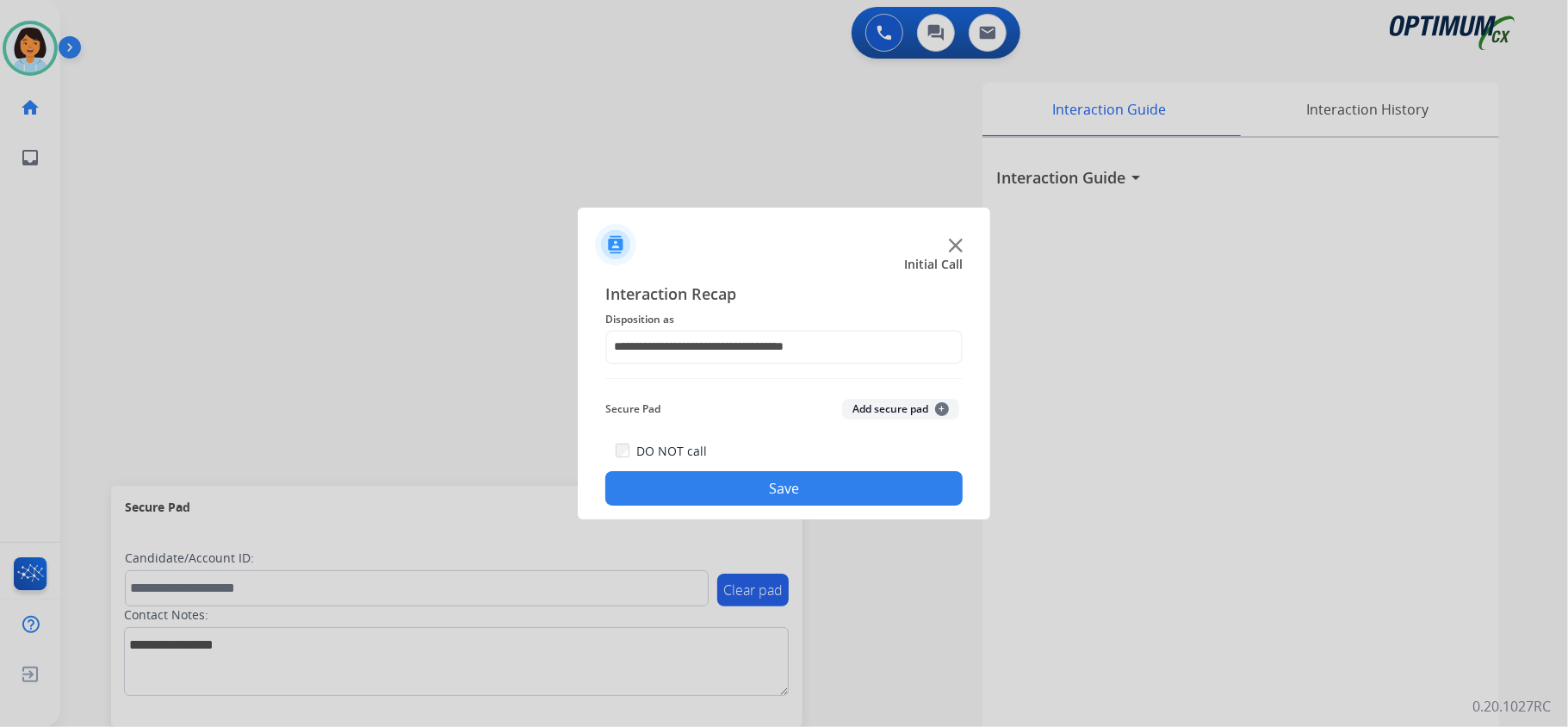
click at [766, 486] on button "Save" at bounding box center [784, 488] width 358 height 34
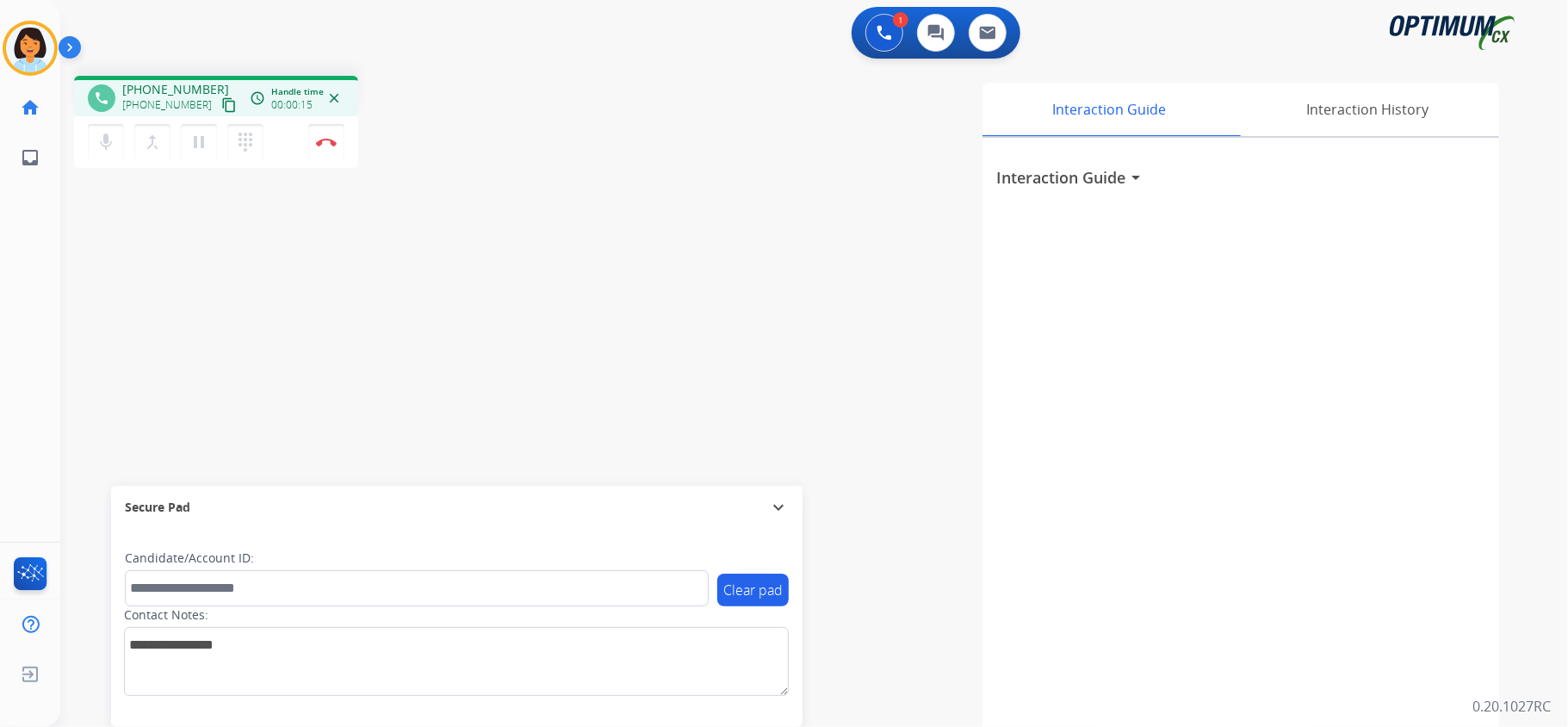
click at [222, 108] on mat-icon "content_copy" at bounding box center [229, 105] width 16 height 16
click at [324, 148] on button "Disconnect" at bounding box center [327, 142] width 36 height 36
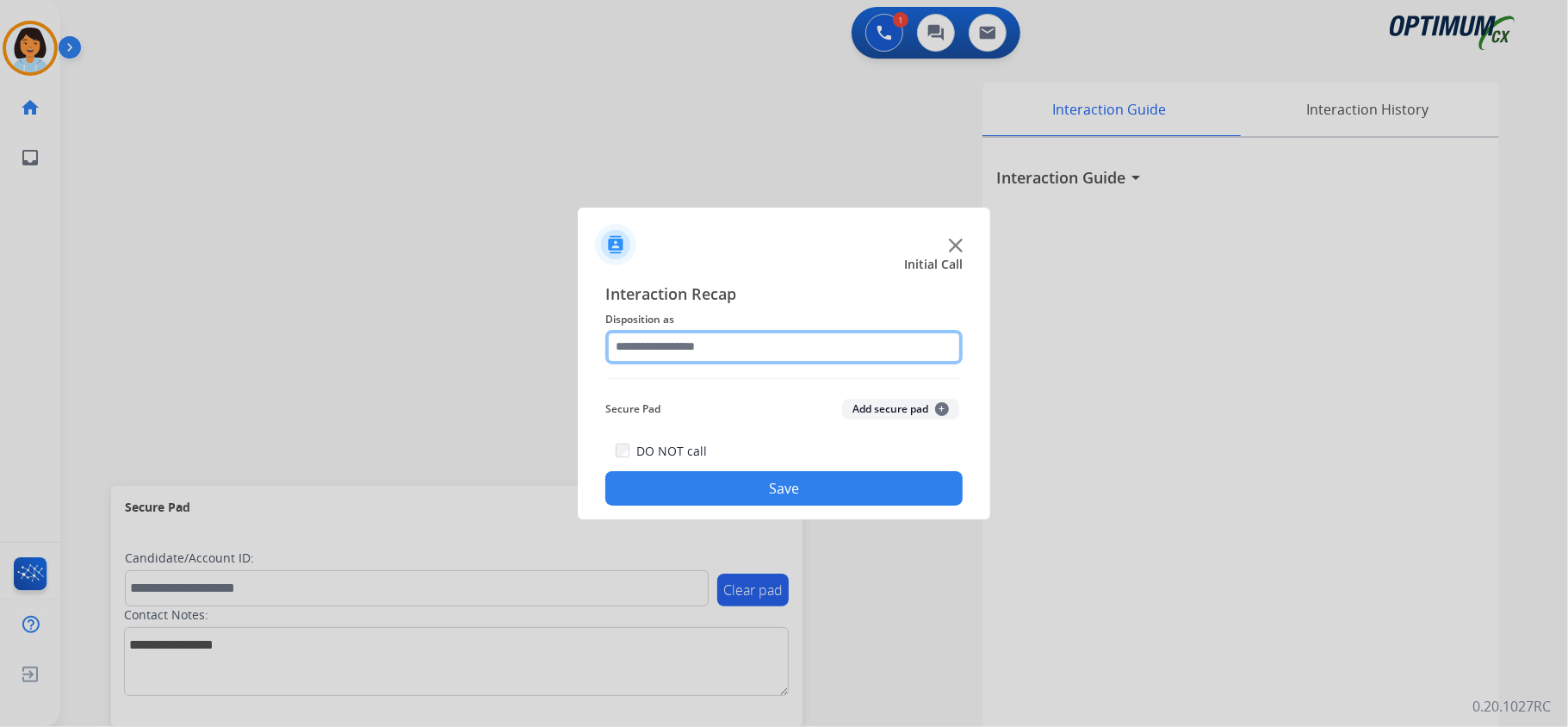
click at [732, 348] on input "text" at bounding box center [784, 348] width 358 height 34
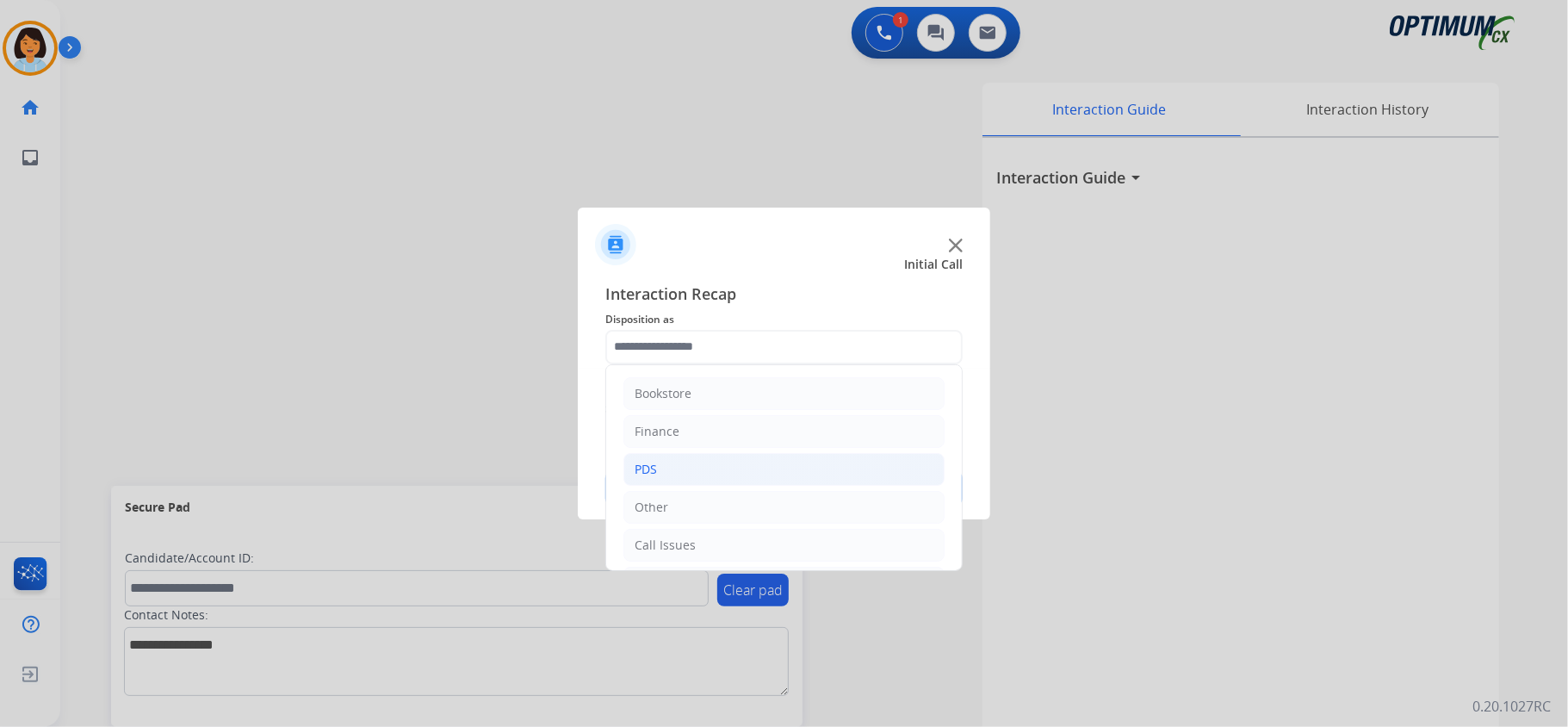
click at [701, 472] on li "PDS" at bounding box center [784, 469] width 322 height 33
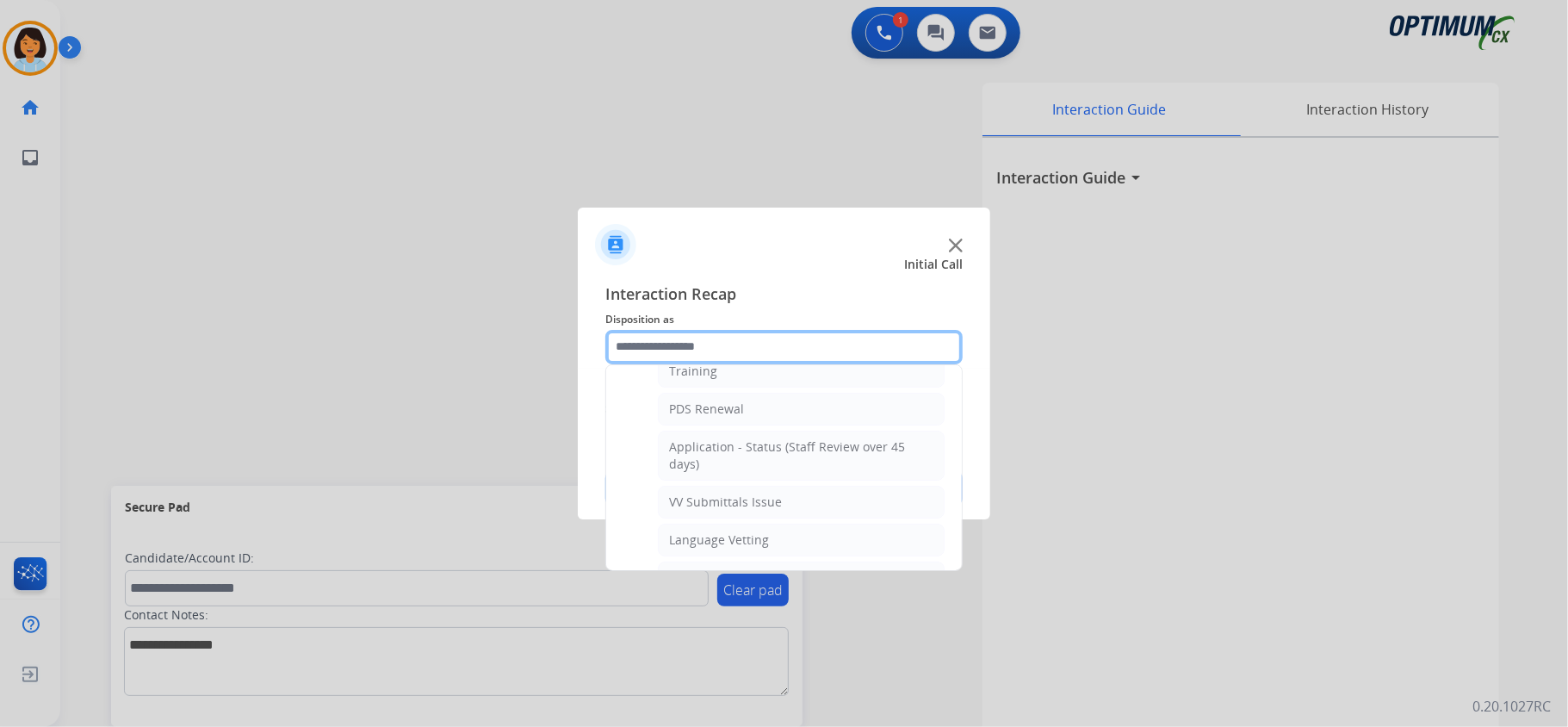
scroll to position [345, 0]
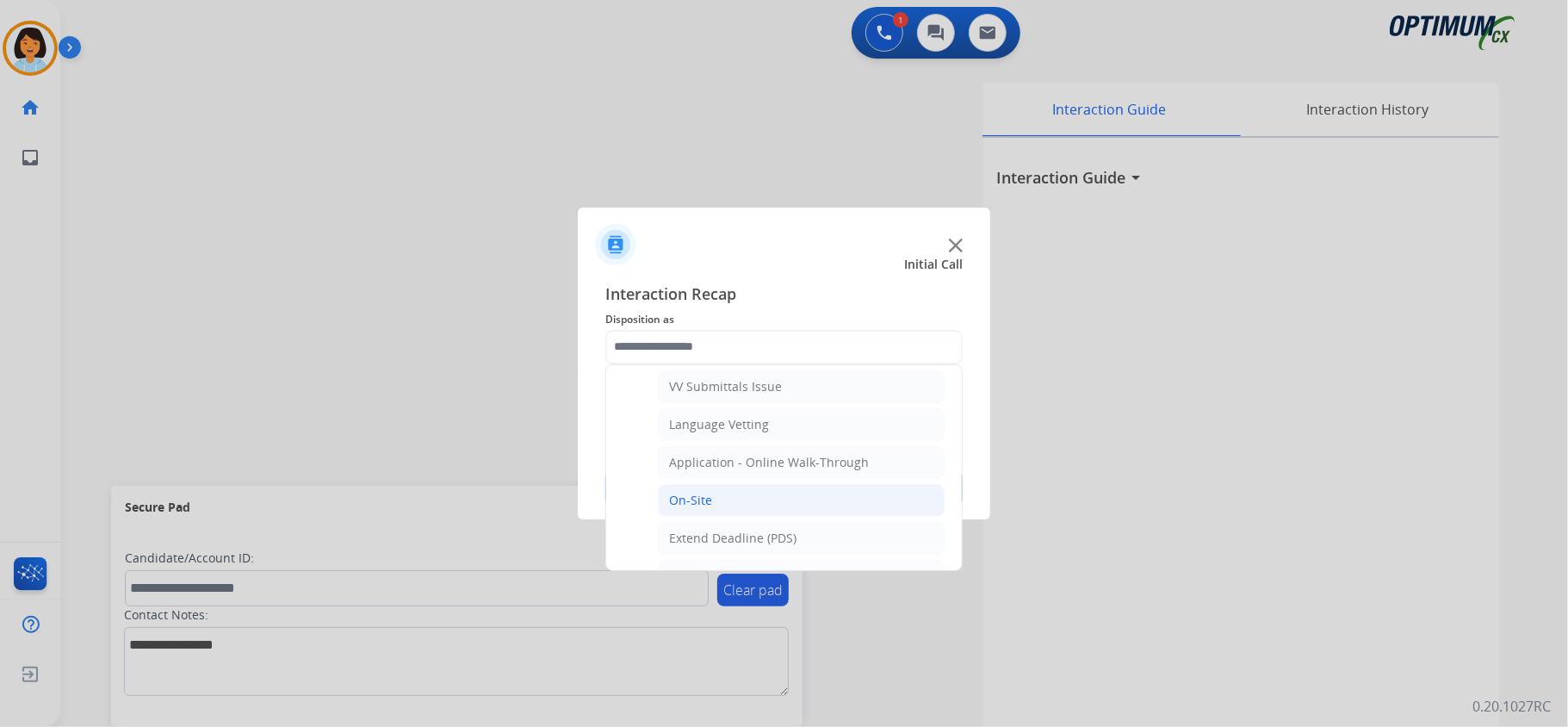
click at [717, 511] on li "On-Site" at bounding box center [801, 500] width 287 height 33
type input "*******"
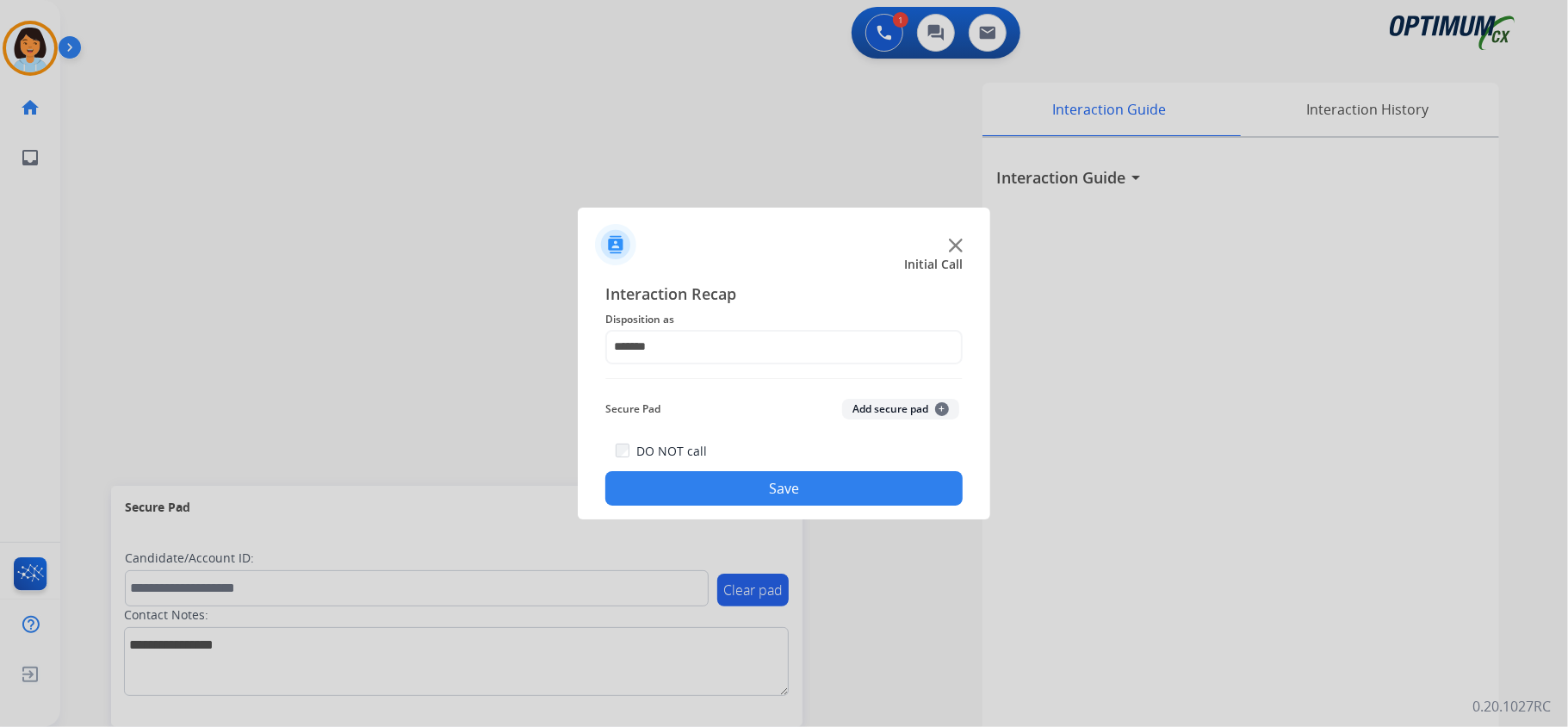
click at [725, 493] on button "Save" at bounding box center [784, 488] width 358 height 34
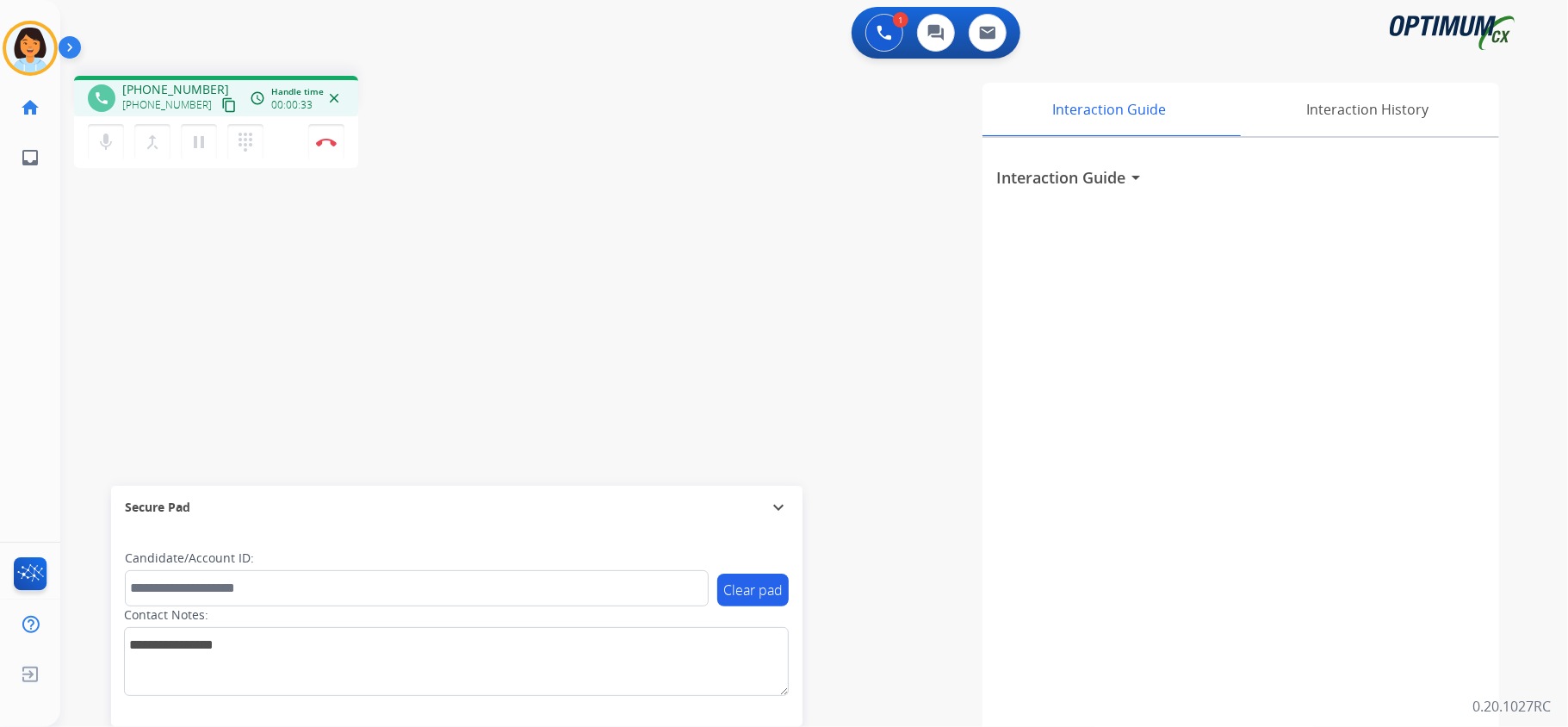
click at [222, 102] on mat-icon "content_copy" at bounding box center [229, 105] width 16 height 16
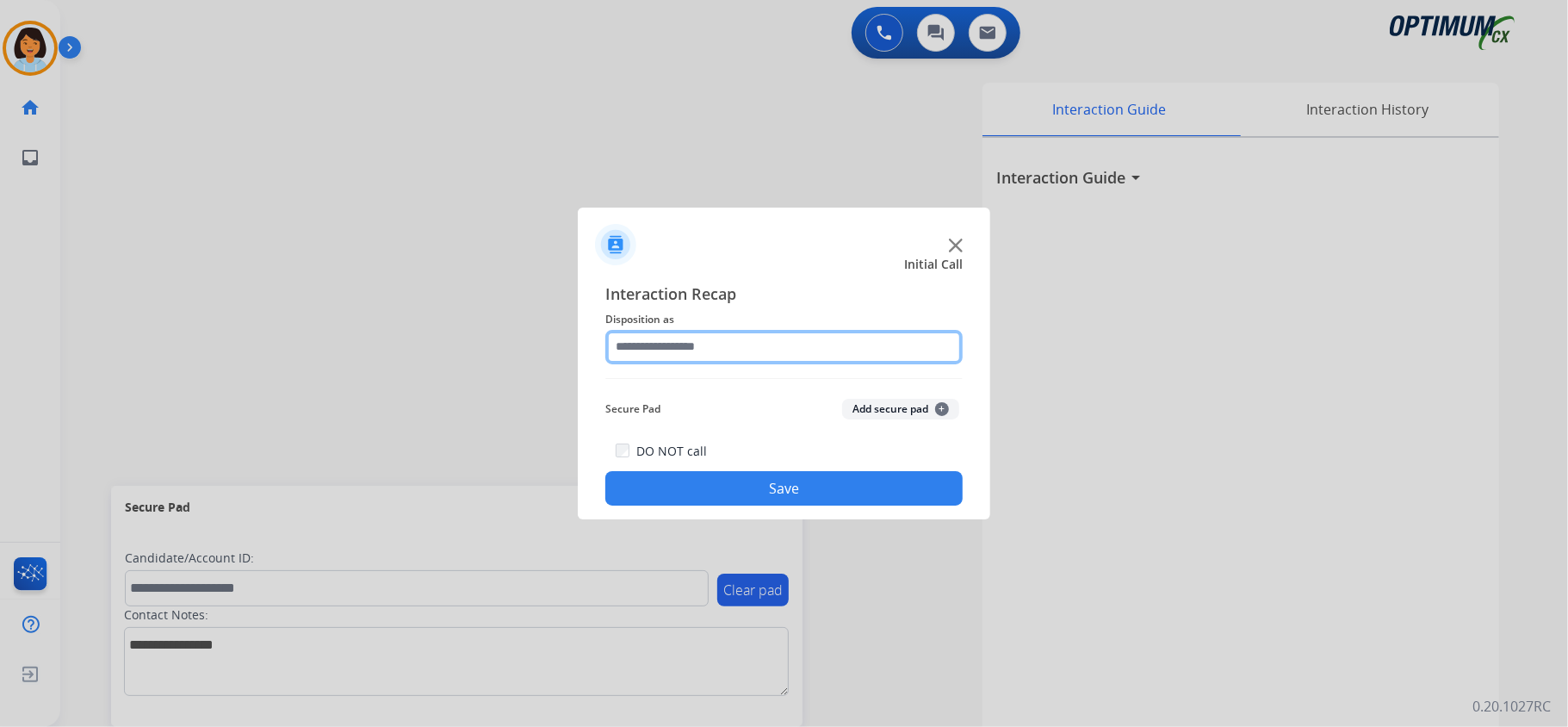
click at [765, 353] on input "text" at bounding box center [784, 348] width 358 height 34
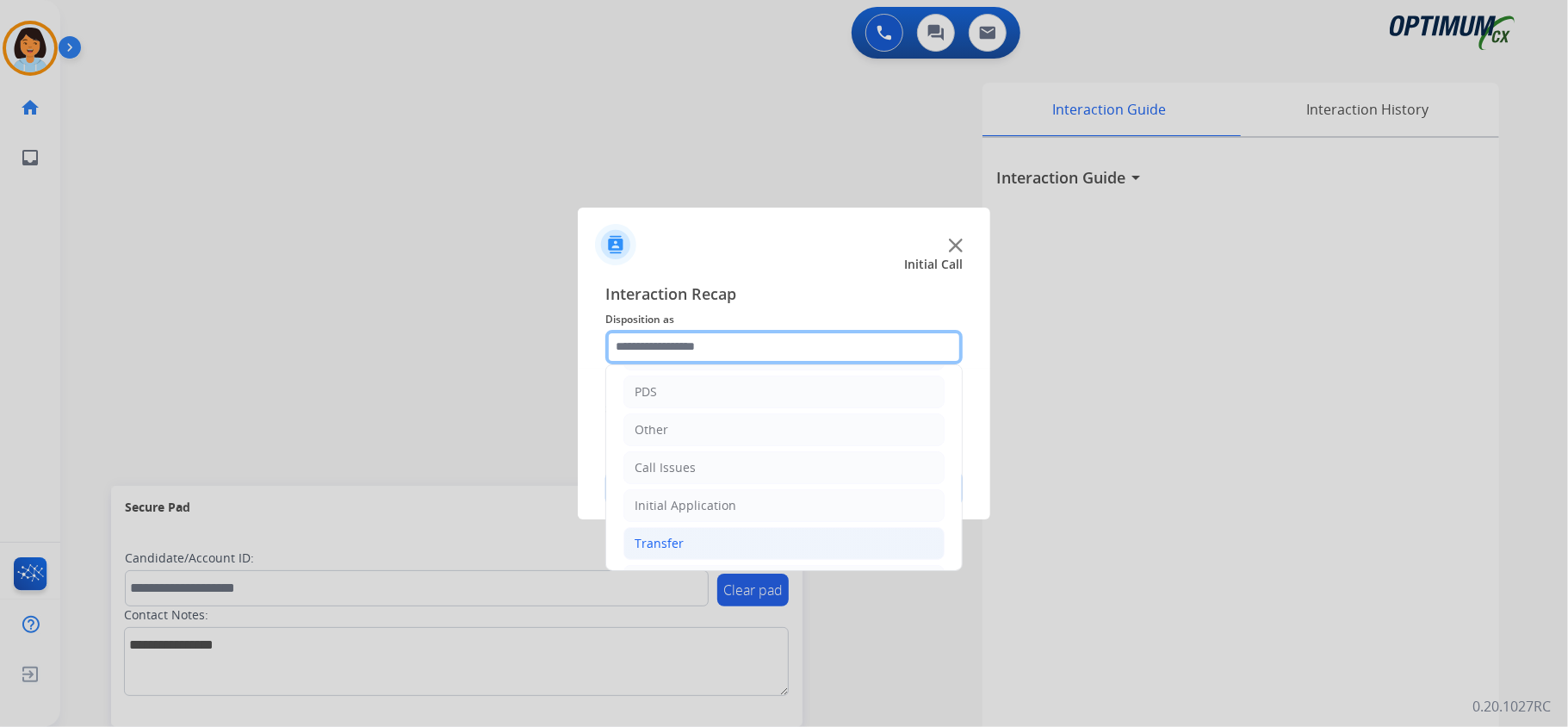
scroll to position [115, 0]
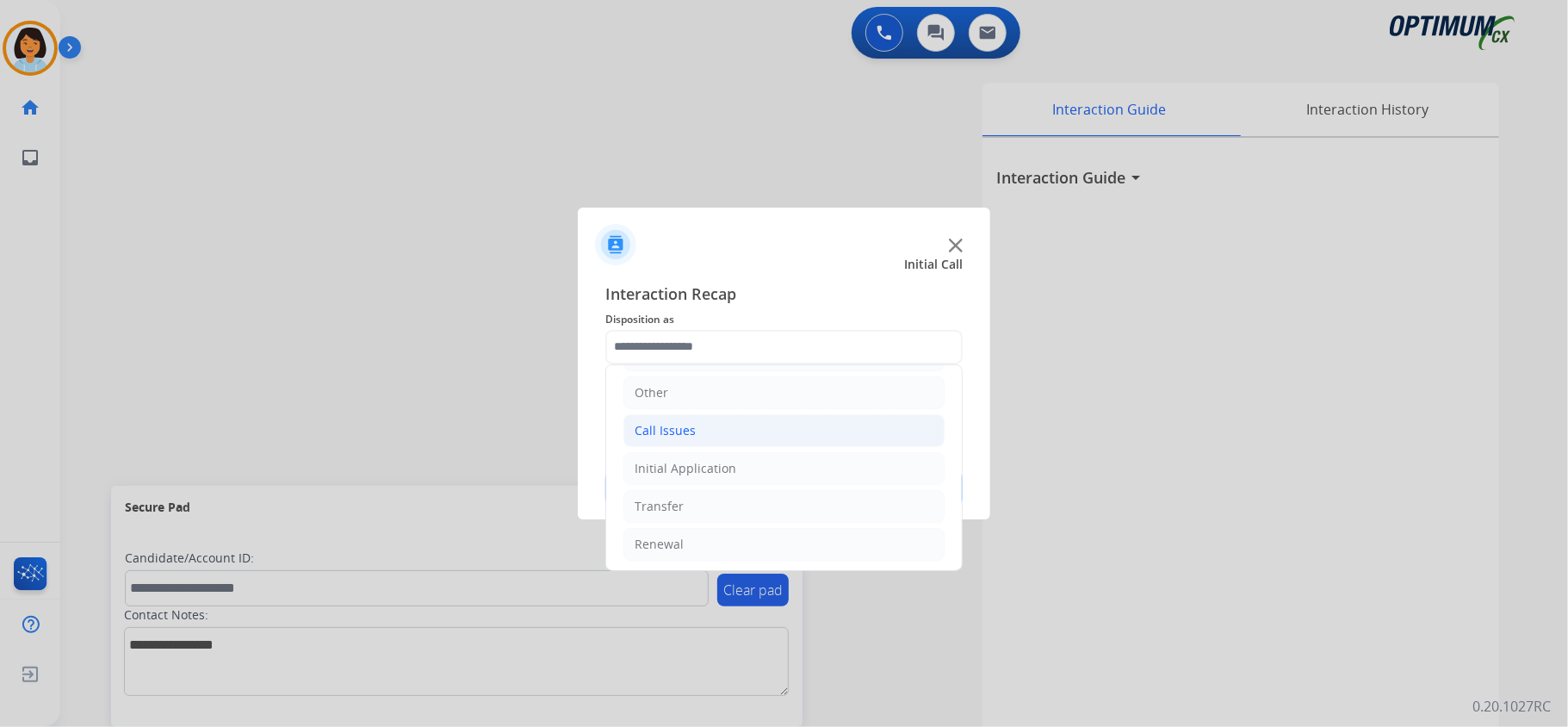
click at [690, 429] on div "Call Issues" at bounding box center [665, 431] width 61 height 17
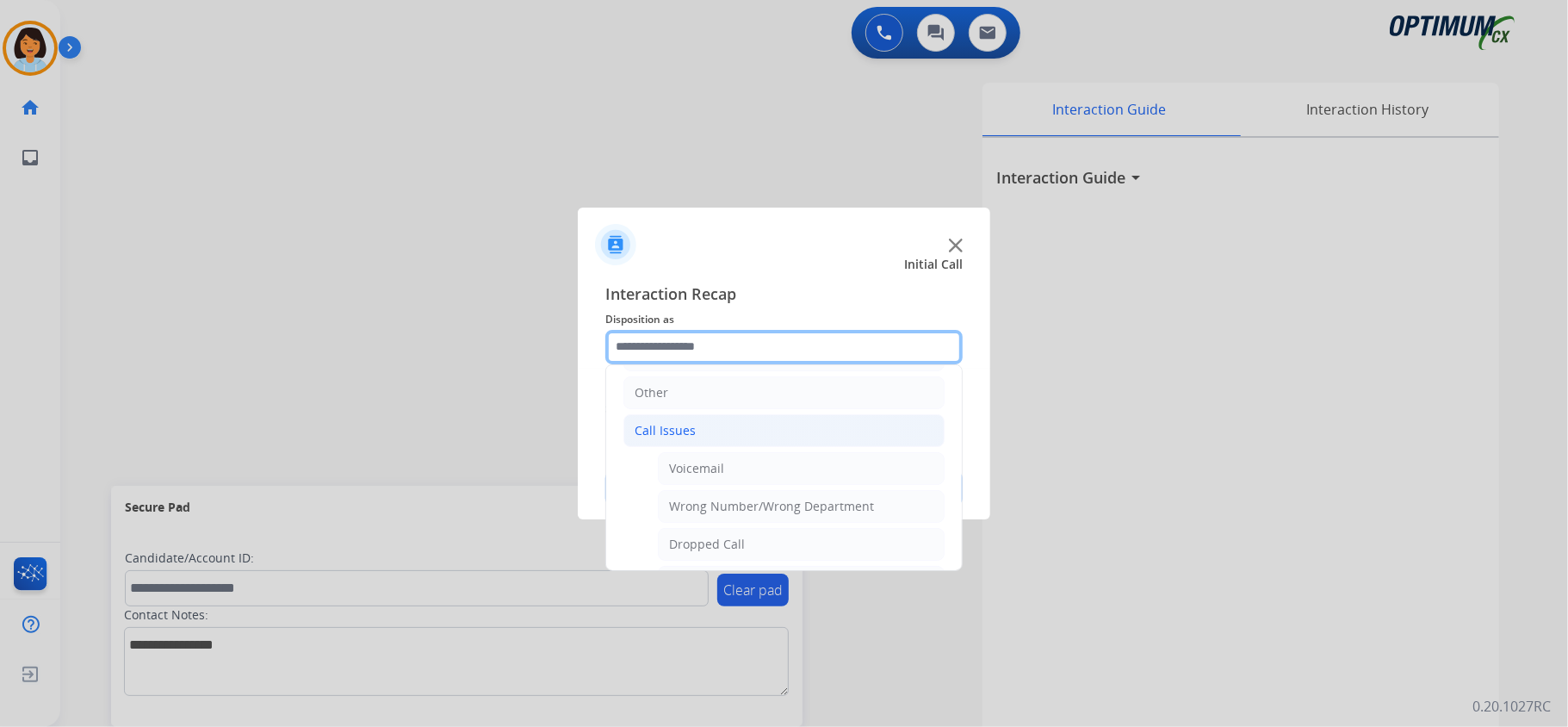
scroll to position [229, 0]
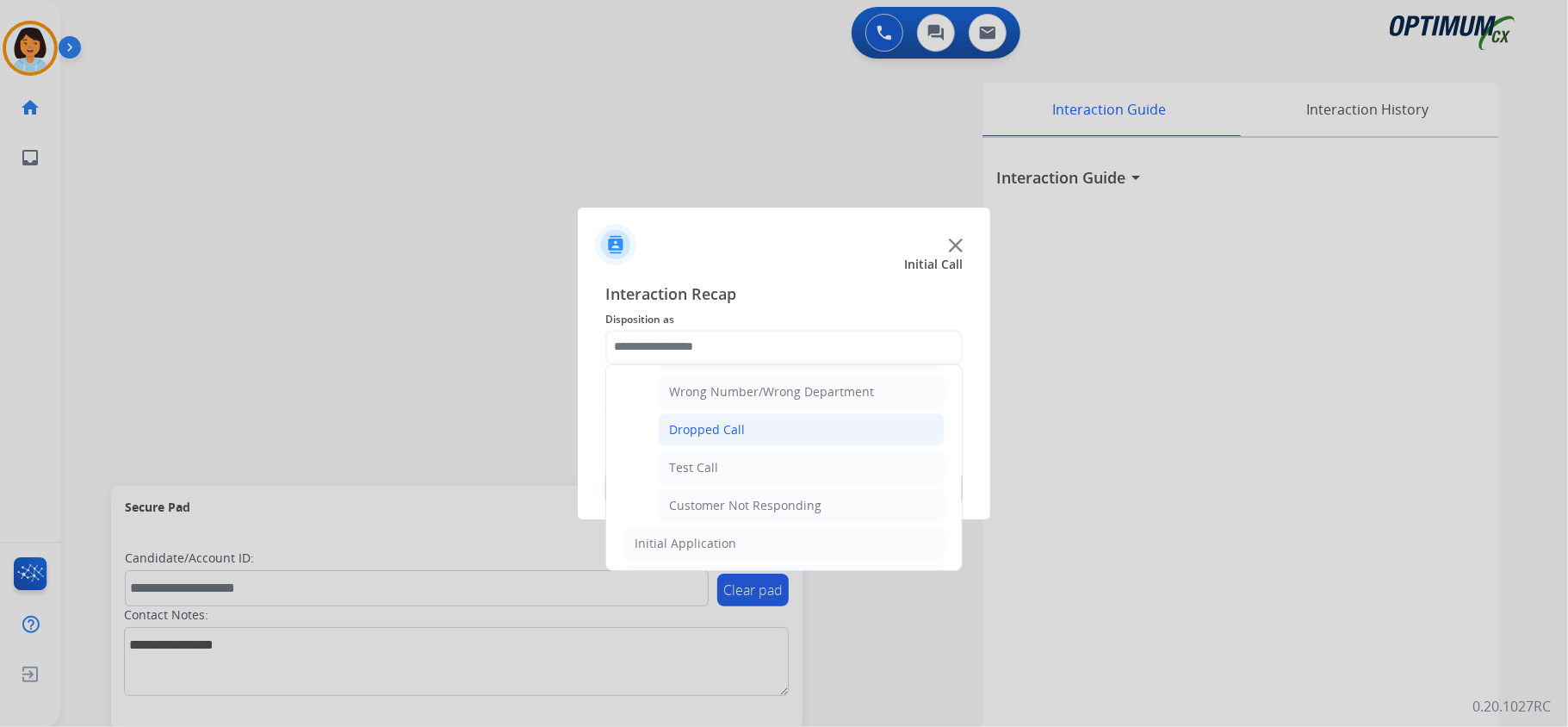
click at [735, 436] on div "Dropped Call" at bounding box center [707, 430] width 76 height 17
type input "**********"
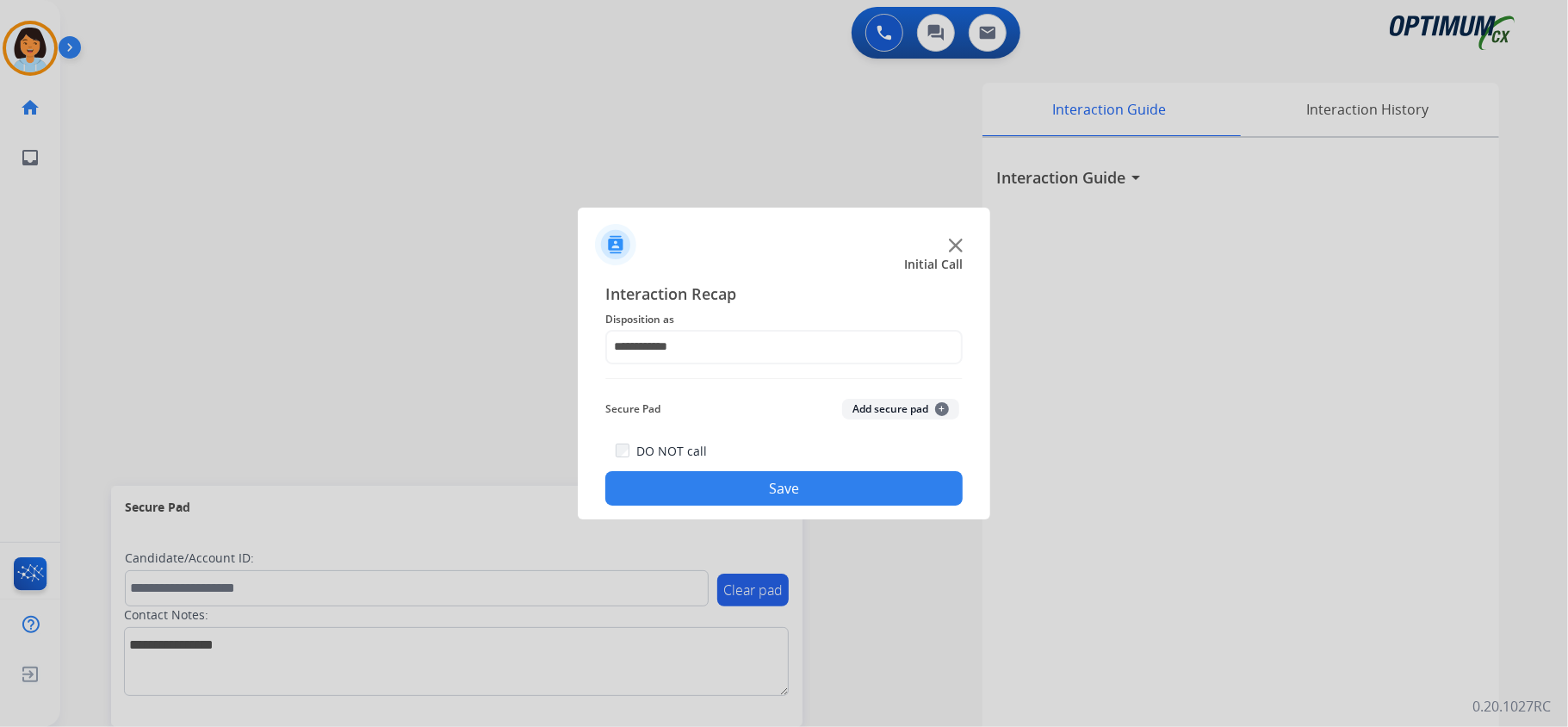
click at [739, 489] on button "Save" at bounding box center [784, 488] width 358 height 34
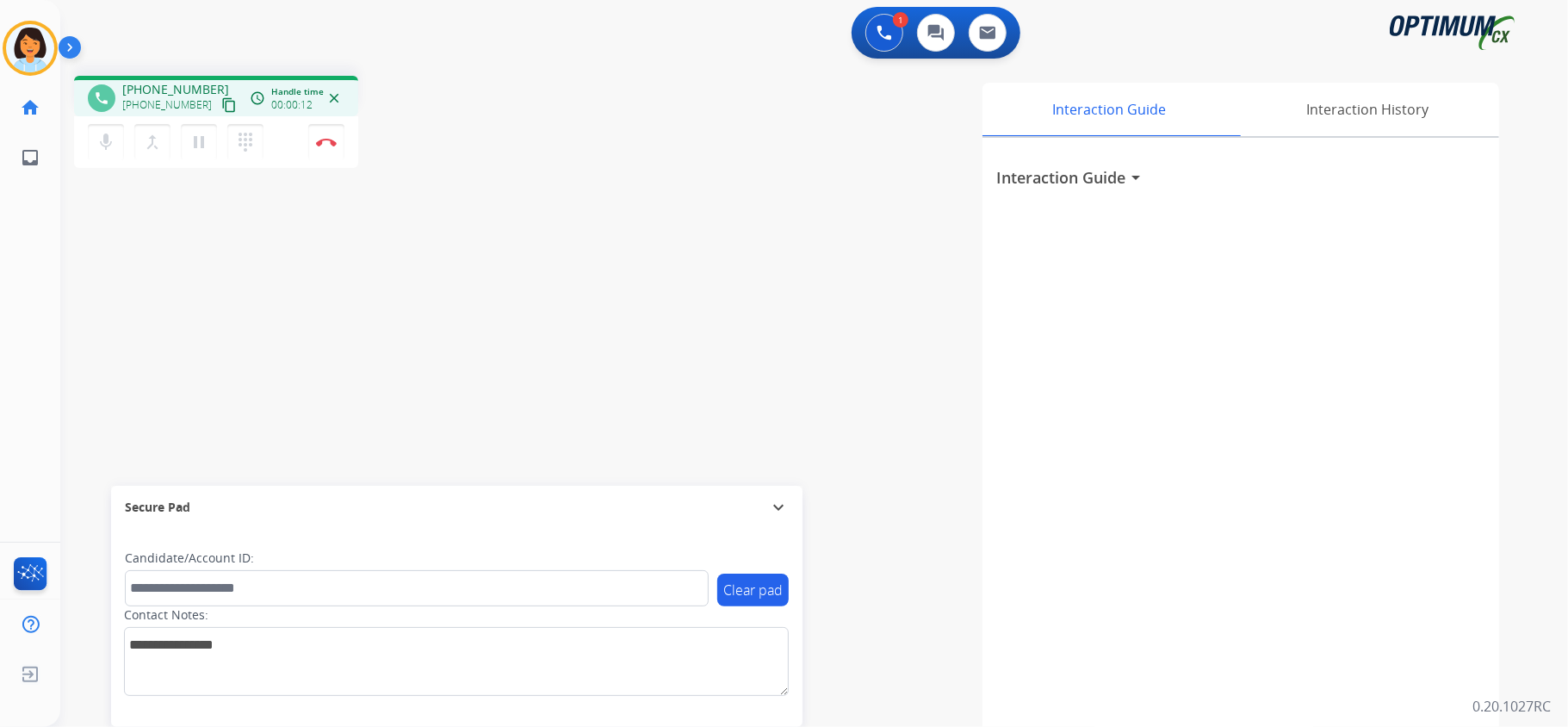
click at [222, 101] on mat-icon "content_copy" at bounding box center [229, 105] width 16 height 16
click at [222, 100] on mat-icon "content_copy" at bounding box center [229, 105] width 16 height 16
click at [324, 142] on img at bounding box center [327, 142] width 21 height 9
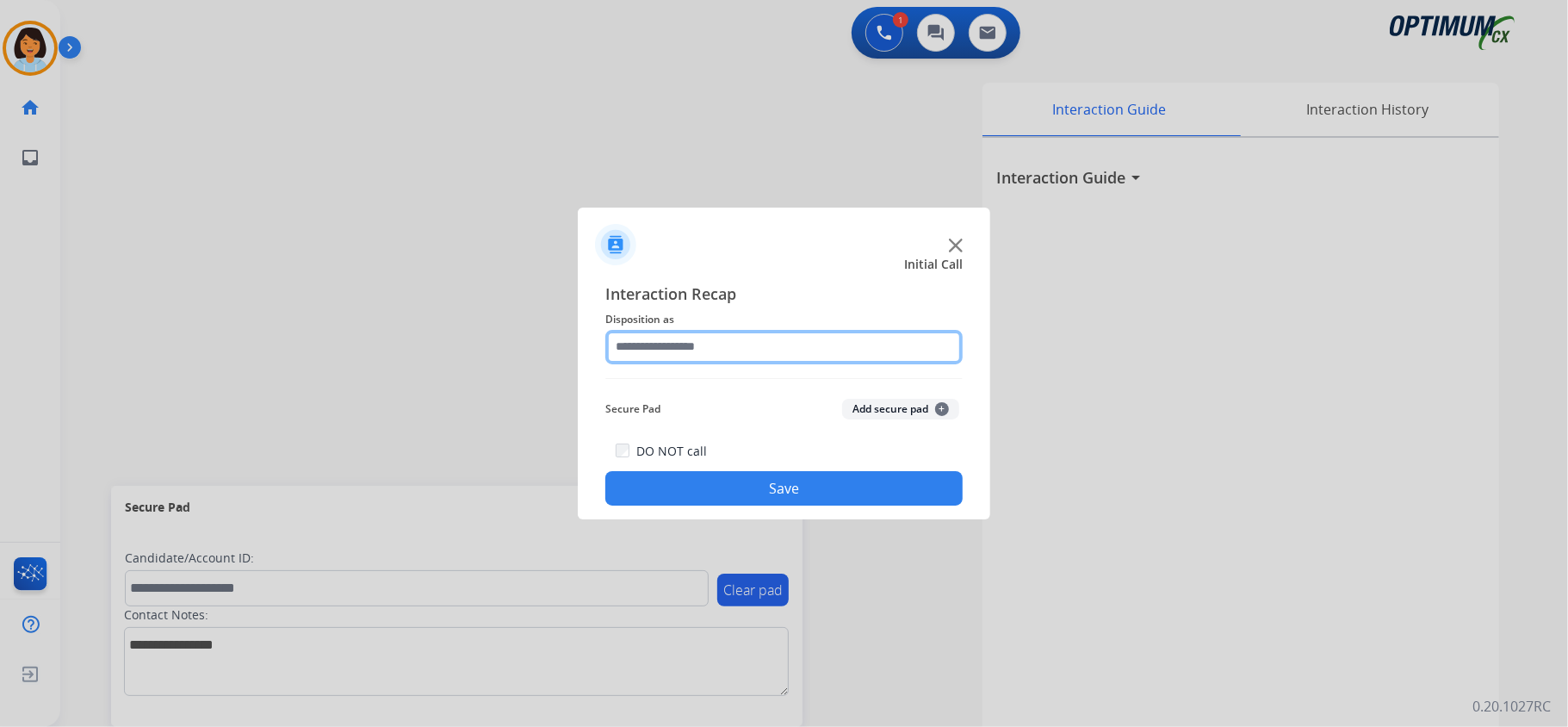
click at [704, 354] on input "text" at bounding box center [784, 348] width 358 height 34
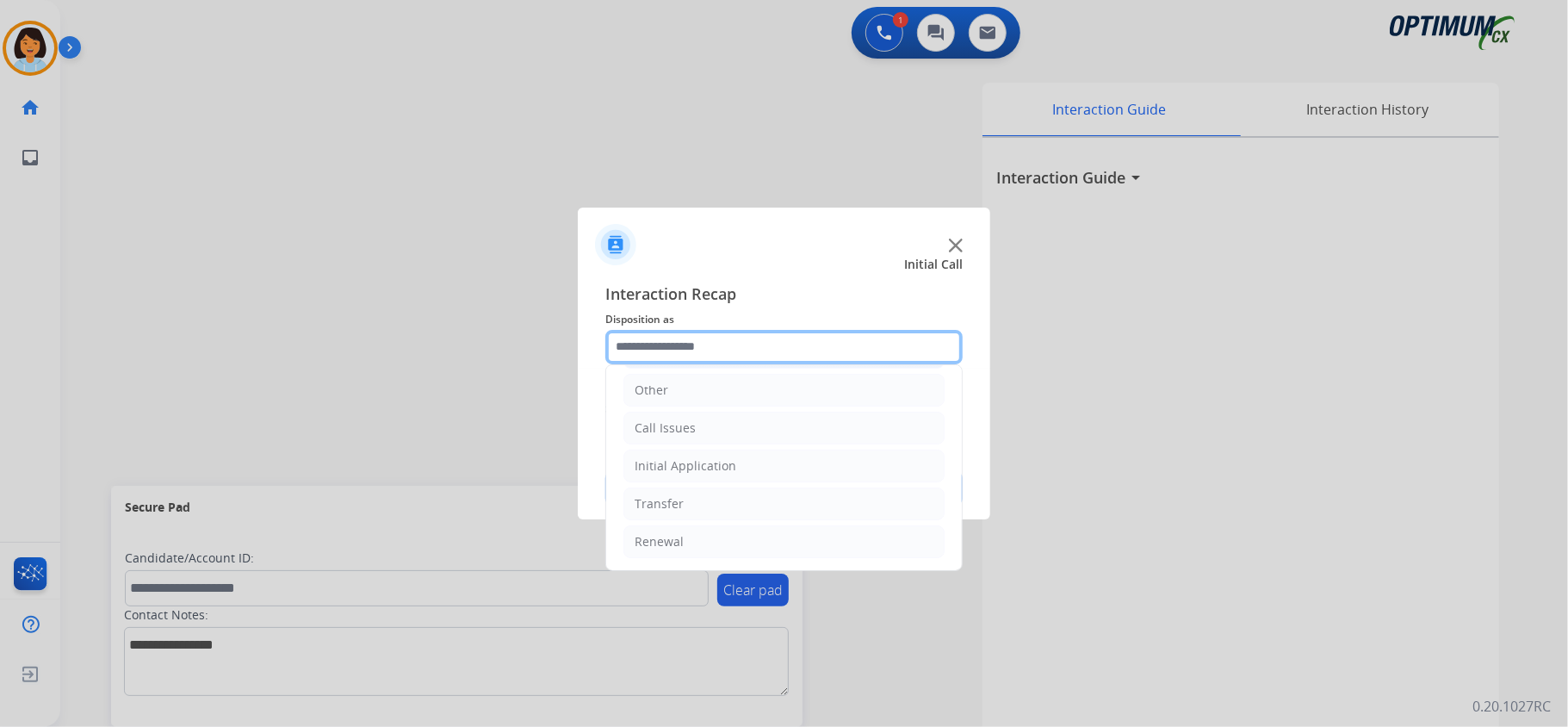
scroll to position [122, 0]
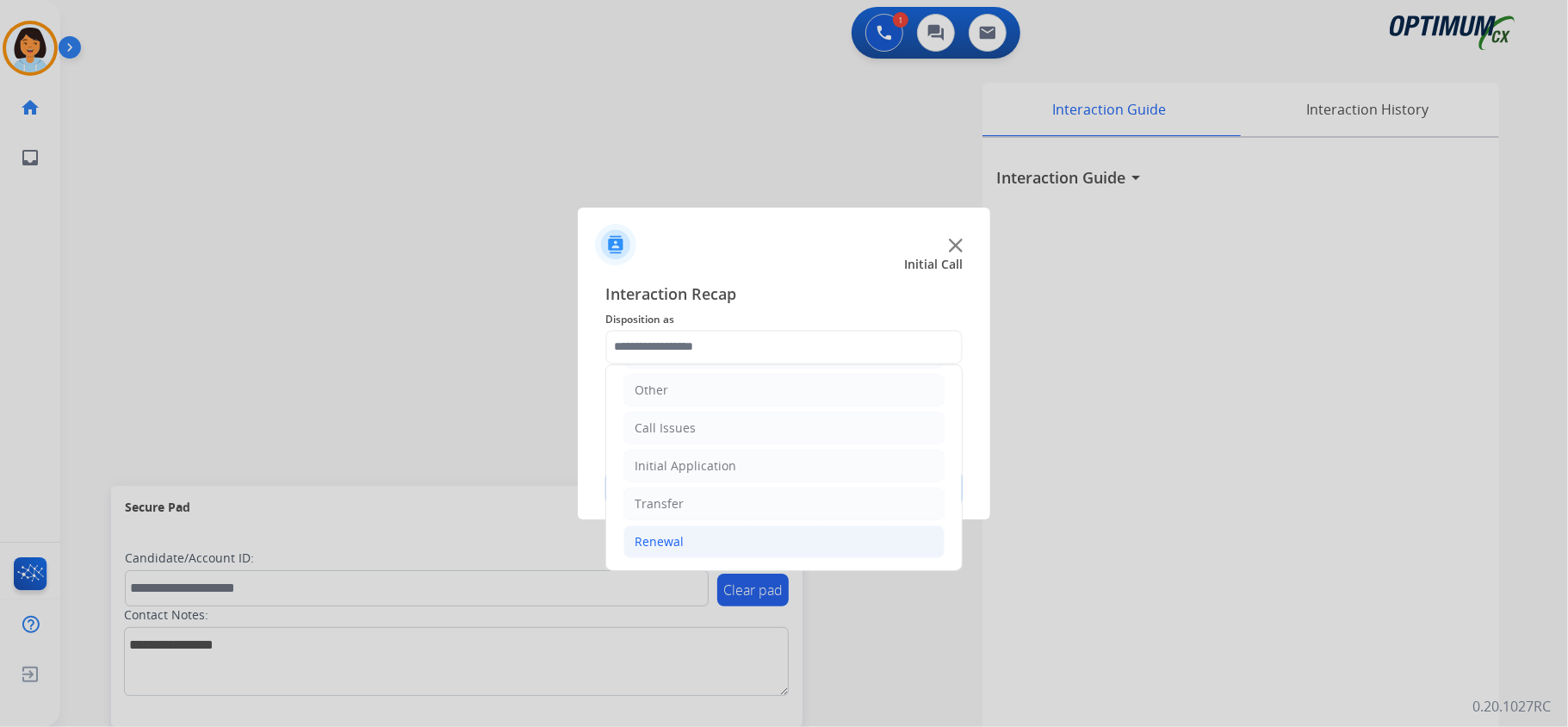
drag, startPoint x: 661, startPoint y: 544, endPoint x: 670, endPoint y: 536, distance: 12.0
click at [663, 544] on div "Renewal" at bounding box center [659, 542] width 49 height 17
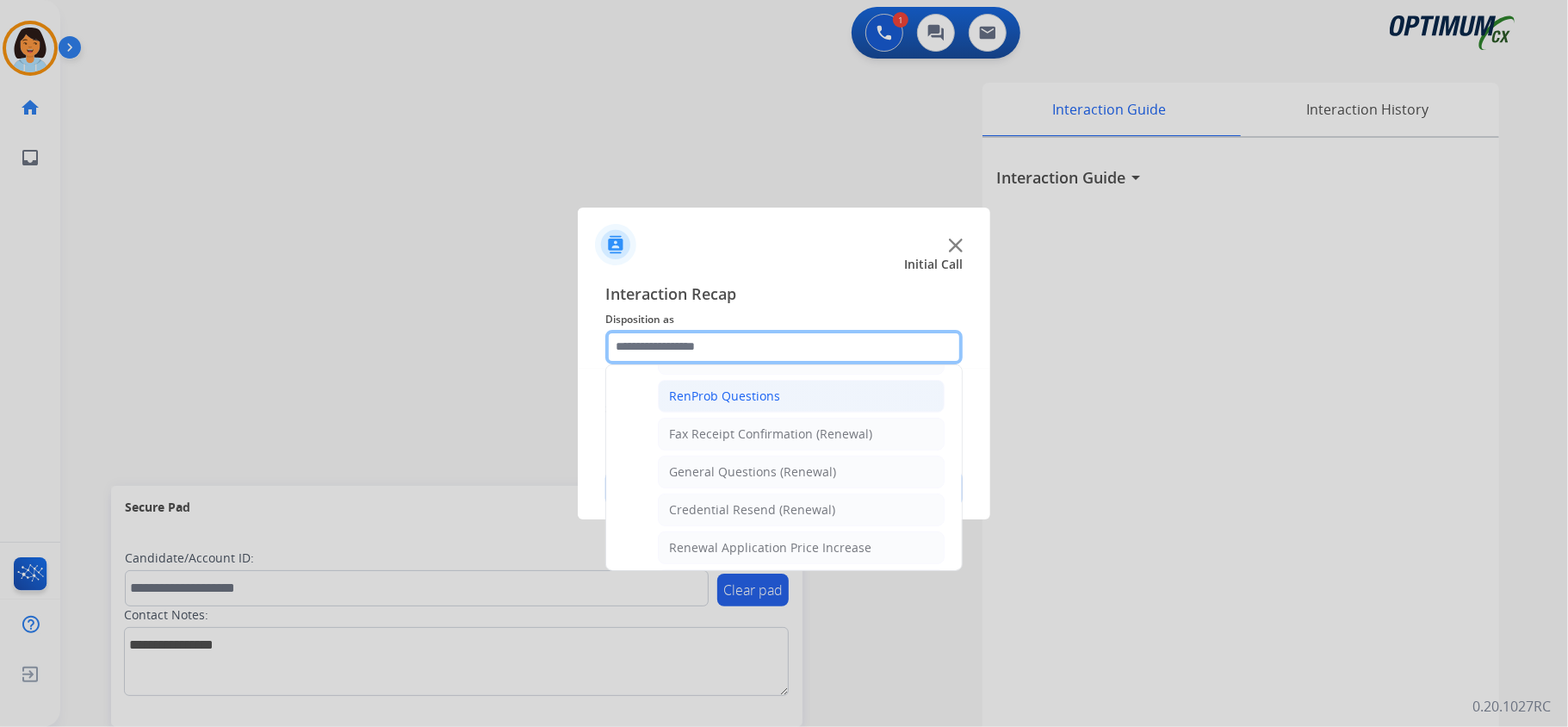
scroll to position [466, 0]
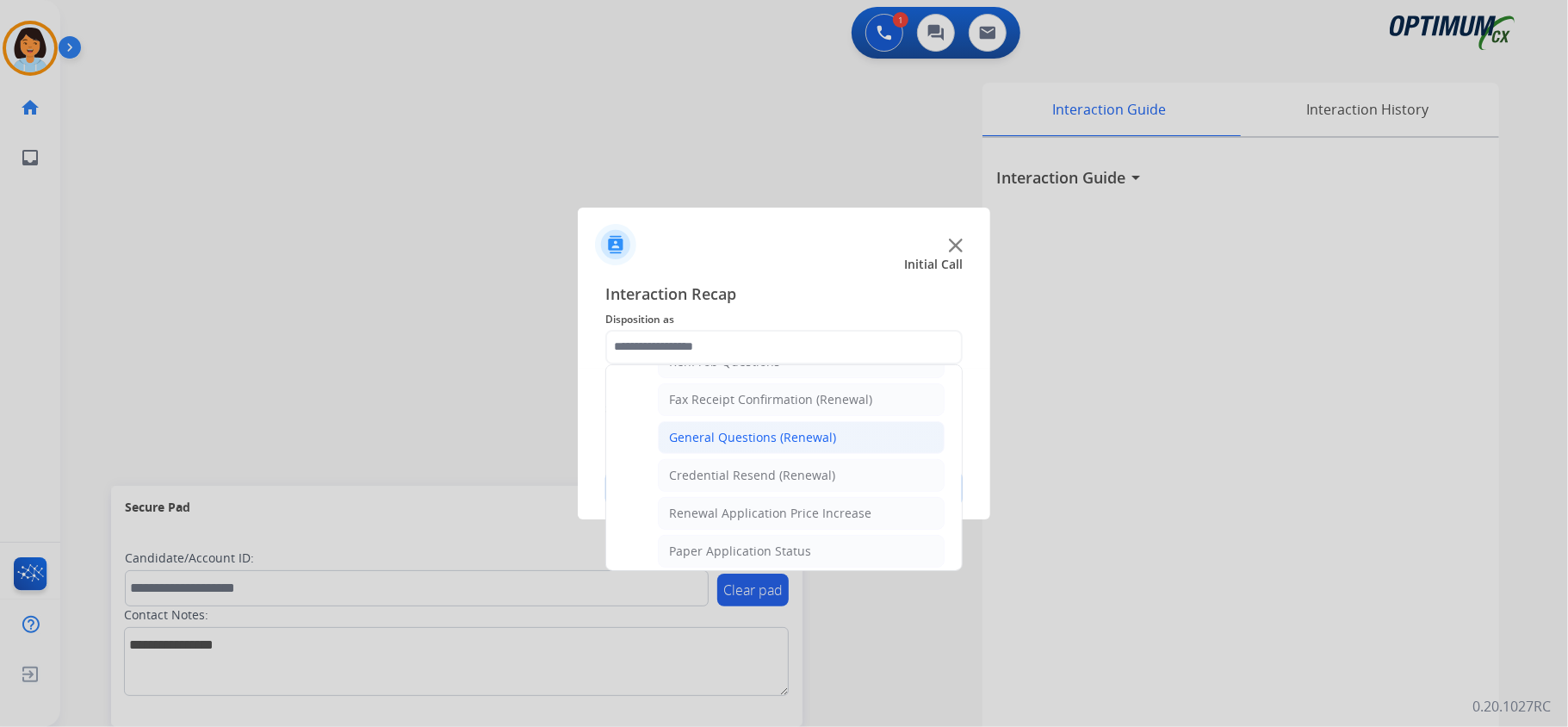
click at [747, 445] on div "General Questions (Renewal)" at bounding box center [753, 438] width 167 height 17
type input "**********"
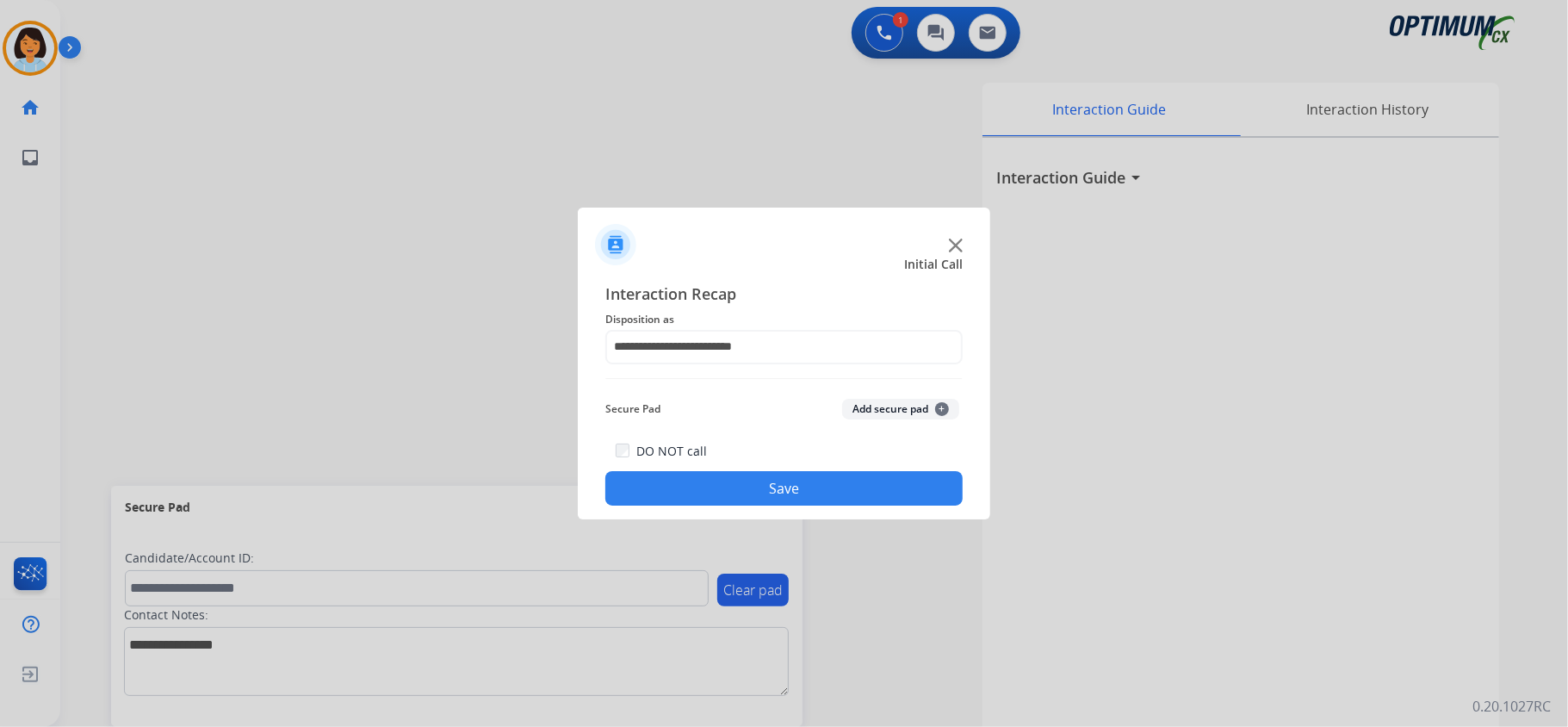
click at [759, 493] on button "Save" at bounding box center [784, 488] width 358 height 34
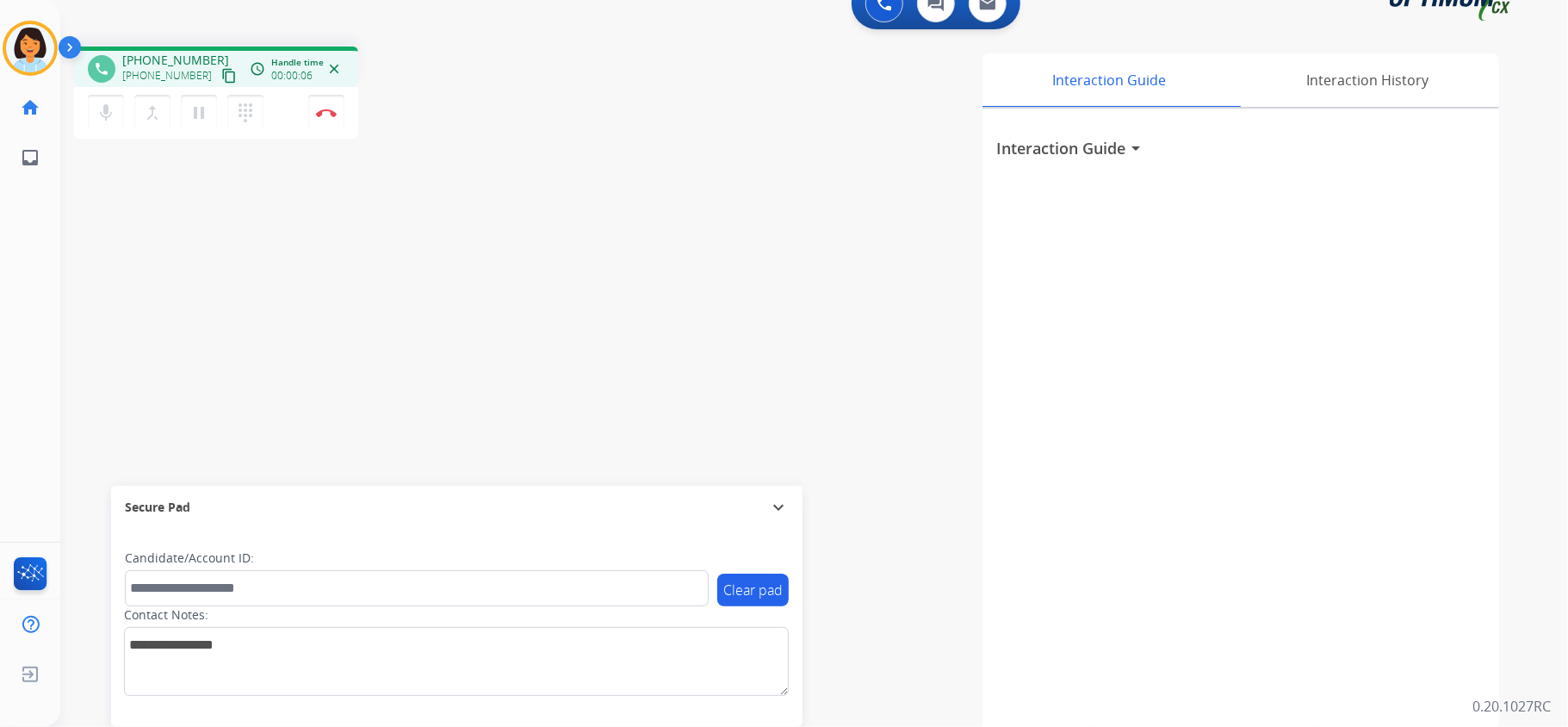
scroll to position [53, 0]
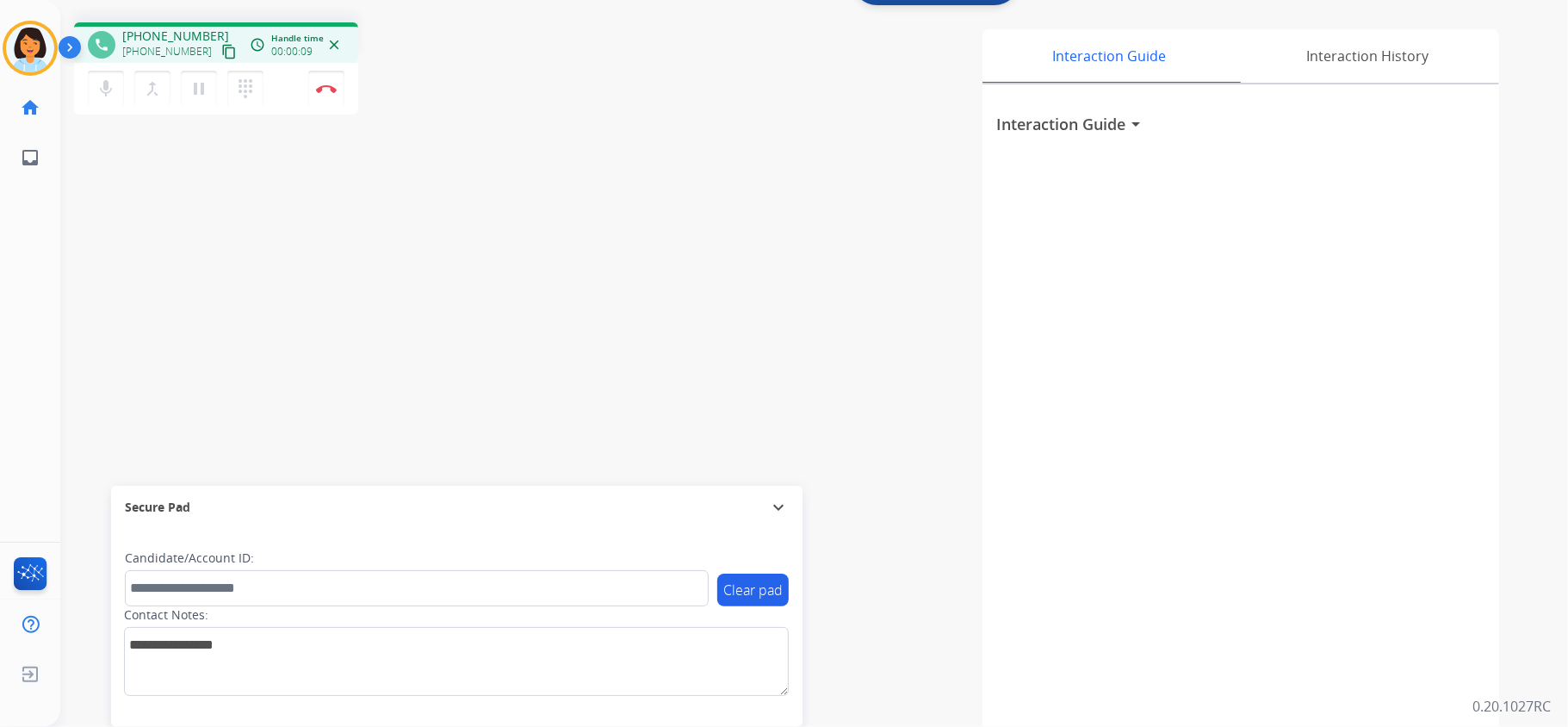
click at [222, 52] on mat-icon "content_copy" at bounding box center [229, 52] width 16 height 16
click at [318, 85] on img at bounding box center [327, 89] width 21 height 9
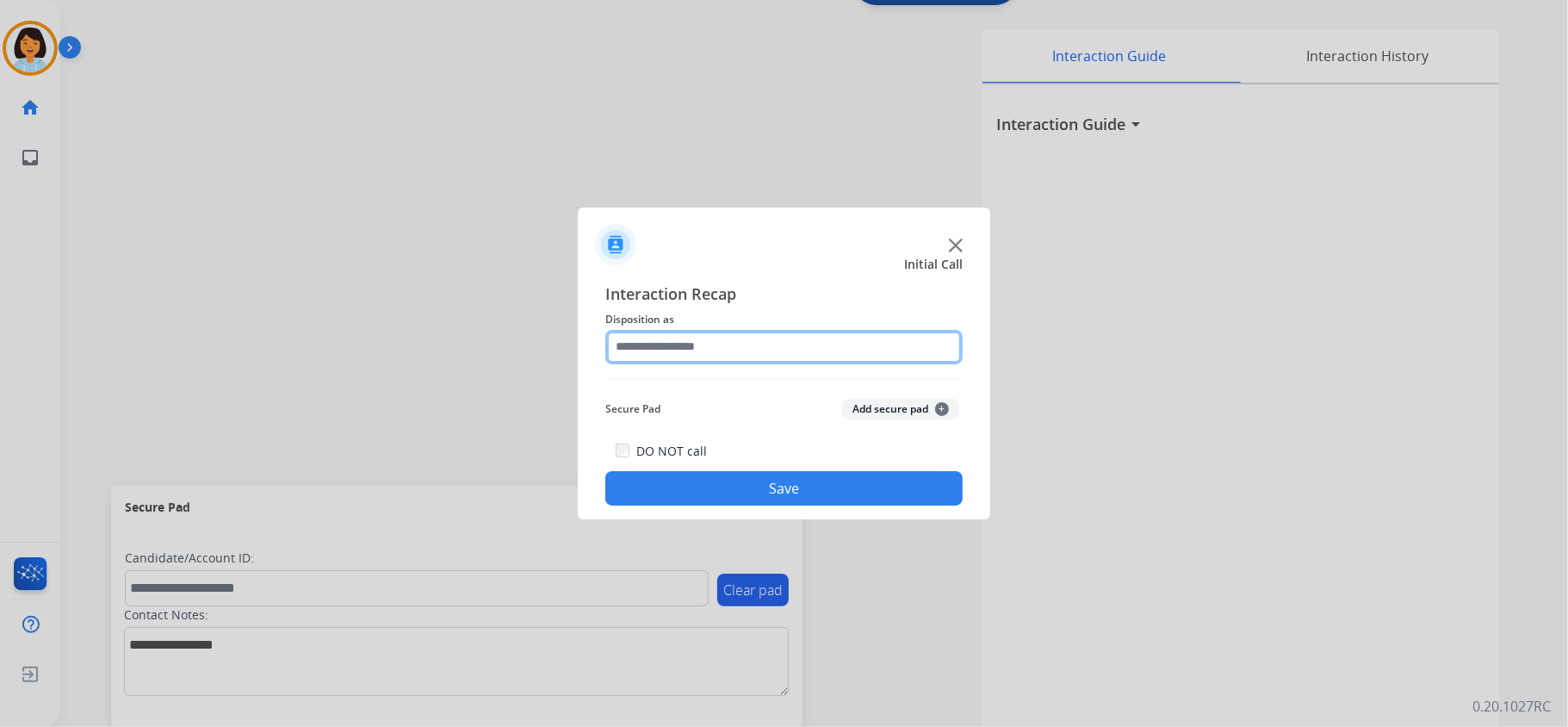
click at [753, 350] on input "text" at bounding box center [784, 348] width 358 height 34
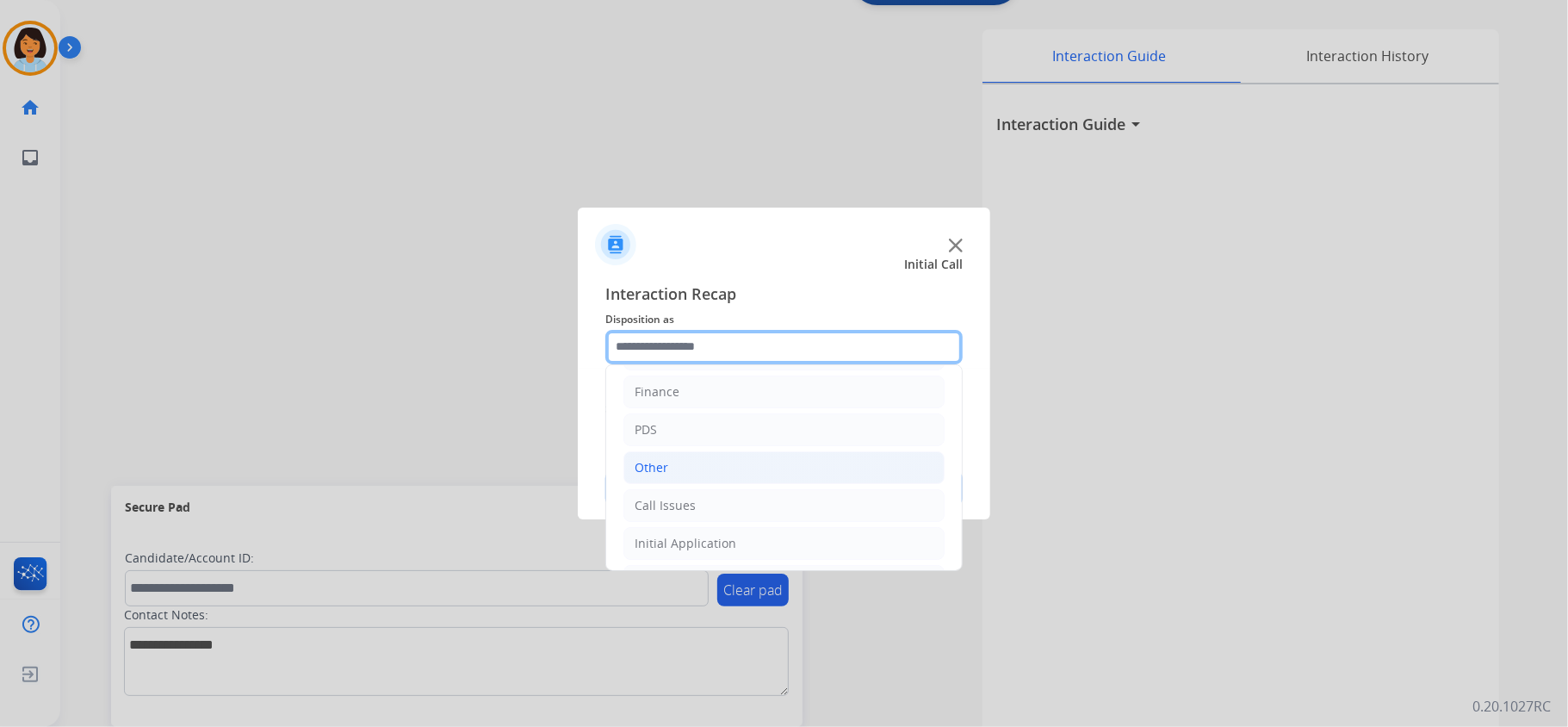
scroll to position [0, 0]
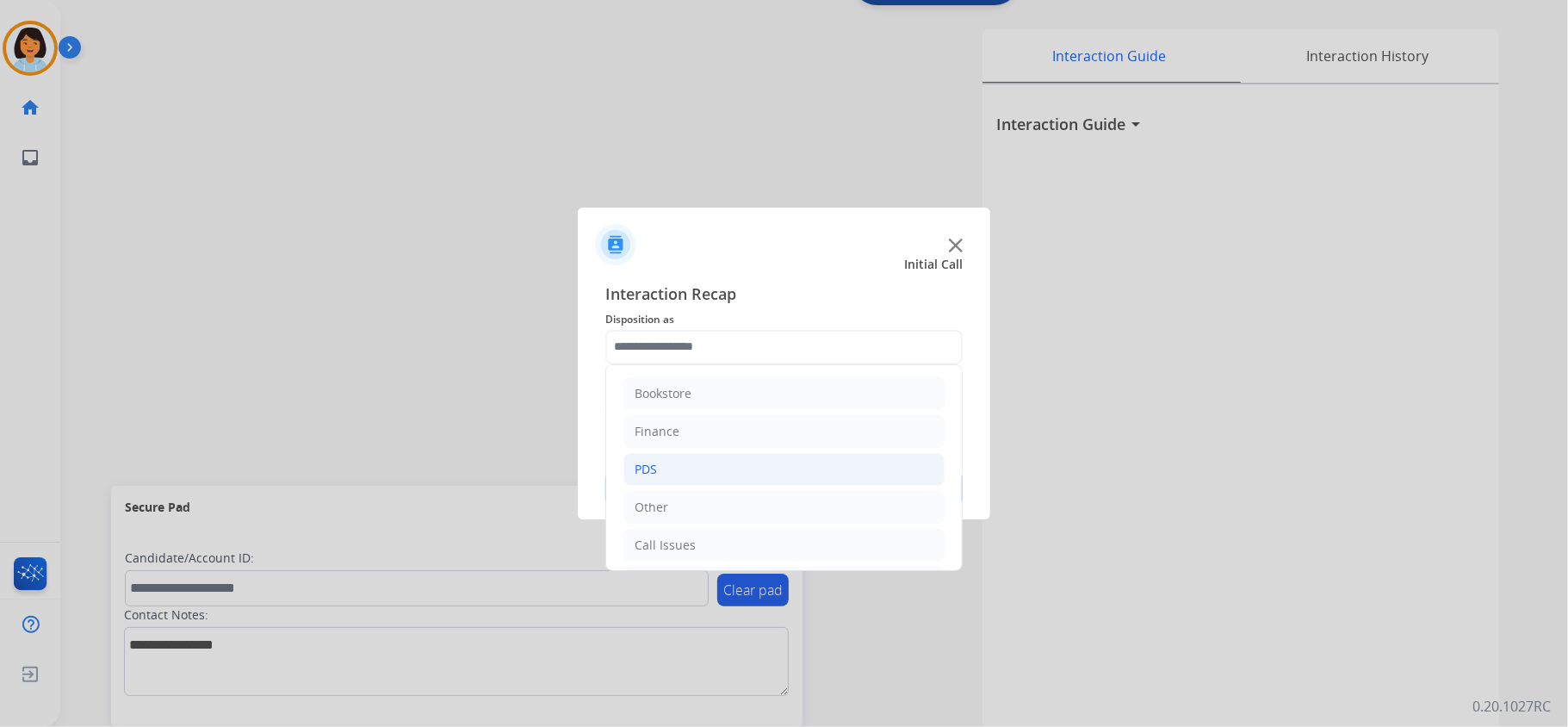
click at [659, 459] on li "PDS" at bounding box center [784, 469] width 322 height 33
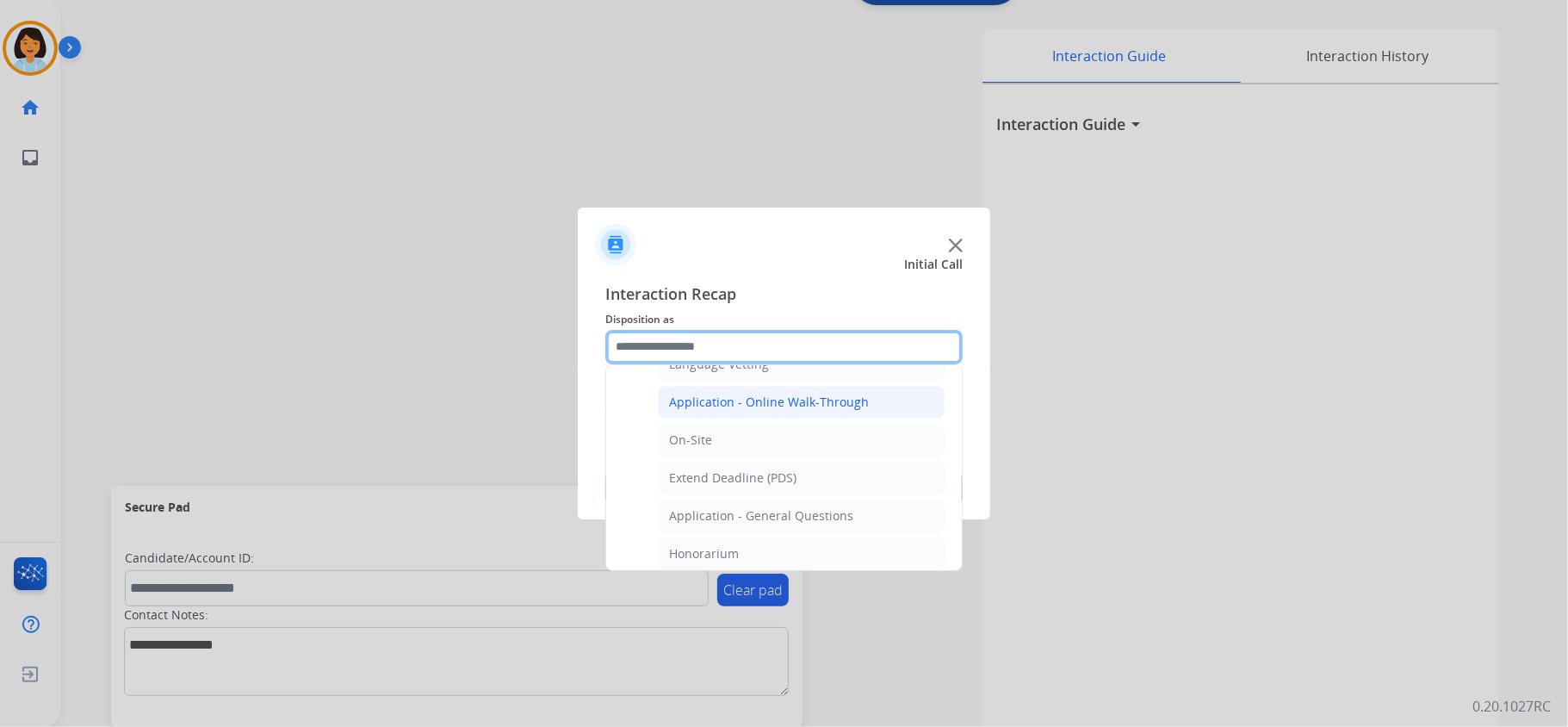
scroll to position [459, 0]
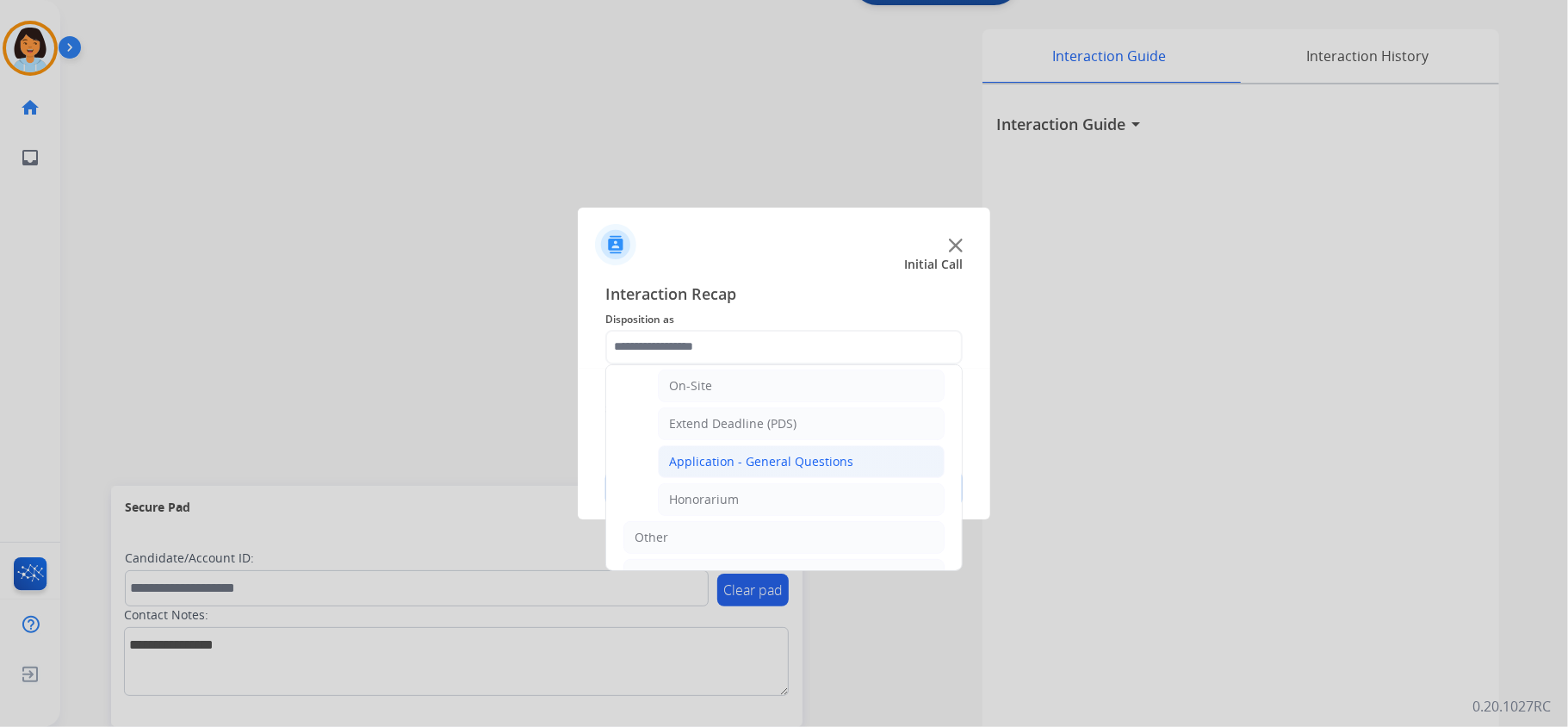
click at [765, 470] on div "Application - General Questions" at bounding box center [761, 461] width 184 height 17
type input "**********"
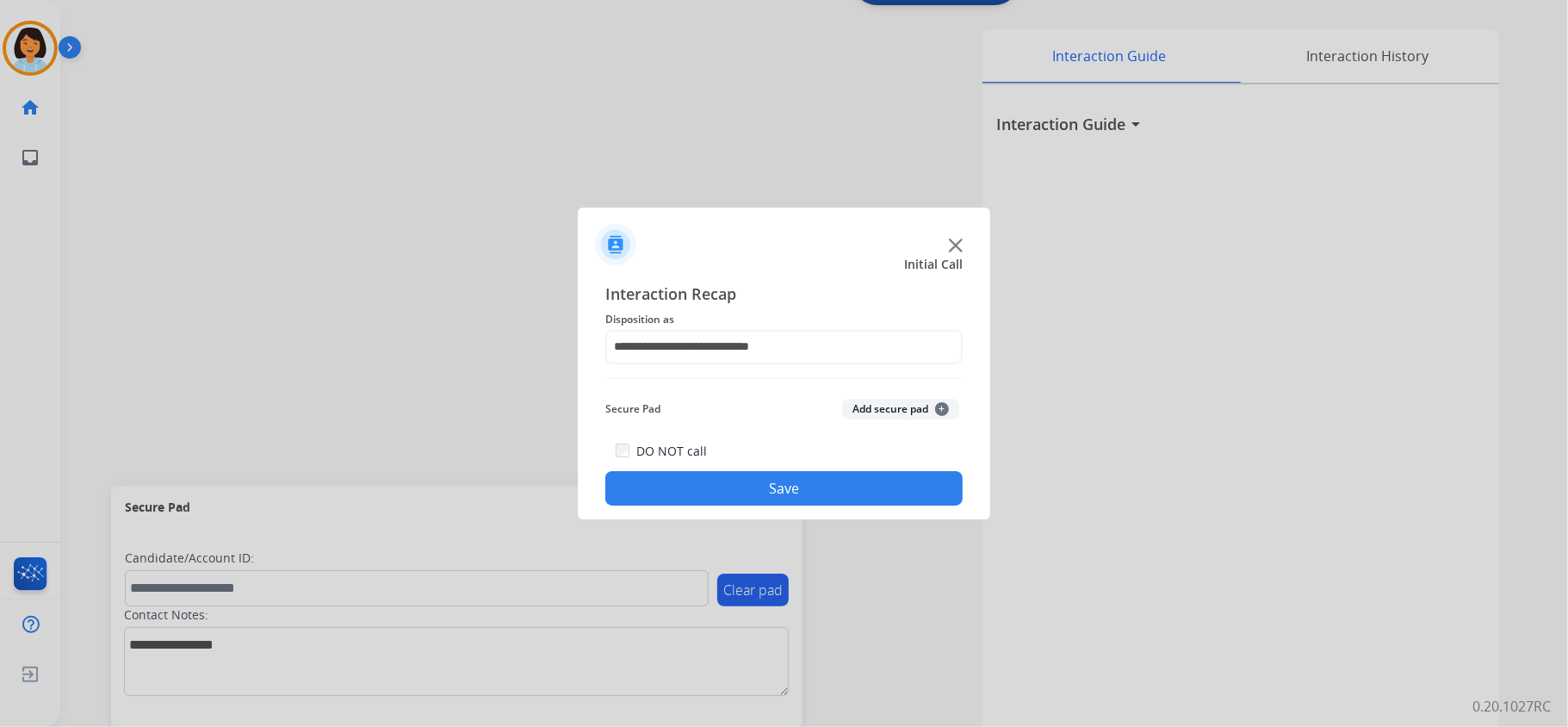
click at [738, 497] on button "Save" at bounding box center [784, 488] width 358 height 34
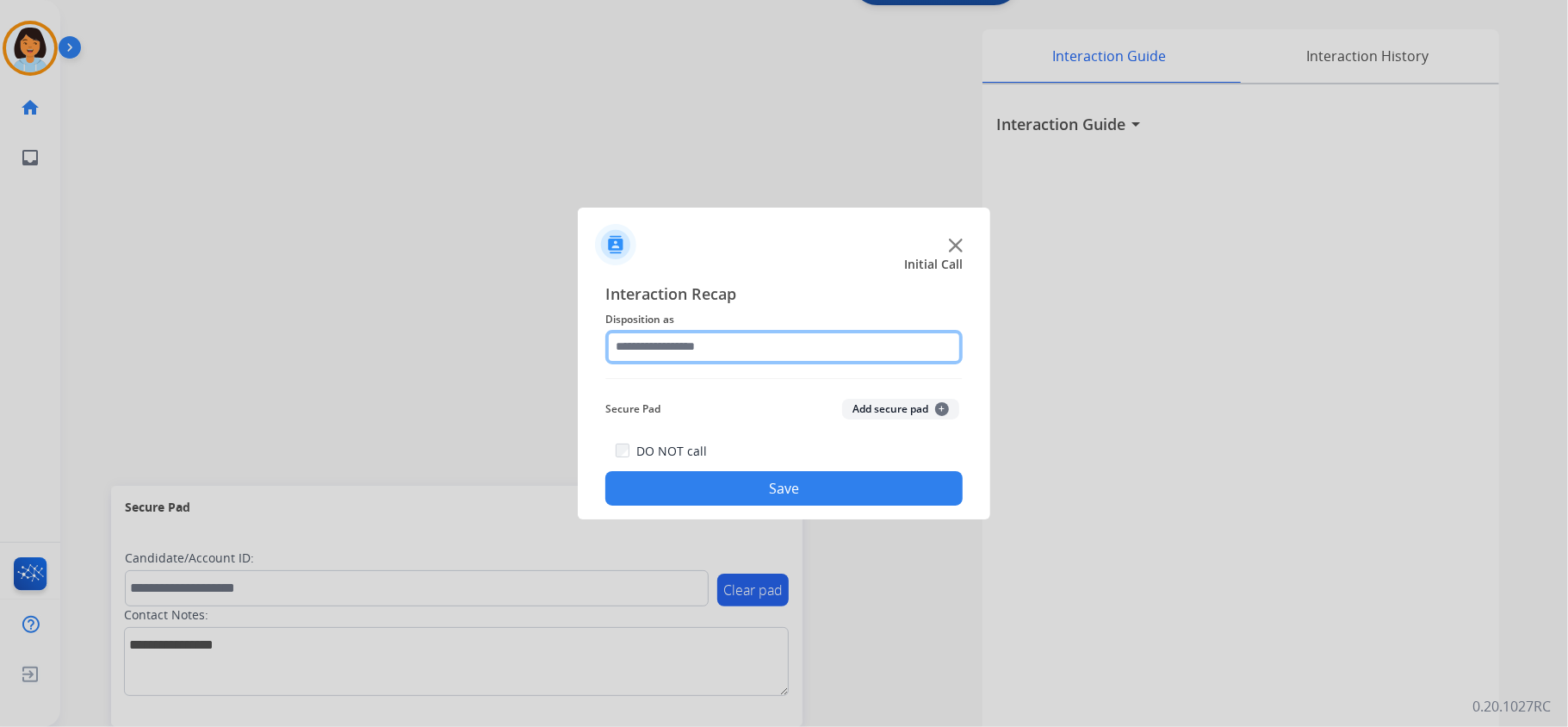
click at [777, 342] on input "text" at bounding box center [784, 348] width 358 height 34
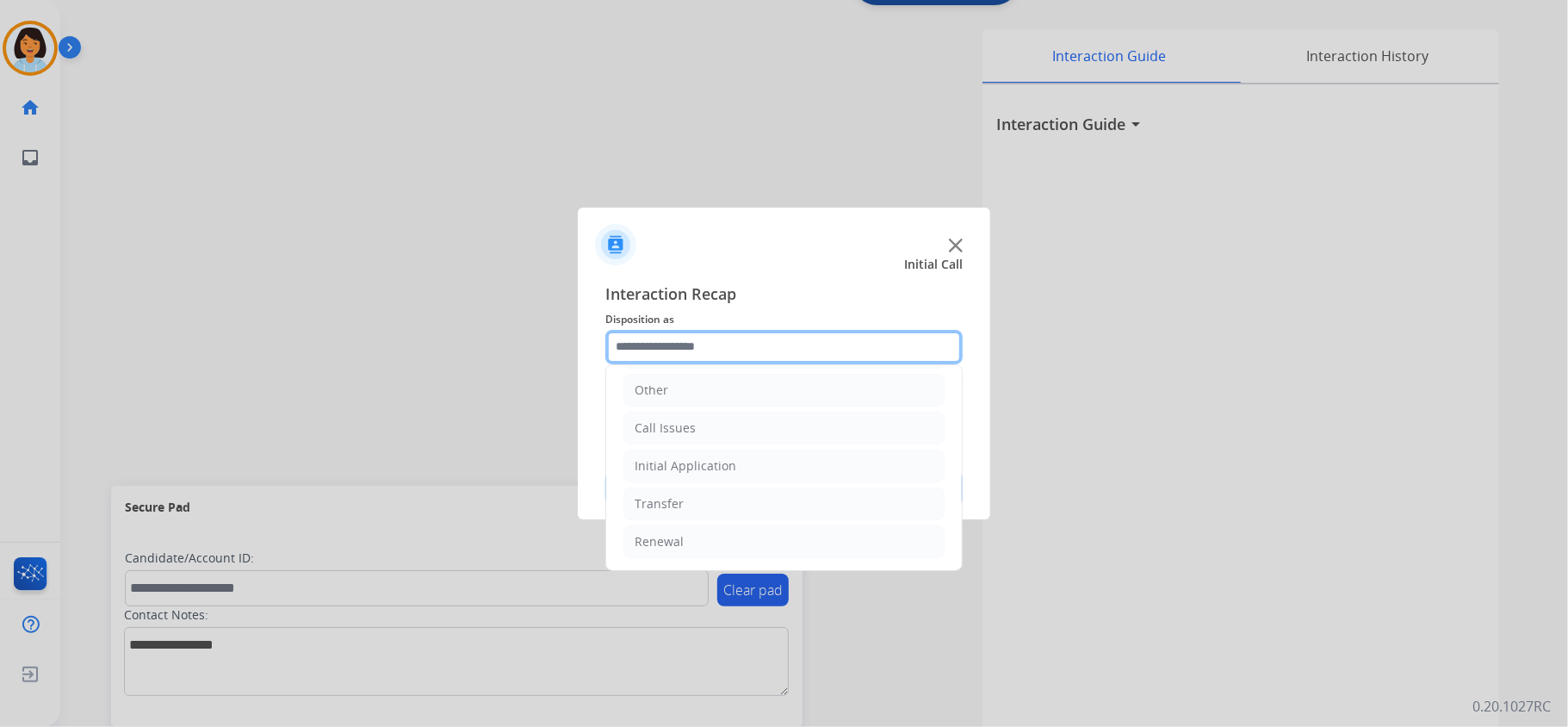
scroll to position [122, 0]
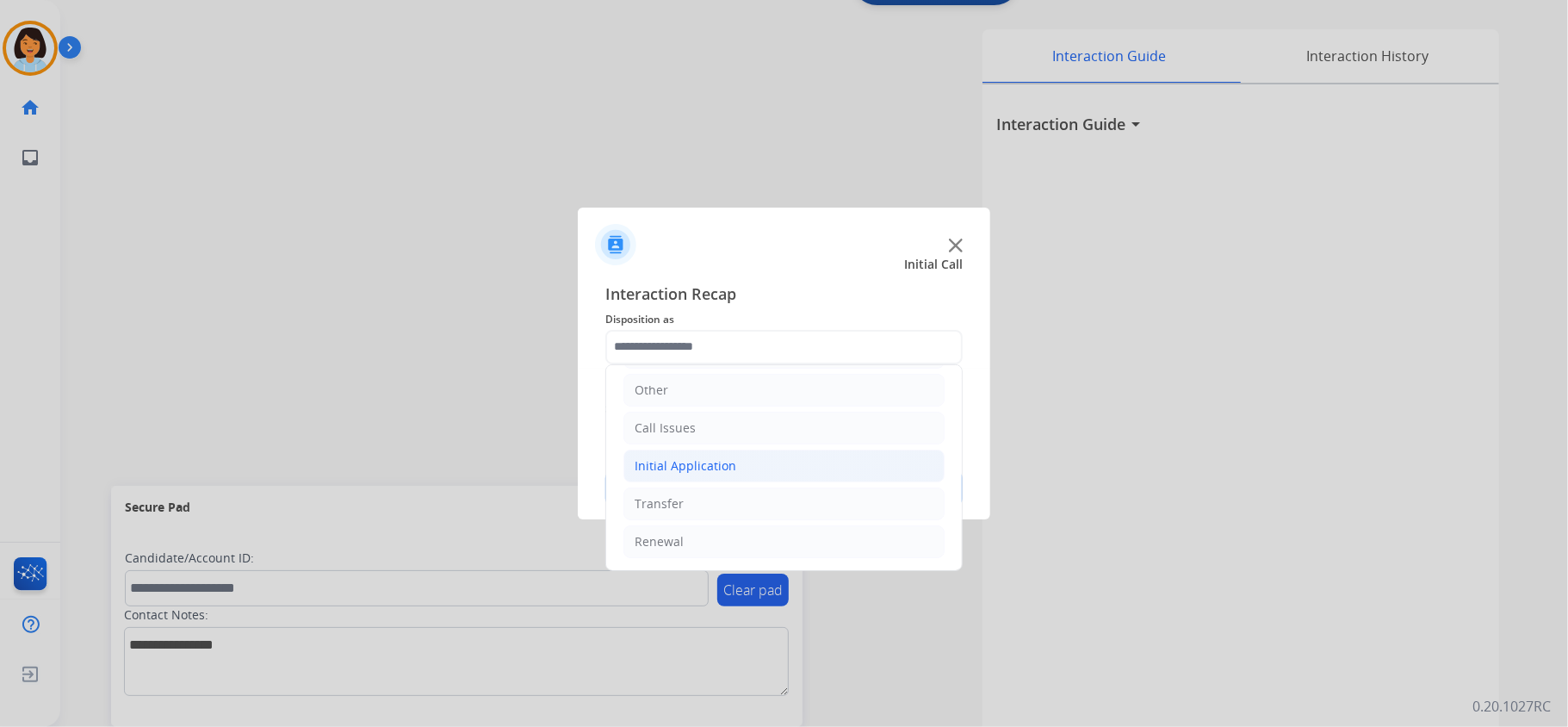
click at [741, 453] on li "Initial Application" at bounding box center [784, 467] width 322 height 33
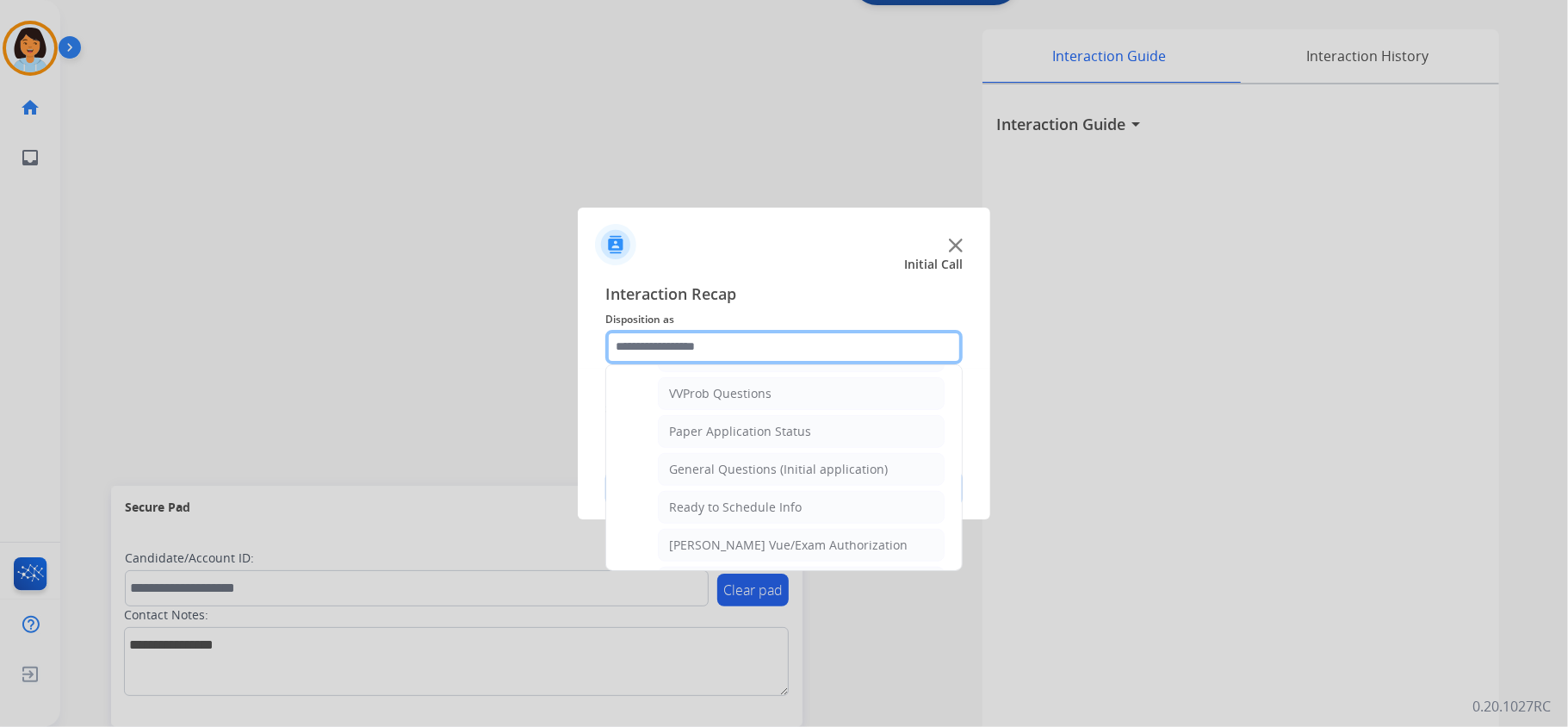
scroll to position [1041, 0]
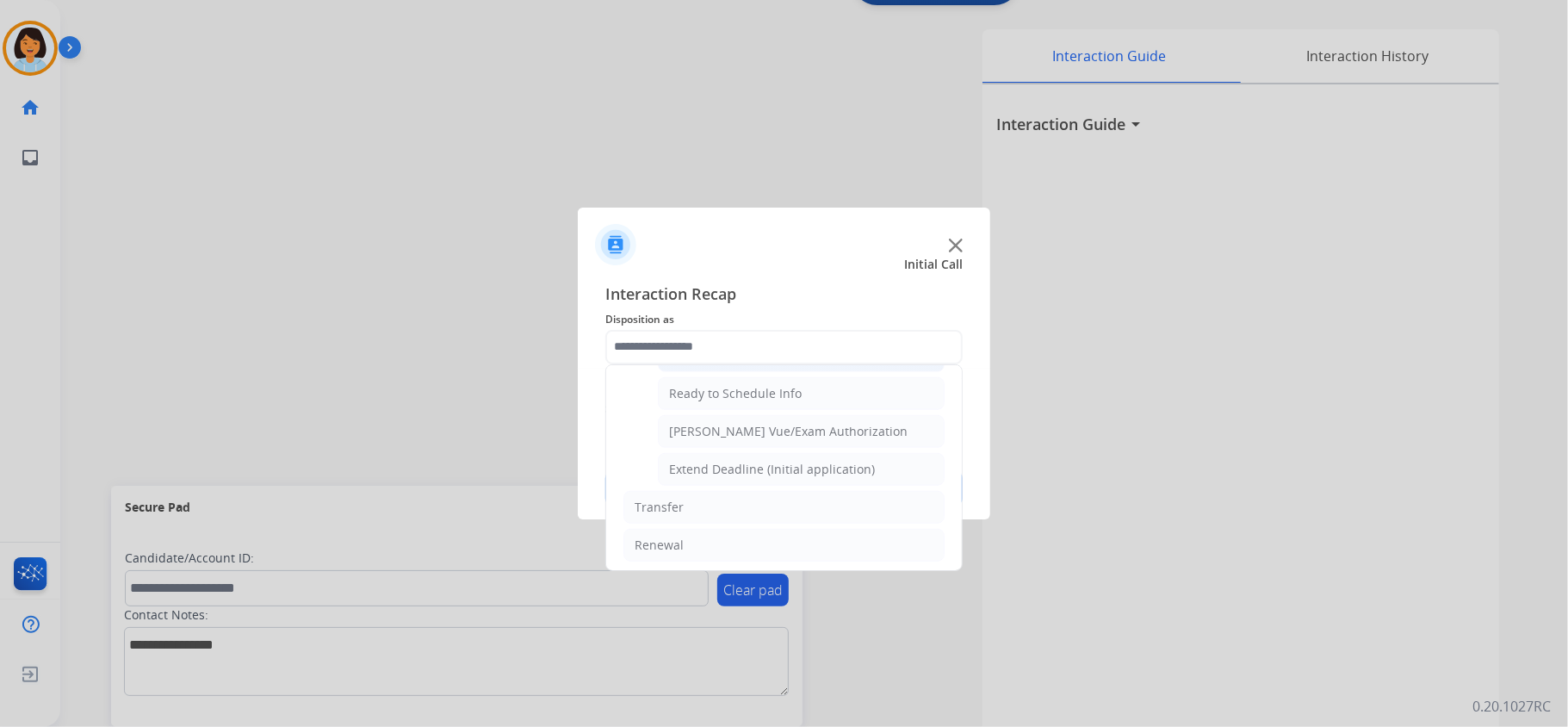
click at [783, 365] on div "General Questions (Initial application)" at bounding box center [778, 356] width 219 height 17
type input "**********"
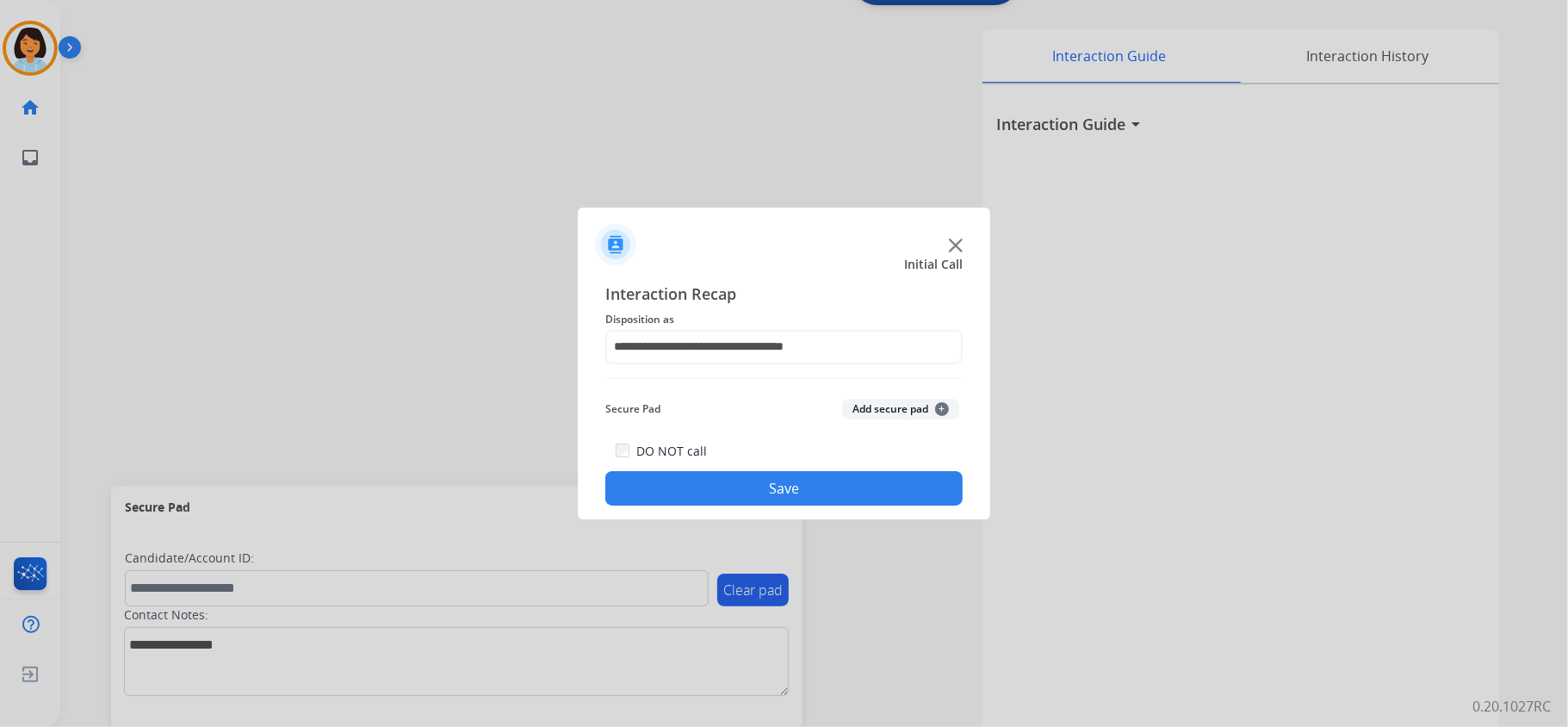
click at [763, 479] on button "Save" at bounding box center [784, 488] width 358 height 34
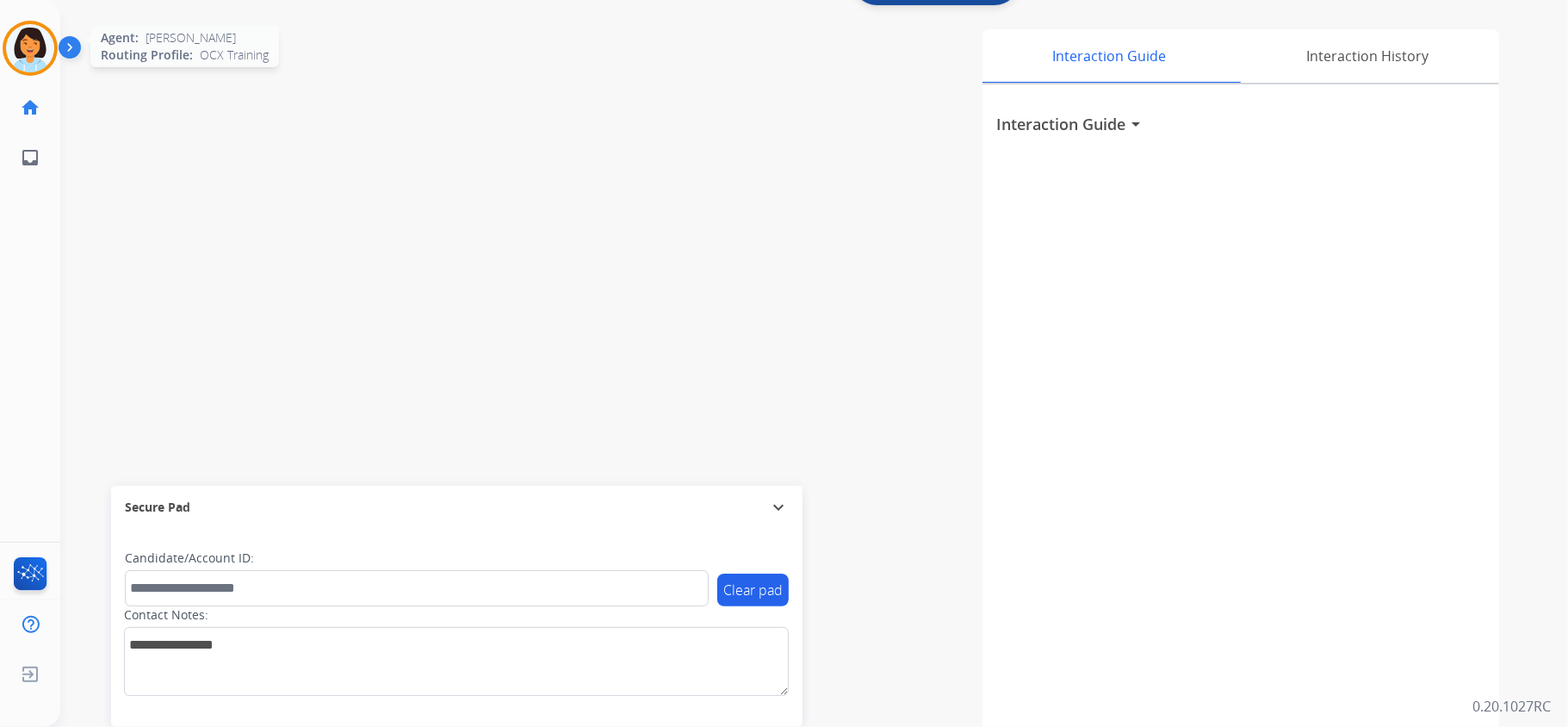
click at [41, 56] on img at bounding box center [30, 48] width 48 height 48
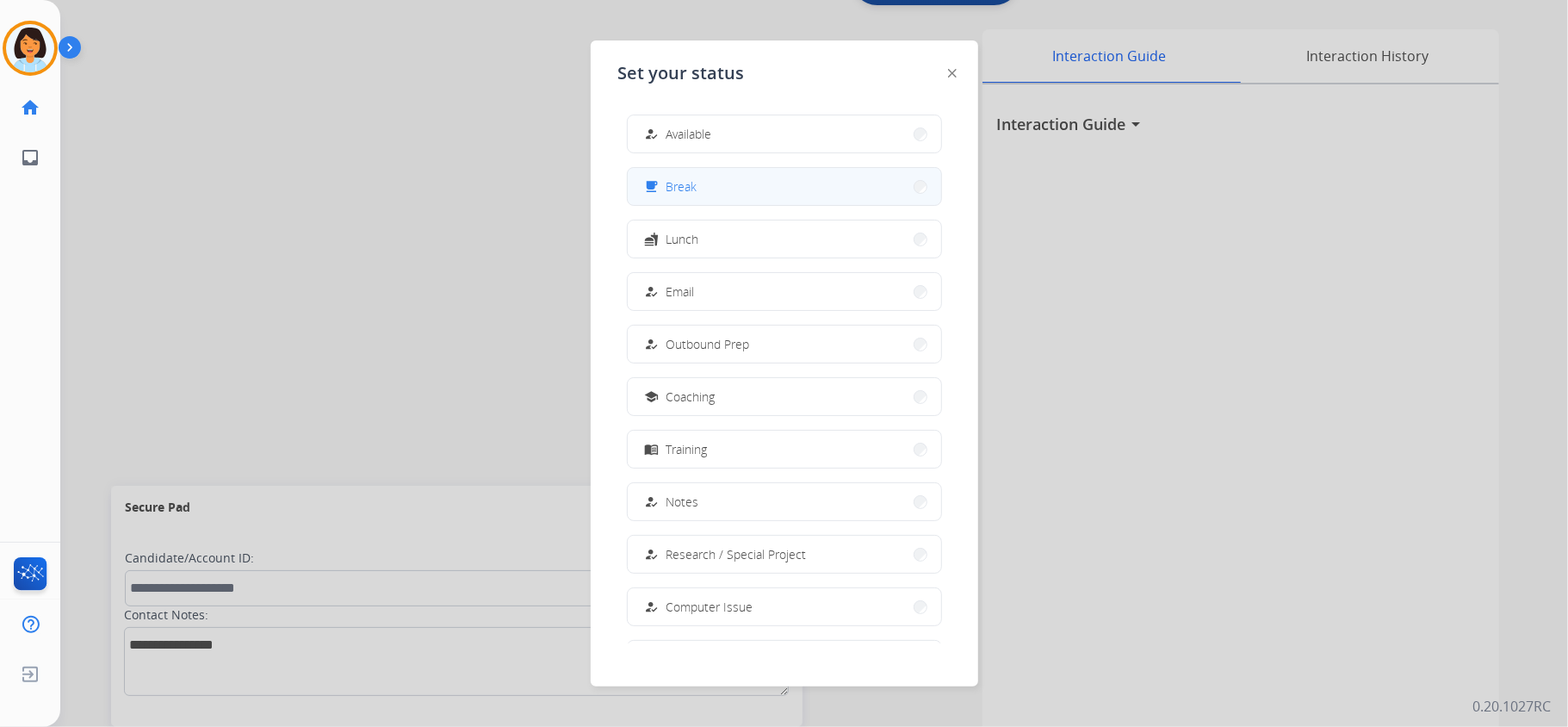
click at [703, 193] on button "free_breakfast Break" at bounding box center [784, 186] width 314 height 37
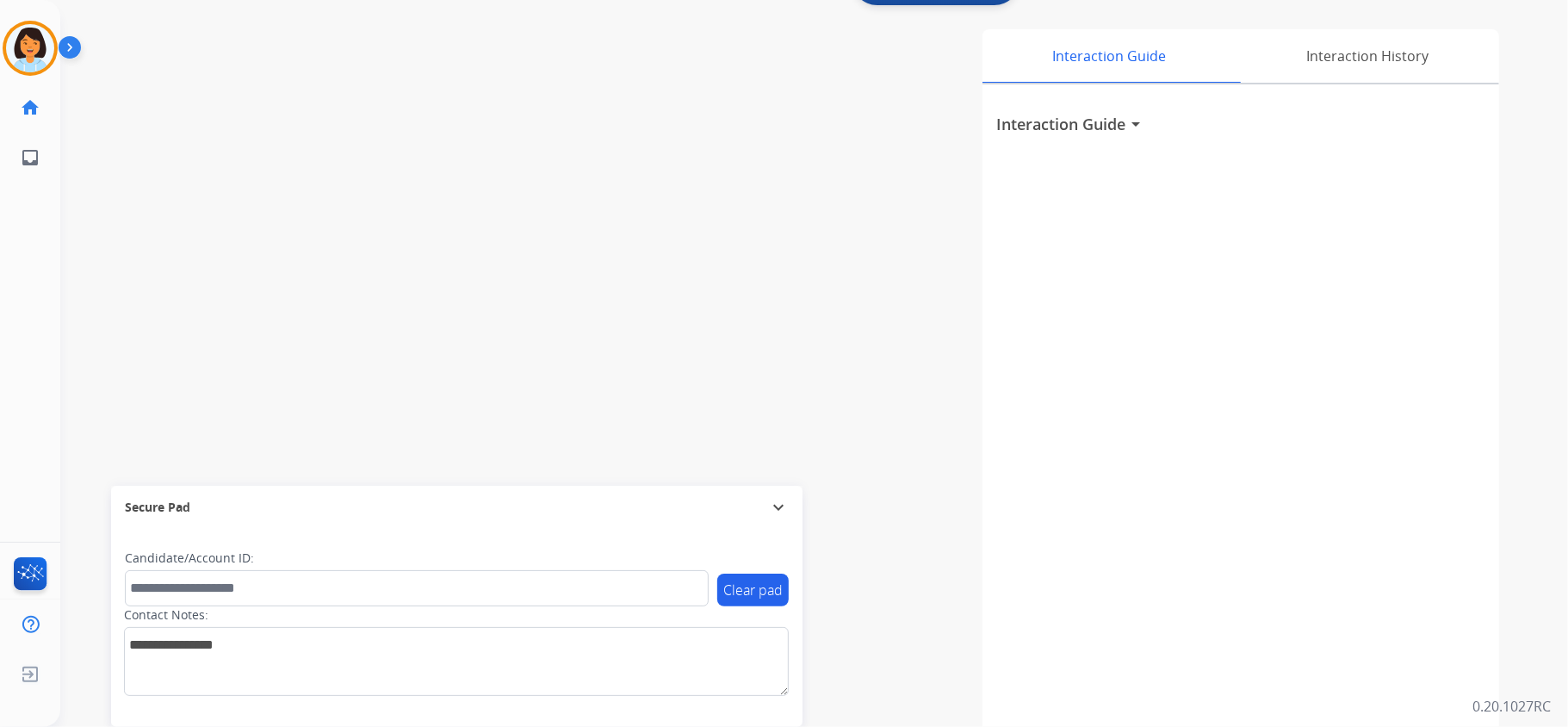
scroll to position [0, 0]
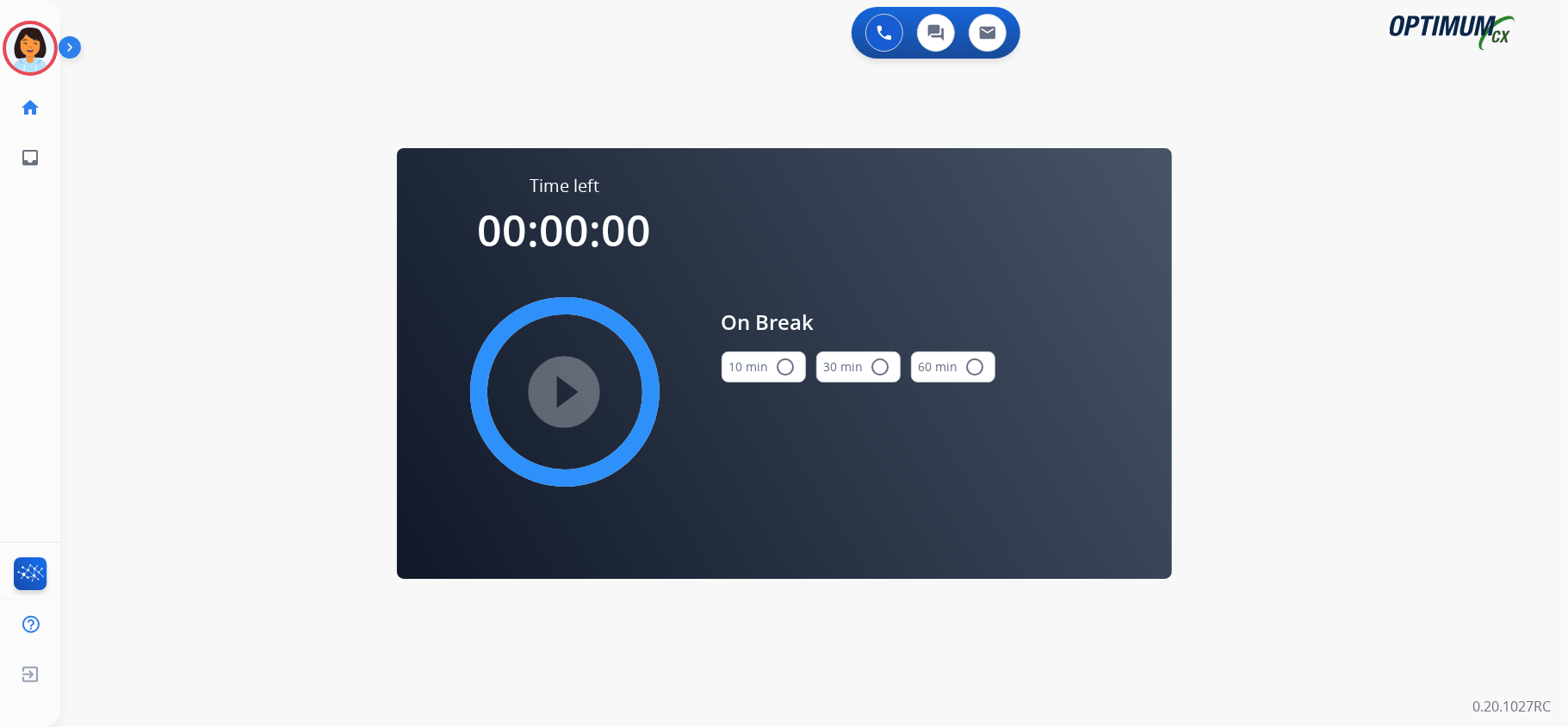
click at [778, 364] on mat-icon "radio_button_unchecked" at bounding box center [786, 367] width 21 height 21
click at [559, 398] on mat-icon "play_circle_filled" at bounding box center [565, 392] width 21 height 21
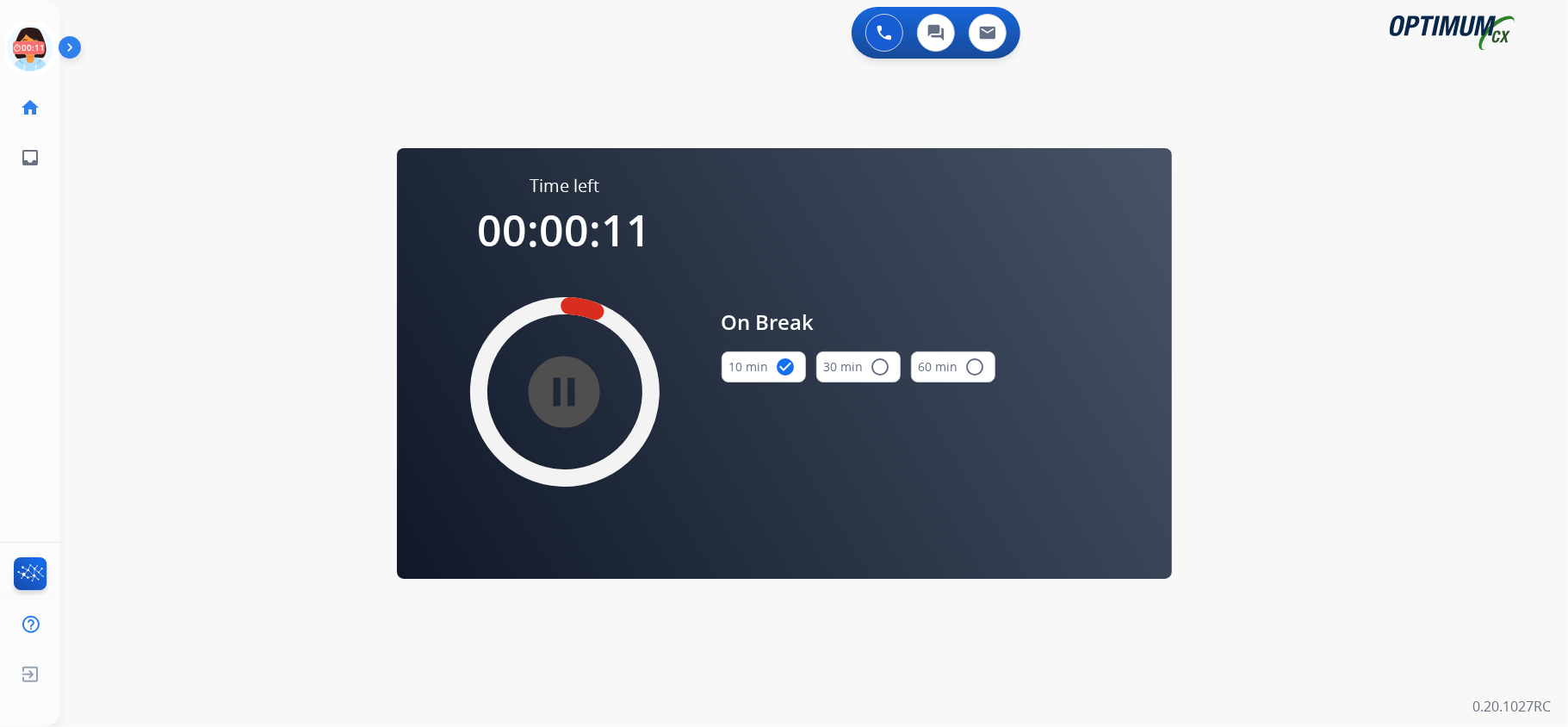
click at [152, 112] on div "swap_horiz Break voice bridge close_fullscreen Connect 3-Way Call merge_type Se…" at bounding box center [793, 103] width 1466 height 83
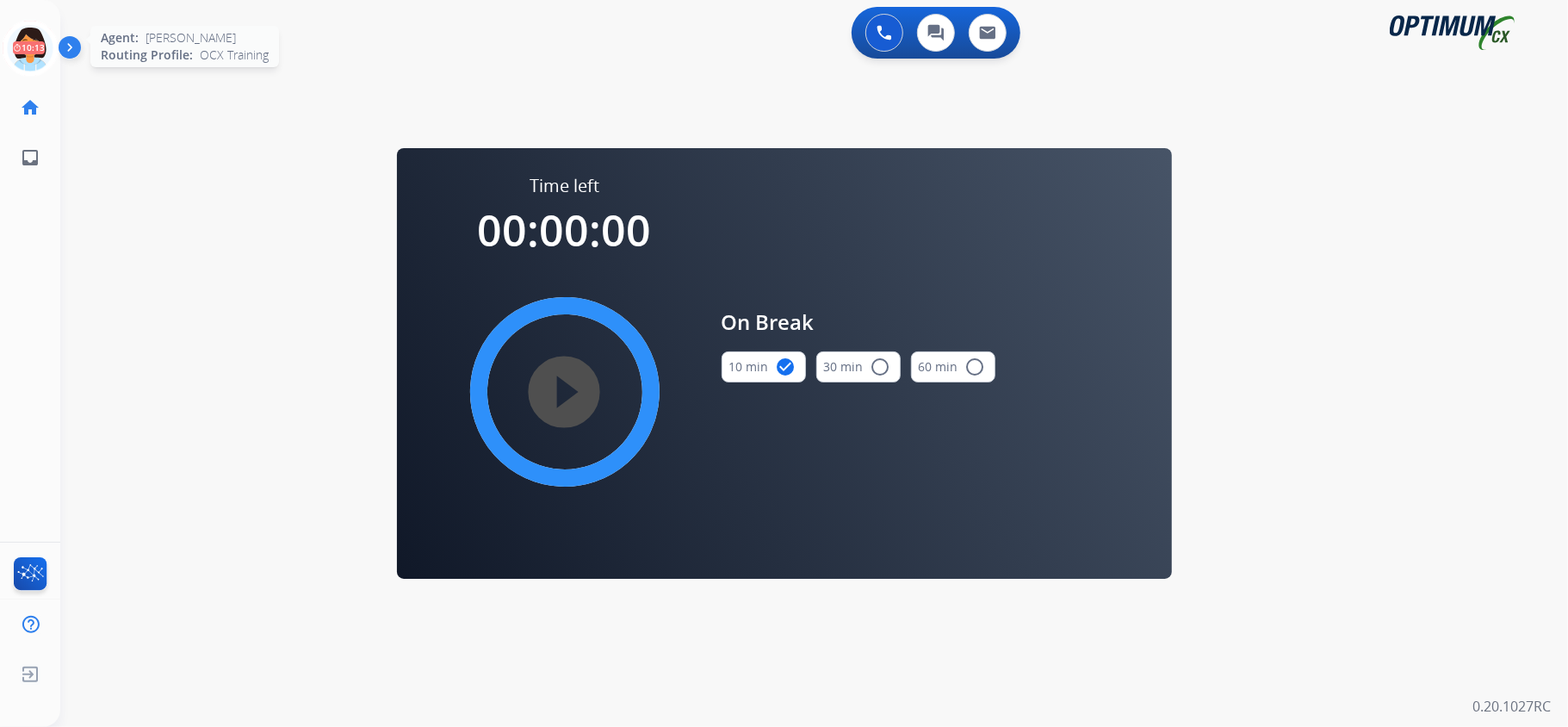
click at [31, 56] on icon at bounding box center [30, 48] width 56 height 56
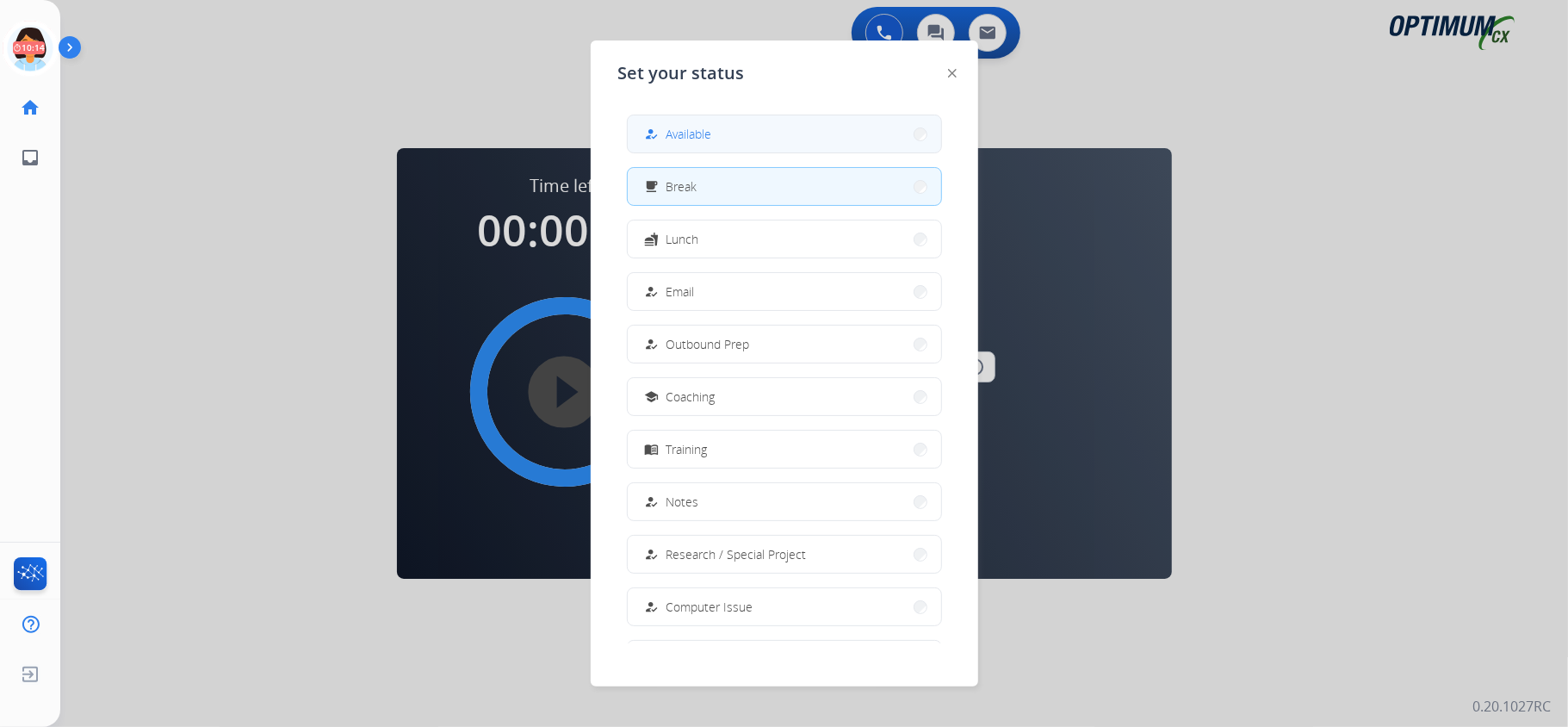
click at [722, 143] on button "how_to_reg Available" at bounding box center [784, 134] width 314 height 37
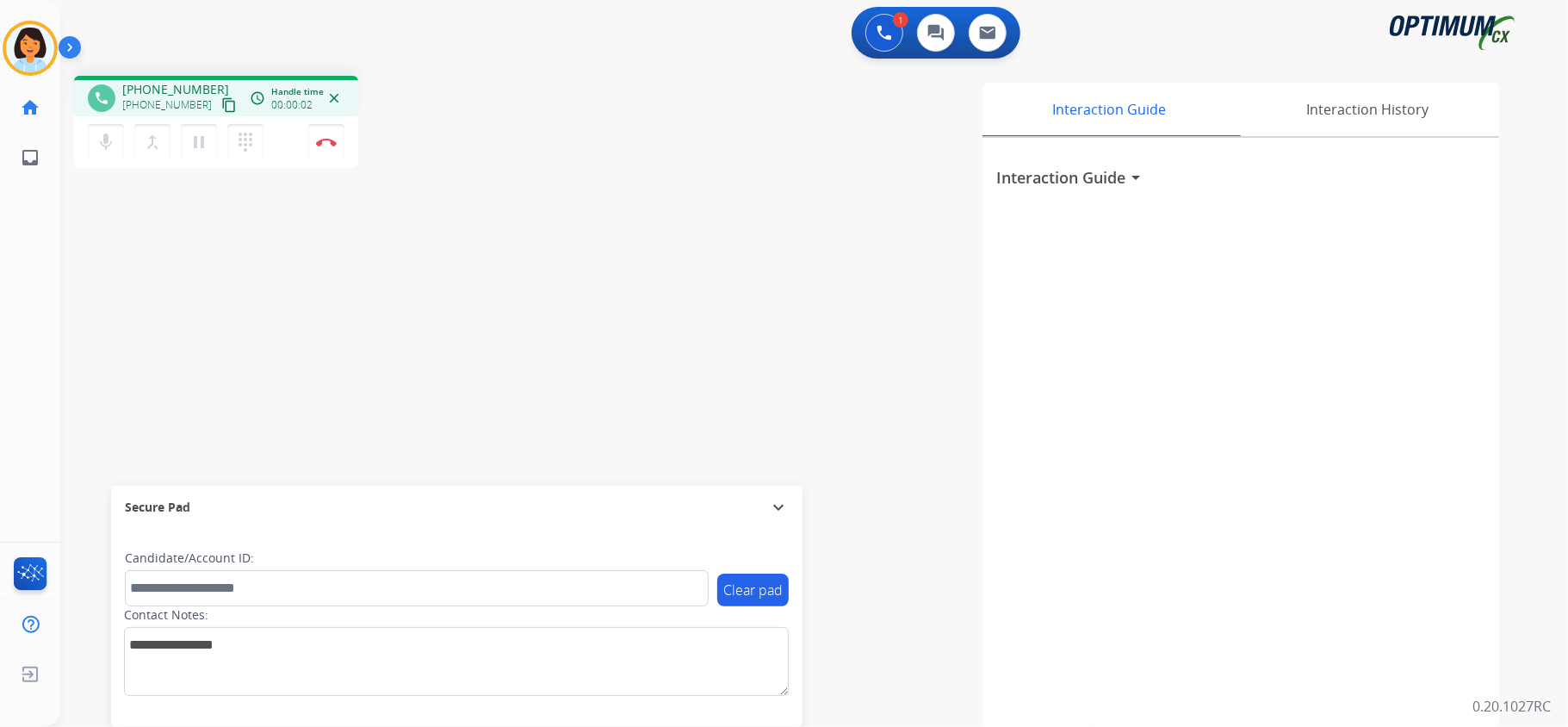
click at [222, 109] on mat-icon "content_copy" at bounding box center [229, 105] width 16 height 16
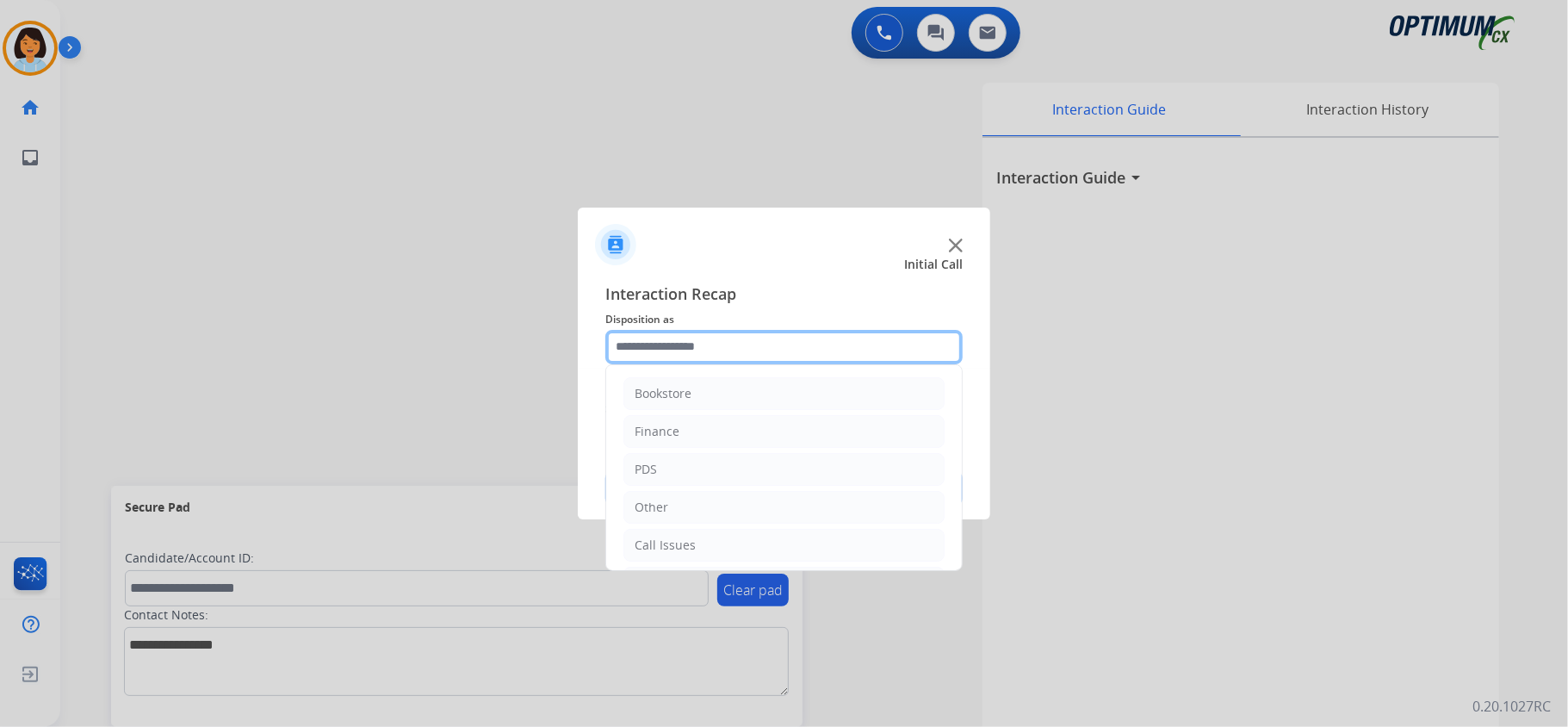
click at [928, 338] on input "text" at bounding box center [784, 348] width 358 height 34
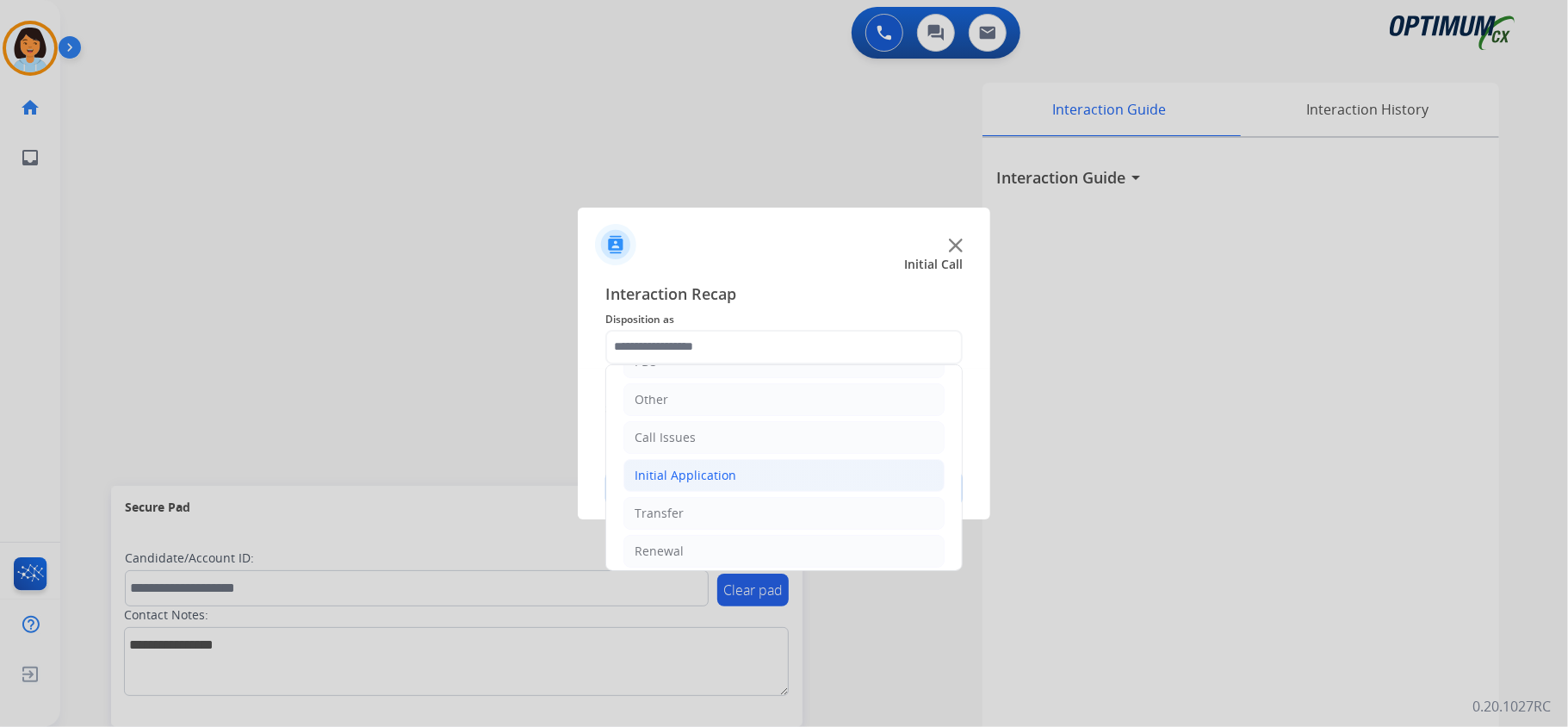
click at [813, 472] on li "Initial Application" at bounding box center [784, 475] width 322 height 33
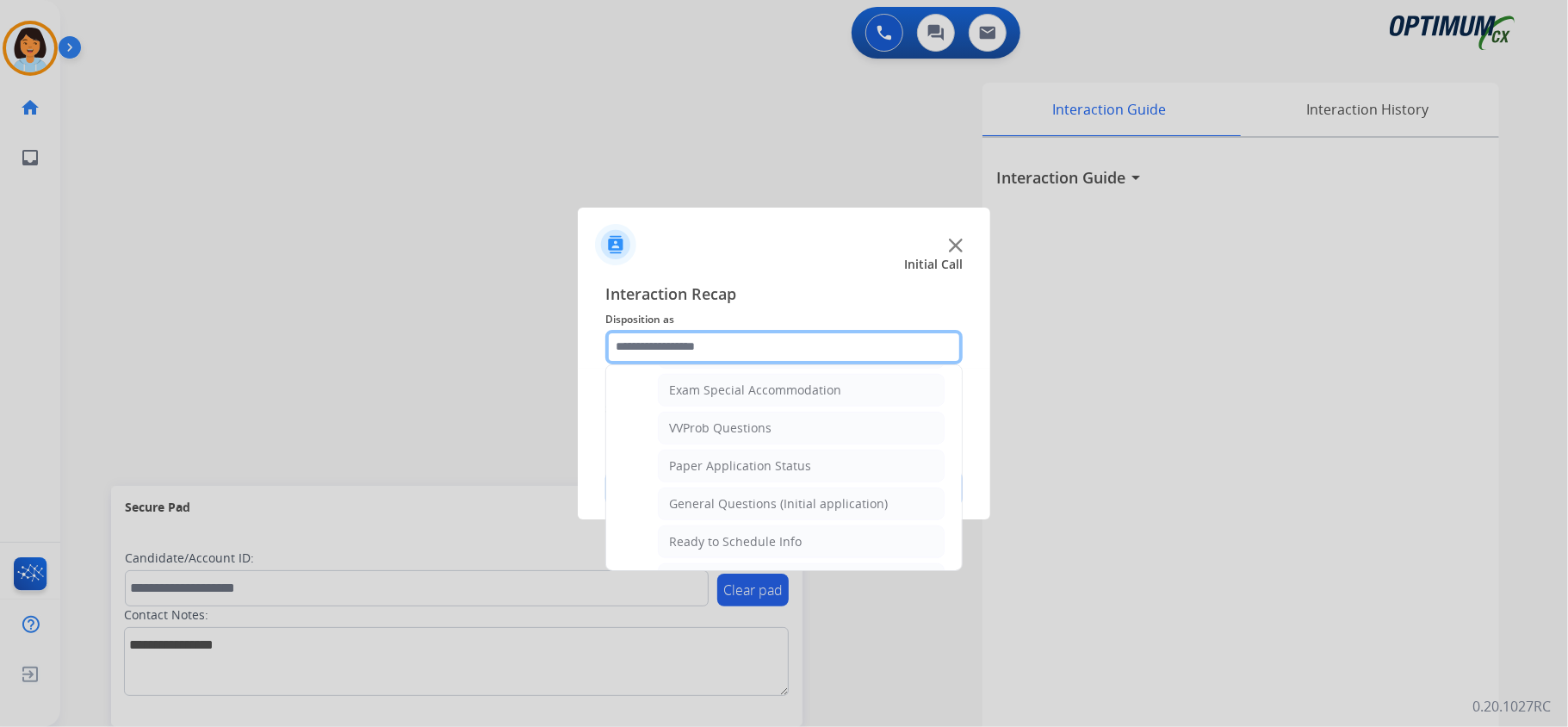
scroll to position [920, 0]
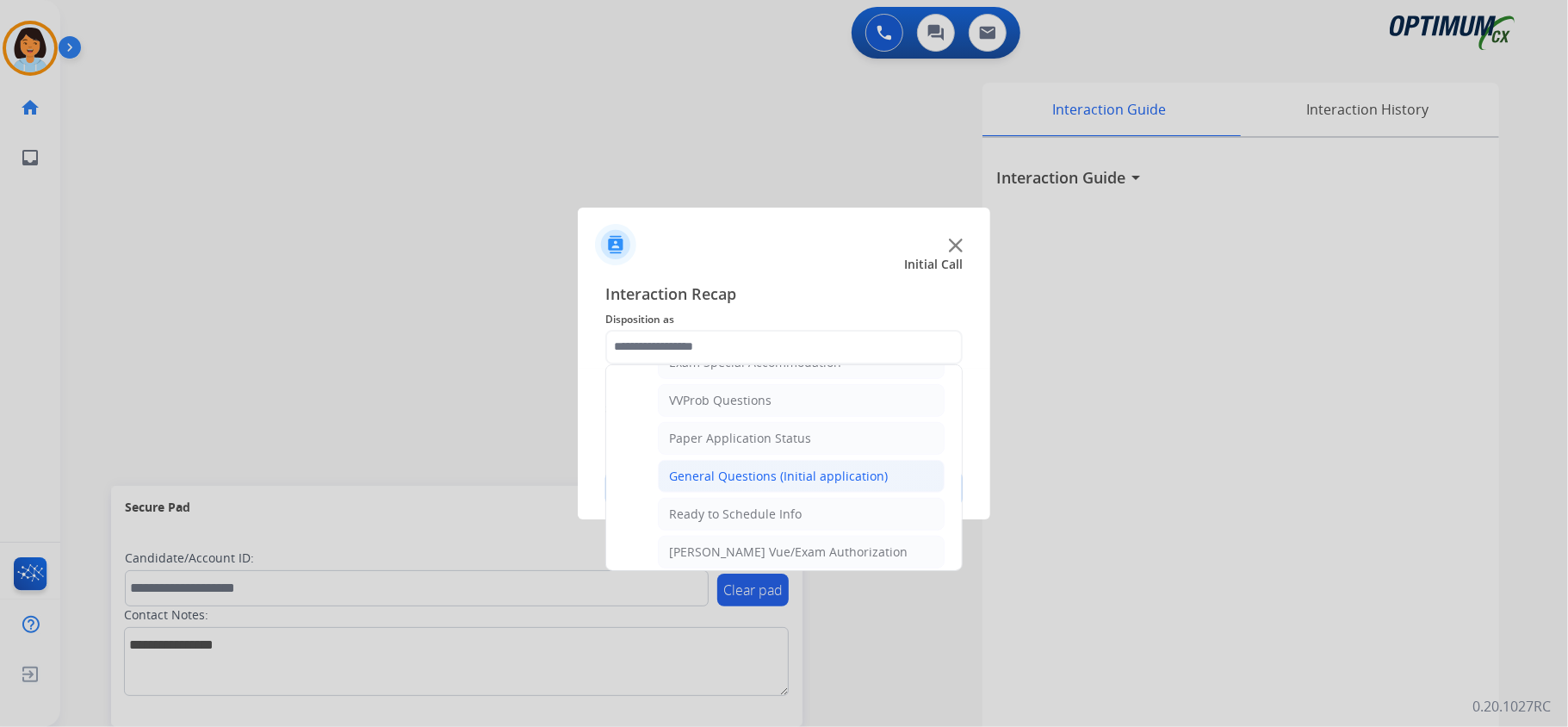
click at [845, 477] on li "General Questions (Initial application)" at bounding box center [801, 476] width 287 height 33
type input "**********"
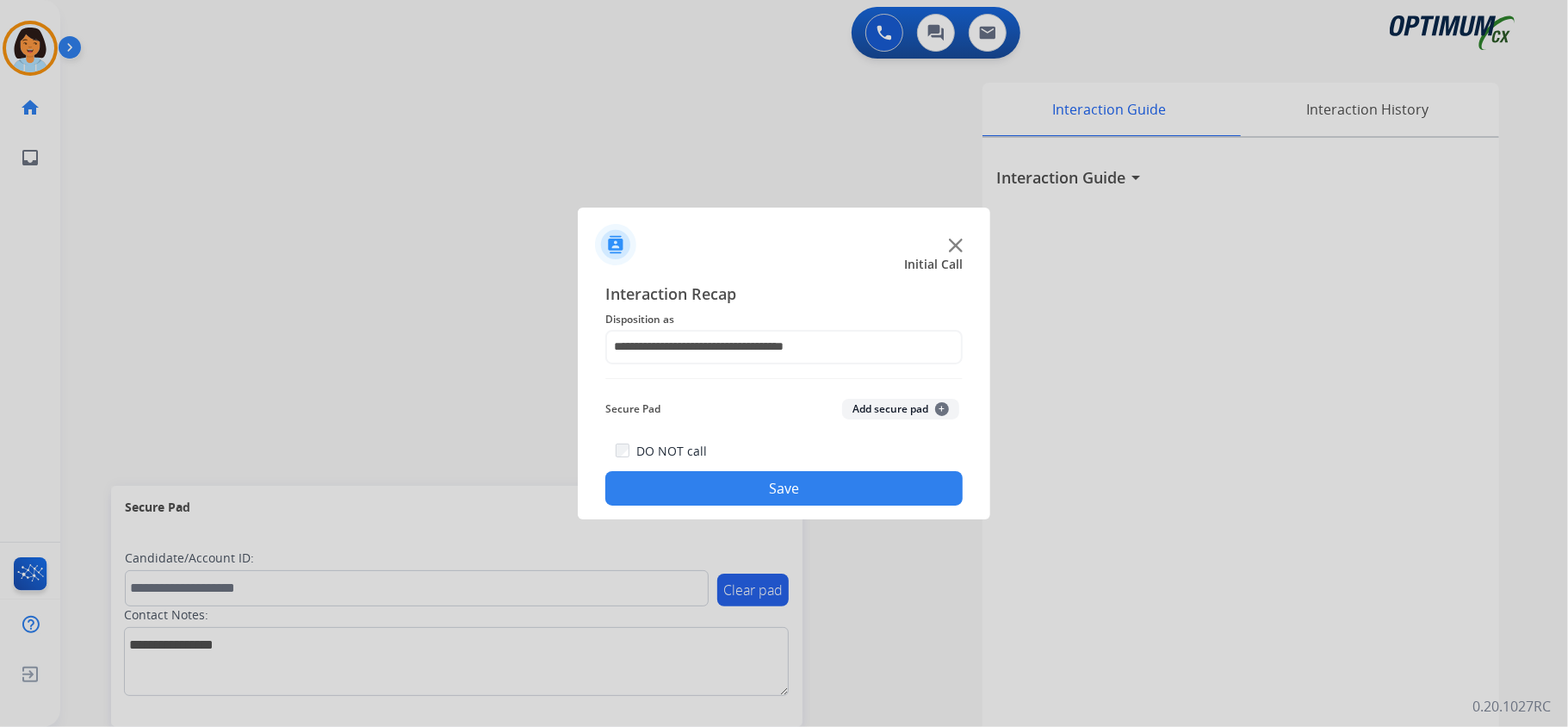
click at [789, 487] on button "Save" at bounding box center [784, 488] width 358 height 34
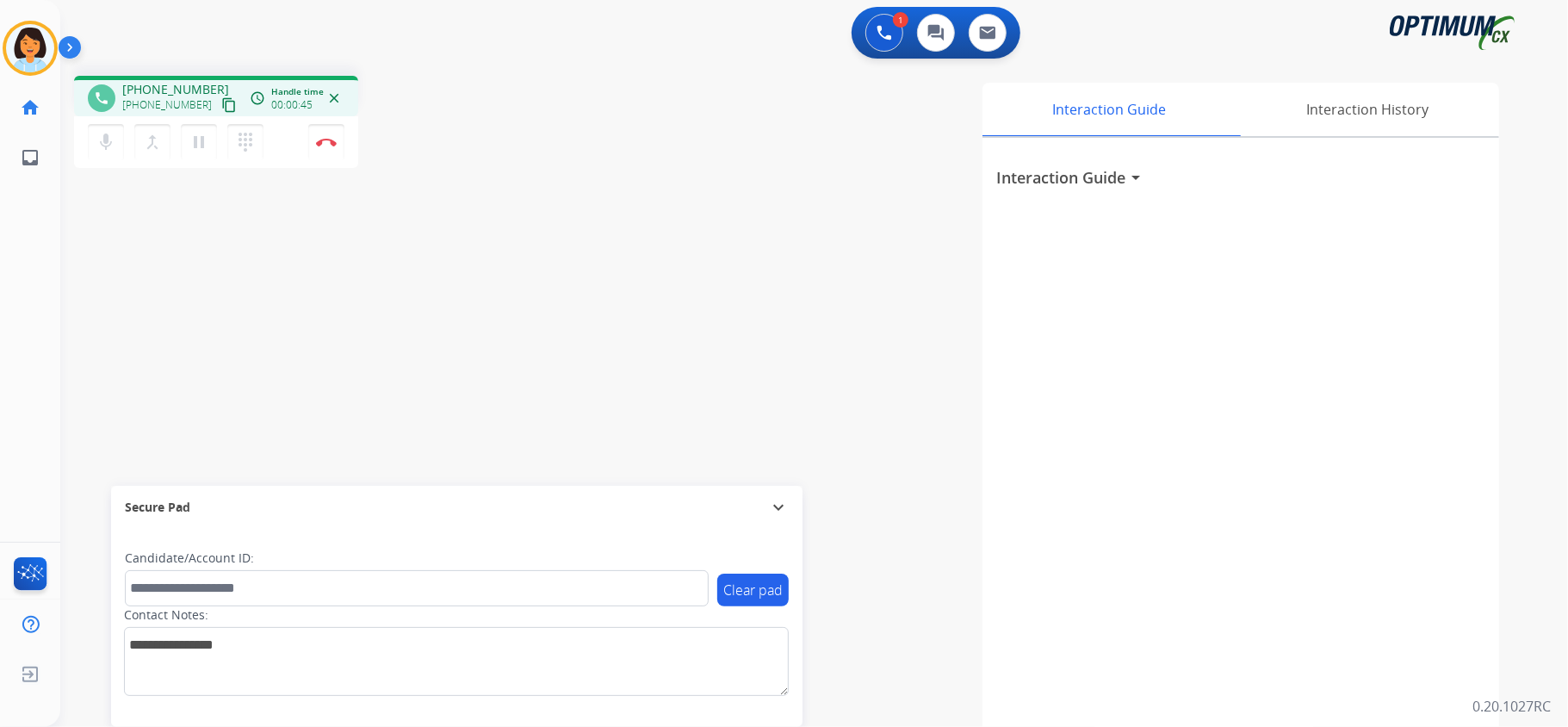
click at [789, 487] on div "Secure Pad expand_more" at bounding box center [457, 507] width 691 height 43
click at [222, 100] on mat-icon "content_copy" at bounding box center [229, 105] width 16 height 16
click at [222, 105] on mat-icon "content_copy" at bounding box center [229, 105] width 16 height 16
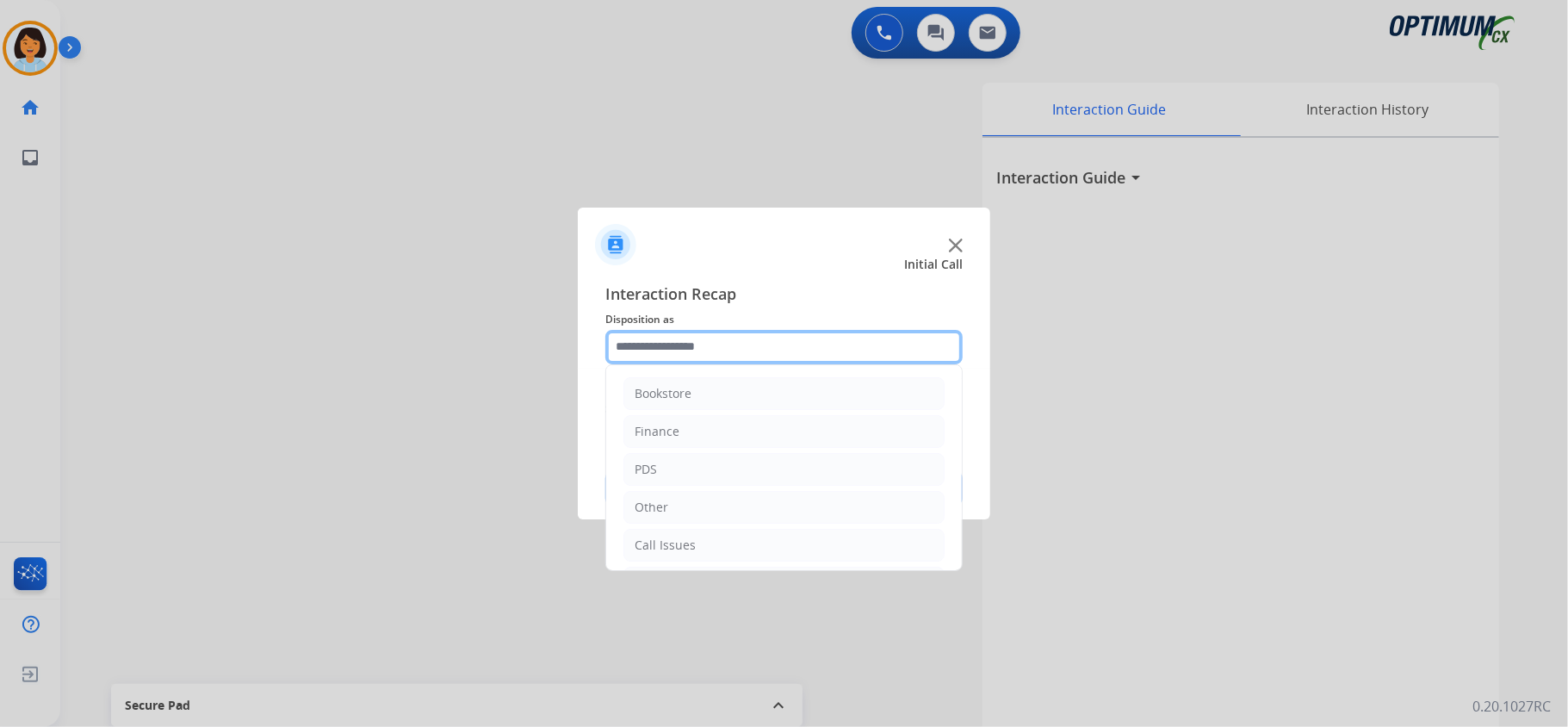
click at [824, 330] on input "text" at bounding box center [784, 348] width 358 height 34
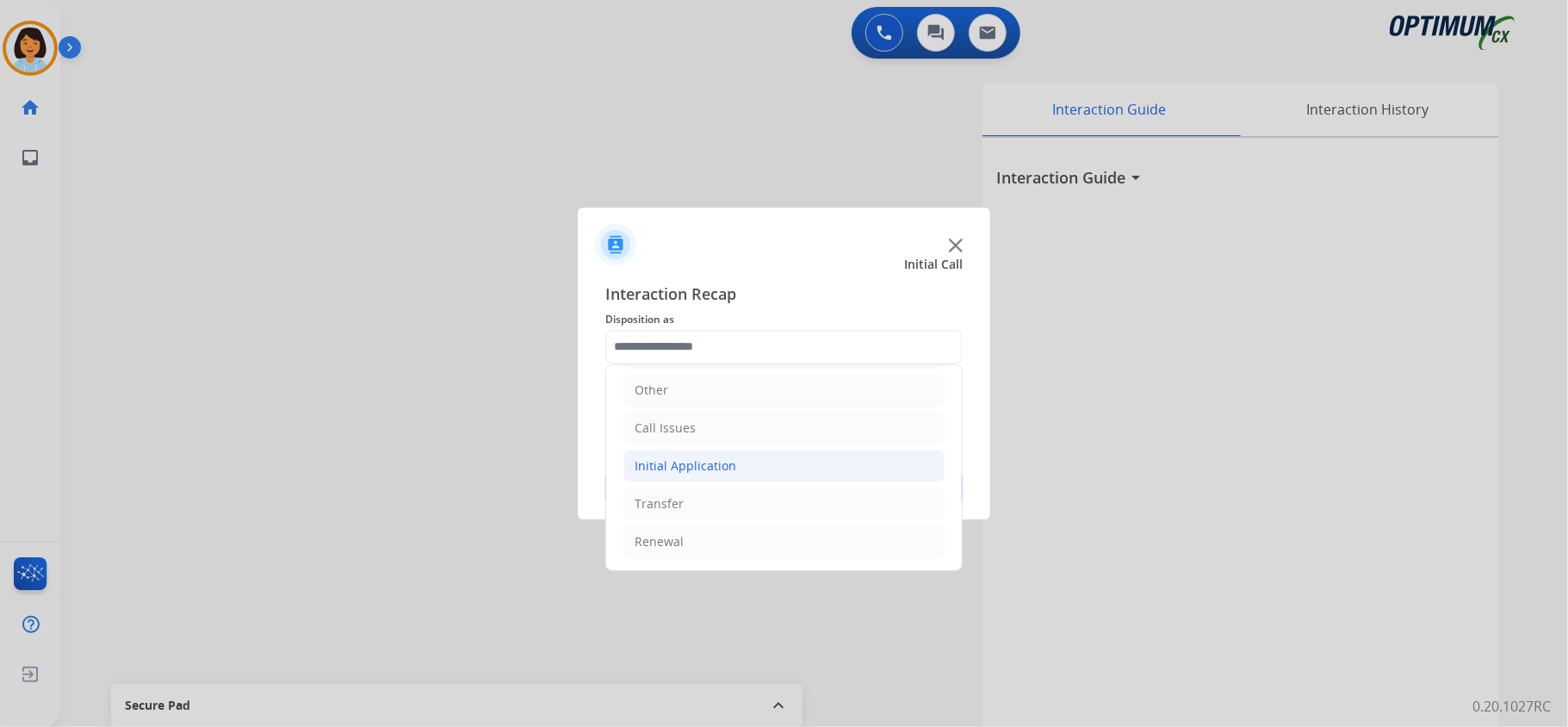
click at [717, 457] on div "Initial Application" at bounding box center [685, 466] width 102 height 17
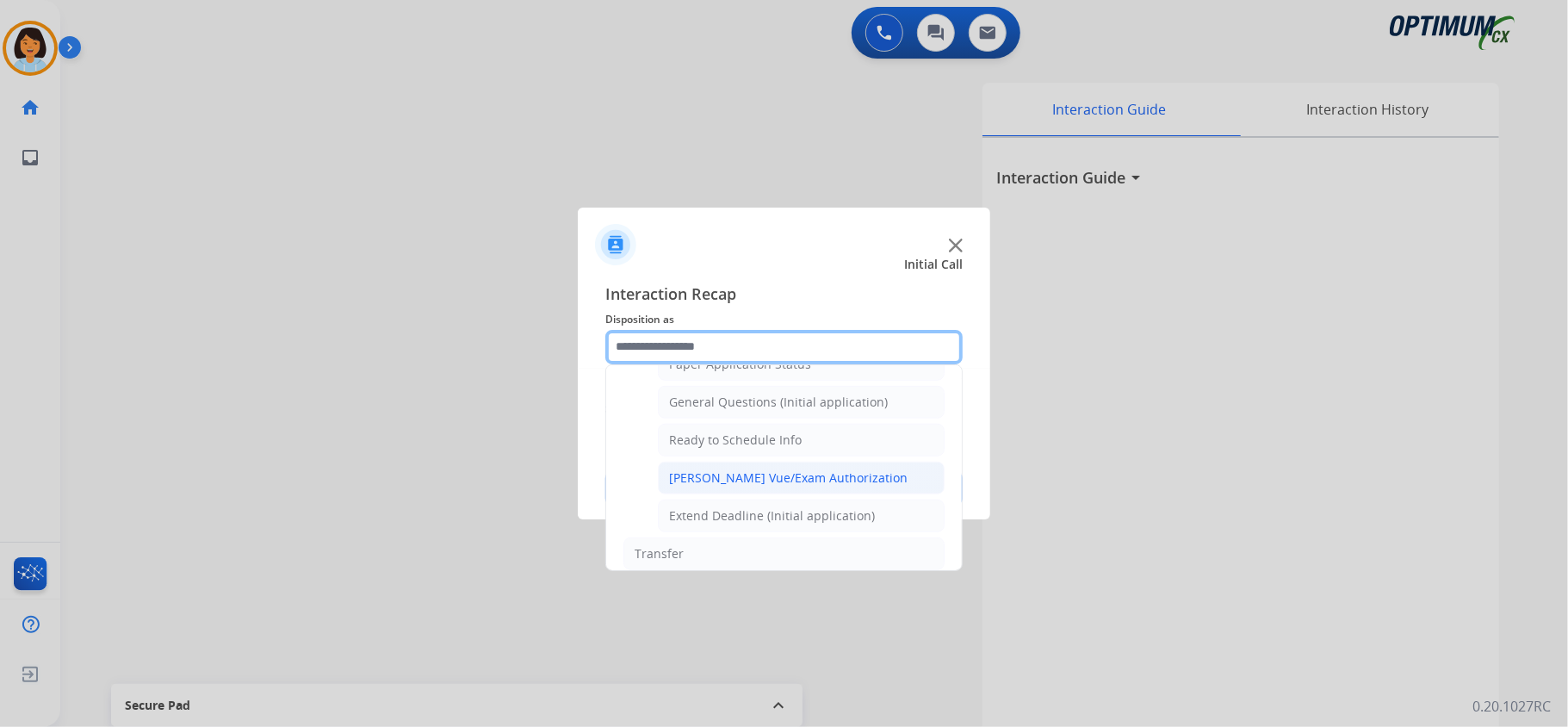
scroll to position [1041, 0]
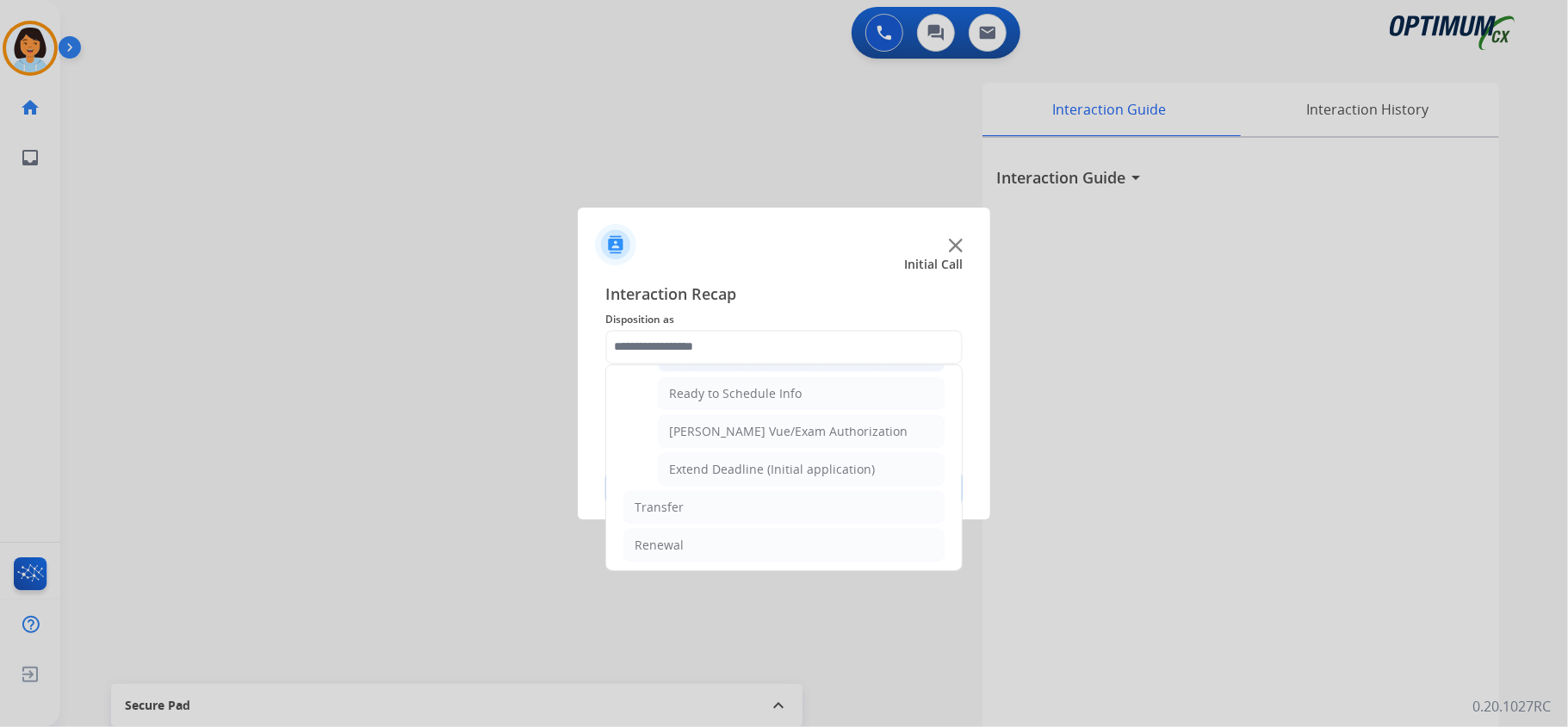
click at [740, 365] on div "General Questions (Initial application)" at bounding box center [778, 356] width 219 height 17
type input "**********"
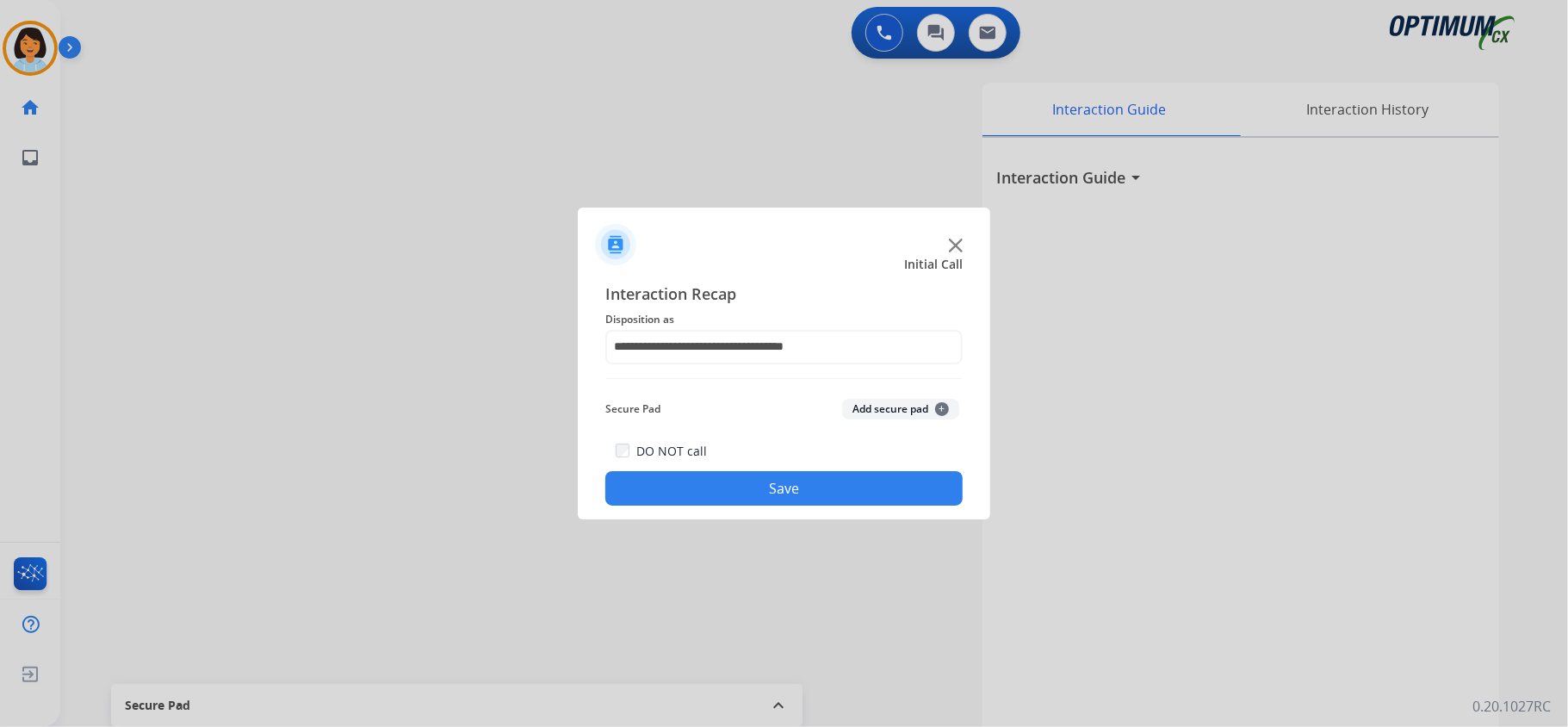
click at [711, 479] on button "Save" at bounding box center [784, 488] width 358 height 34
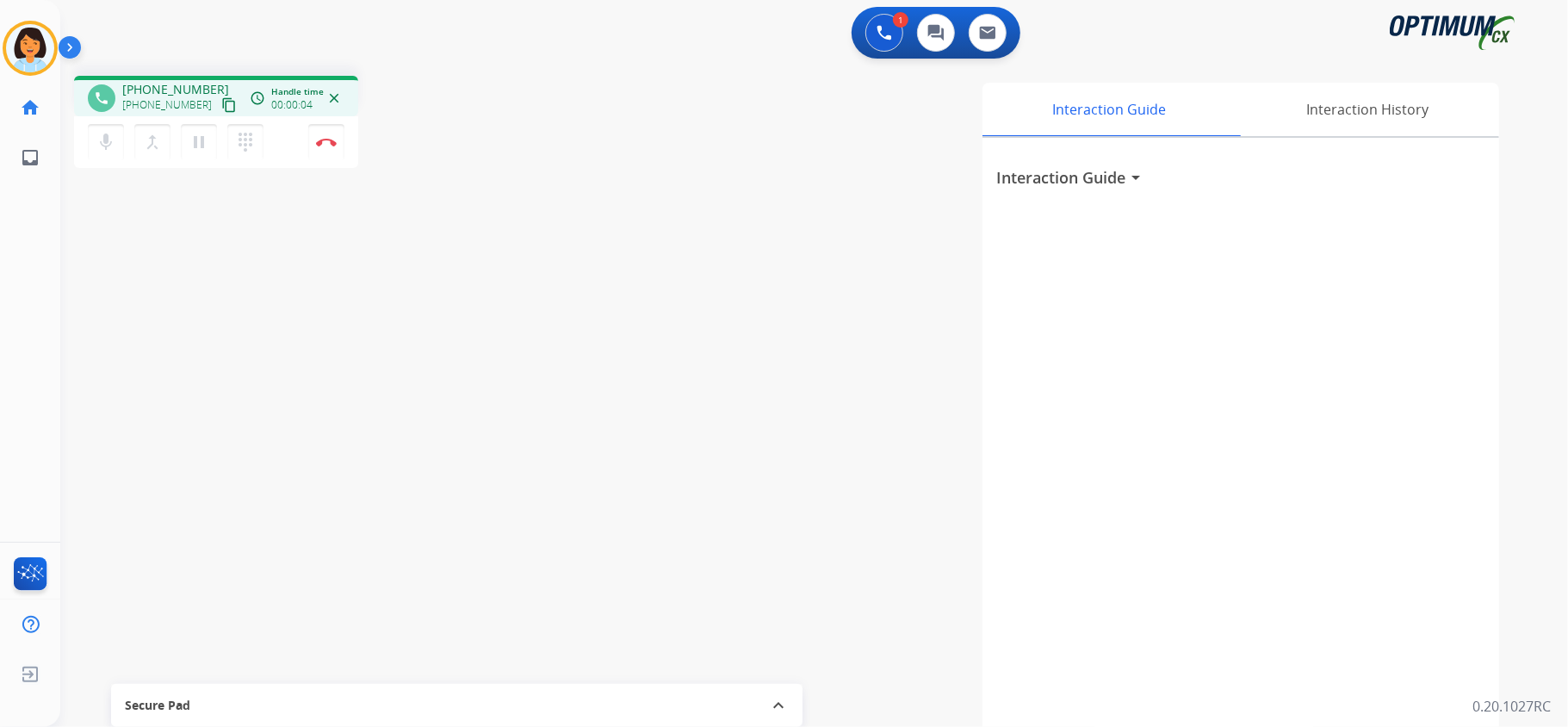
click at [219, 109] on button "content_copy" at bounding box center [229, 105] width 21 height 21
click at [318, 139] on img at bounding box center [327, 142] width 21 height 9
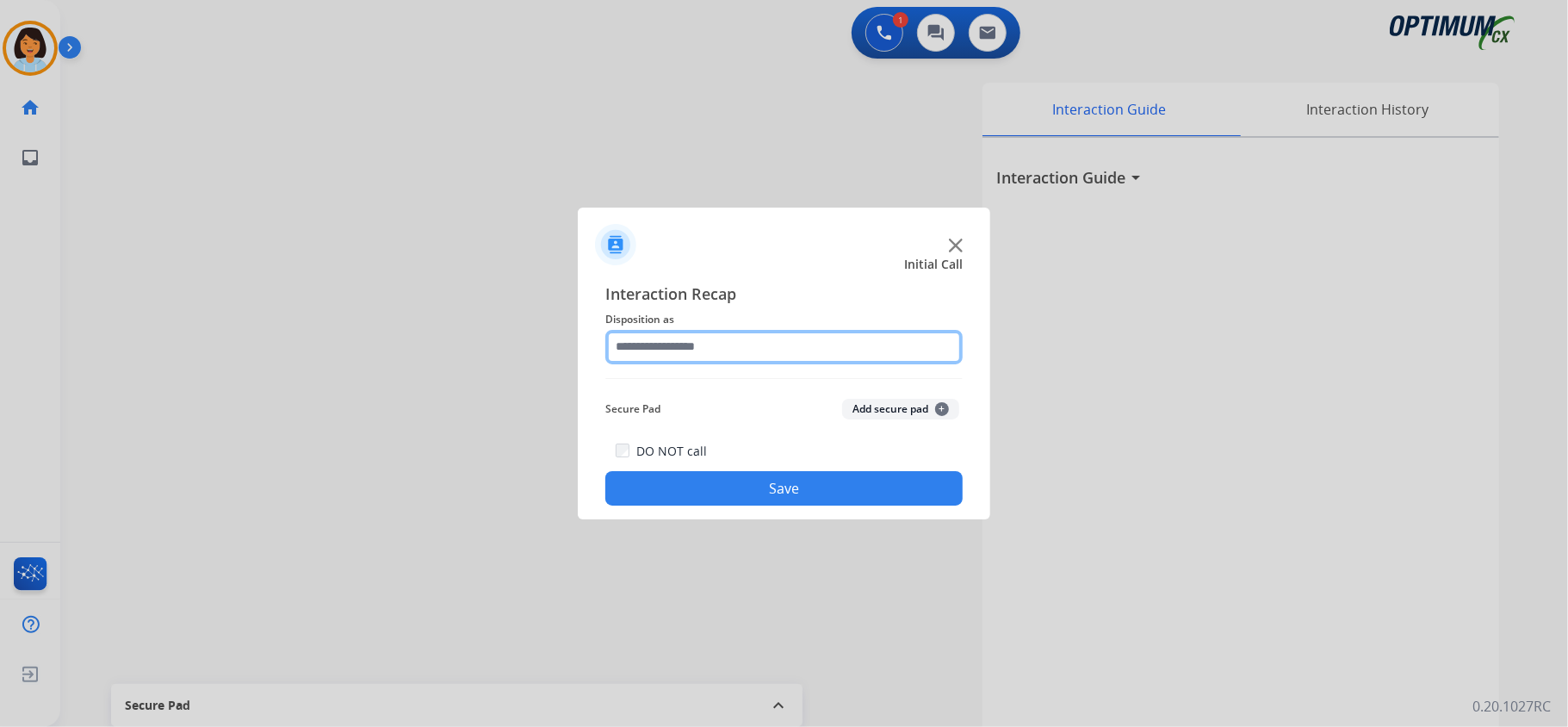
click at [673, 340] on input "text" at bounding box center [784, 348] width 358 height 34
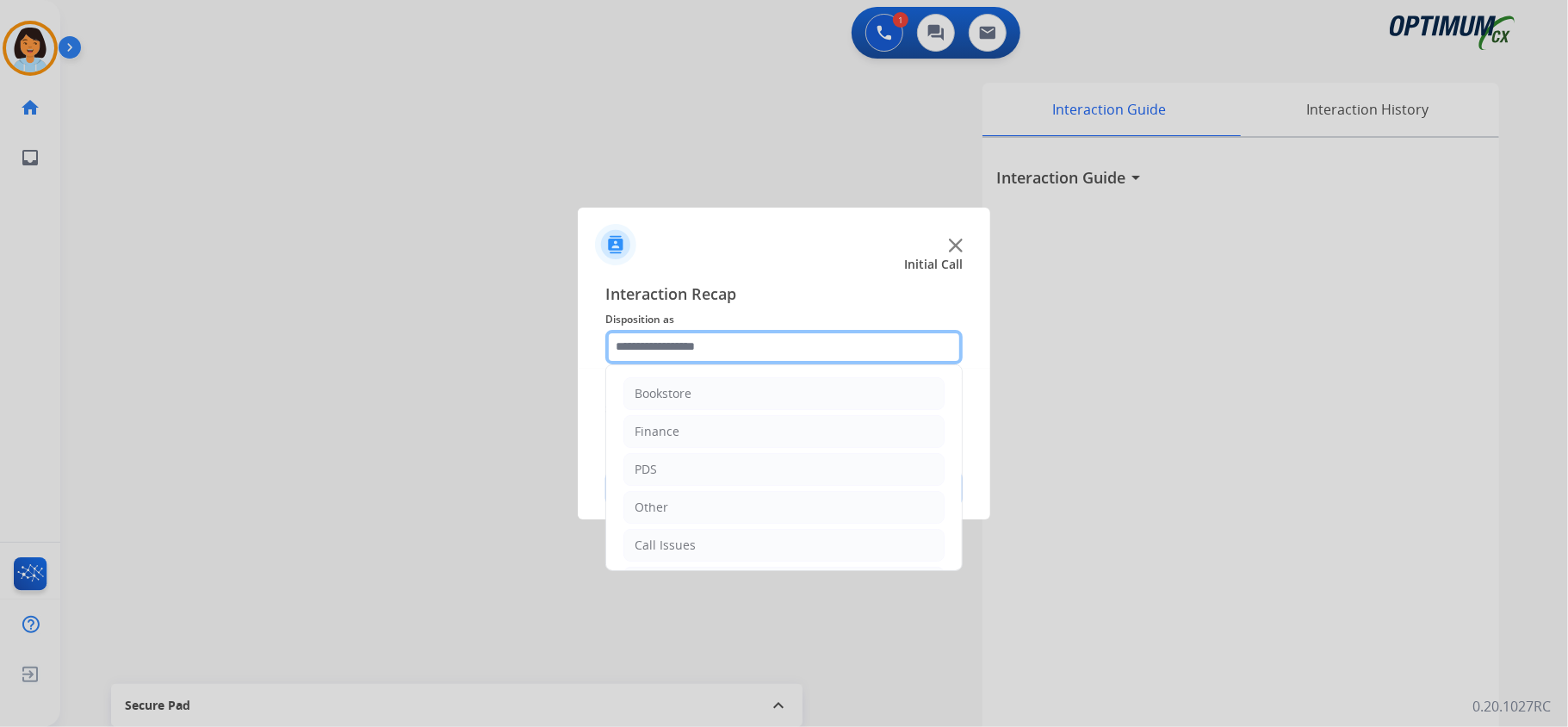
scroll to position [122, 0]
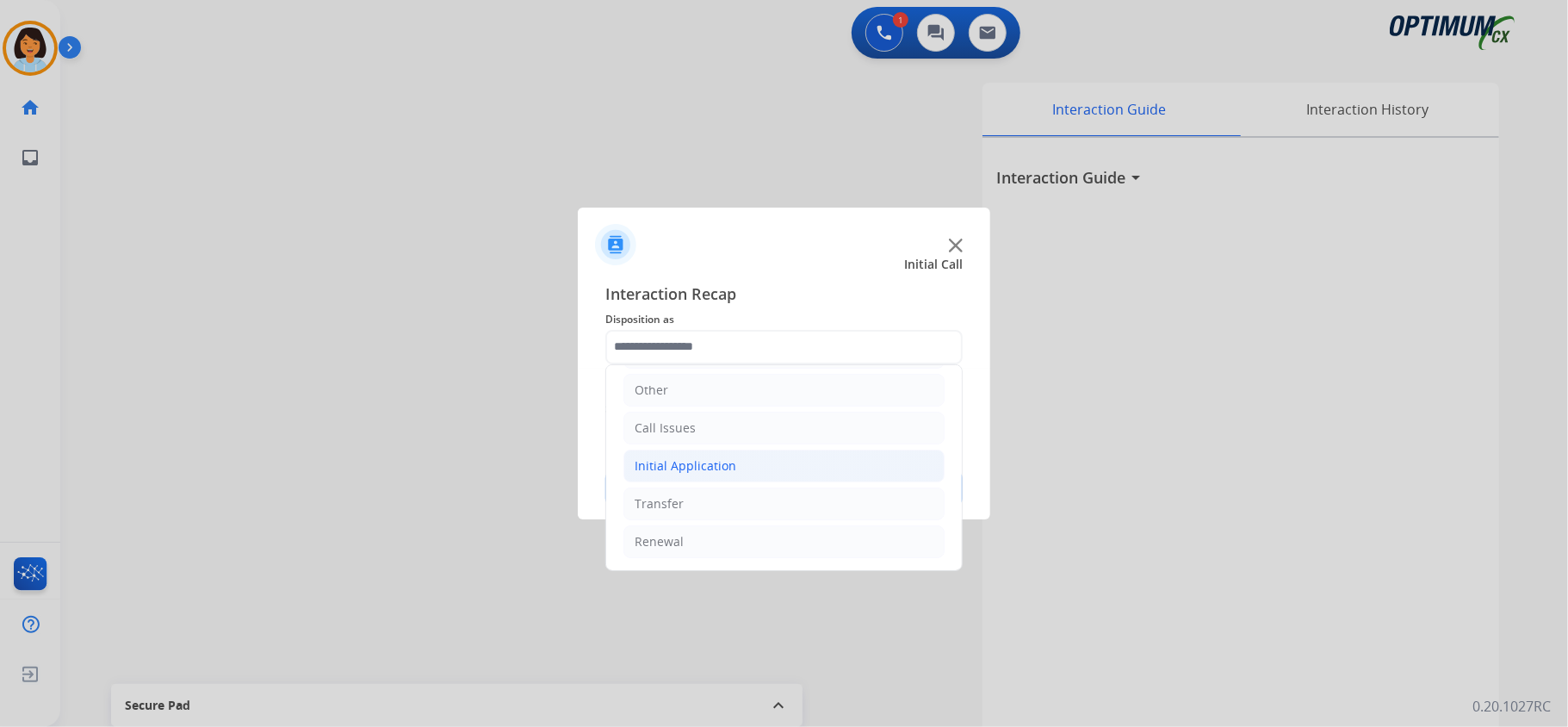
click at [723, 468] on div "Initial Application" at bounding box center [685, 466] width 102 height 17
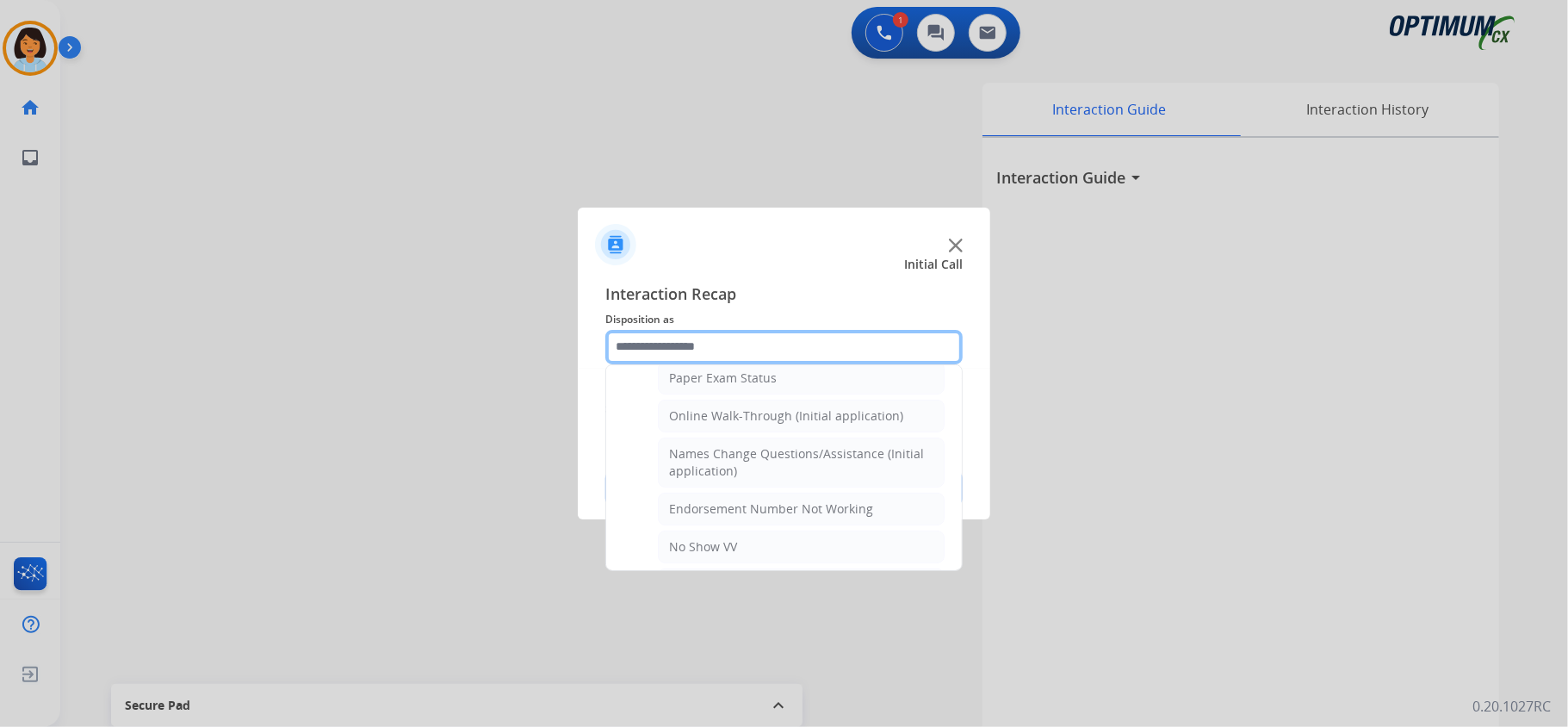
scroll to position [352, 0]
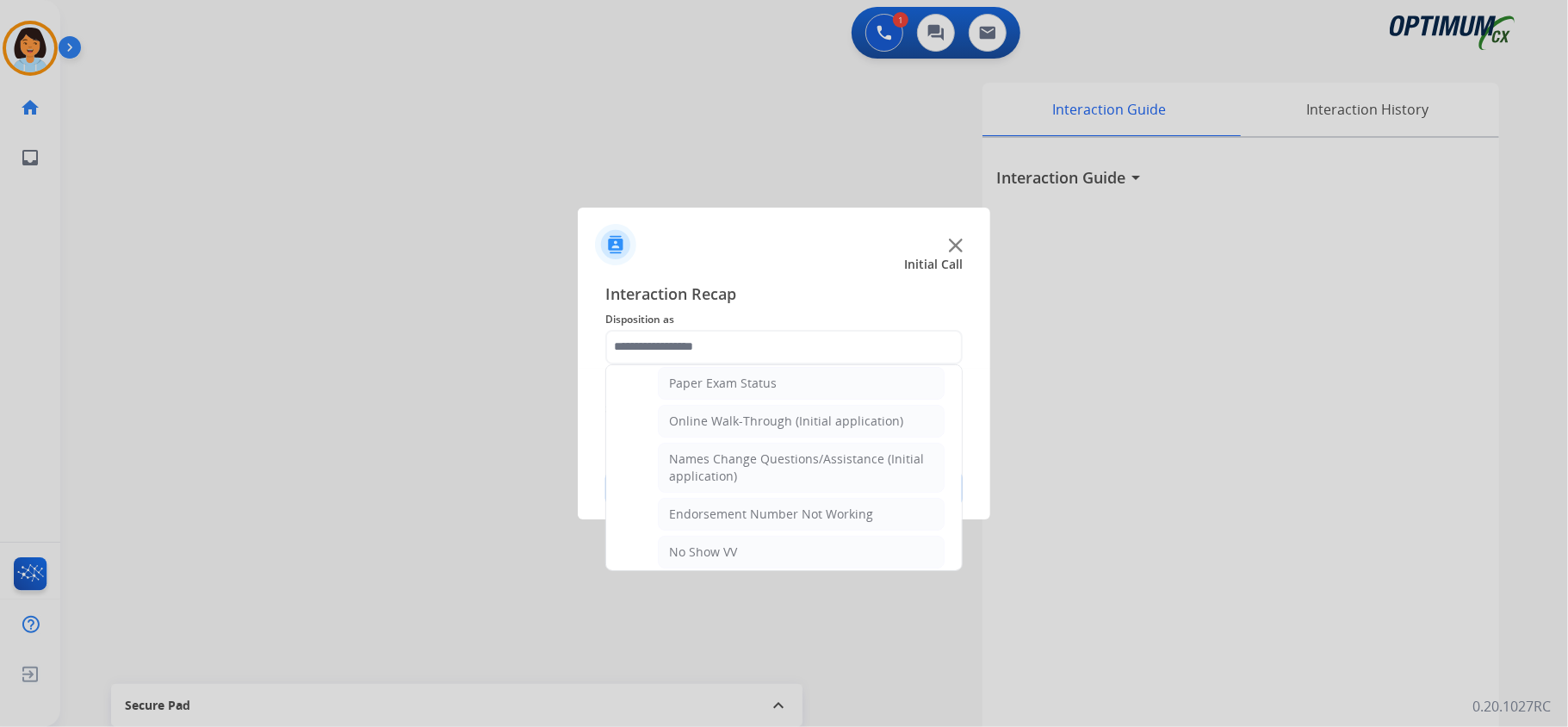
drag, startPoint x: 772, startPoint y: 421, endPoint x: 772, endPoint y: 443, distance: 22.0
click at [772, 422] on div "Online Walk-Through (Initial application)" at bounding box center [786, 422] width 234 height 17
type input "**********"
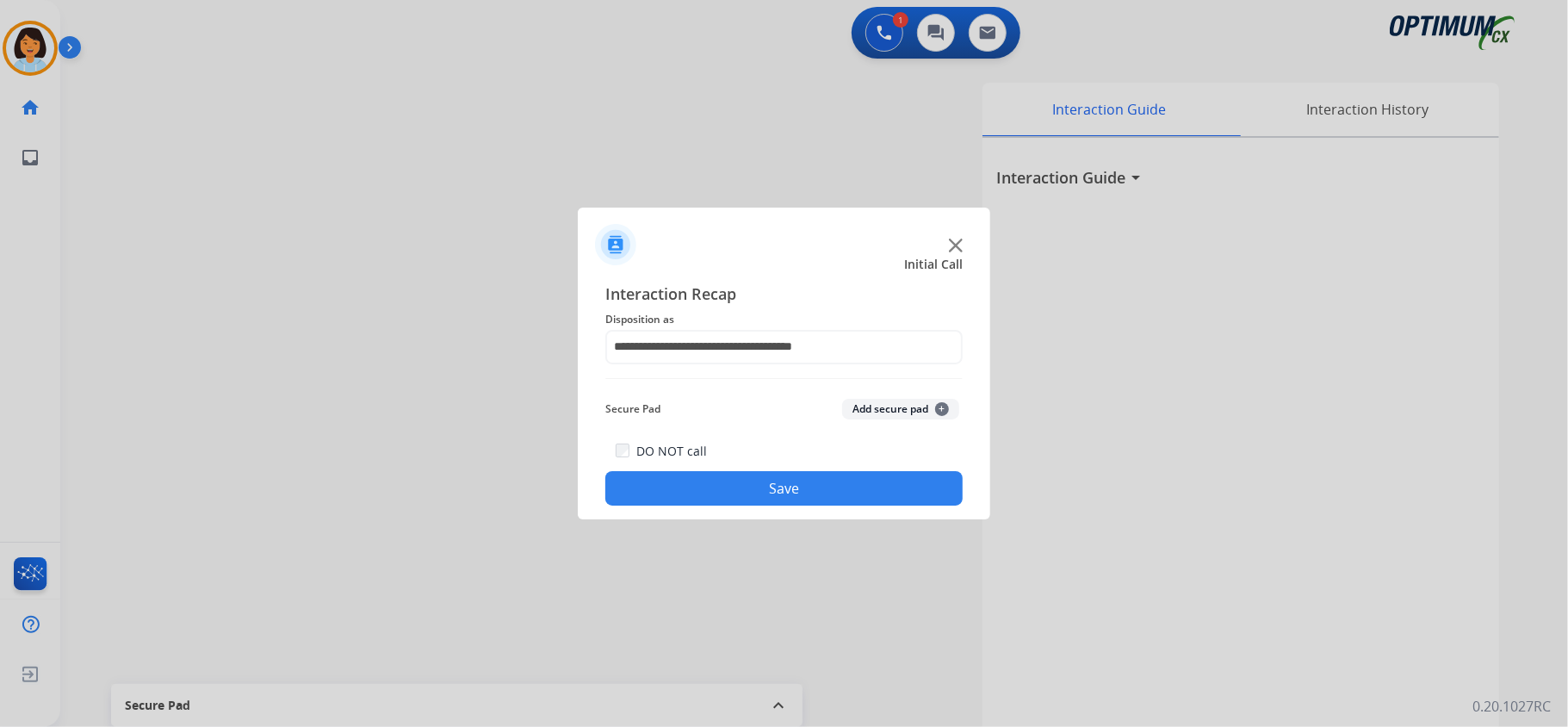
click at [769, 492] on button "Save" at bounding box center [784, 488] width 358 height 34
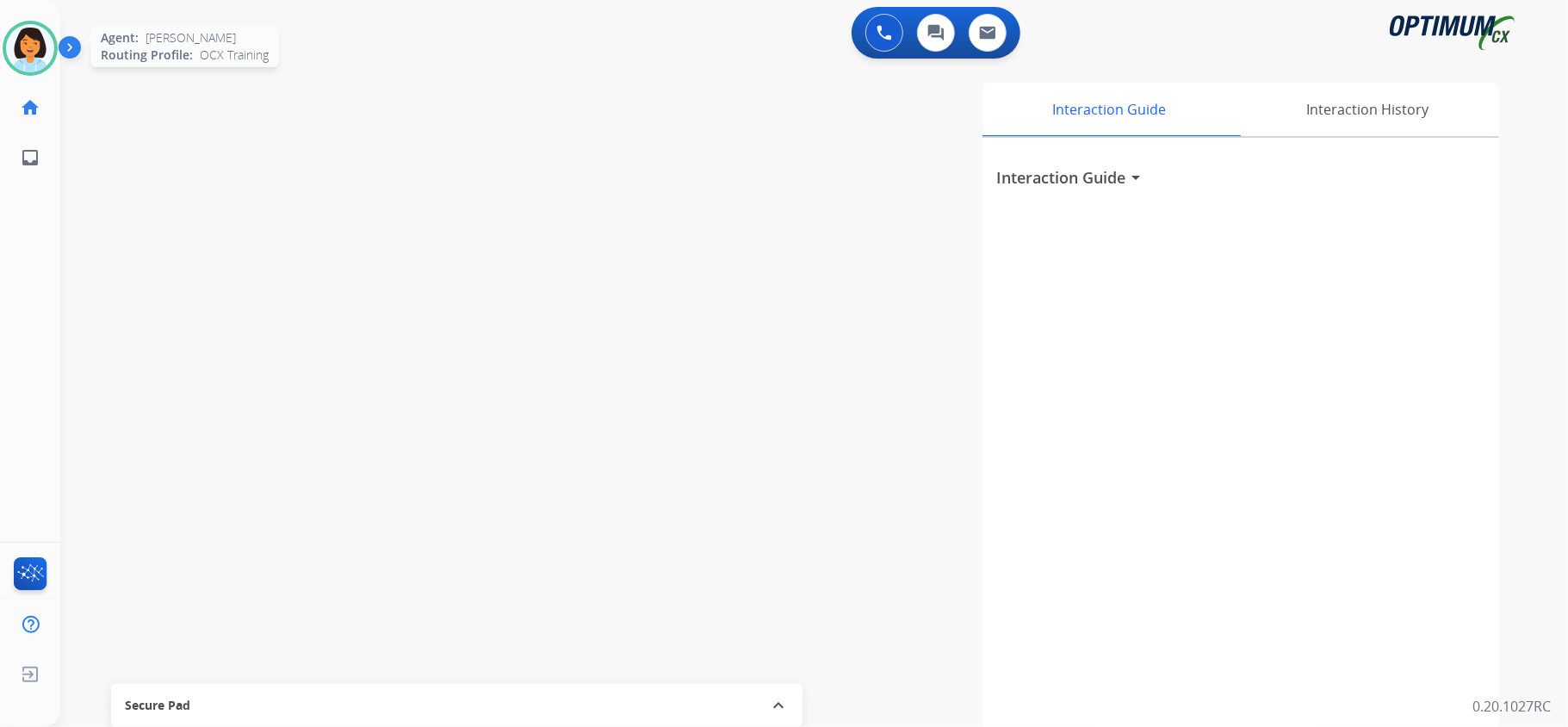
click at [53, 41] on img at bounding box center [30, 48] width 48 height 48
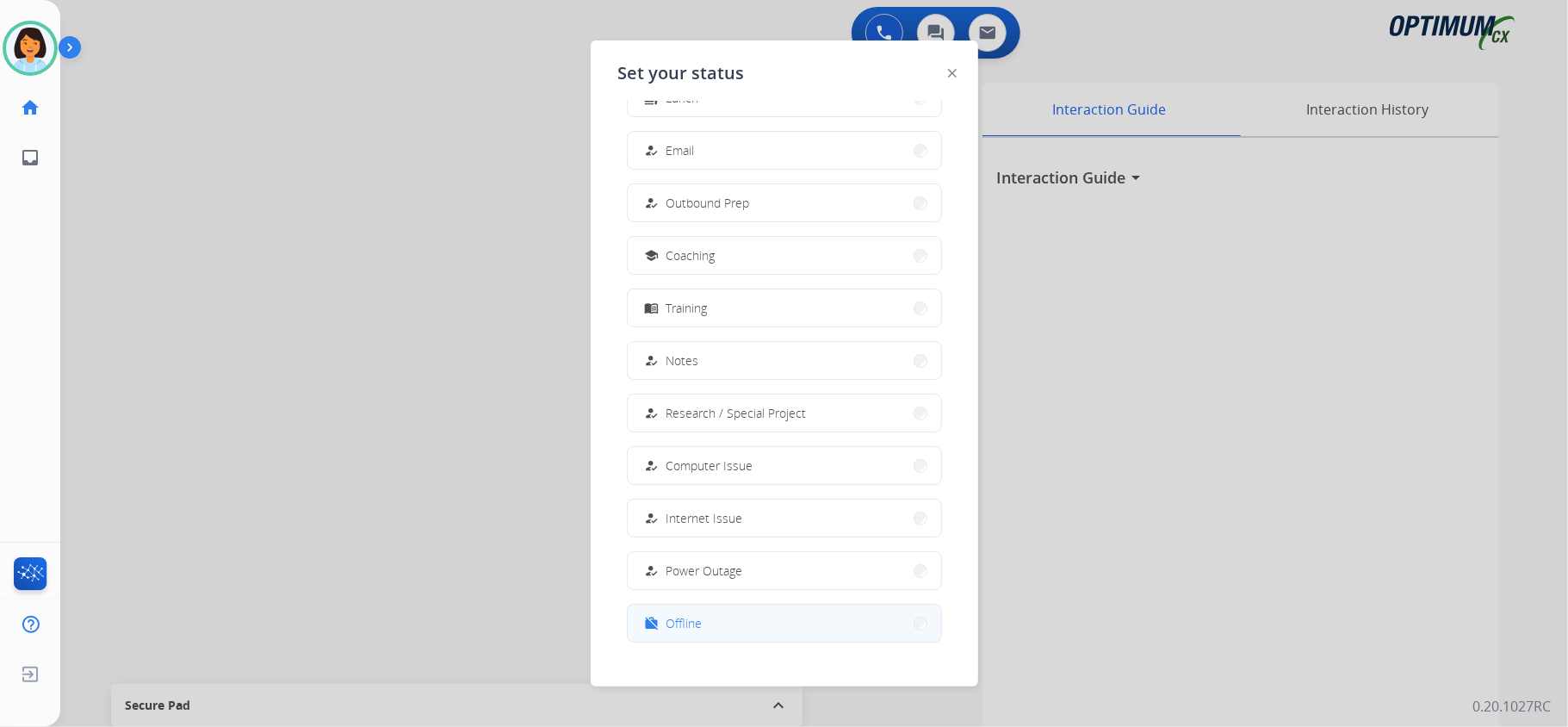
scroll to position [162, 0]
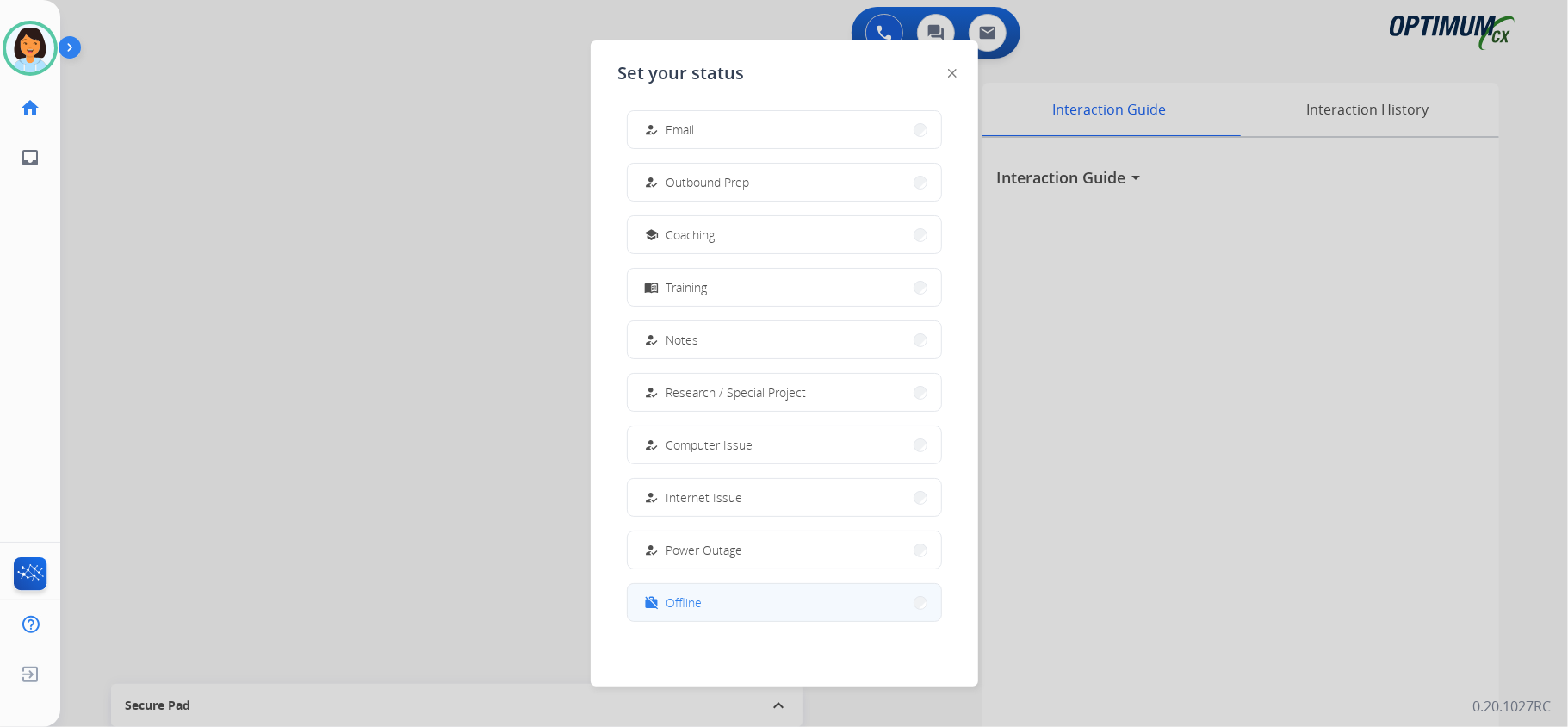
click at [703, 608] on button "work_off Offline" at bounding box center [784, 602] width 314 height 37
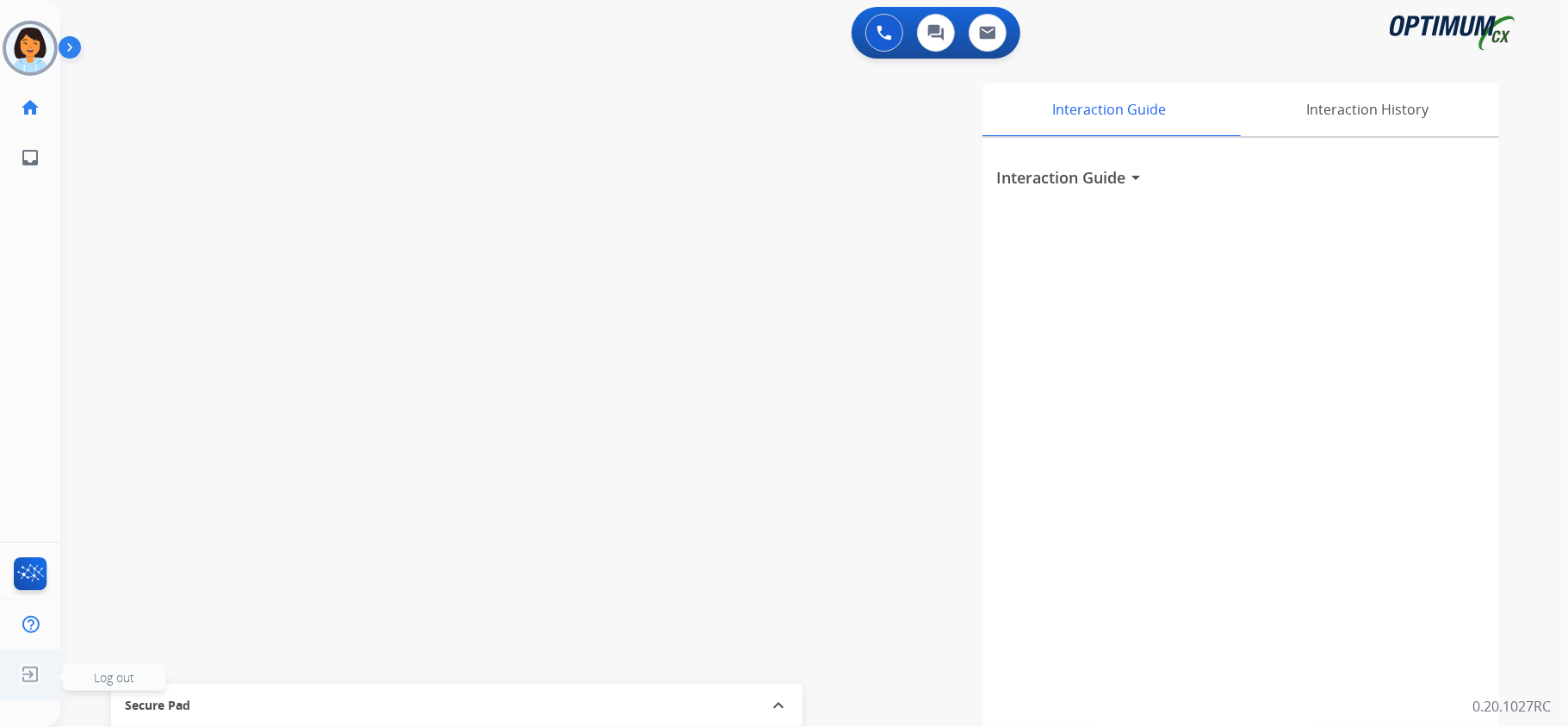
click at [25, 668] on img at bounding box center [30, 674] width 31 height 33
